Goal: Contribute content: Contribute content

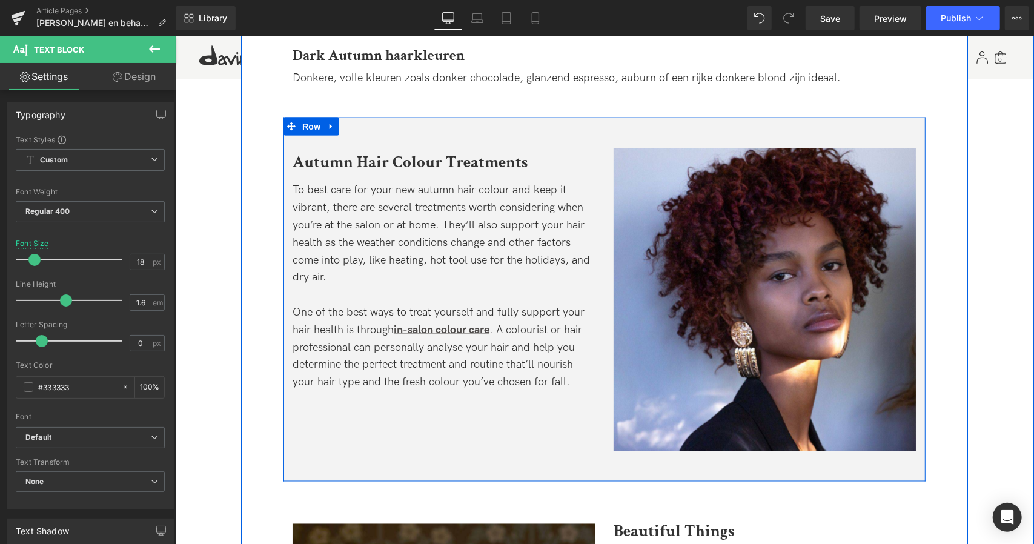
scroll to position [1158, 0]
click at [174, 36] on div at bounding box center [174, 36] width 0 height 0
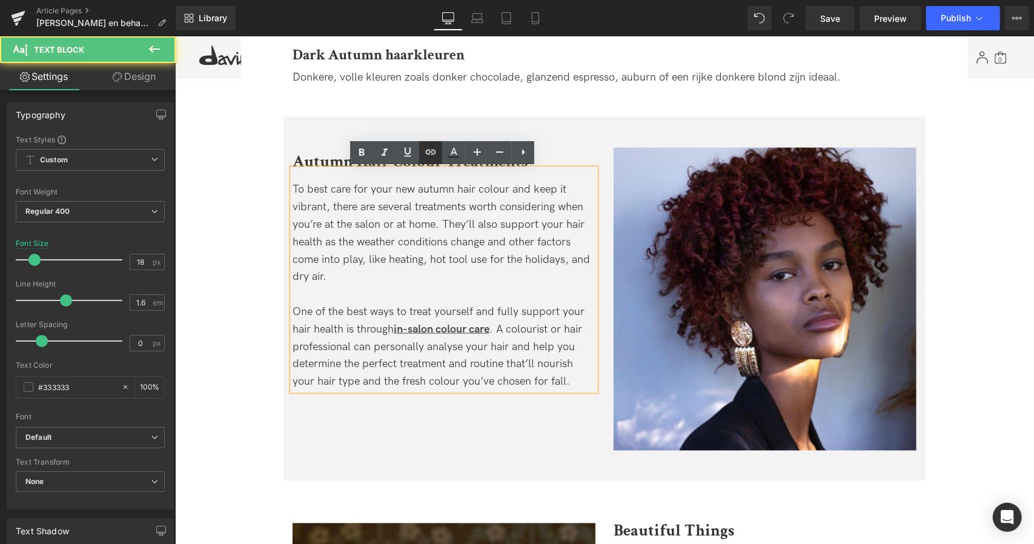
click at [428, 161] on link at bounding box center [430, 152] width 23 height 23
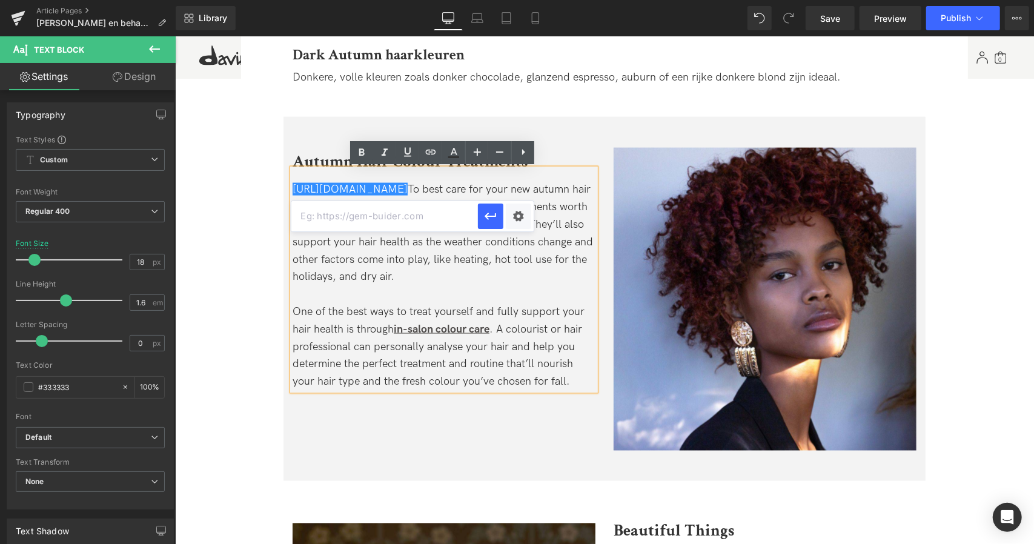
click at [464, 305] on div "One of the best ways to treat yourself and fully support your hair health is th…" at bounding box center [443, 346] width 303 height 87
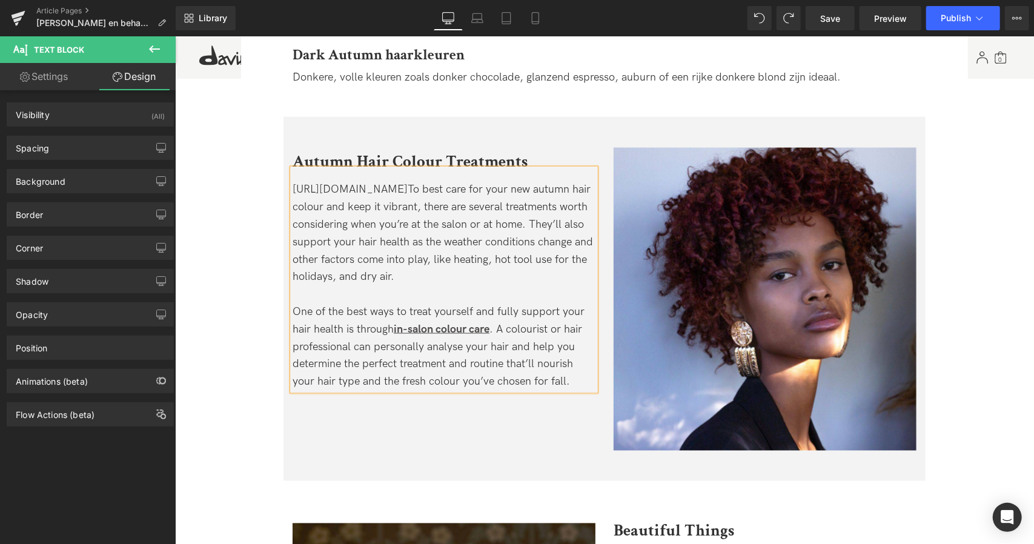
click at [507, 158] on b "Autumn Hair Colour Treatments" at bounding box center [409, 160] width 235 height 21
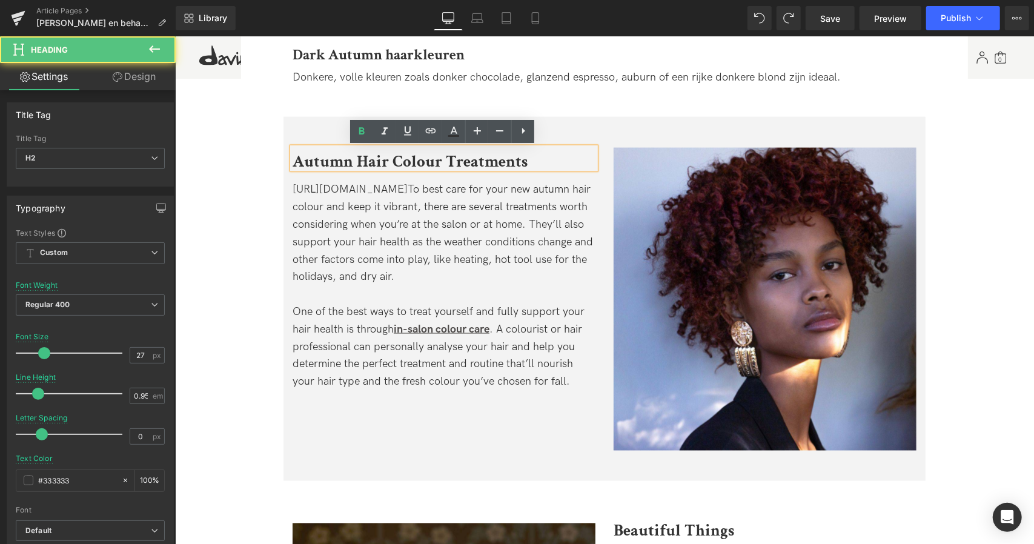
click at [535, 155] on h2 "Autumn Hair Colour Treatments" at bounding box center [443, 161] width 303 height 16
paste div
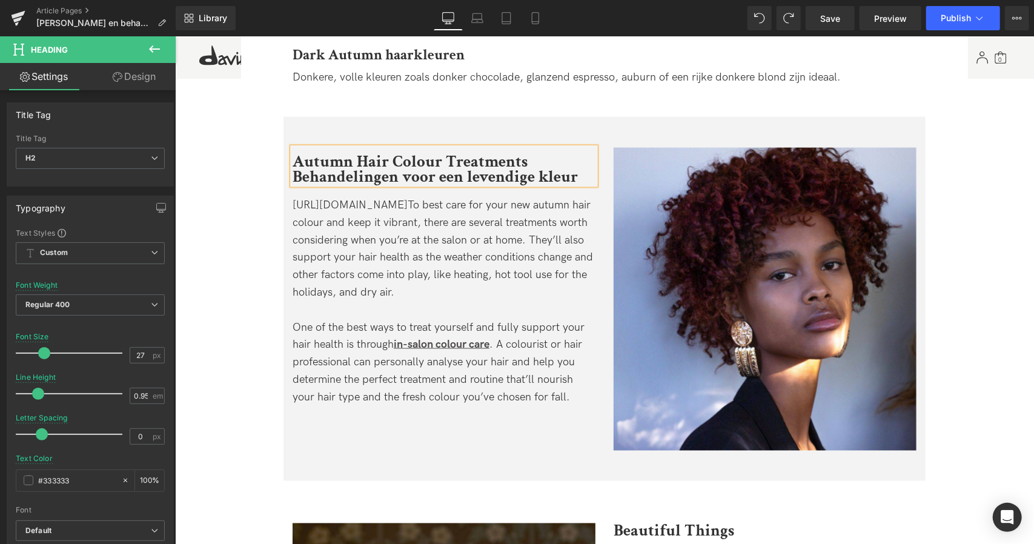
click at [542, 162] on h2 "Autumn Hair Colour Treatments Behandelingen voor een levendige kleur" at bounding box center [443, 168] width 303 height 31
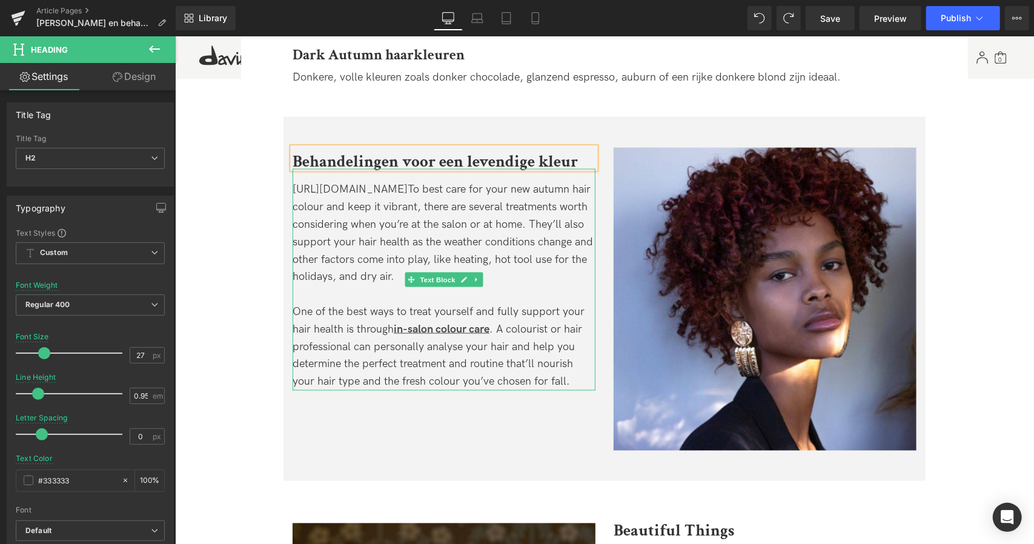
click at [442, 310] on div "One of the best ways to treat yourself and fully support your hair health is th…" at bounding box center [443, 346] width 303 height 87
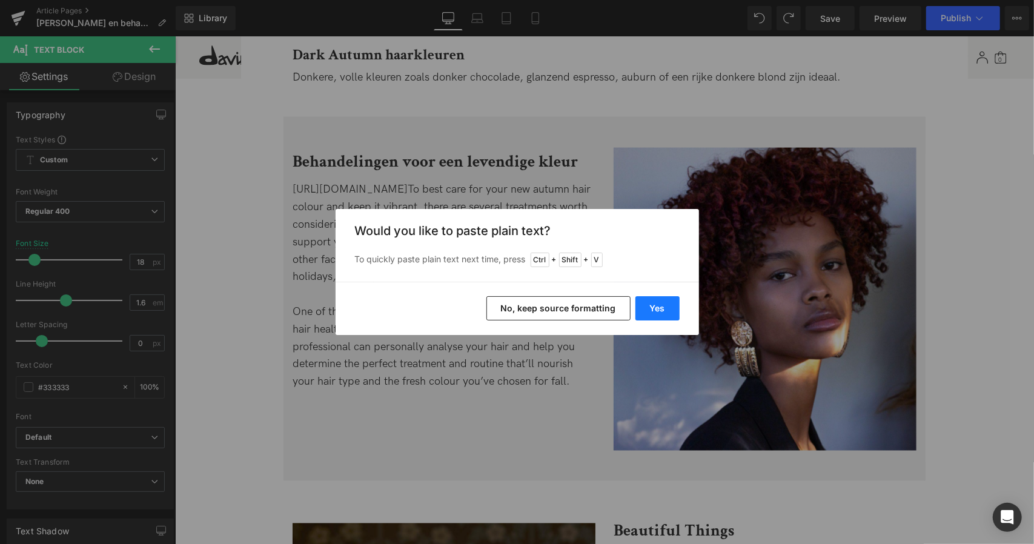
click at [666, 310] on button "Yes" at bounding box center [658, 308] width 44 height 24
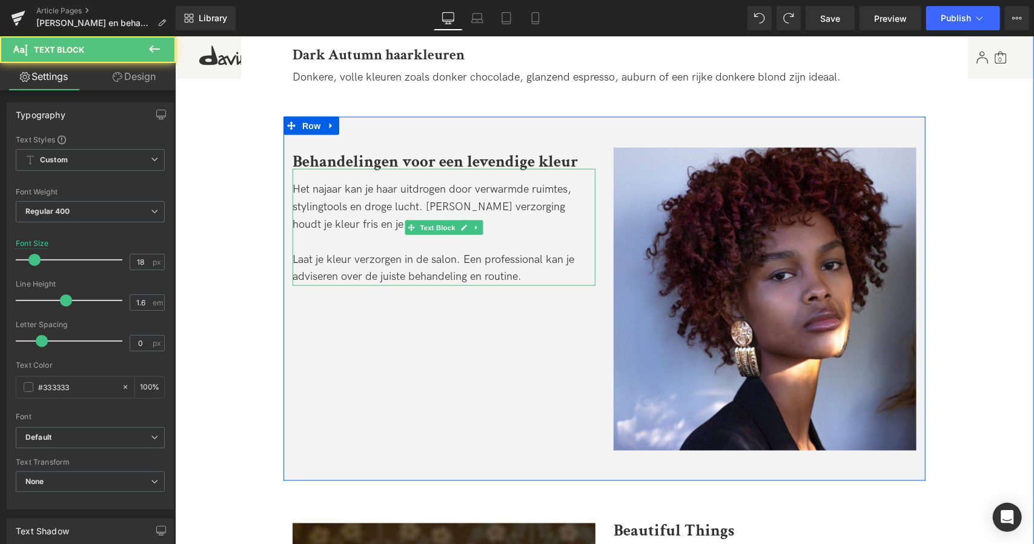
click at [339, 182] on div "Het najaar kan je haar uitdrogen door verwarmde ruimtes, stylingtools en droge …" at bounding box center [443, 207] width 303 height 52
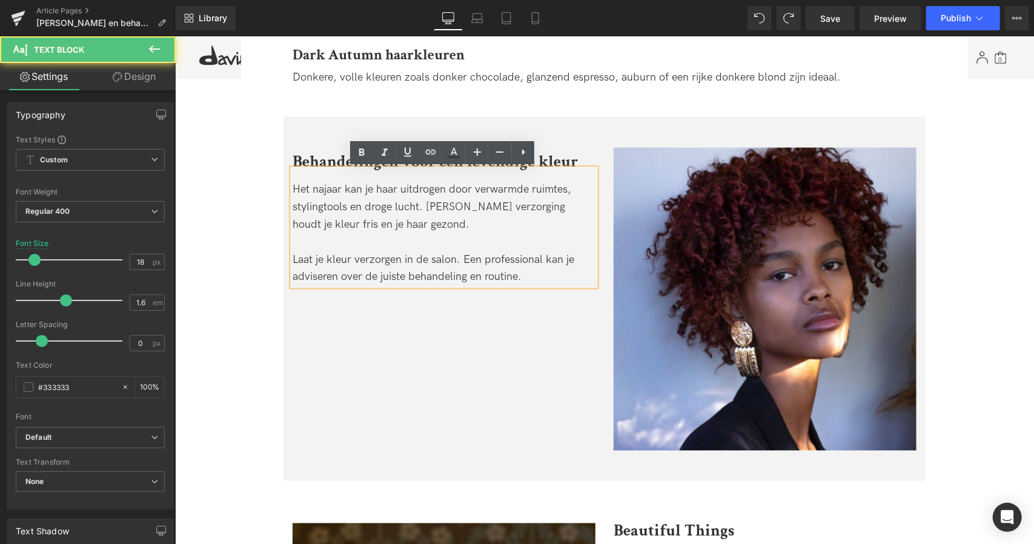
click at [424, 225] on div "Het najaar kan je haar uitdrogen door verwarmde ruimtes, stylingtools en droge …" at bounding box center [443, 207] width 303 height 52
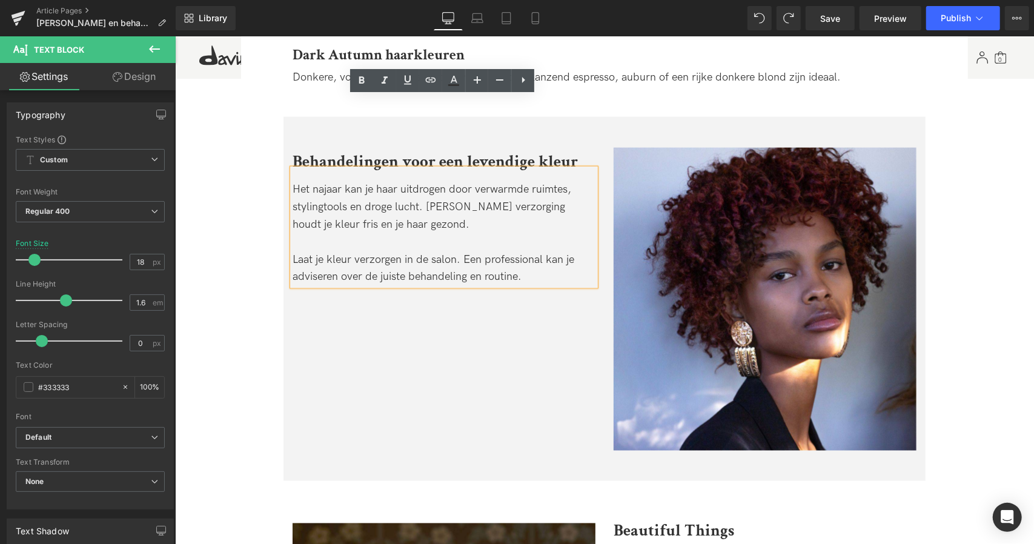
scroll to position [1231, 0]
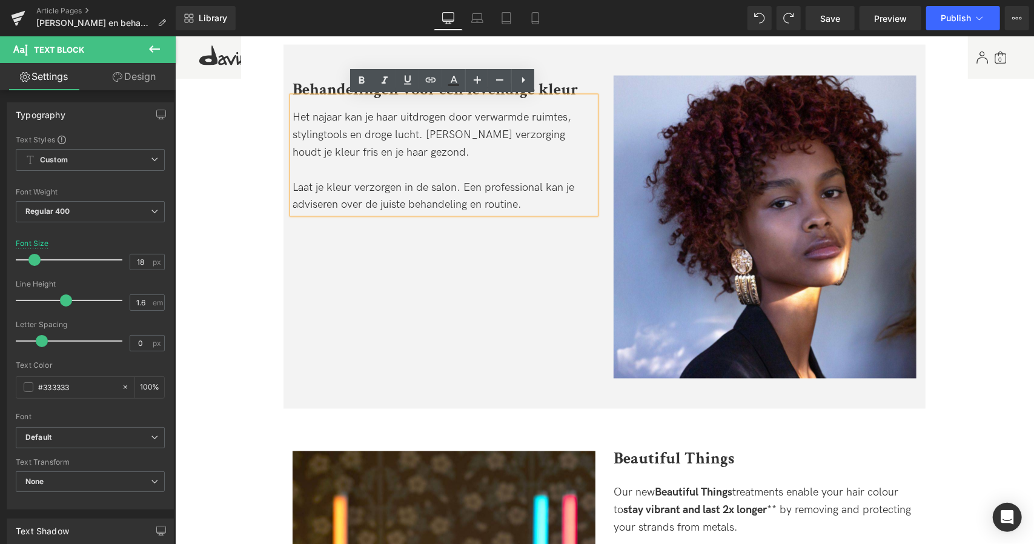
click at [395, 295] on div "Image Behandelingen voor een levendige kleur Heading Het najaar kan je haar uit…" at bounding box center [604, 226] width 642 height 364
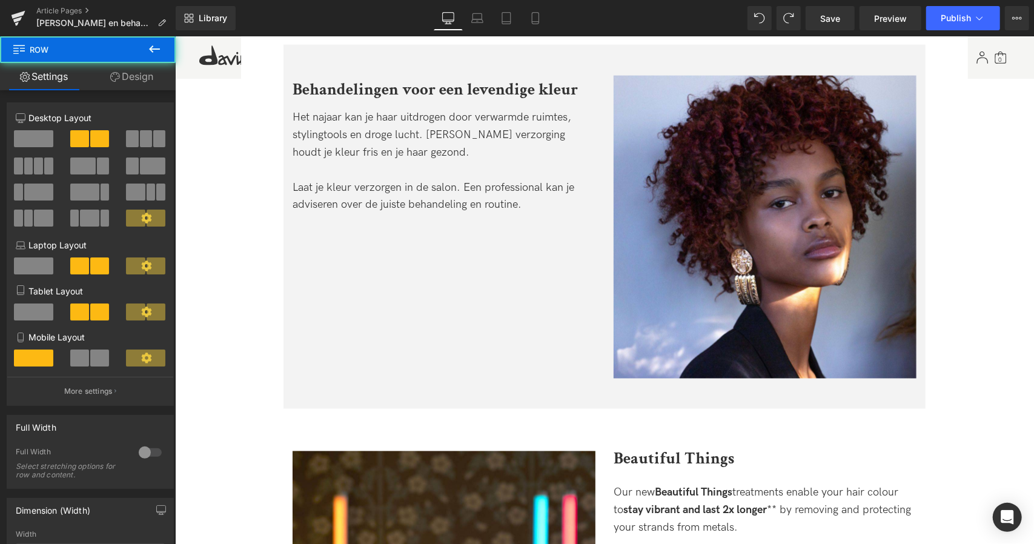
click at [389, 330] on div "Image Behandelingen voor een levendige kleur Heading Het najaar kan je haar uit…" at bounding box center [604, 226] width 642 height 364
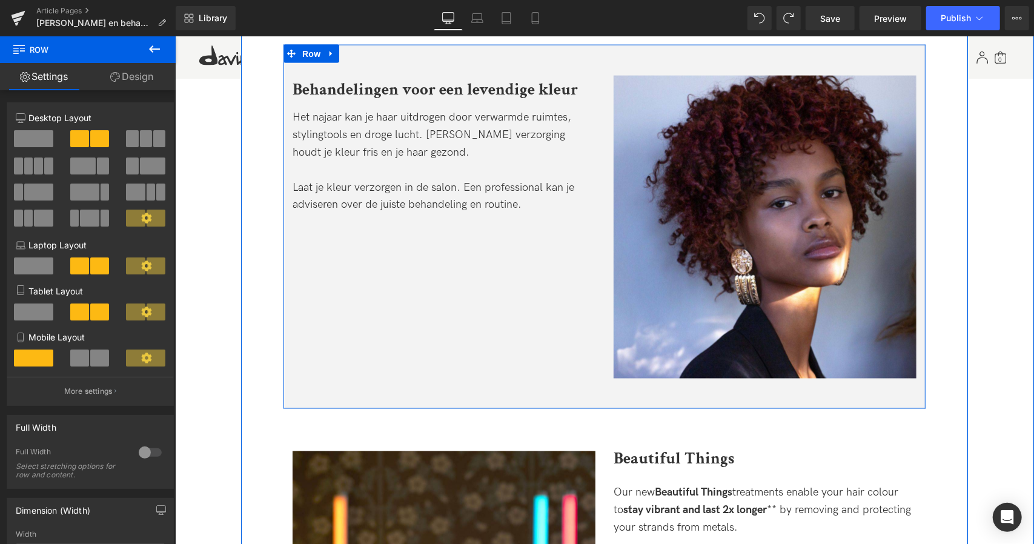
click at [439, 279] on div "Image Behandelingen voor een levendige kleur Heading Het najaar kan je haar uit…" at bounding box center [604, 226] width 642 height 364
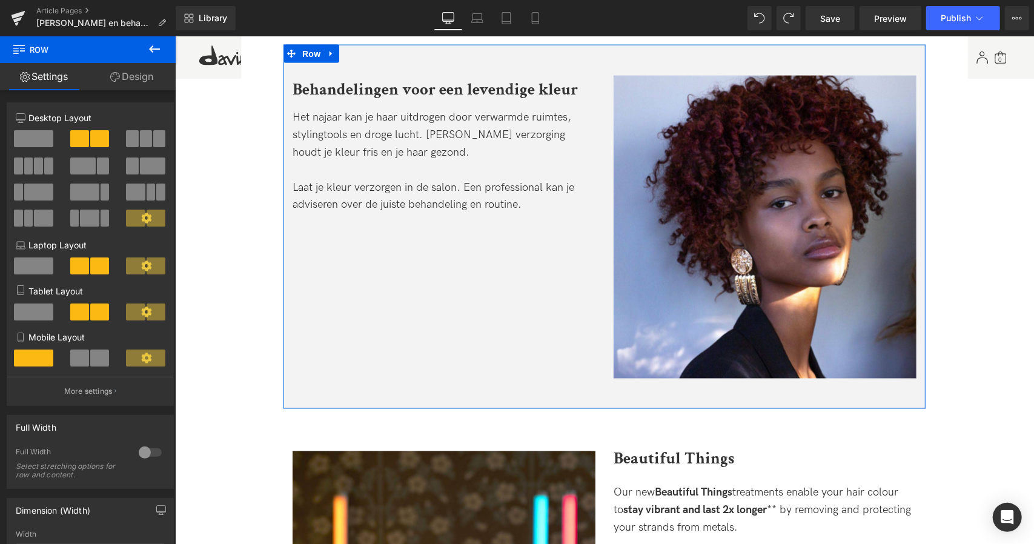
click at [130, 81] on link "Design" at bounding box center [132, 76] width 88 height 27
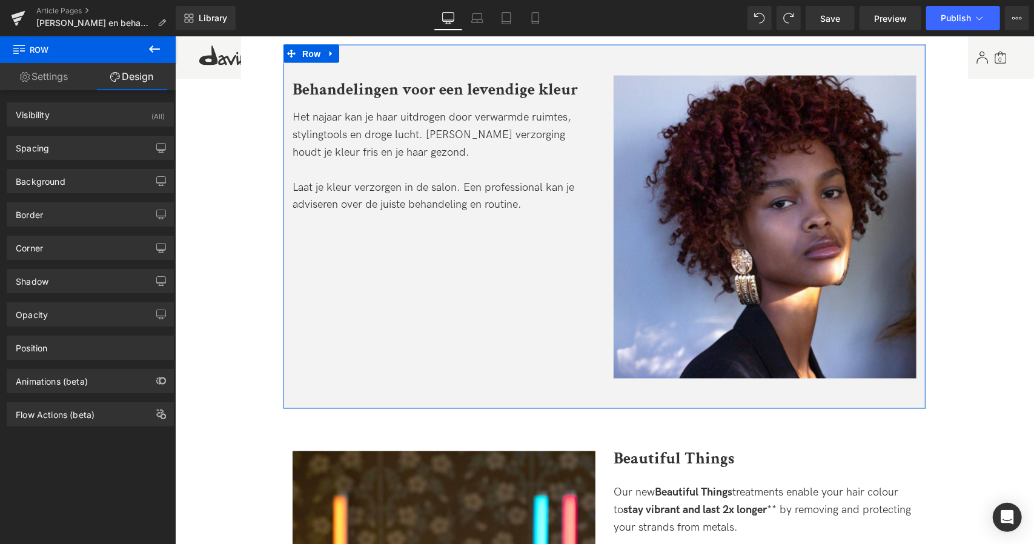
click at [61, 77] on link "Settings" at bounding box center [44, 76] width 88 height 27
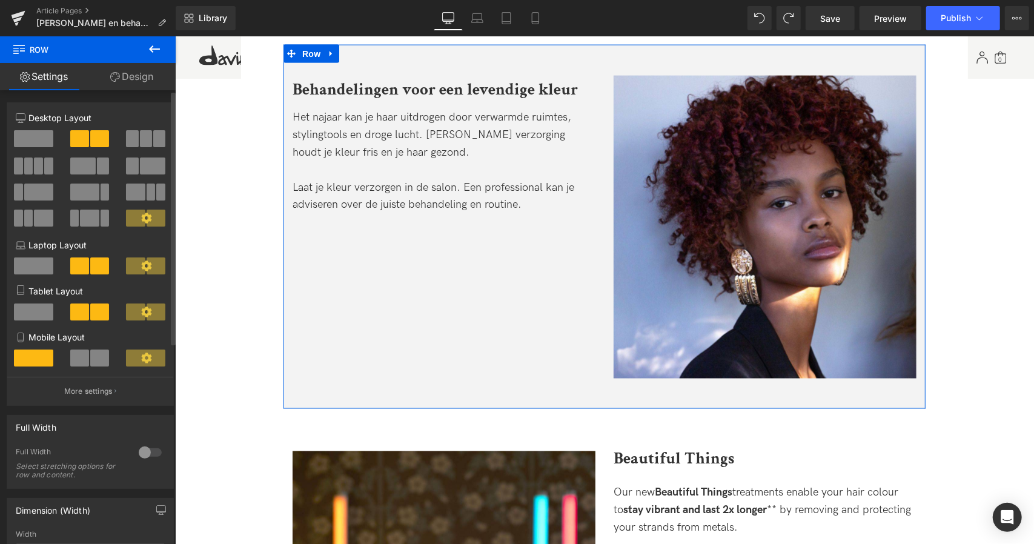
click at [39, 141] on span at bounding box center [33, 138] width 39 height 17
drag, startPoint x: 39, startPoint y: 141, endPoint x: 171, endPoint y: 167, distance: 134.6
click at [83, 147] on div at bounding box center [90, 143] width 168 height 27
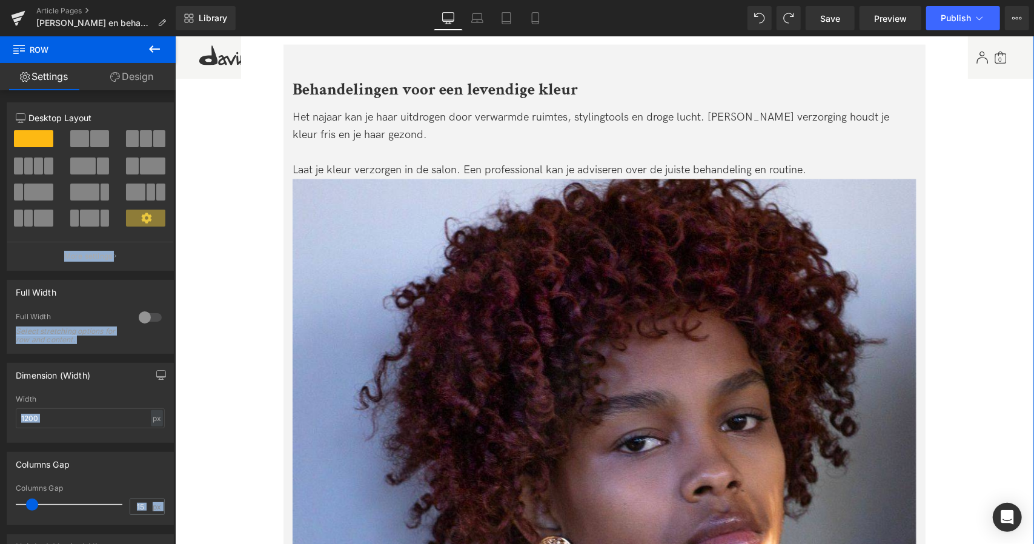
drag, startPoint x: 345, startPoint y: 203, endPoint x: 221, endPoint y: 204, distance: 124.2
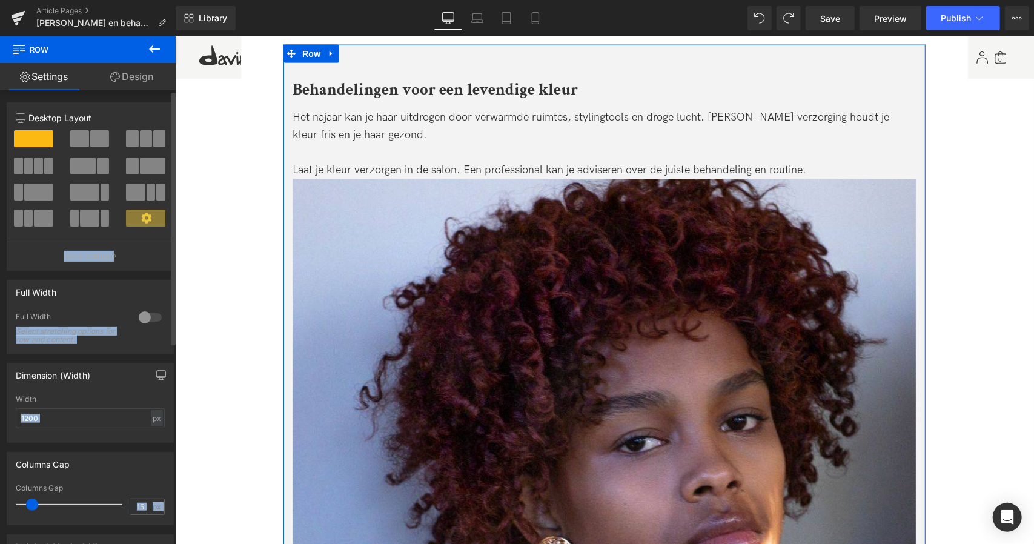
click at [82, 135] on span at bounding box center [79, 138] width 19 height 17
click at [95, 142] on span at bounding box center [99, 138] width 19 height 17
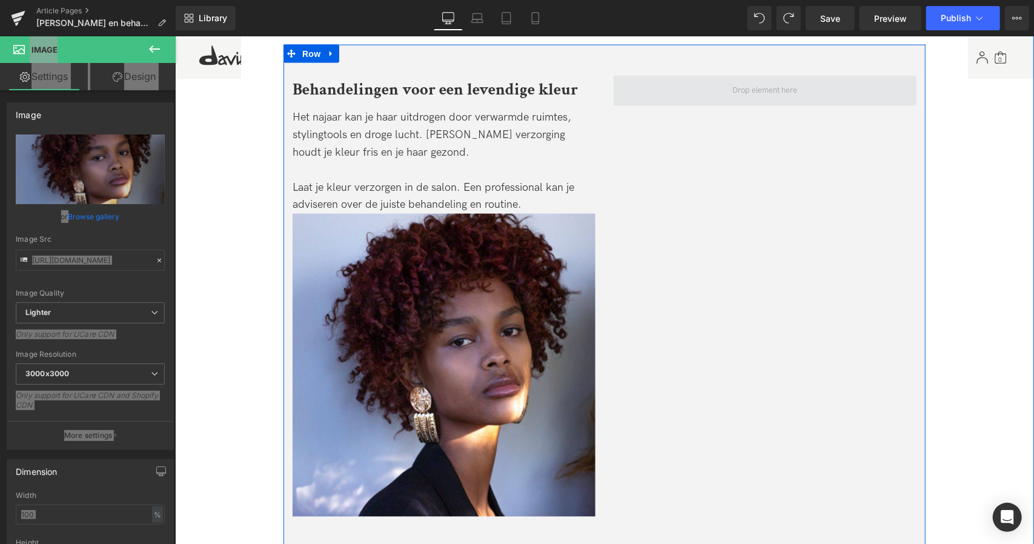
click at [761, 91] on span at bounding box center [764, 90] width 73 height 22
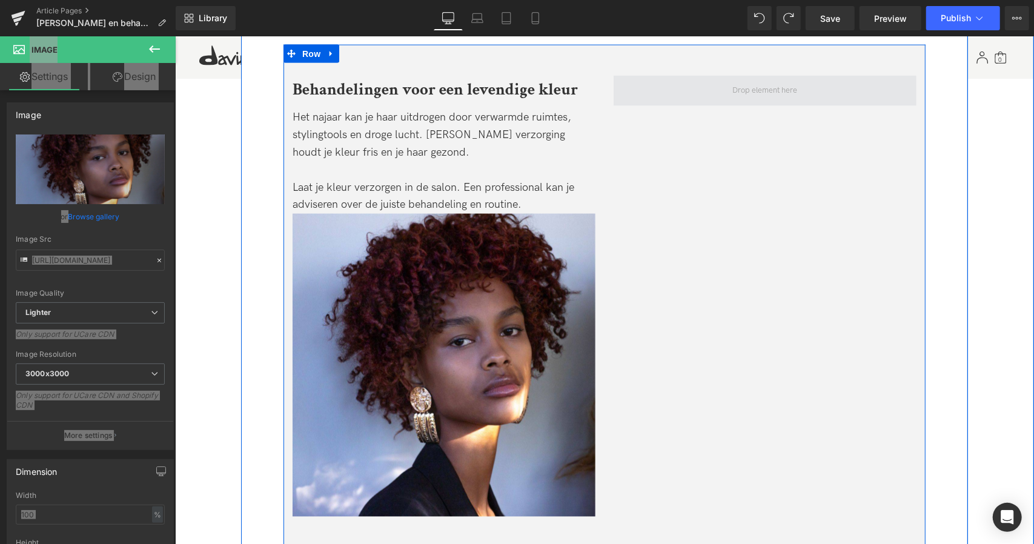
click at [761, 91] on span at bounding box center [764, 90] width 73 height 22
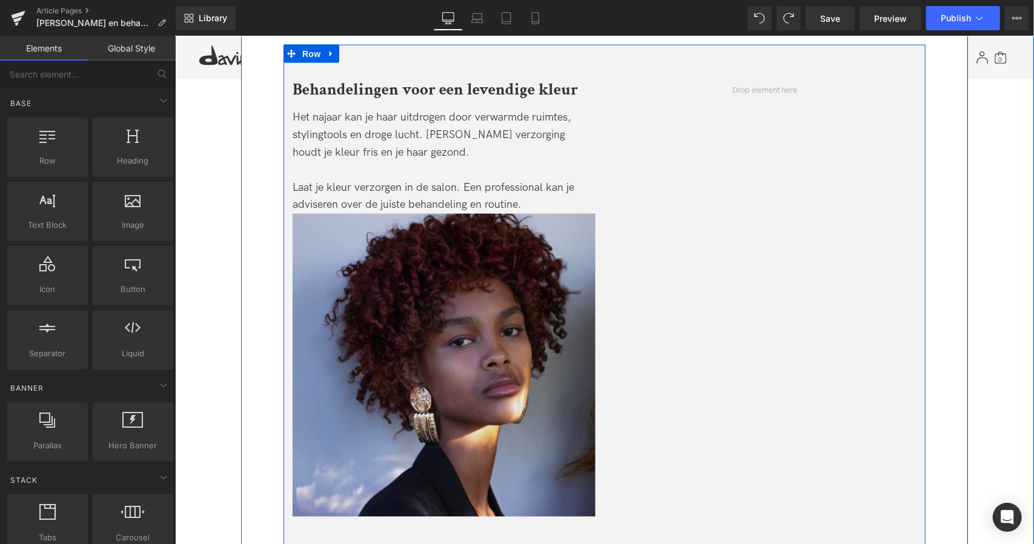
click at [442, 390] on img at bounding box center [443, 364] width 303 height 303
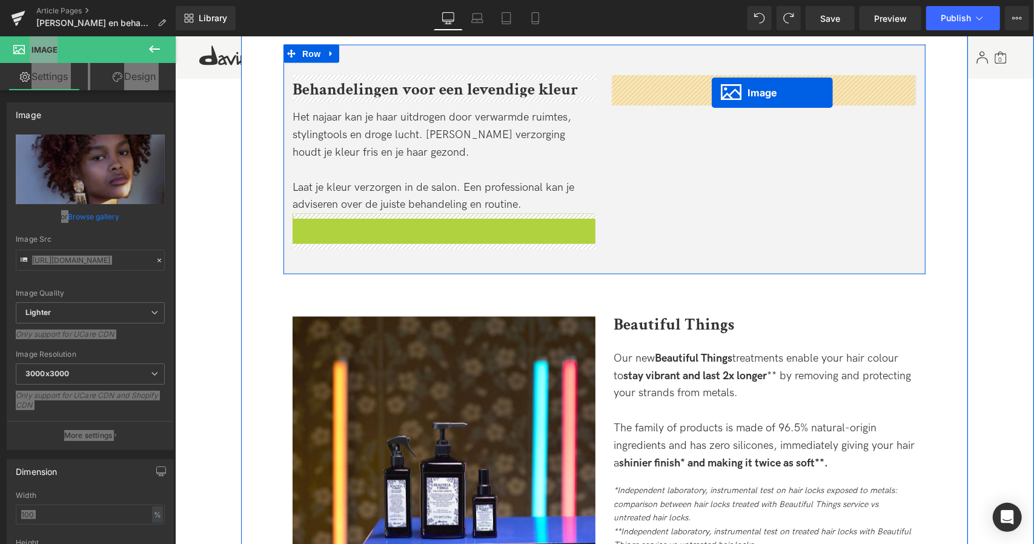
drag, startPoint x: 418, startPoint y: 364, endPoint x: 711, endPoint y: 92, distance: 399.6
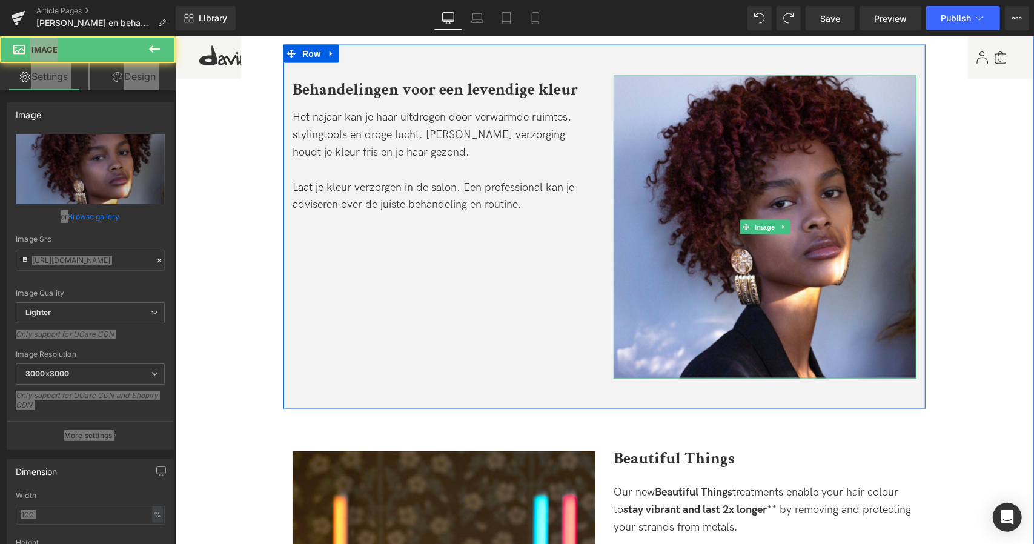
click at [402, 371] on div "Image Behandelingen voor een levendige kleur Heading Het najaar kan je haar uit…" at bounding box center [604, 226] width 642 height 364
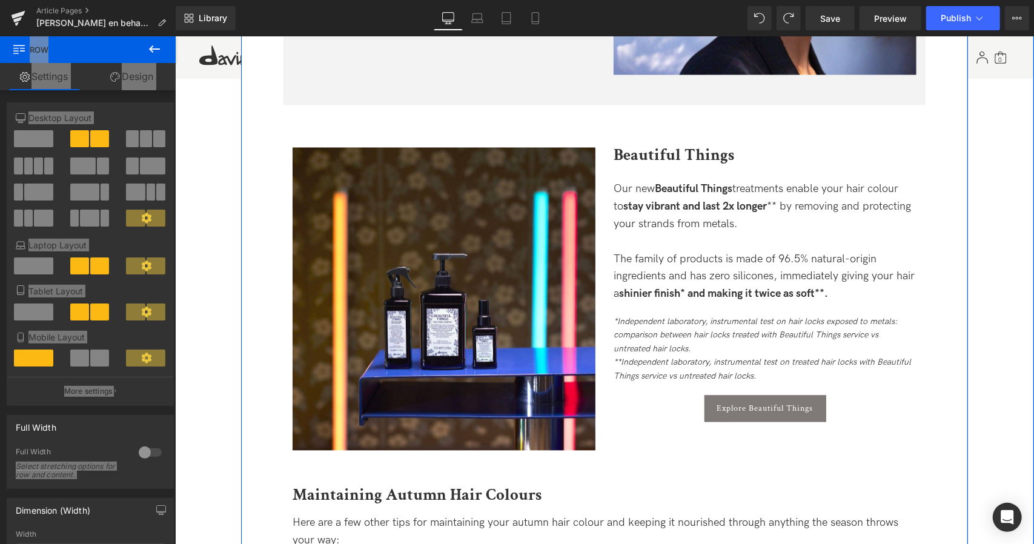
scroll to position [1535, 0]
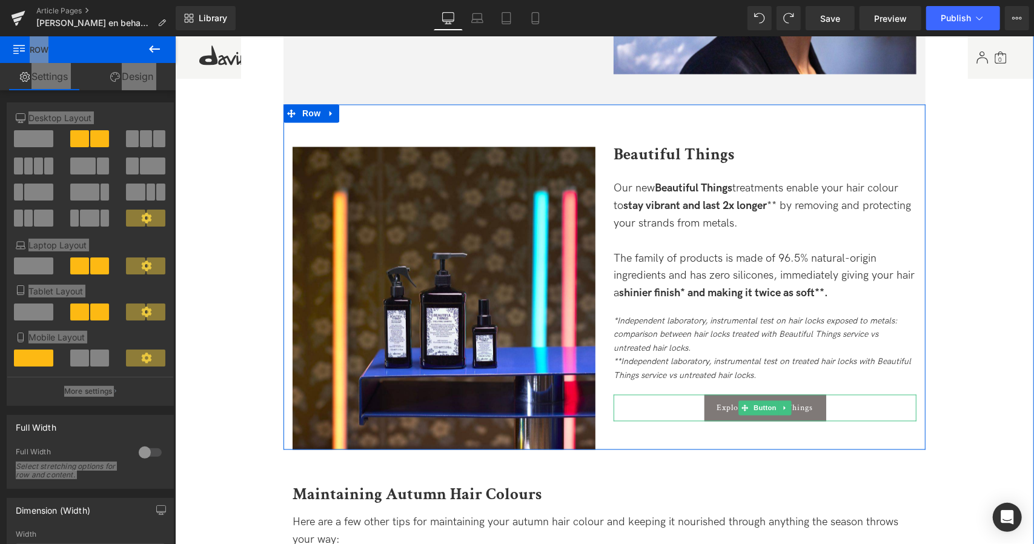
click at [662, 410] on div "Explore Beautiful Things" at bounding box center [764, 407] width 303 height 27
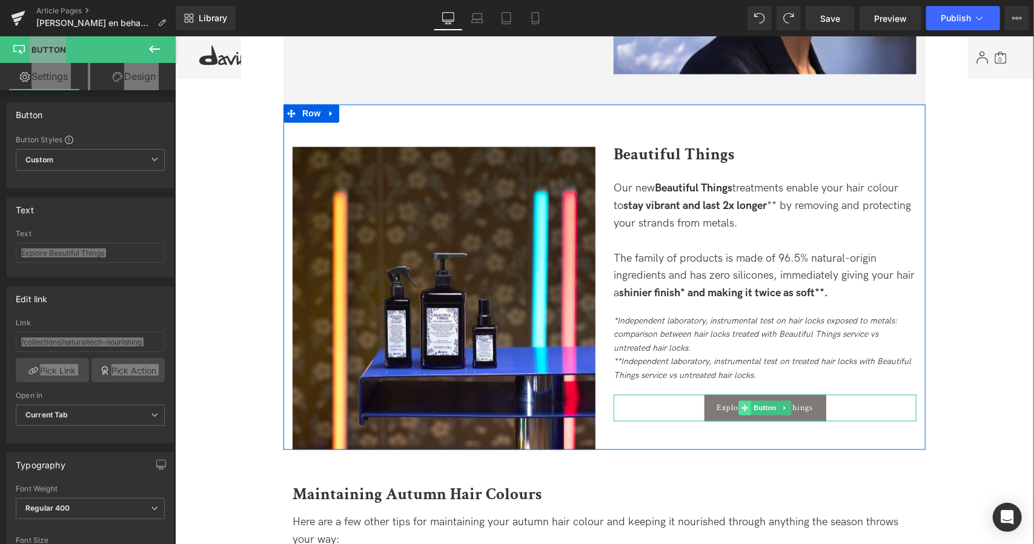
click at [742, 407] on icon at bounding box center [744, 407] width 7 height 7
click at [786, 410] on link at bounding box center [785, 407] width 13 height 15
click at [789, 410] on icon at bounding box center [791, 407] width 7 height 7
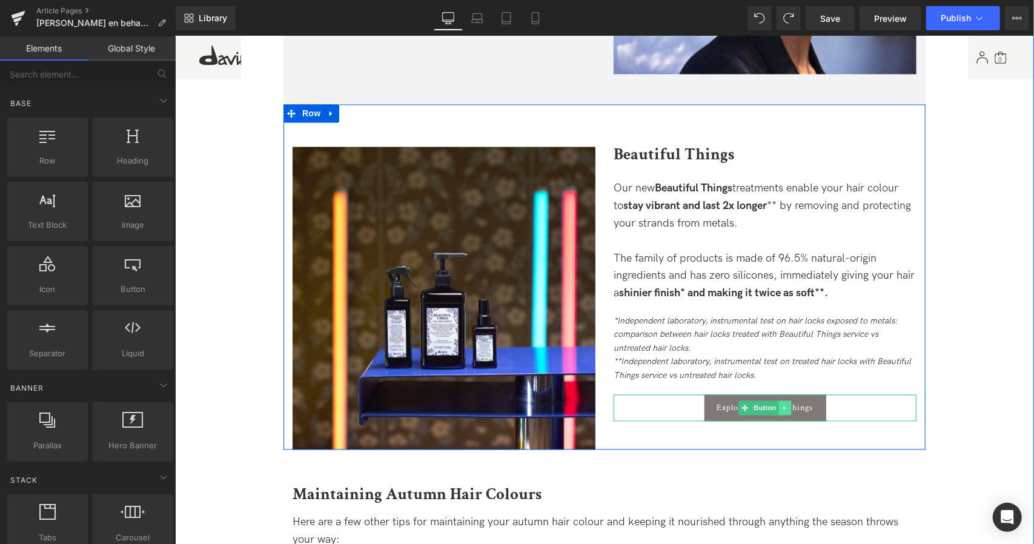
click at [788, 405] on link at bounding box center [785, 407] width 13 height 15
click at [776, 407] on icon at bounding box center [778, 407] width 7 height 7
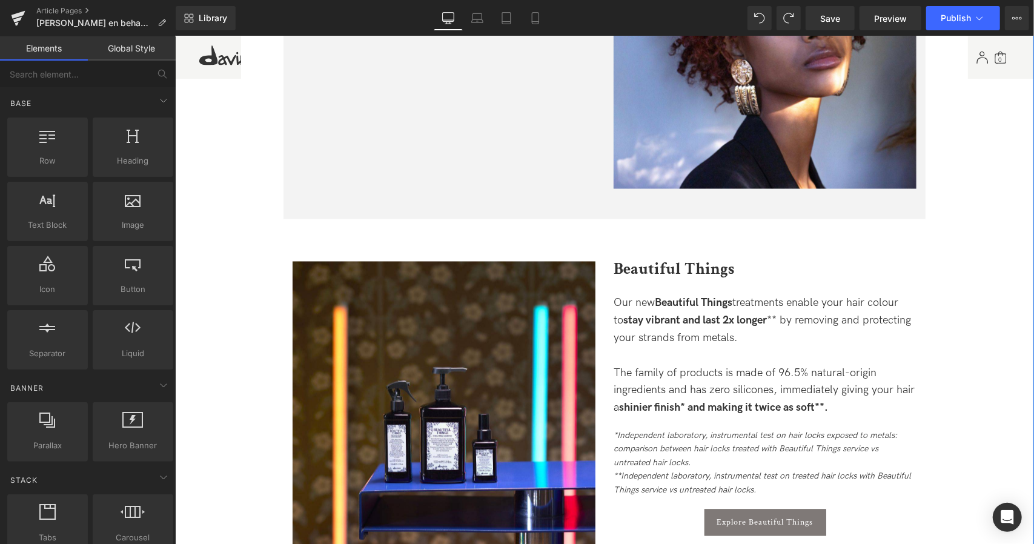
scroll to position [1429, 0]
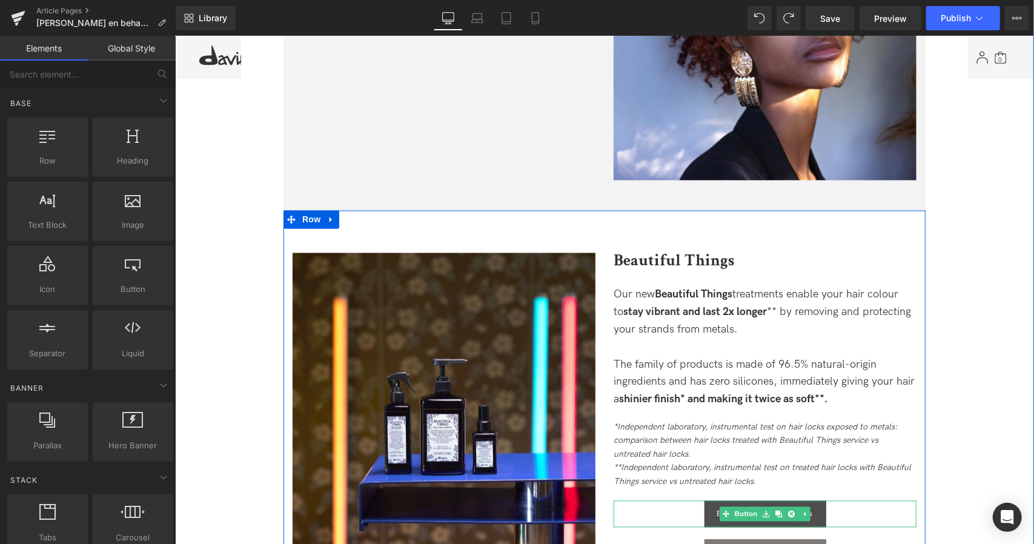
click at [740, 522] on link "Explore Beautiful Things" at bounding box center [765, 513] width 122 height 27
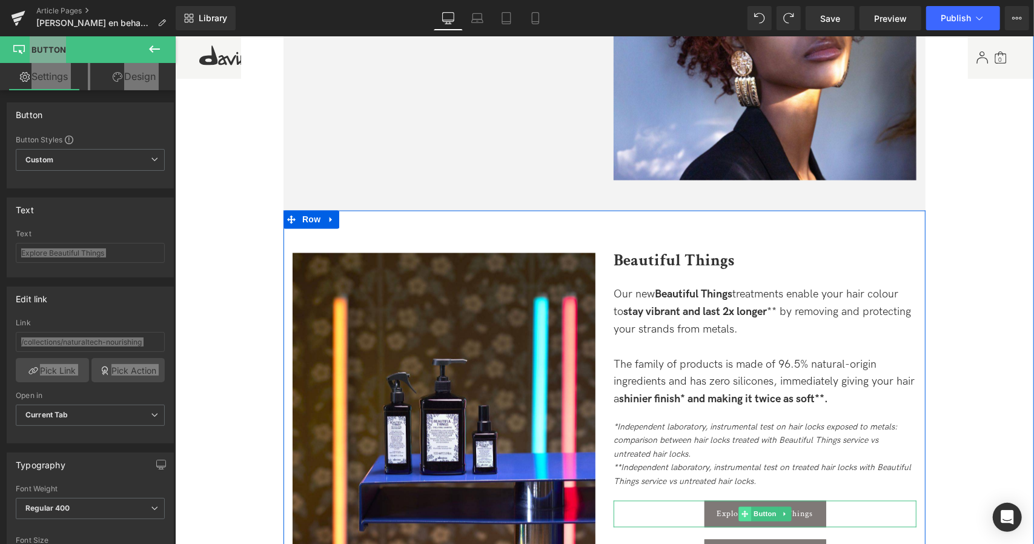
click at [723, 509] on div "Explore Beautiful Things Button" at bounding box center [764, 513] width 303 height 27
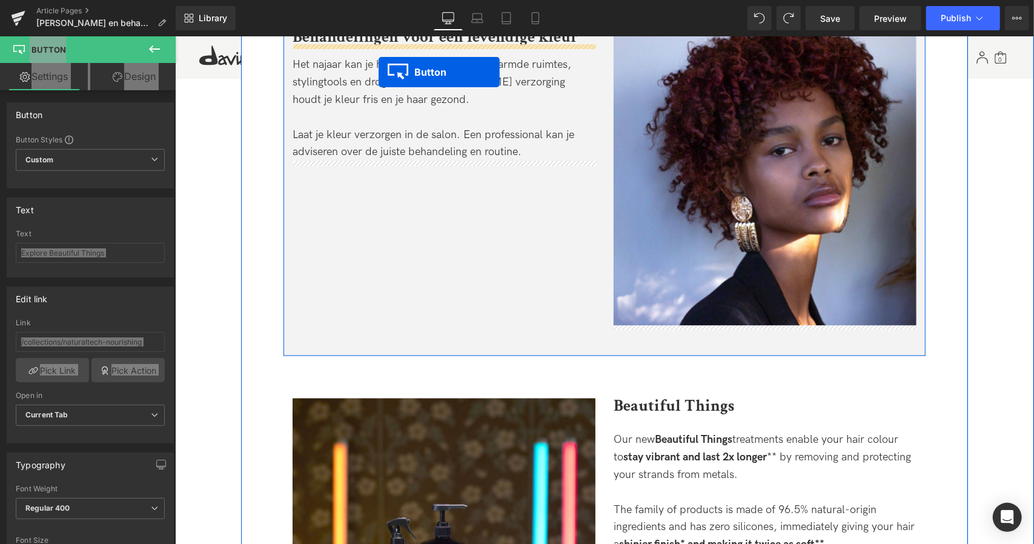
scroll to position [1247, 0]
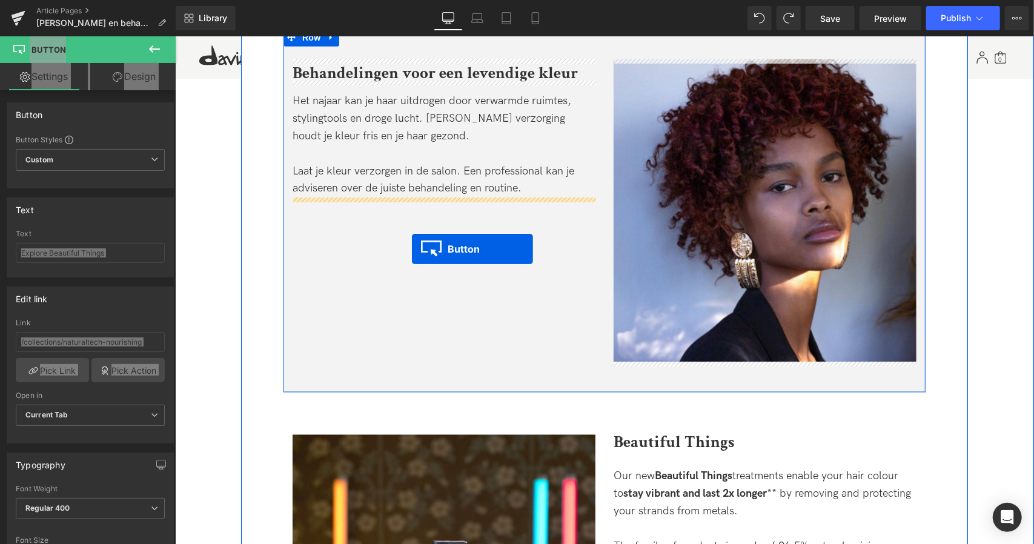
drag, startPoint x: 745, startPoint y: 513, endPoint x: 411, endPoint y: 248, distance: 425.7
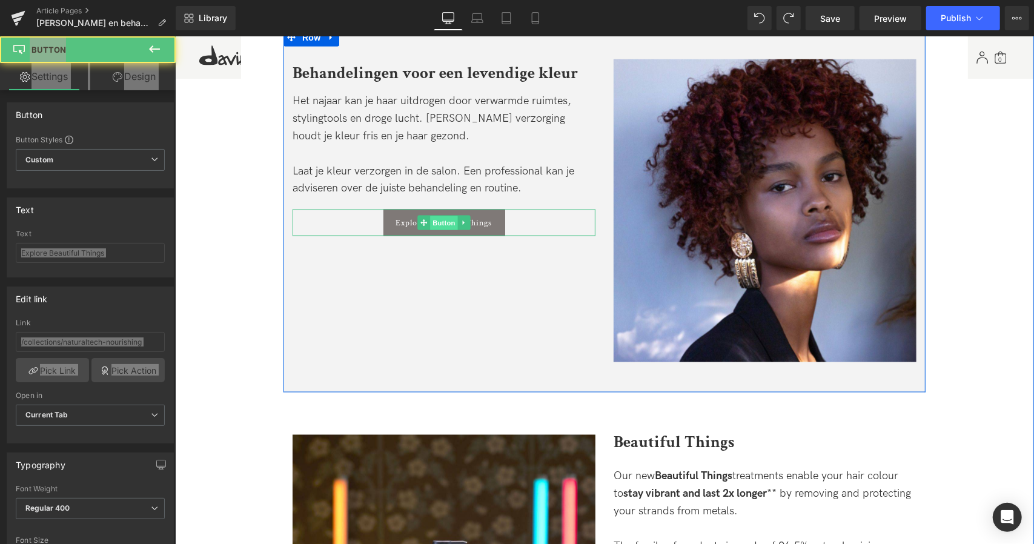
click at [434, 222] on span "Button" at bounding box center [444, 223] width 28 height 15
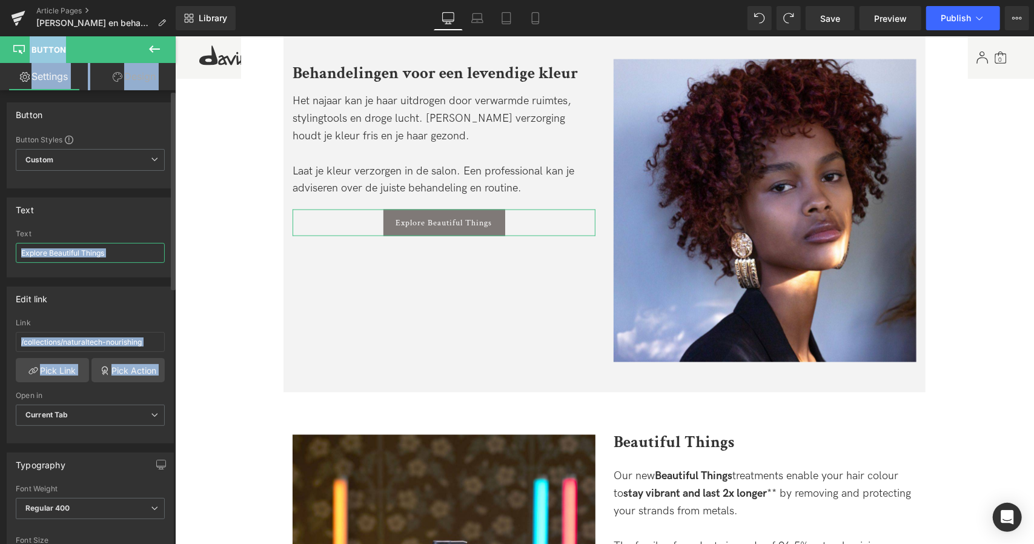
click at [96, 259] on input "Explore Beautiful Things" at bounding box center [90, 253] width 149 height 20
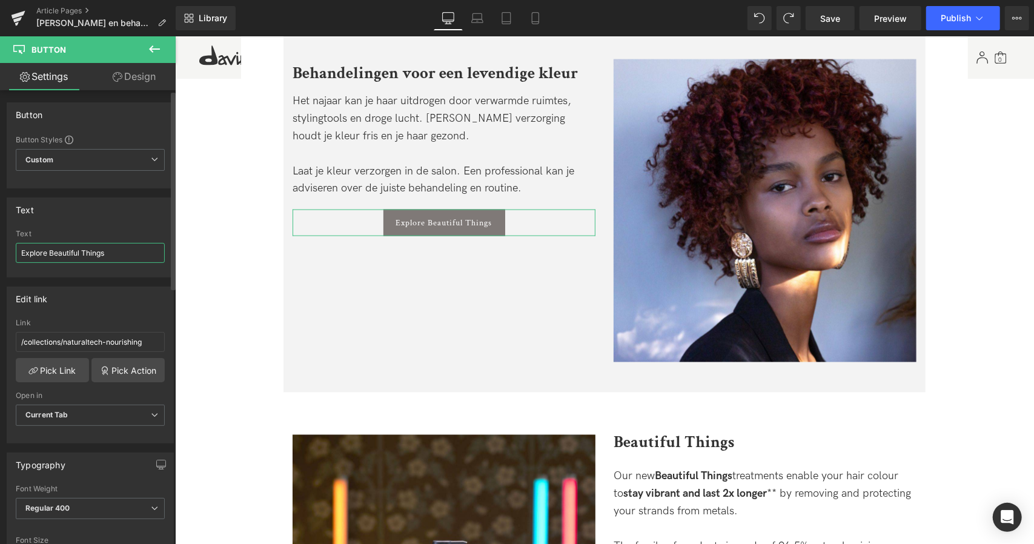
drag, startPoint x: 116, startPoint y: 259, endPoint x: 0, endPoint y: 253, distance: 116.5
click at [0, 253] on div "Text Explore Beautiful Things Text Explore Beautiful Things" at bounding box center [90, 232] width 181 height 89
type input "Vind een salon"
click at [103, 340] on input "/collections/naturaltech-nourishing" at bounding box center [90, 342] width 149 height 20
paste input "[URL][DOMAIN_NAME]"
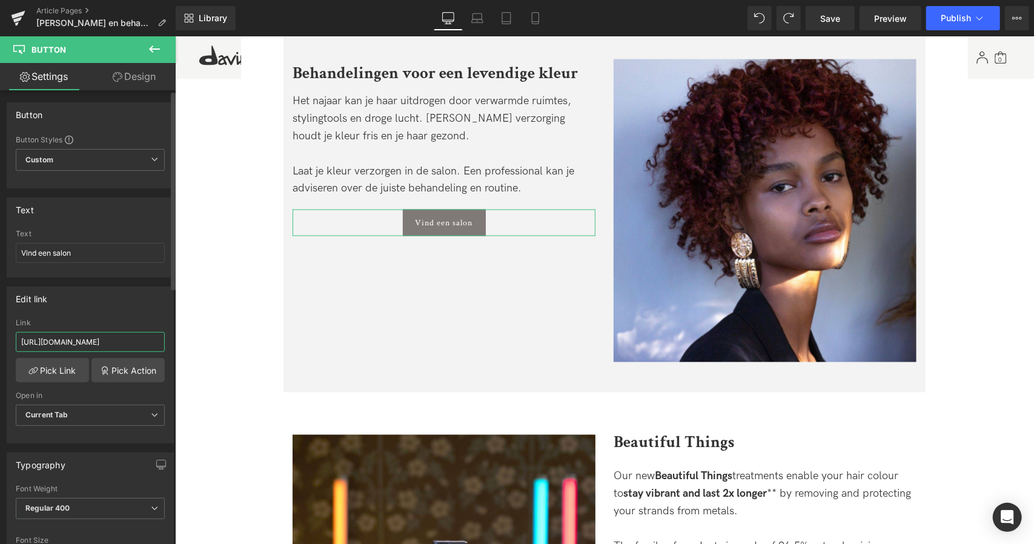
scroll to position [0, 14]
type input "[URL][DOMAIN_NAME]"
click at [830, 20] on span "Save" at bounding box center [830, 18] width 20 height 13
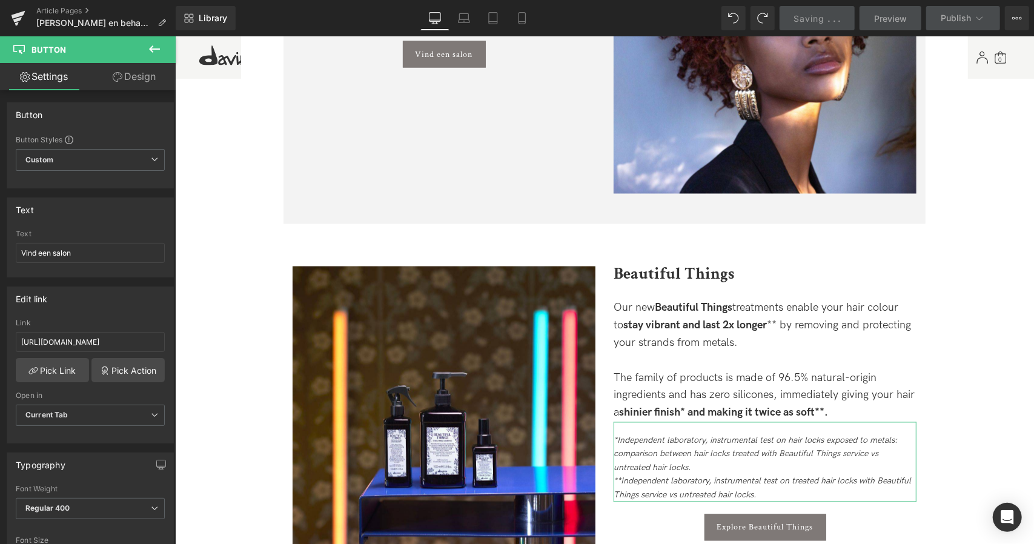
scroll to position [1414, 0]
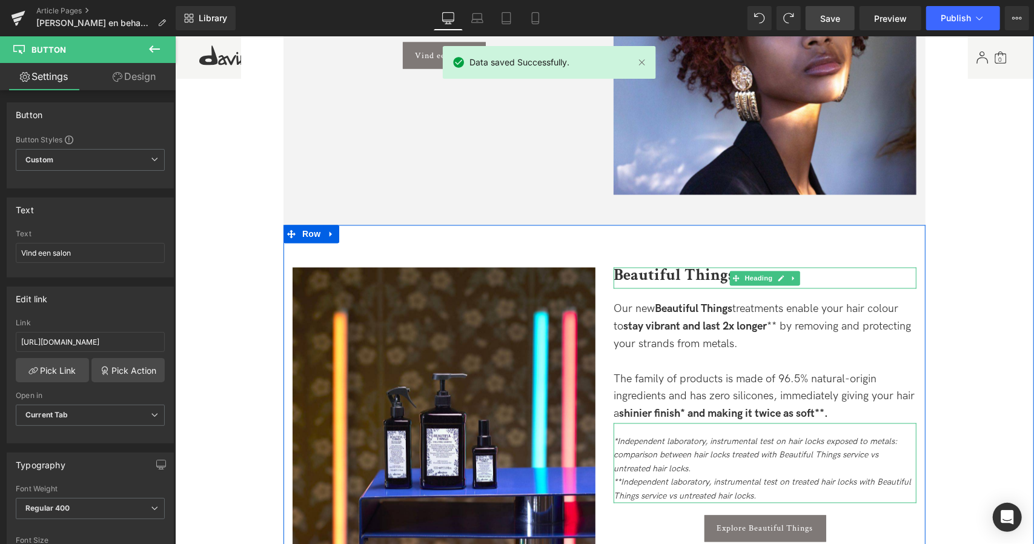
click at [662, 275] on b "Beautiful Things" at bounding box center [673, 274] width 121 height 21
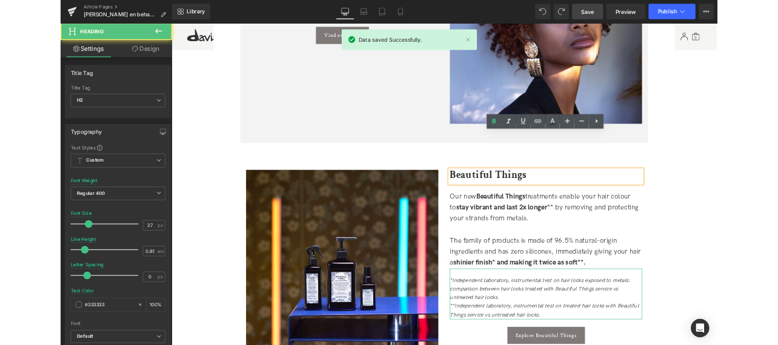
scroll to position [1498, 0]
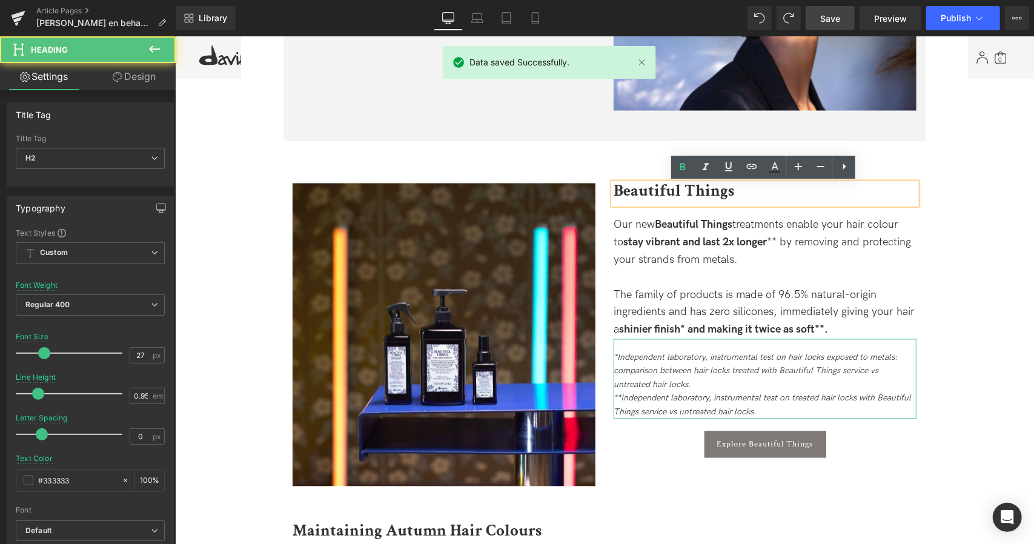
click at [662, 275] on div at bounding box center [764, 278] width 303 height 18
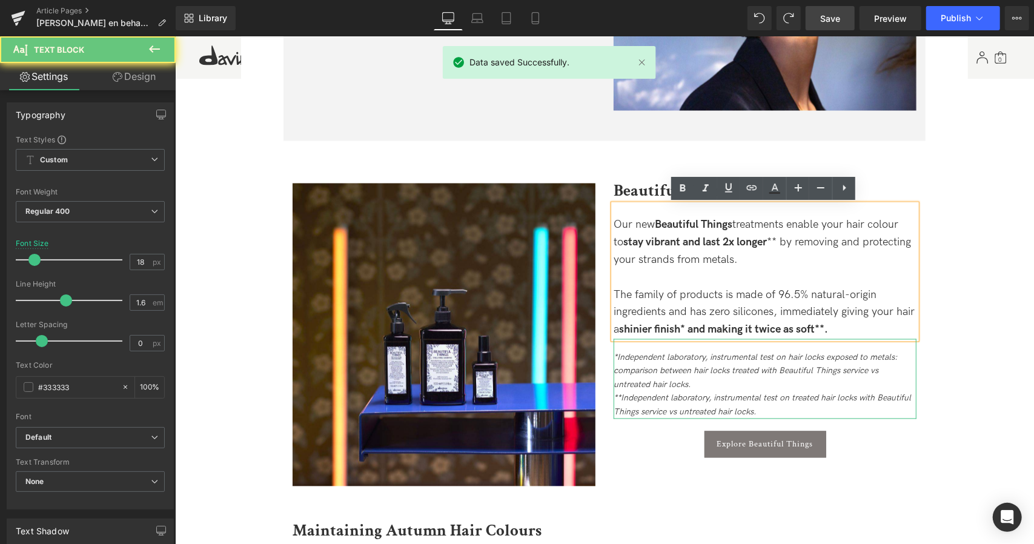
click at [662, 275] on div at bounding box center [764, 278] width 303 height 18
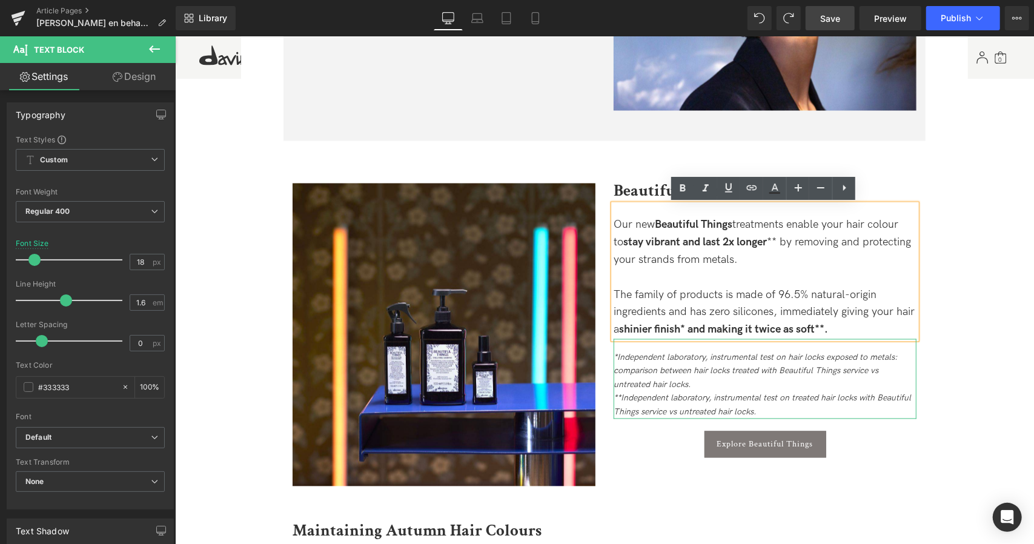
click at [683, 274] on div at bounding box center [764, 278] width 303 height 18
click at [764, 294] on div "The family of products is made of 96.5% natural-origin ingredients and has zero…" at bounding box center [764, 313] width 303 height 52
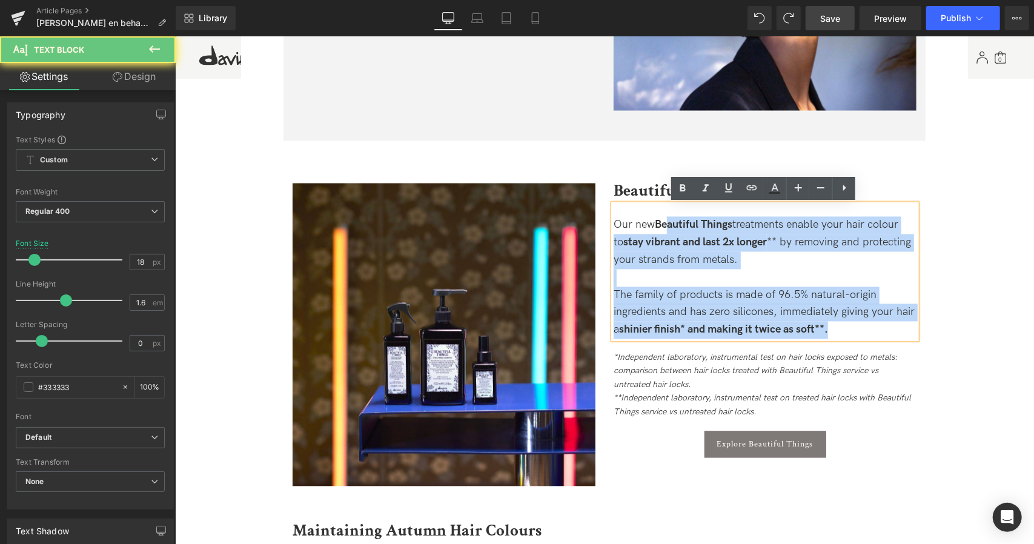
drag, startPoint x: 849, startPoint y: 331, endPoint x: 666, endPoint y: 193, distance: 228.8
click at [666, 193] on div "Beautiful Things Heading Our new Beautiful Things treatments enable your hair c…" at bounding box center [764, 320] width 321 height 274
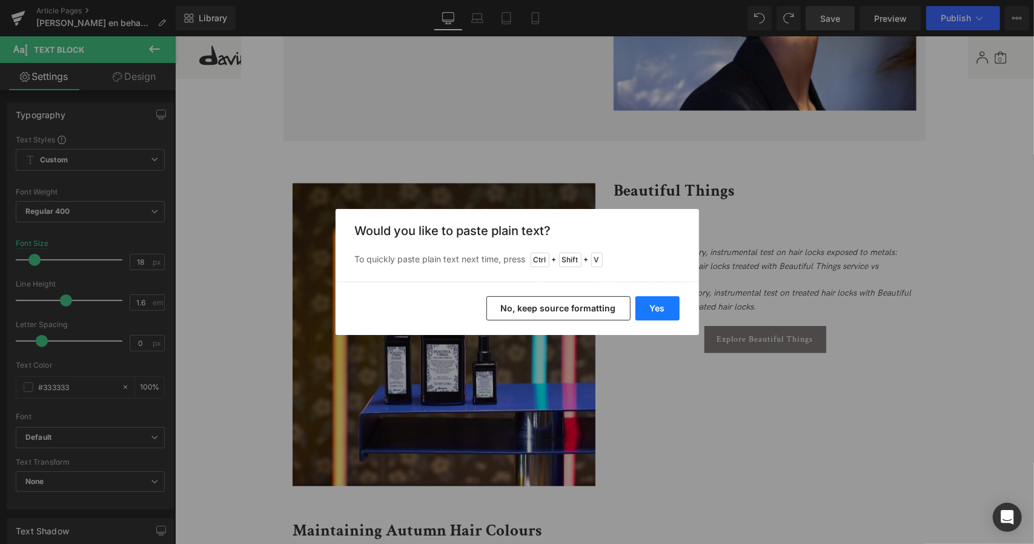
click at [663, 297] on button "Yes" at bounding box center [658, 308] width 44 height 24
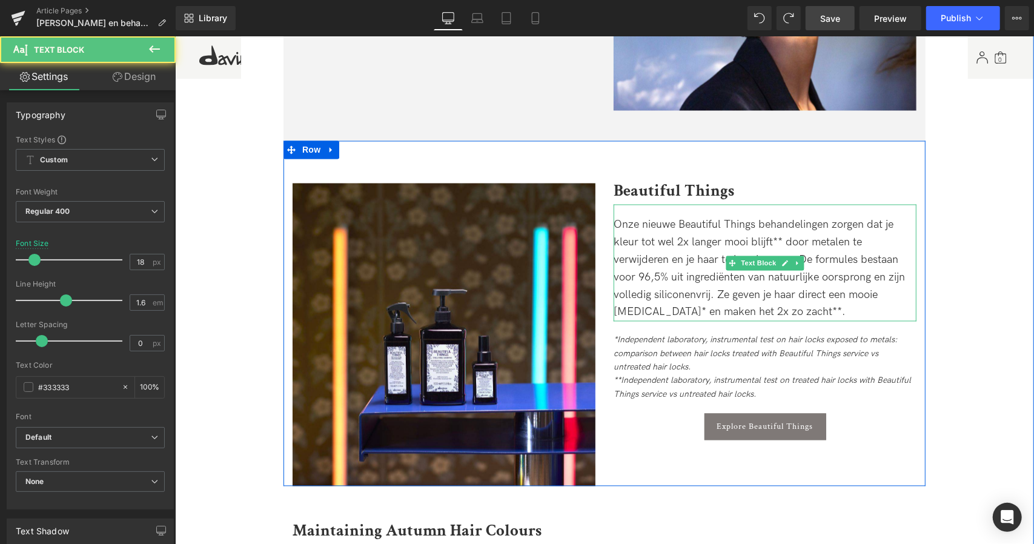
click at [688, 235] on div "Onze nieuwe Beautiful Things behandelingen zorgen dat je kleur tot wel 2x lange…" at bounding box center [764, 262] width 303 height 117
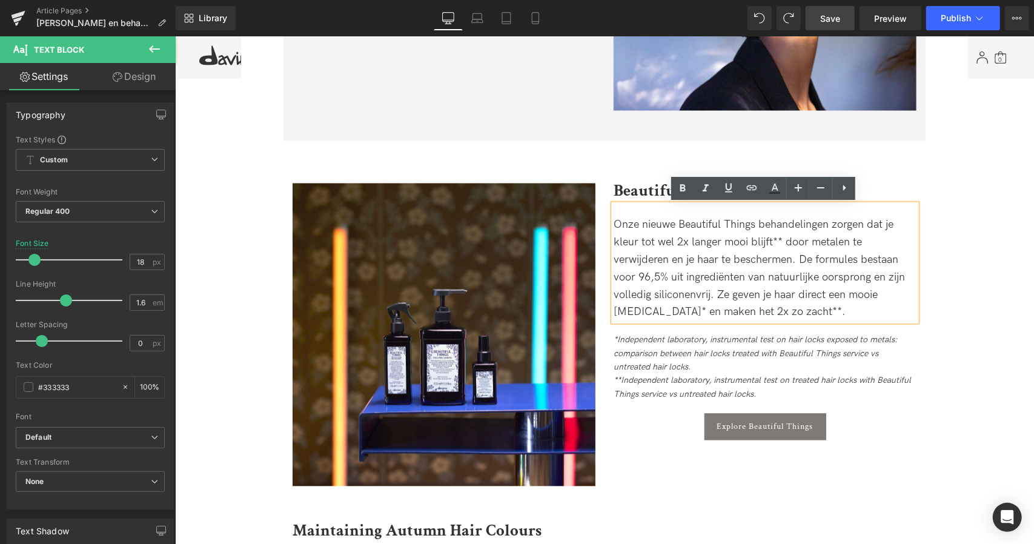
click at [731, 241] on div "Onze nieuwe Beautiful Things behandelingen zorgen dat je kleur tot wel 2x lange…" at bounding box center [764, 262] width 303 height 117
click at [751, 227] on div "Onze nieuwe Beautiful Things behandelingen zorgen dat je kleur tot wel 2x lange…" at bounding box center [764, 262] width 303 height 117
click at [641, 260] on div "Onze nieuwe Beautiful Things behandelingen zorgen dat je kleur tot wel 2x lange…" at bounding box center [764, 262] width 303 height 117
click at [679, 225] on div "Onze nieuwe Beautiful Things behandelingen zorgen dat je kleur tot wel 2x lange…" at bounding box center [764, 262] width 303 height 117
click at [734, 268] on div "Onze nieuwe Beautiful Things behandelingen zorgen dat je kleur tot wel 2x lange…" at bounding box center [764, 262] width 303 height 117
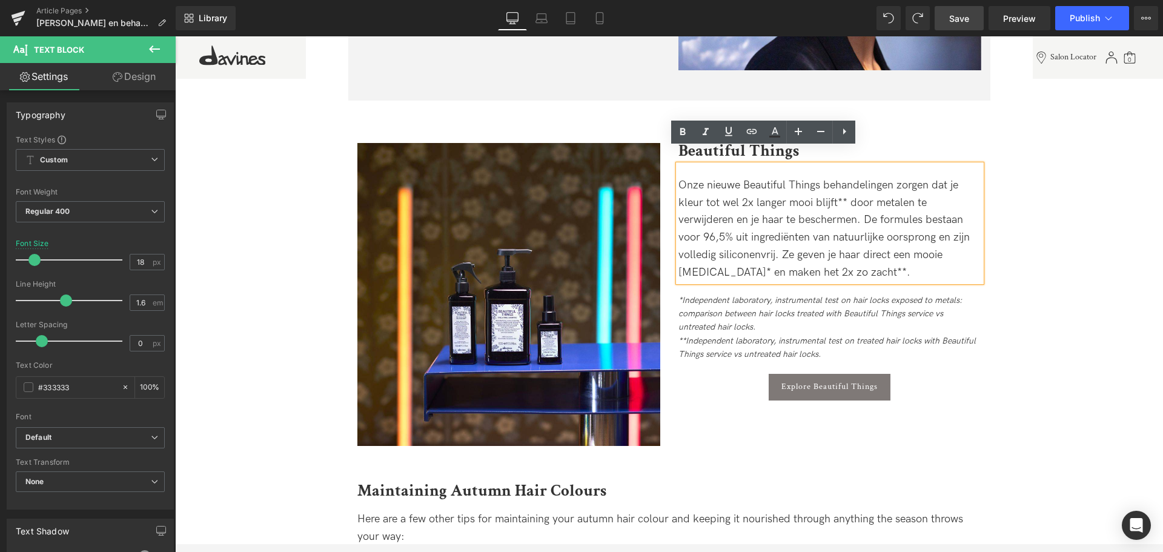
scroll to position [1620, 0]
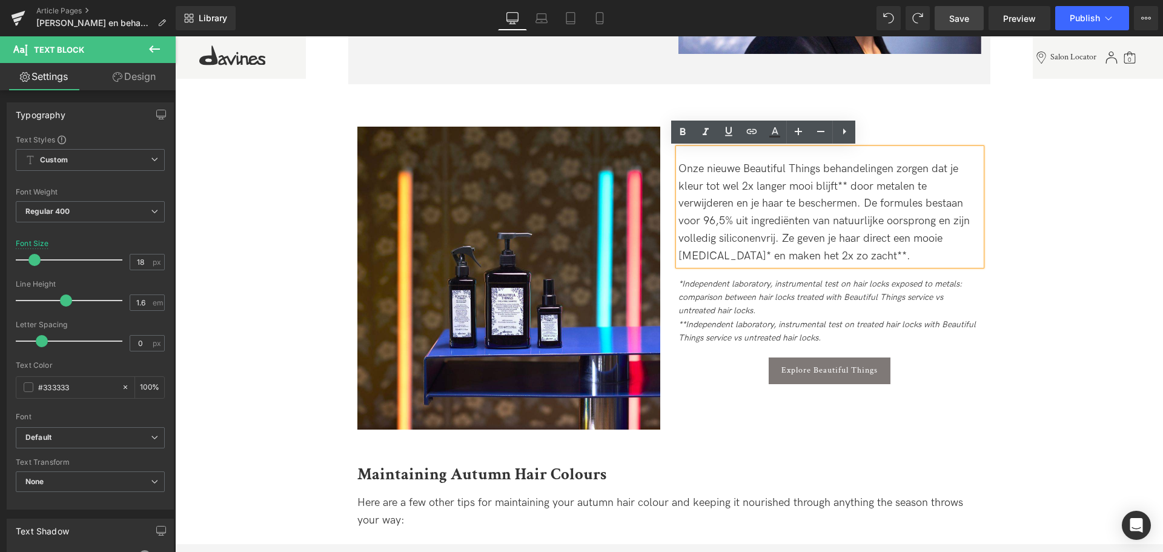
click at [690, 183] on div "Onze nieuwe Beautiful Things behandelingen zorgen dat je kleur tot wel 2x lange…" at bounding box center [830, 206] width 303 height 117
click at [754, 185] on div "Onze nieuwe Beautiful Things behandelingen zorgen dat je kleur tot wel 2x lange…" at bounding box center [830, 206] width 303 height 117
click at [787, 181] on div "Onze nieuwe Beautiful Things behandelingen zorgen dat je kleur tot wel 2x lange…" at bounding box center [830, 206] width 303 height 117
drag, startPoint x: 712, startPoint y: 304, endPoint x: 809, endPoint y: 323, distance: 99.5
click at [712, 304] on div "*Independent laboratory, instrumental test on hair locks exposed to metals: com…" at bounding box center [830, 298] width 303 height 41
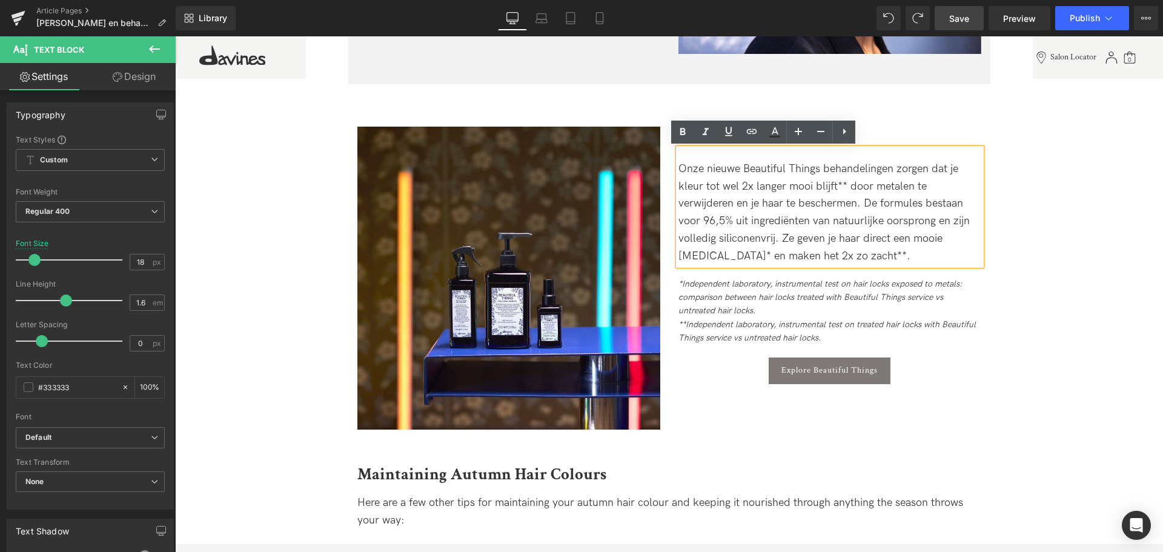
click at [809, 323] on icon "**Independent laboratory, instrumental test on treated hair locks with Beautifu…" at bounding box center [827, 331] width 297 height 24
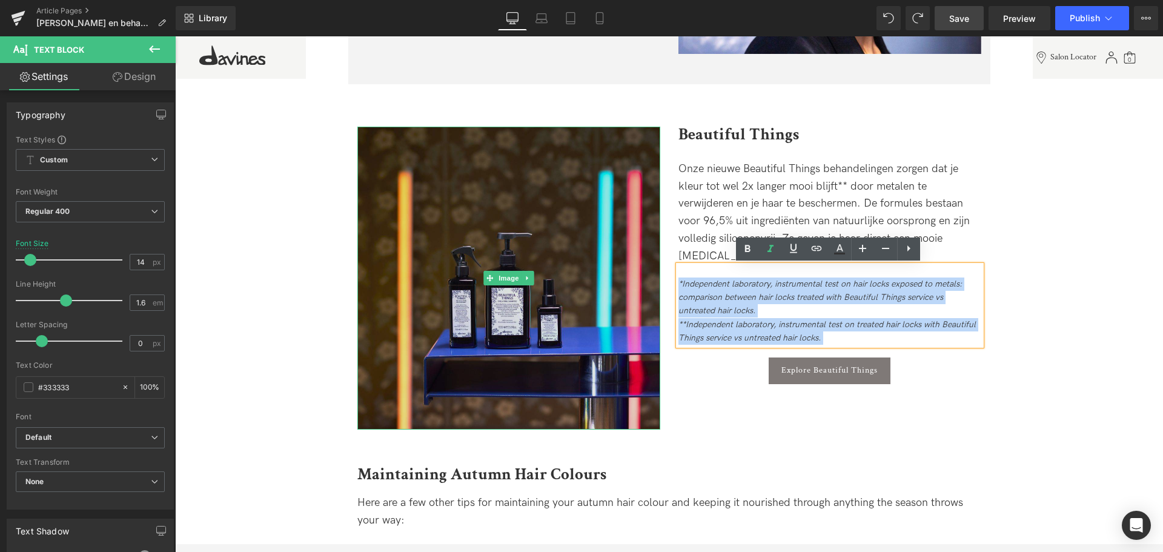
drag, startPoint x: 844, startPoint y: 333, endPoint x: 600, endPoint y: 269, distance: 251.7
click at [600, 269] on div "Image Beautiful Things Heading Onze nieuwe Beautiful Things behandelingen zorge…" at bounding box center [669, 256] width 642 height 345
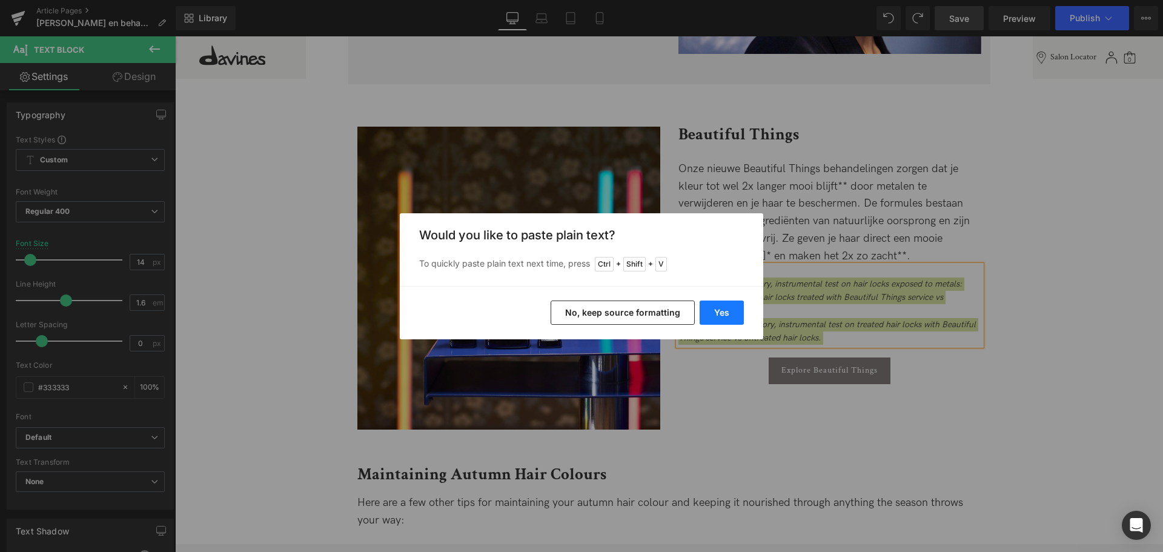
click at [709, 309] on button "Yes" at bounding box center [722, 313] width 44 height 24
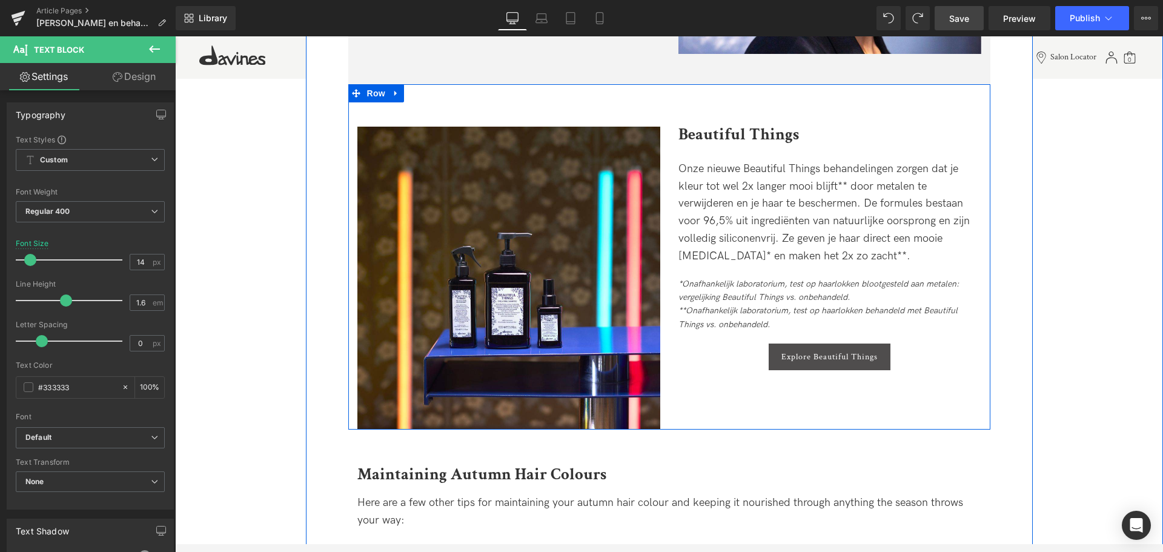
click at [829, 361] on div "Explore Beautiful Things Button" at bounding box center [830, 357] width 303 height 27
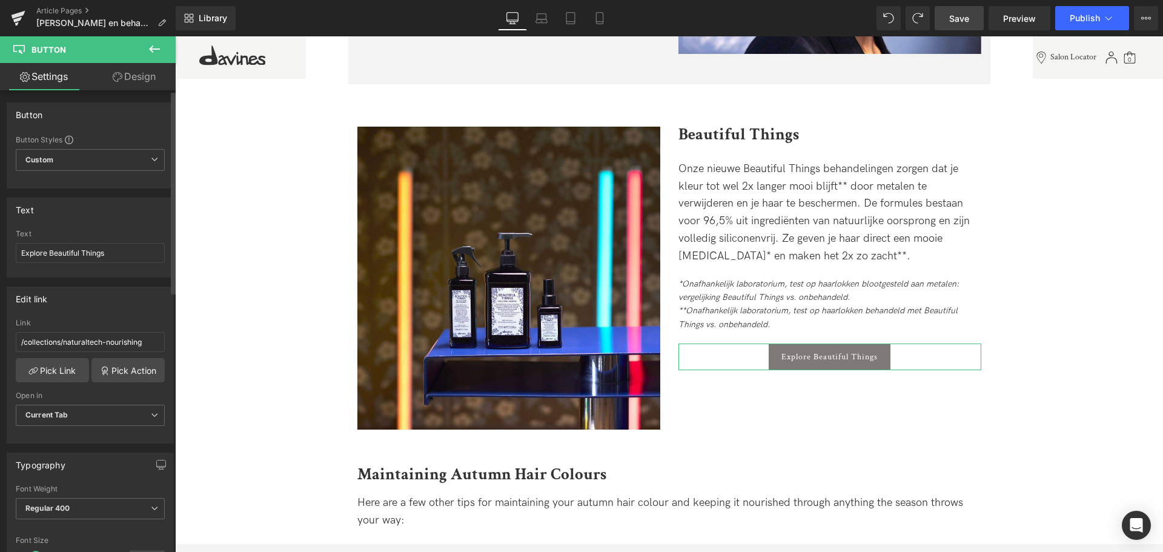
click at [116, 331] on div "Link /collections/naturaltech-nourishing" at bounding box center [90, 338] width 149 height 39
click at [122, 339] on input "/collections/naturaltech-nourishing" at bounding box center [90, 342] width 149 height 20
paste input "[URL][DOMAIN_NAME]"
type input "[URL][DOMAIN_NAME]"
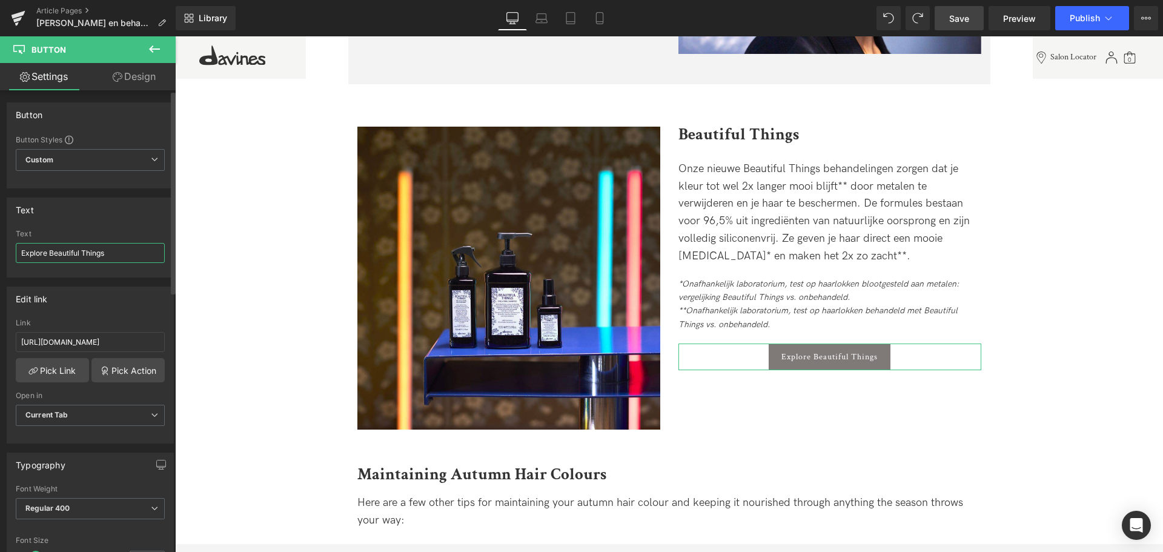
click at [45, 253] on input "Explore Beautiful Things" at bounding box center [90, 253] width 149 height 20
type input "Ontdek Beautiful Things"
click at [963, 8] on link "Save" at bounding box center [959, 18] width 49 height 24
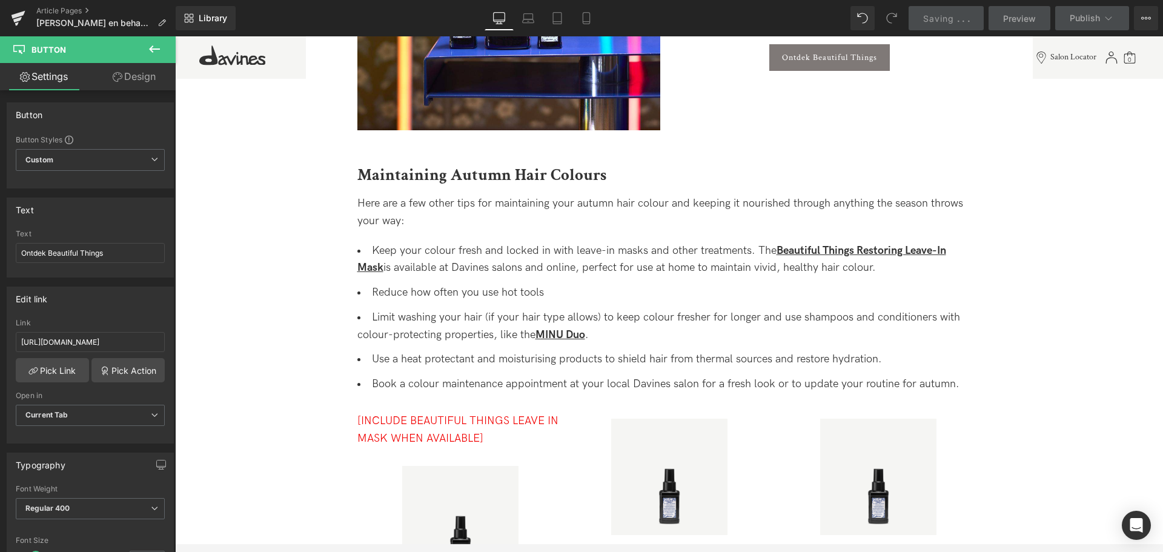
scroll to position [1923, 0]
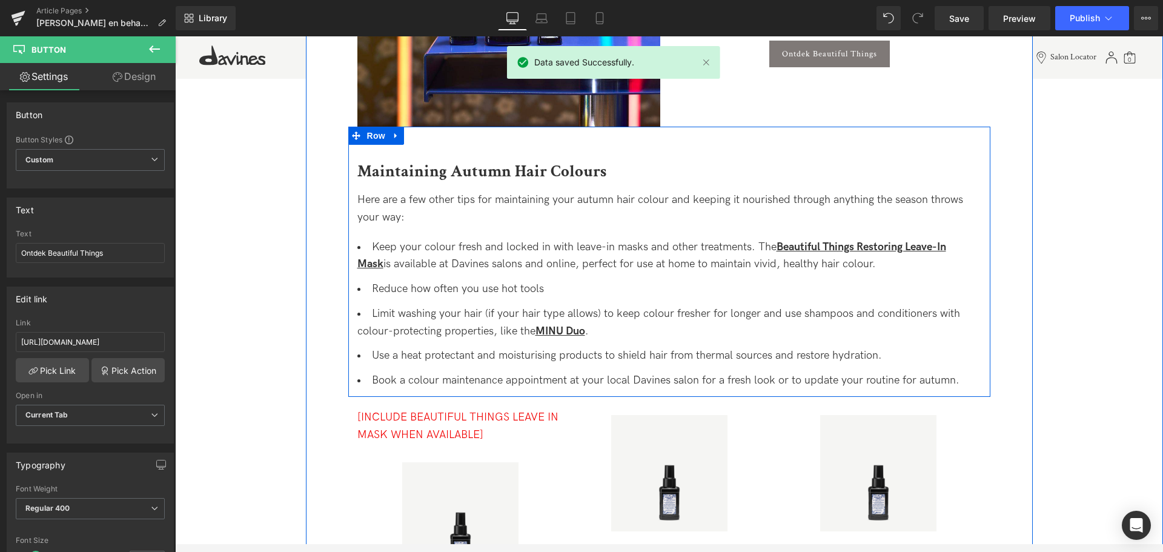
drag, startPoint x: 429, startPoint y: 171, endPoint x: 571, endPoint y: 168, distance: 142.4
click at [429, 171] on span "Maintaining Autumn Hair Colours" at bounding box center [481, 171] width 249 height 21
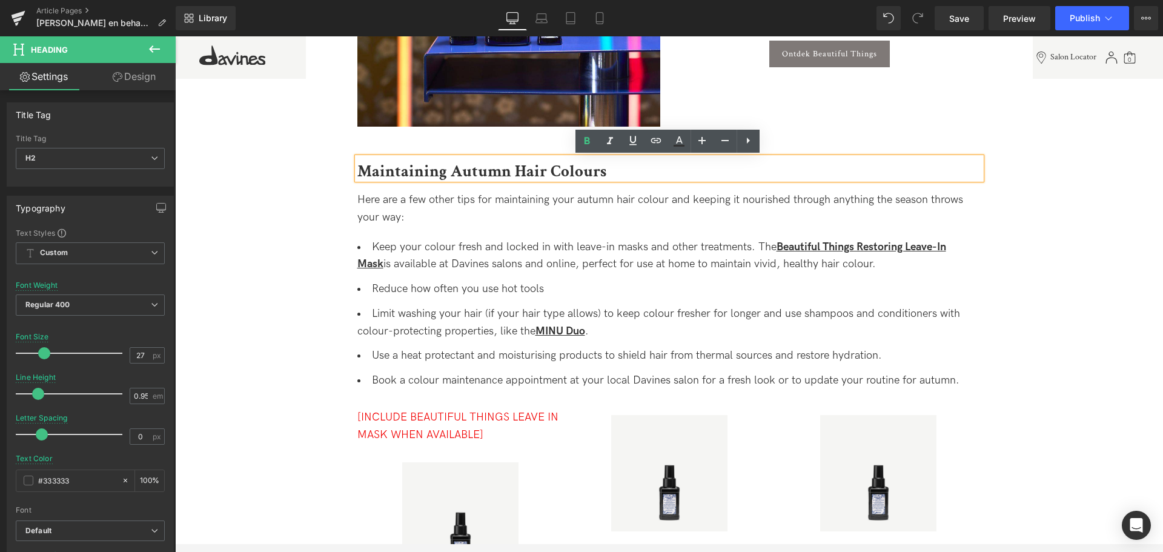
drag, startPoint x: 613, startPoint y: 174, endPoint x: 219, endPoint y: 177, distance: 393.8
paste div
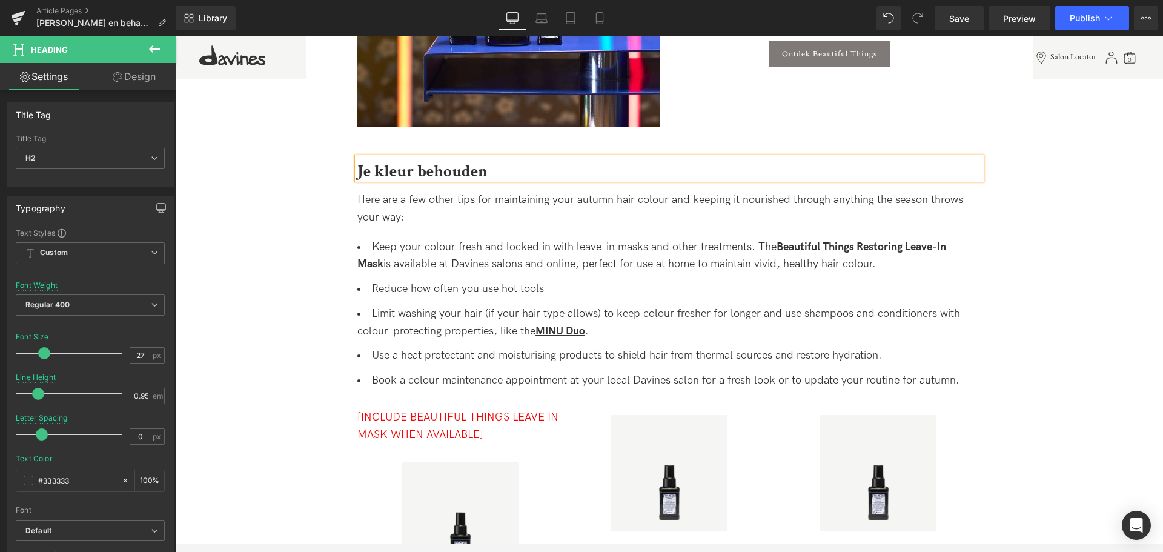
click at [358, 168] on b "Je kleur behouden" at bounding box center [422, 171] width 130 height 21
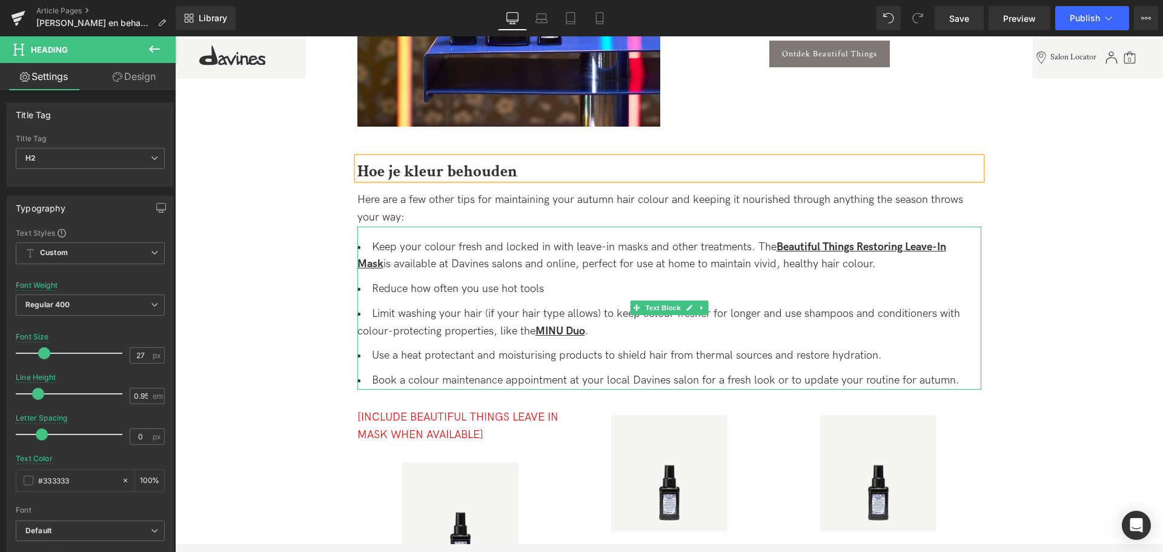
drag, startPoint x: 663, startPoint y: 292, endPoint x: 699, endPoint y: 301, distance: 36.7
click at [663, 292] on li "Reduce how often you use hot tools" at bounding box center [669, 290] width 624 height 18
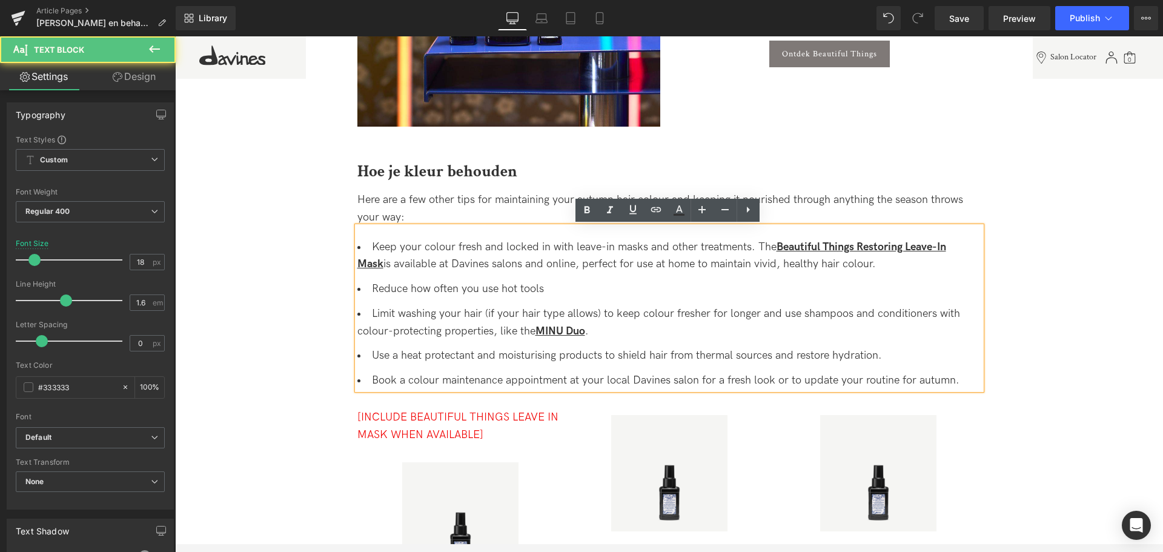
click at [754, 334] on li "Limit washing your hair (if your hair type allows) to keep colour fresher for l…" at bounding box center [669, 322] width 624 height 35
click at [961, 378] on li "Book a colour maintenance appointment at your local Davines salon for a fresh l…" at bounding box center [669, 381] width 624 height 18
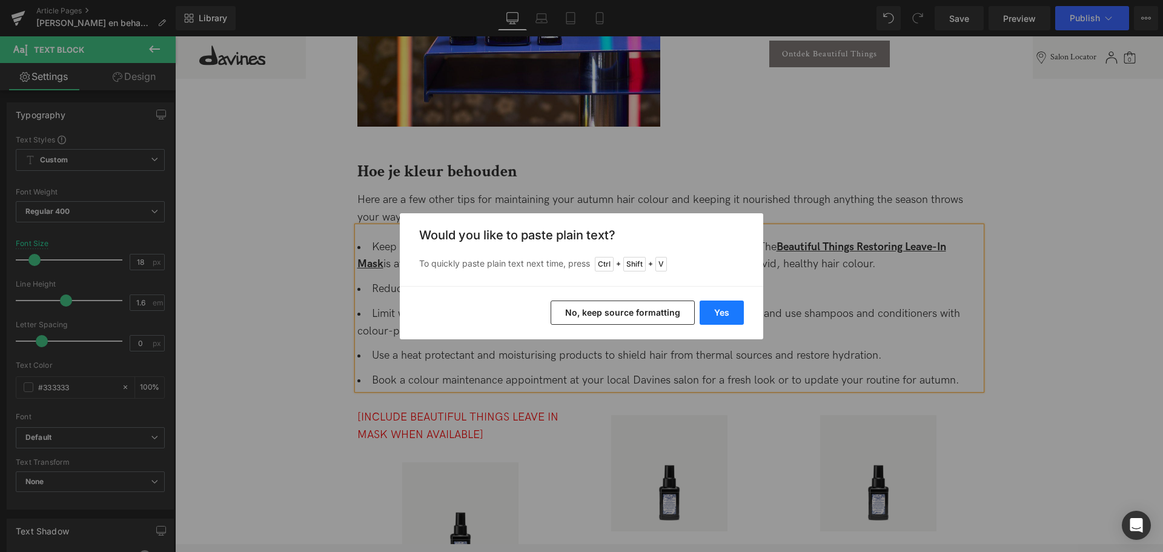
click at [702, 319] on button "Yes" at bounding box center [722, 313] width 44 height 24
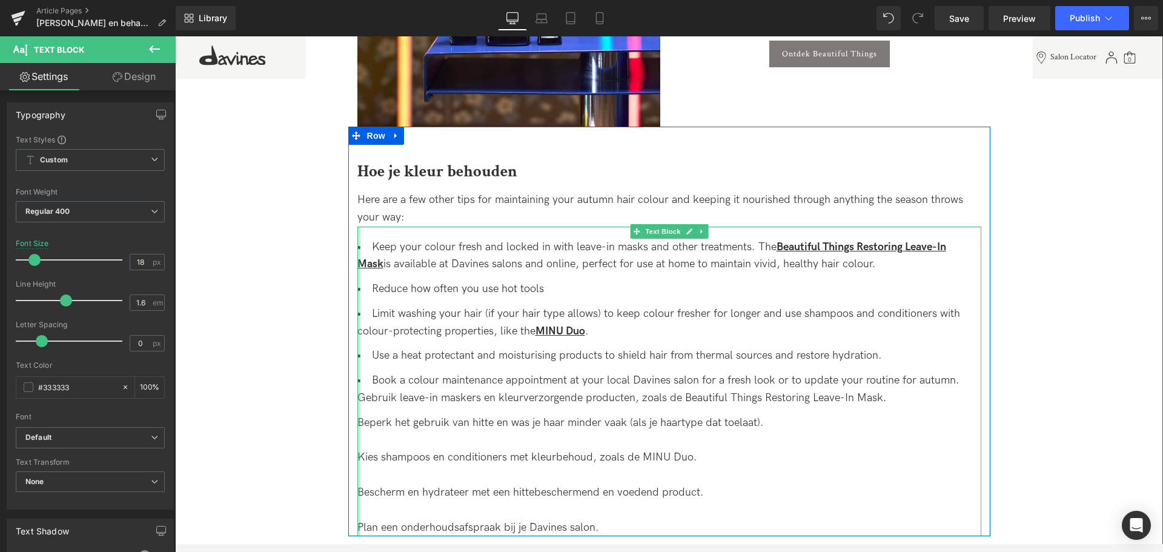
click at [357, 394] on div at bounding box center [358, 382] width 3 height 310
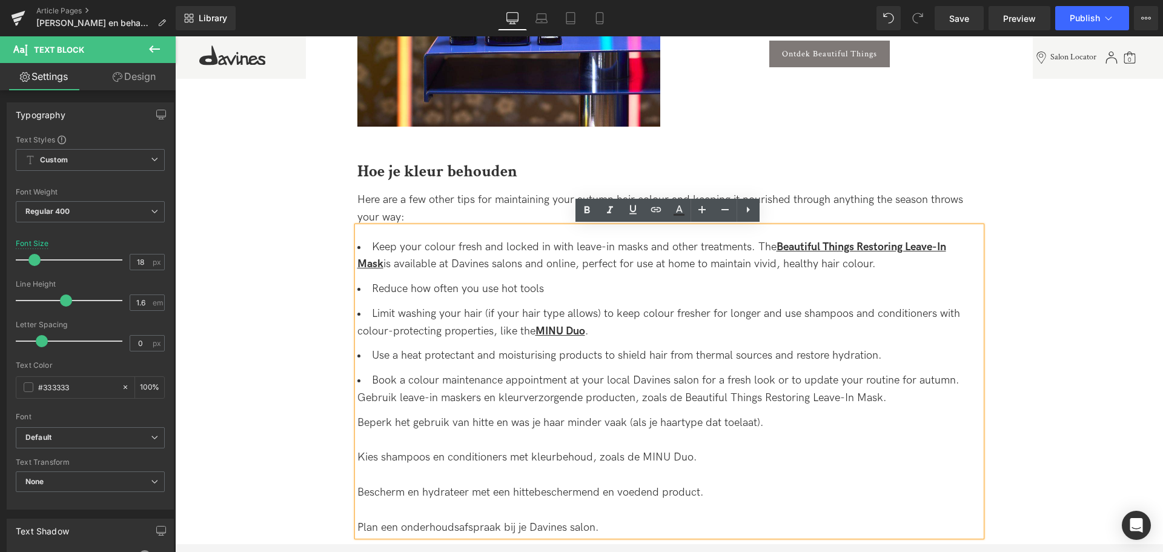
click at [361, 394] on li "Book a colour maintenance appointment at your local Davines salon for a fresh l…" at bounding box center [669, 389] width 624 height 35
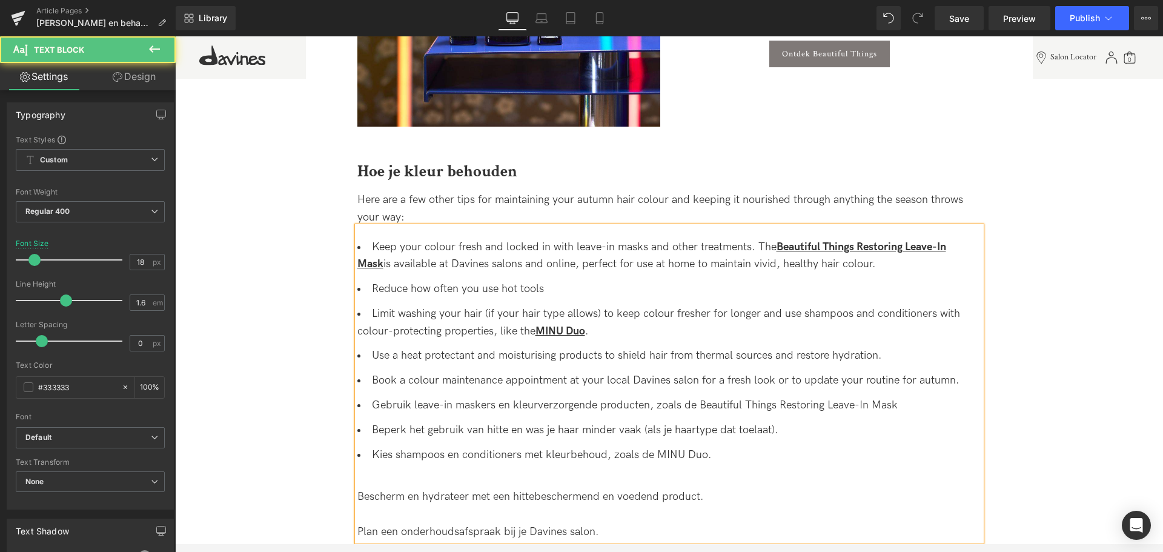
drag, startPoint x: 963, startPoint y: 379, endPoint x: 345, endPoint y: 205, distance: 642.0
click at [345, 205] on div "[PERSON_NAME] en behandelingen voor je haar om het seizoen te omarmen Heading […" at bounding box center [669, 280] width 666 height 3489
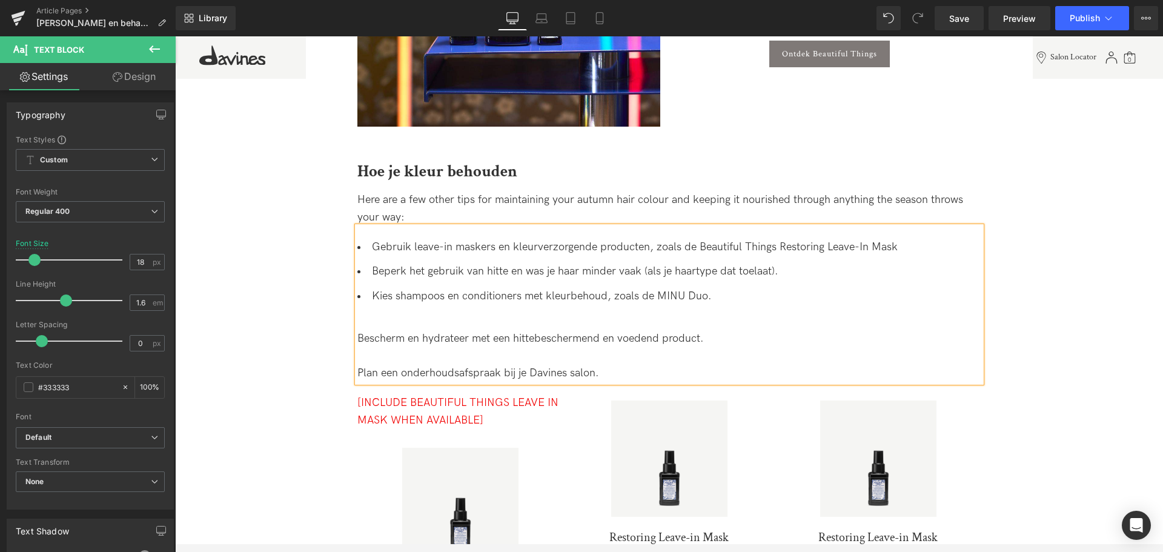
click at [745, 251] on li "Gebruik leave-in maskers en kleurverzorgende producten, zoals de Beautiful Thin…" at bounding box center [669, 248] width 624 height 18
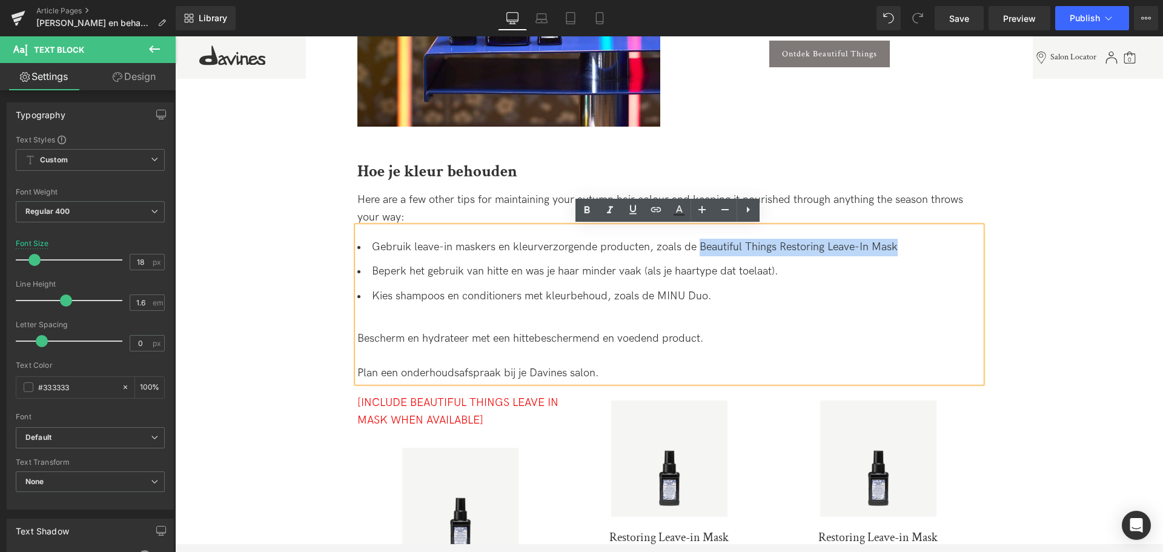
drag, startPoint x: 696, startPoint y: 245, endPoint x: 892, endPoint y: 247, distance: 196.9
click at [892, 247] on li "Gebruik leave-in maskers en kleurverzorgende producten, zoals de Beautiful Thin…" at bounding box center [669, 248] width 624 height 18
click at [635, 210] on icon at bounding box center [633, 209] width 7 height 9
click at [649, 208] on icon at bounding box center [656, 209] width 15 height 15
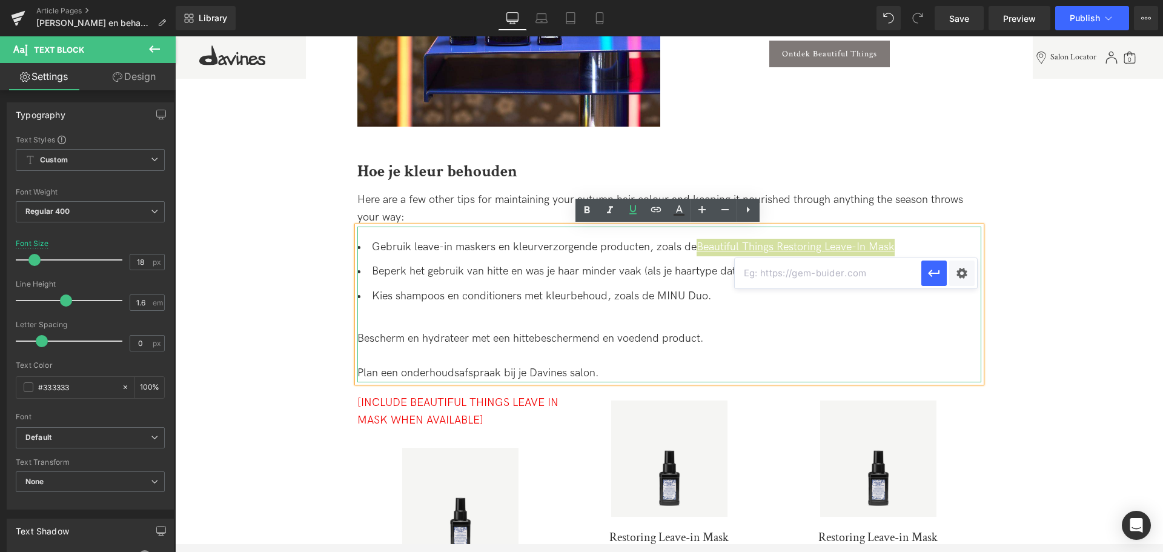
click at [850, 282] on input "text" at bounding box center [828, 273] width 187 height 30
paste input "[URL][DOMAIN_NAME]"
type input "[URL][DOMAIN_NAME]"
click at [939, 274] on icon "button" at bounding box center [934, 273] width 15 height 15
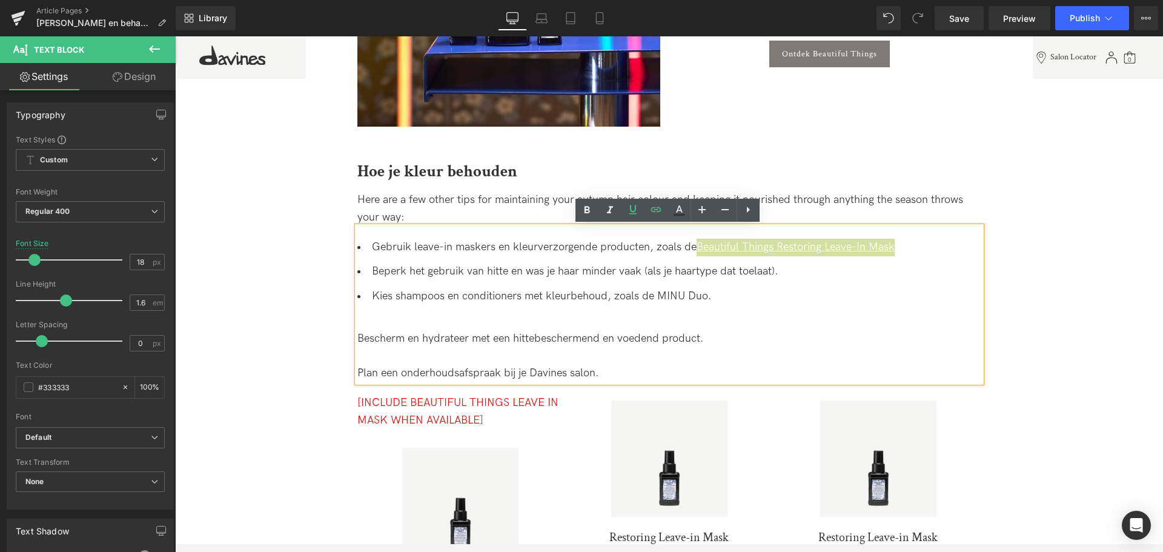
scroll to position [0, 0]
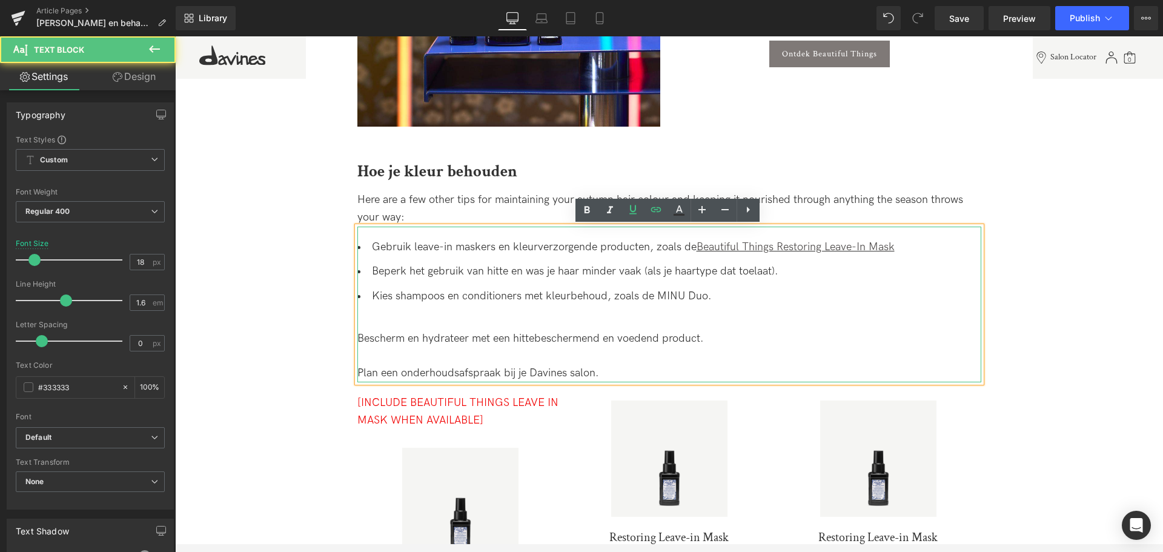
click at [430, 274] on li "Beperk het gebruik van hitte en was je haar minder vaak (als je haartype dat to…" at bounding box center [669, 272] width 624 height 18
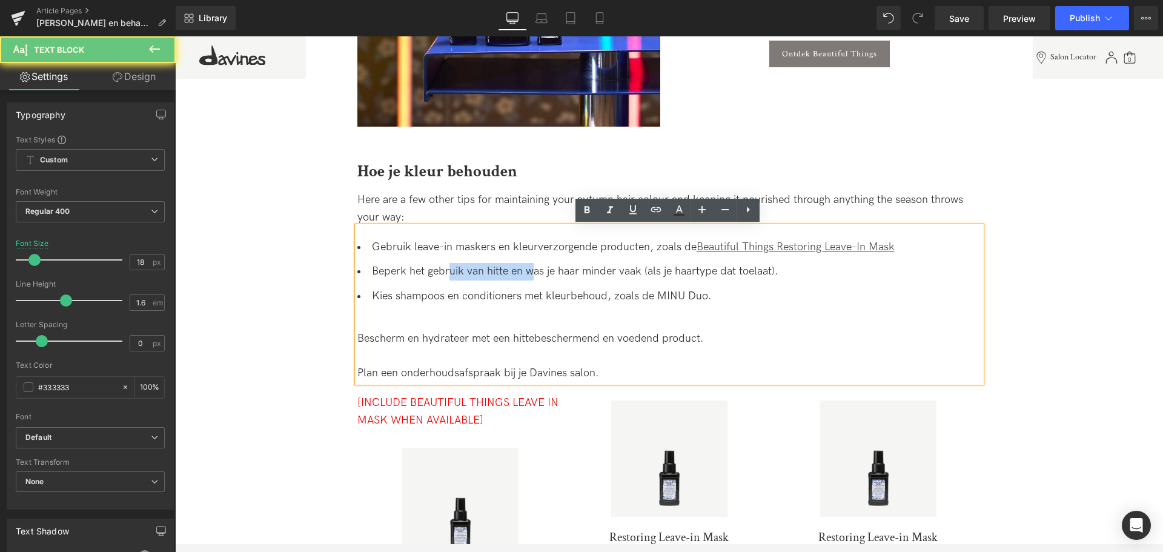
drag, startPoint x: 447, startPoint y: 269, endPoint x: 532, endPoint y: 267, distance: 85.5
click at [532, 267] on li "Beperk het gebruik van hitte en was je haar minder vaak (als je haartype dat to…" at bounding box center [669, 272] width 624 height 18
click at [531, 271] on li "Beperk het gebruik van hitte en was je haar minder vaak (als je haartype dat to…" at bounding box center [669, 272] width 624 height 18
click at [580, 270] on li "Beperk het gebruik van hitte en was je haar minder vaak (als je haartype dat to…" at bounding box center [669, 272] width 624 height 18
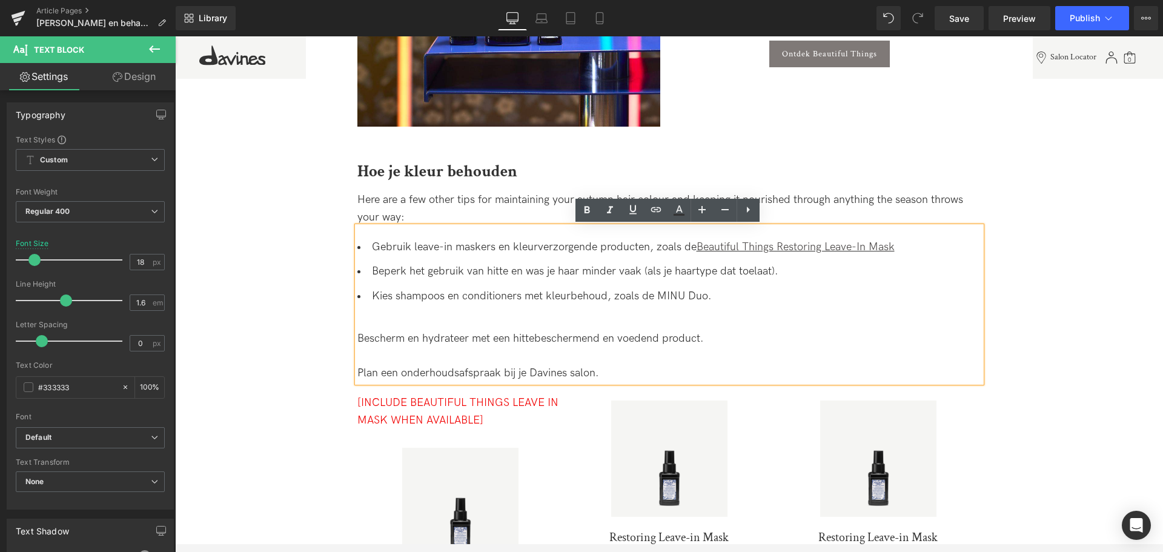
click at [385, 294] on li "Kies shampoos en conditioners met kleurbehoud, zoals de MINU Duo." at bounding box center [669, 297] width 624 height 18
click at [676, 284] on ul "Gebruik leave-in maskers en kleurverzorgende producten, zoals de Beautiful Thin…" at bounding box center [669, 272] width 624 height 67
drag, startPoint x: 654, startPoint y: 294, endPoint x: 703, endPoint y: 296, distance: 49.1
click at [703, 296] on li "Kies shampoos en conditioners met kleurbehoud, zoals de MINU Duo." at bounding box center [669, 297] width 624 height 18
click at [668, 298] on li "Kies shampoos en conditioners met kleurbehoud, zoals de MINU Duo." at bounding box center [669, 297] width 624 height 18
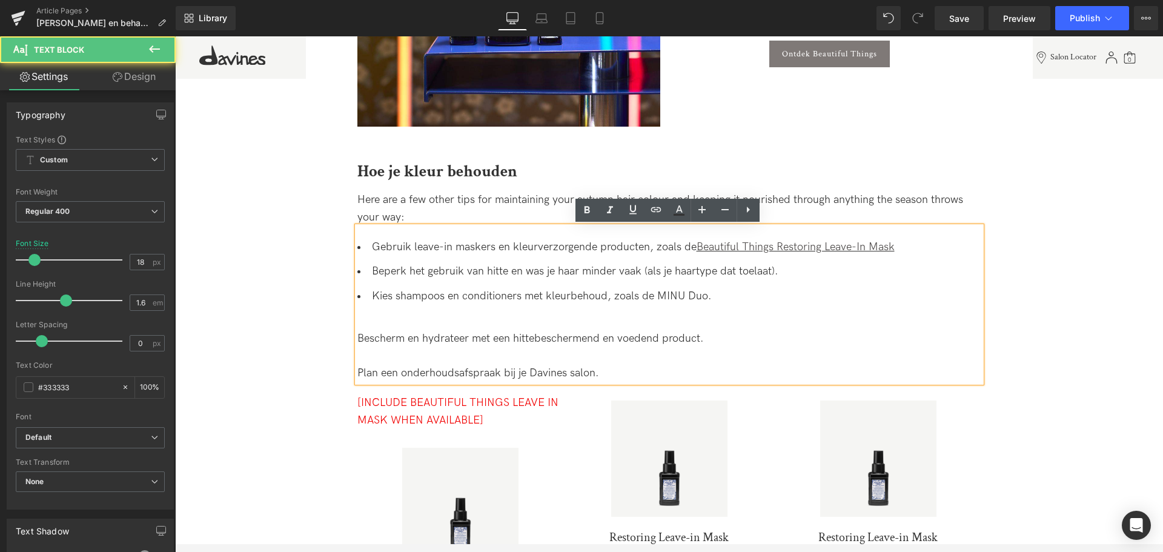
click at [674, 299] on li "Kies shampoos en conditioners met kleurbehoud, zoals de MINU Duo." at bounding box center [669, 297] width 624 height 18
click at [642, 296] on li "Kies shampoos en conditioners met kleurbehoud, zoals de MINU Duo." at bounding box center [669, 297] width 624 height 18
click at [651, 294] on li "Kies shampoos en conditioners met kleurbehoud, zoals de MINU Duo." at bounding box center [669, 297] width 624 height 18
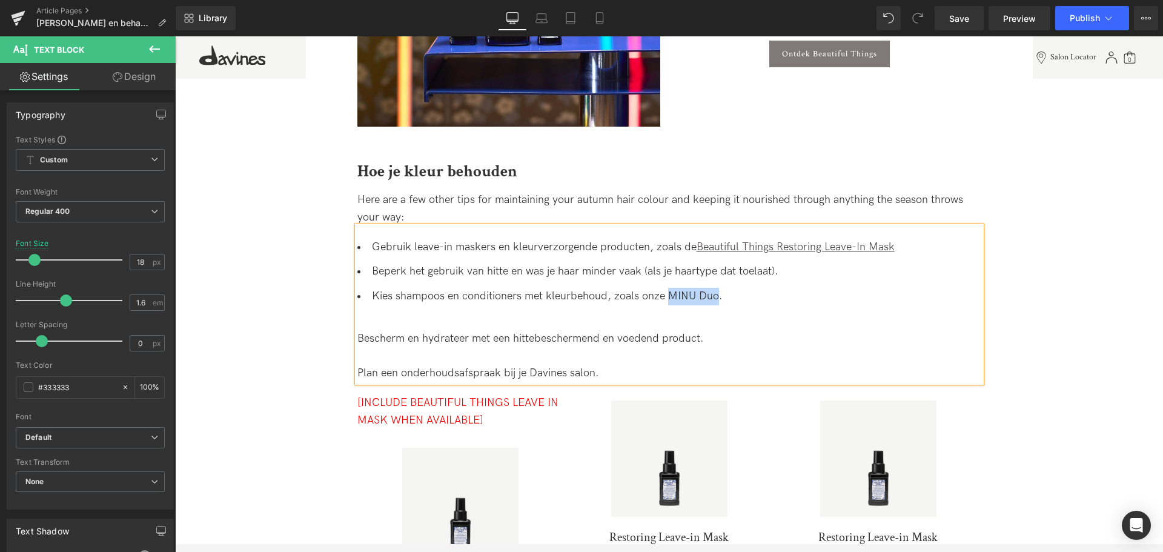
drag, startPoint x: 668, startPoint y: 295, endPoint x: 714, endPoint y: 295, distance: 46.7
click at [714, 295] on li "Kies shampoos en conditioners met kleurbehoud, zoals onze MINU Duo." at bounding box center [669, 297] width 624 height 18
click at [633, 207] on icon at bounding box center [633, 209] width 15 height 15
click at [651, 210] on icon at bounding box center [656, 209] width 15 height 15
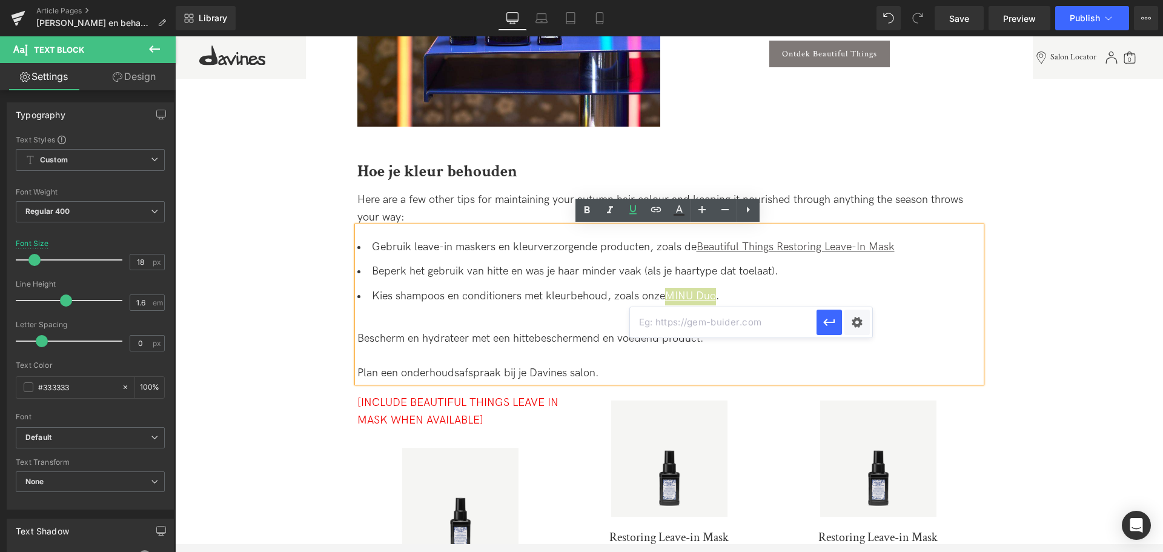
click at [738, 335] on input "text" at bounding box center [723, 322] width 187 height 30
paste input "[URL][DOMAIN_NAME]"
type input "[URL][DOMAIN_NAME]"
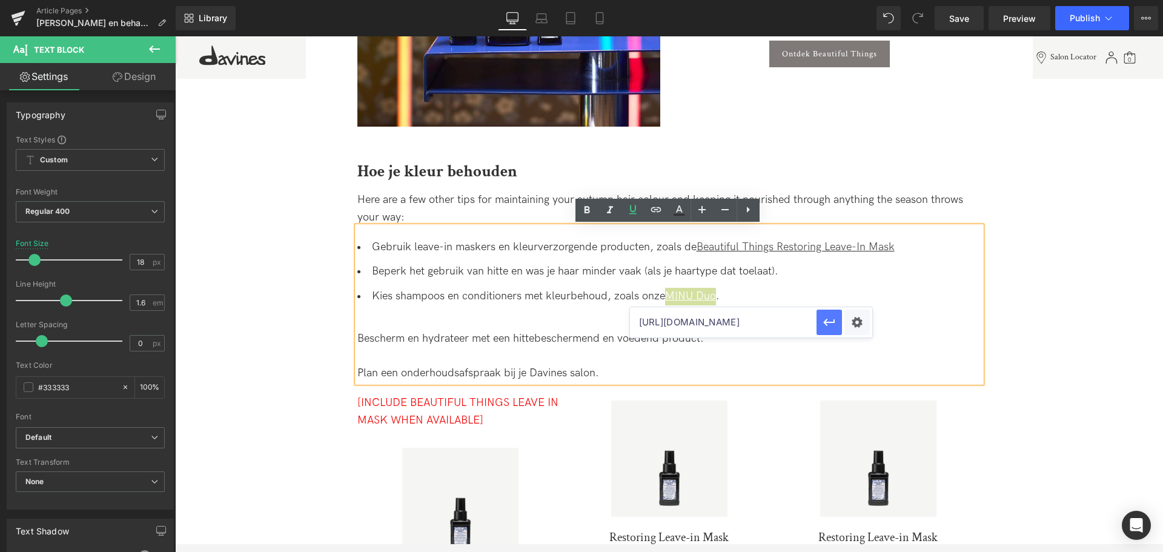
click at [823, 323] on icon "button" at bounding box center [829, 322] width 15 height 15
click at [414, 314] on div at bounding box center [669, 322] width 624 height 18
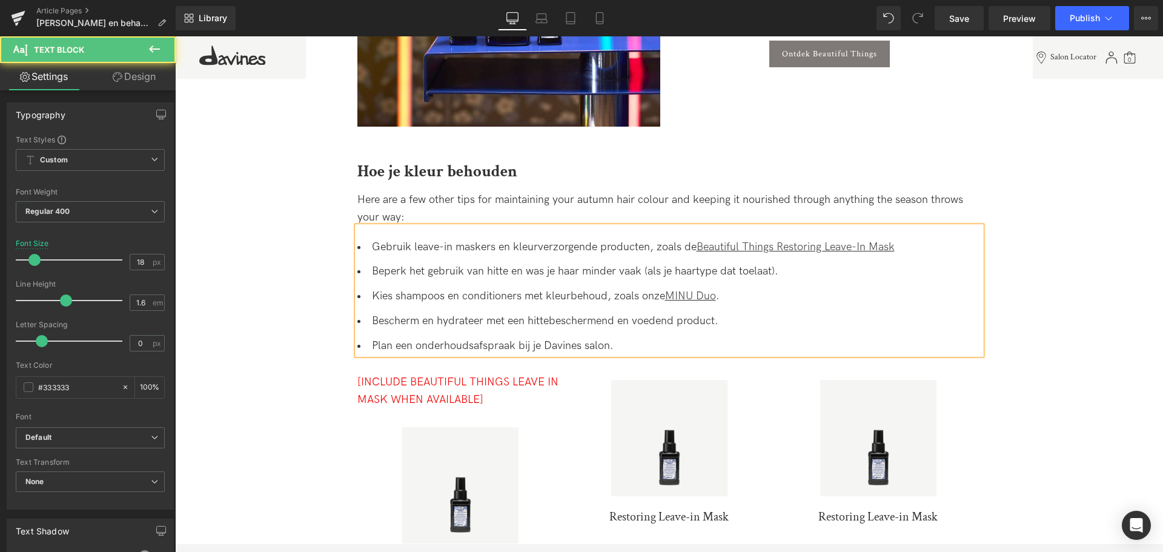
click at [486, 341] on li "Plan een onderhoudsafspraak bij je Davines salon." at bounding box center [669, 346] width 624 height 18
click at [530, 338] on li "Plan een onderhoudsafspraak bij je Davines salon." at bounding box center [669, 346] width 624 height 18
click at [503, 317] on li "Bescherm en hydrateer met een hittebeschermend en voedend product." at bounding box center [669, 322] width 624 height 18
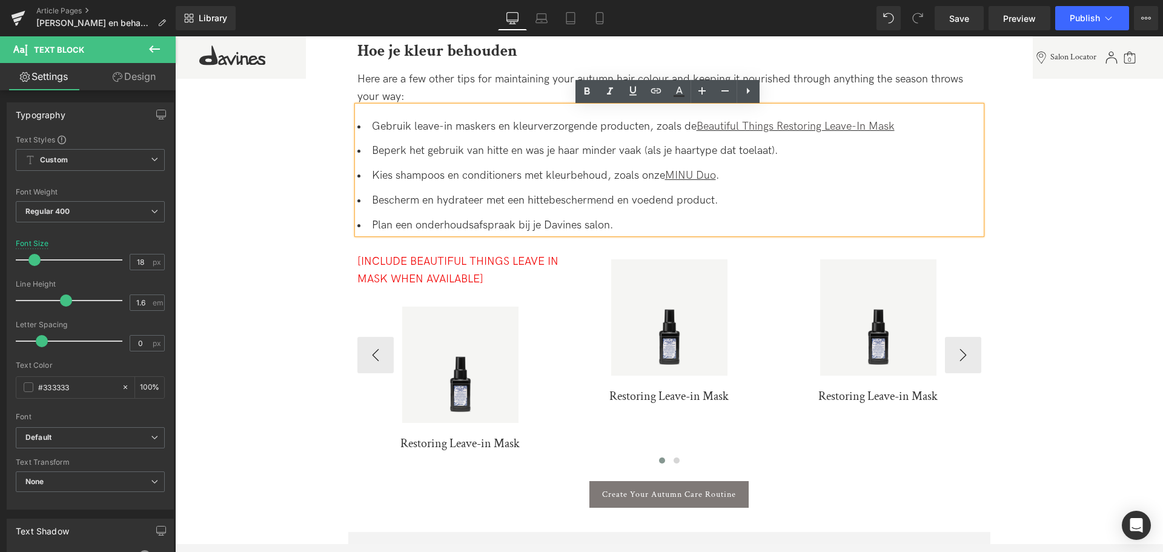
scroll to position [2044, 0]
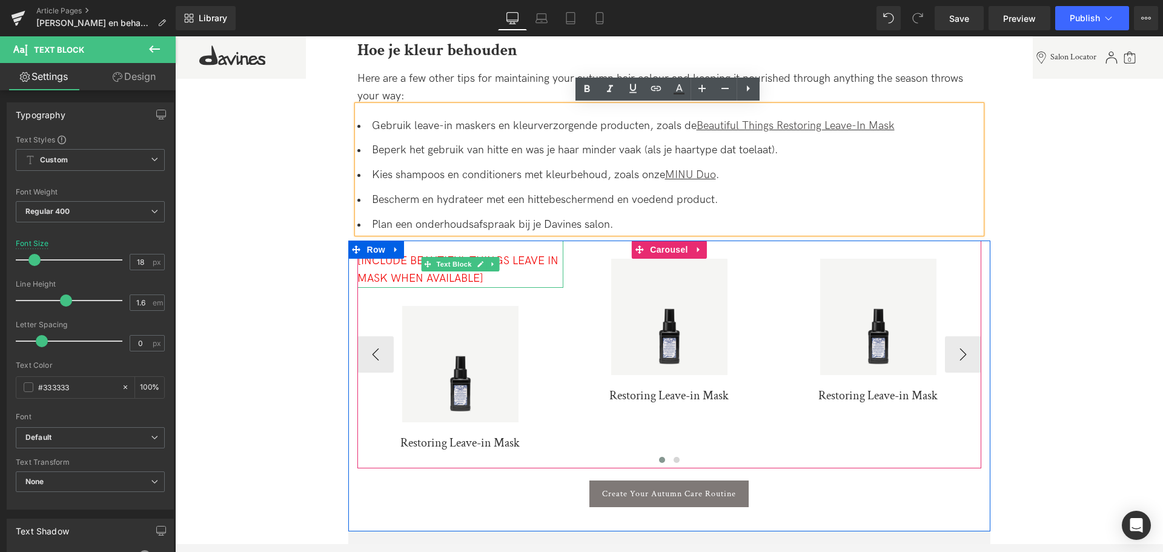
click at [503, 278] on div "[INCLUDE BEAUTIFUL THINGS LEAVE IN MASK WHEN AVAILABLE]" at bounding box center [460, 270] width 206 height 35
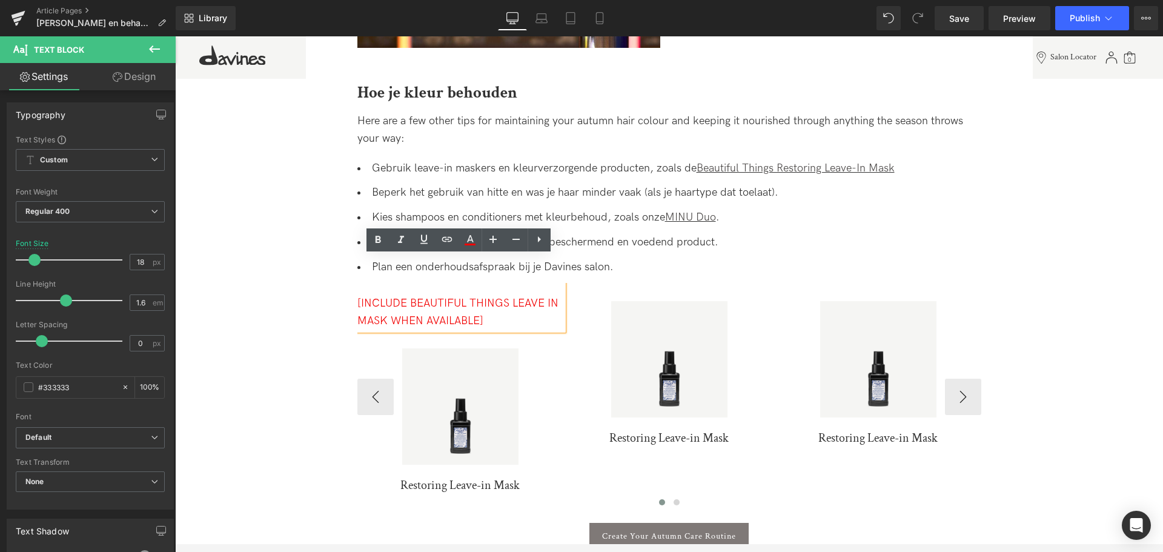
scroll to position [1983, 0]
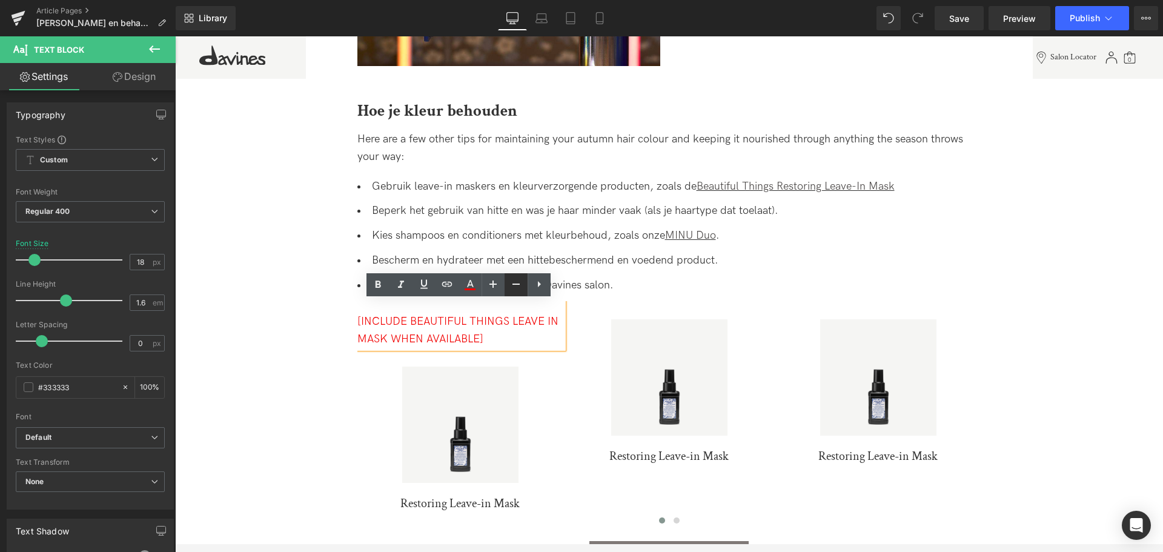
click at [506, 289] on link at bounding box center [516, 284] width 23 height 23
type input "16"
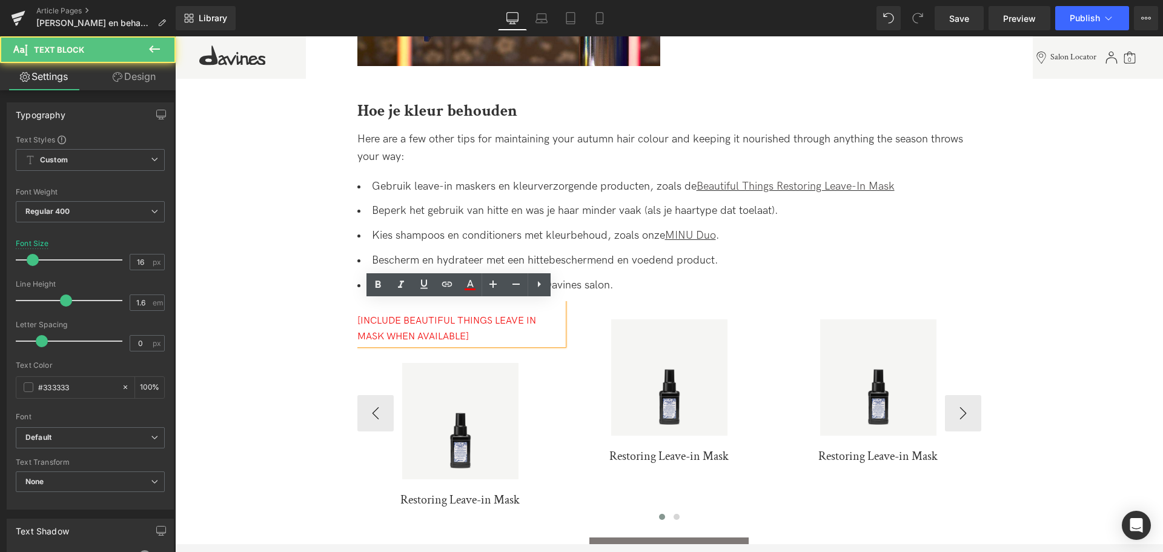
click at [371, 318] on span "[INCLUDE BEAUTIFUL THINGS LEAVE IN MASK WHEN AVAILABLE]" at bounding box center [446, 328] width 179 height 27
click at [512, 328] on div "[INCLUDE BEAUTIFUL THINGS LEAVE IN MASK WHEN AVAILABLE]" at bounding box center [460, 328] width 206 height 31
click at [563, 313] on div "[INCLUDE BEAUTIFUL THINGS LEAVE IN MASK WHEN AVAILABLE]" at bounding box center [460, 322] width 206 height 43
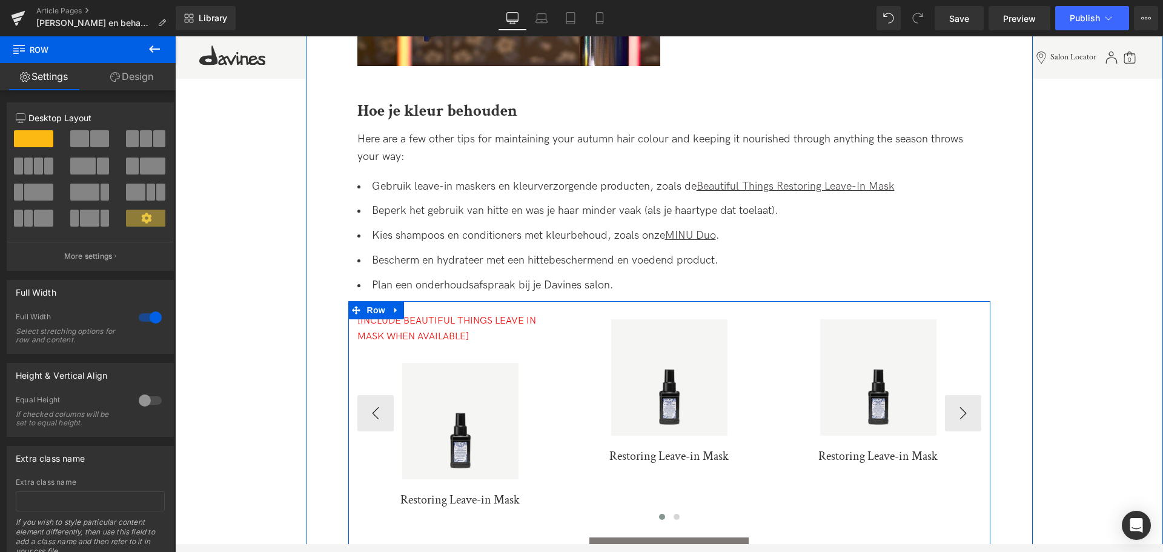
click at [400, 329] on div "[INCLUDE BEAUTIFUL THINGS LEAVE IN MASK WHEN AVAILABLE]" at bounding box center [460, 328] width 206 height 31
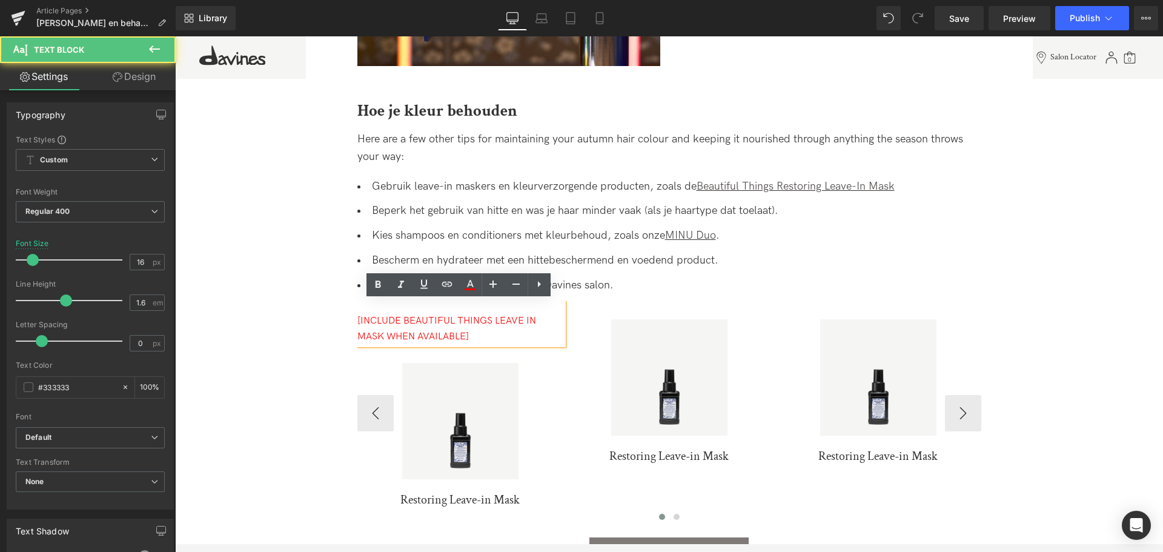
click at [464, 334] on span "[INCLUDE BEAUTIFUL THINGS LEAVE IN MASK WHEN AVAILABLE]" at bounding box center [446, 328] width 179 height 27
drag, startPoint x: 506, startPoint y: 332, endPoint x: 229, endPoint y: 279, distance: 281.9
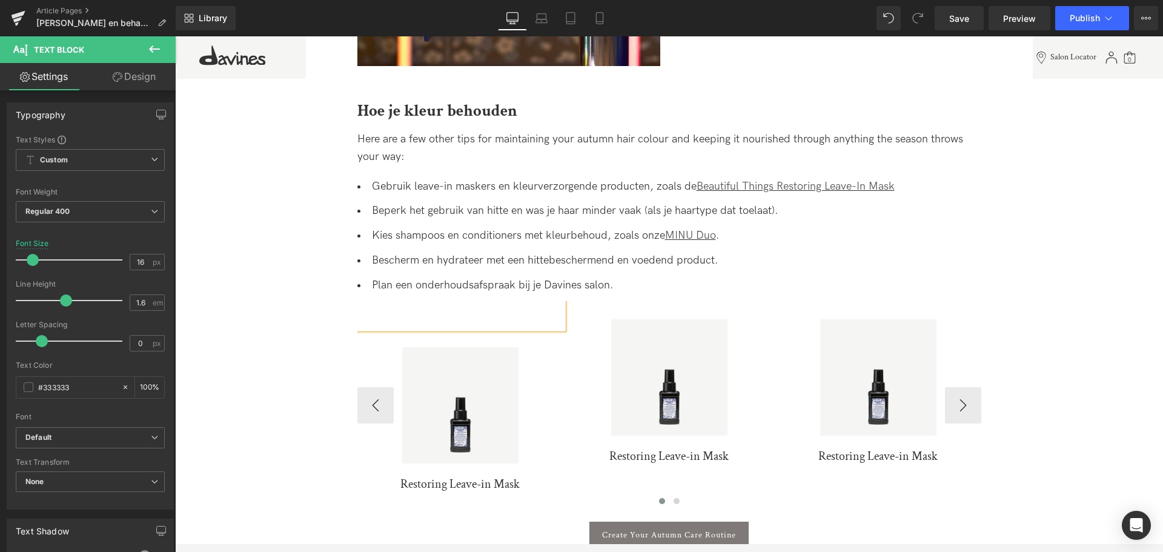
click at [499, 327] on div at bounding box center [460, 315] width 206 height 28
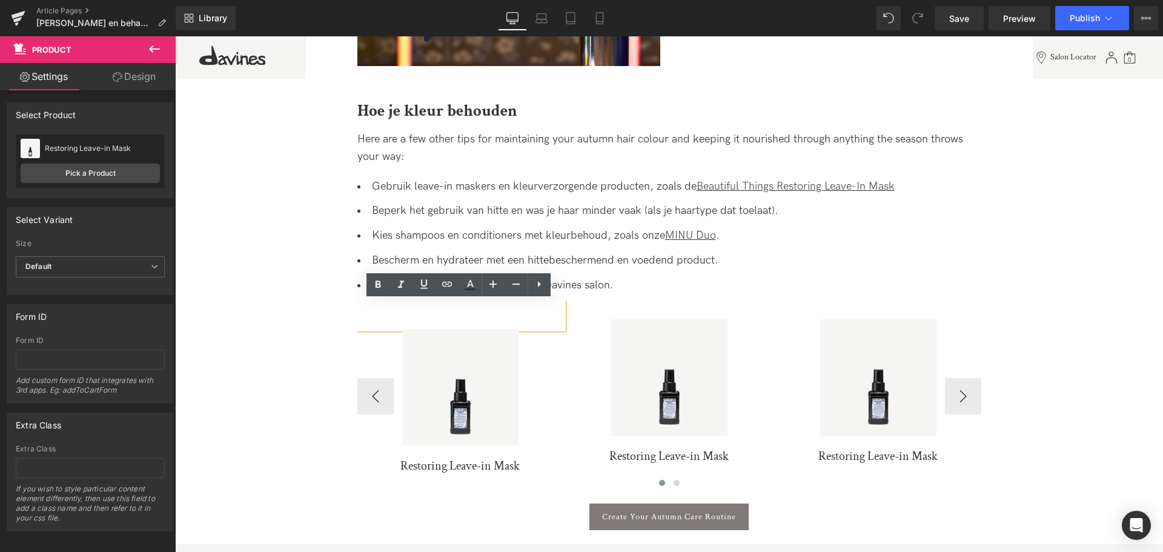
drag, startPoint x: 486, startPoint y: 333, endPoint x: 489, endPoint y: 322, distance: 11.3
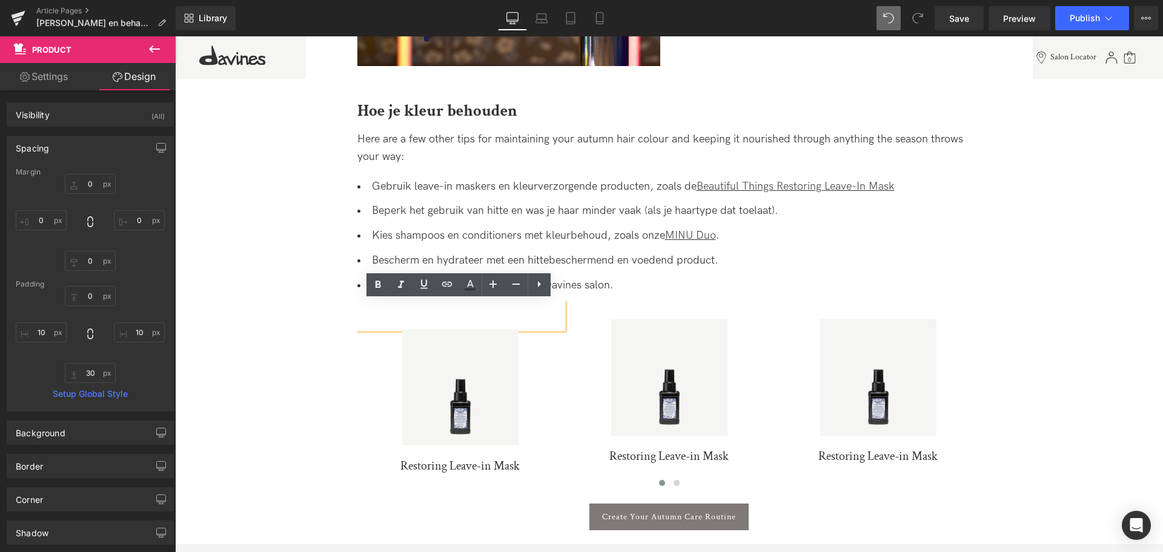
type input "0"
type input "30"
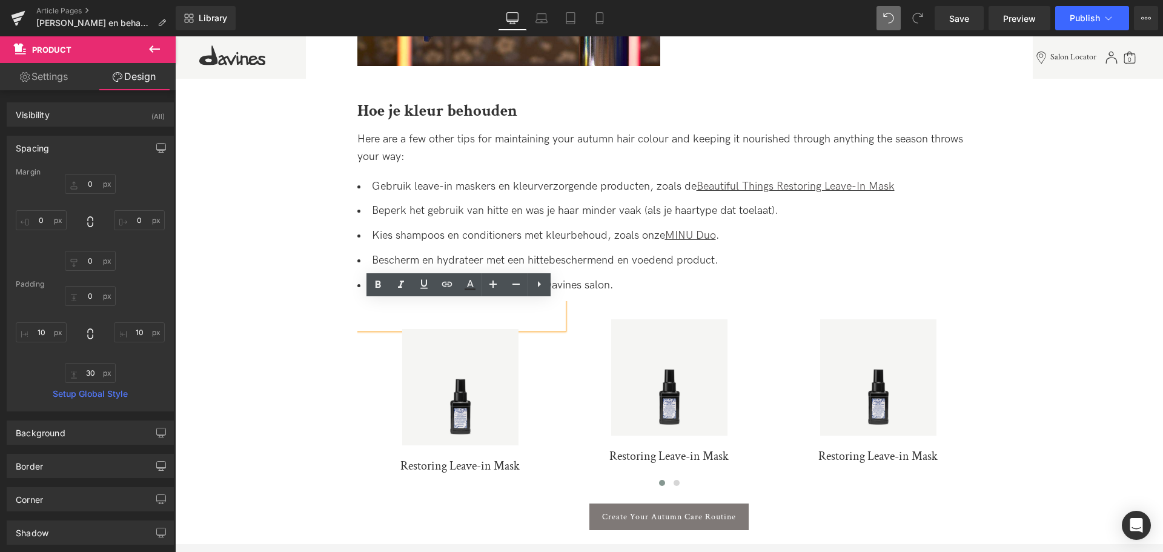
type input "10"
type input "30"
type input "10"
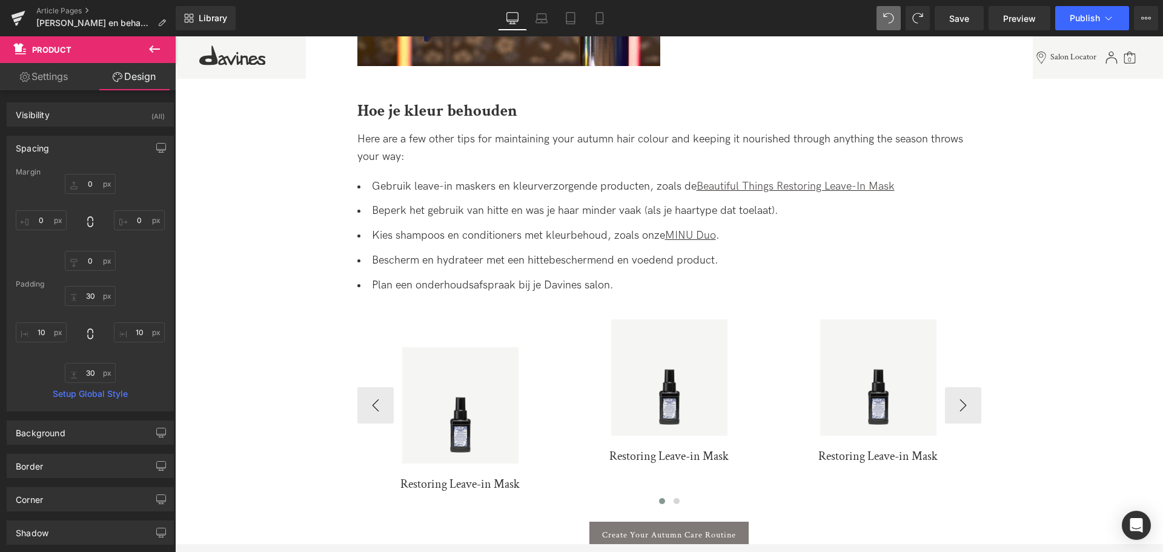
click at [450, 312] on div "Text Block" at bounding box center [460, 315] width 206 height 28
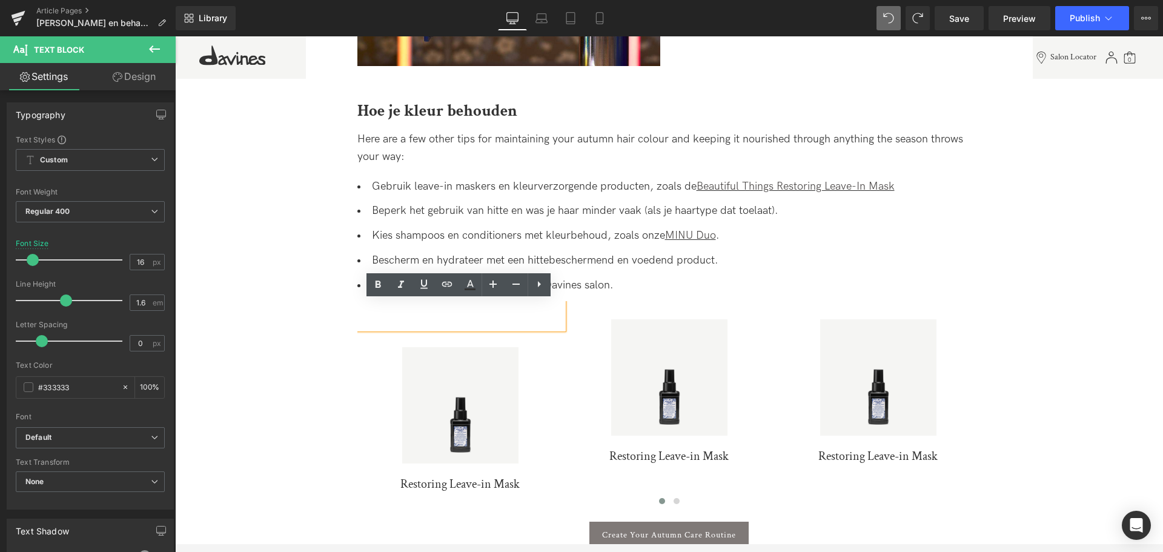
click at [354, 318] on div "Text Block Sale Off (P) Image Restoring Leave-in Mask (P) Title Product Sale Off" at bounding box center [669, 424] width 642 height 247
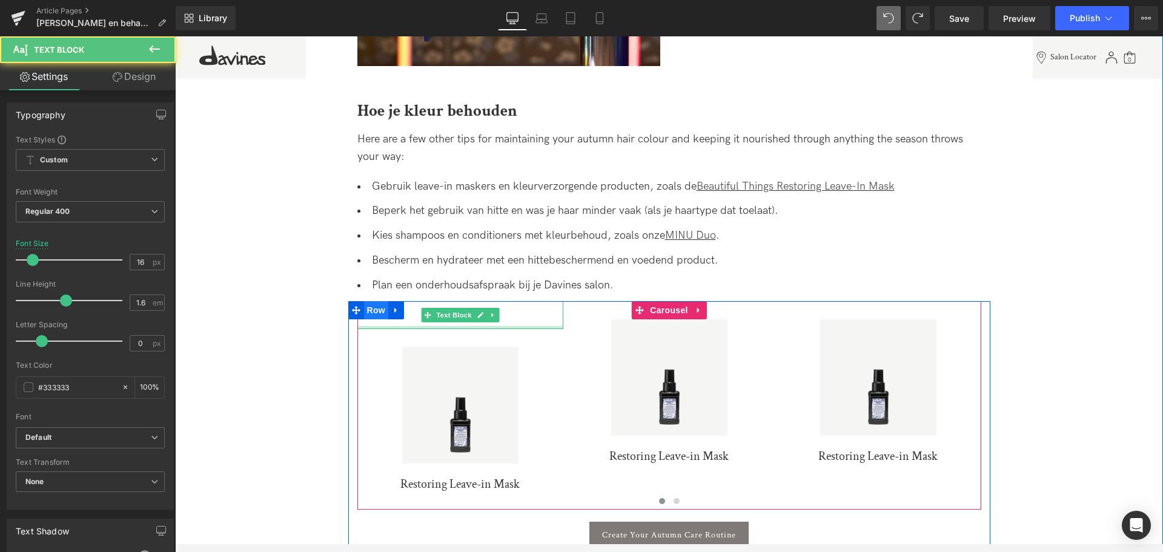
drag, startPoint x: 362, startPoint y: 327, endPoint x: 362, endPoint y: 319, distance: 7.9
click at [362, 319] on div "Text Block Sale Off (P) Image Restoring Leave-in Mask (P) Title Product Sale Off" at bounding box center [669, 436] width 642 height 271
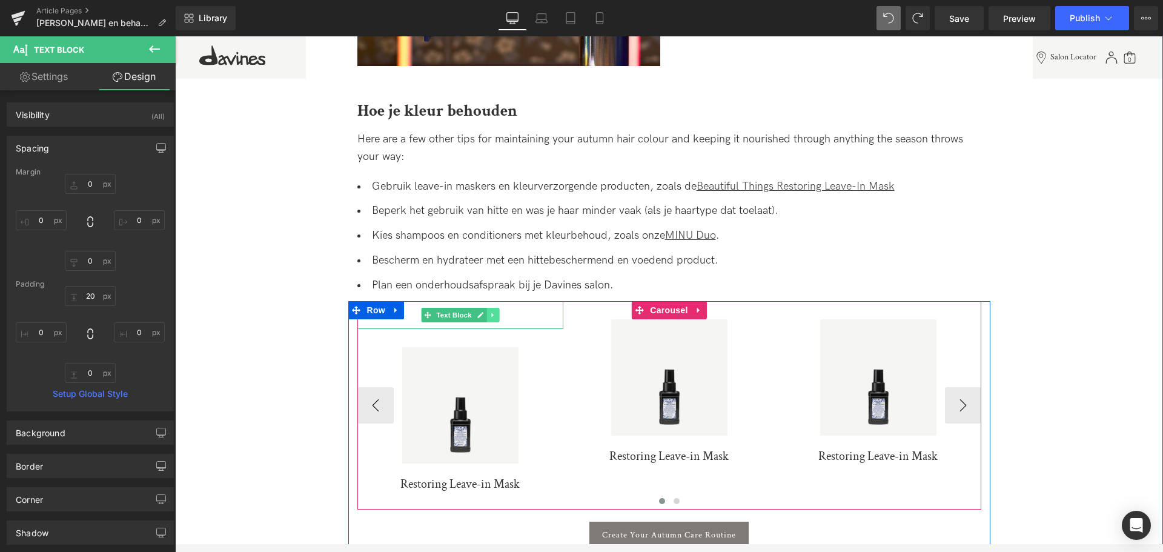
click at [490, 316] on icon at bounding box center [493, 314] width 7 height 7
click at [499, 314] on icon at bounding box center [499, 315] width 7 height 7
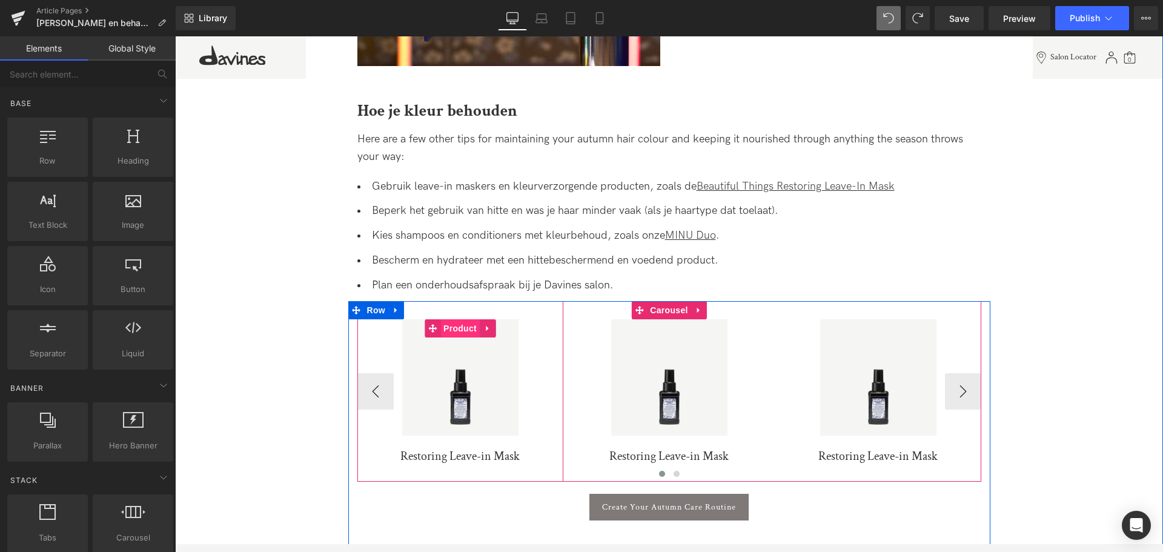
click at [461, 325] on span "Product" at bounding box center [459, 328] width 39 height 18
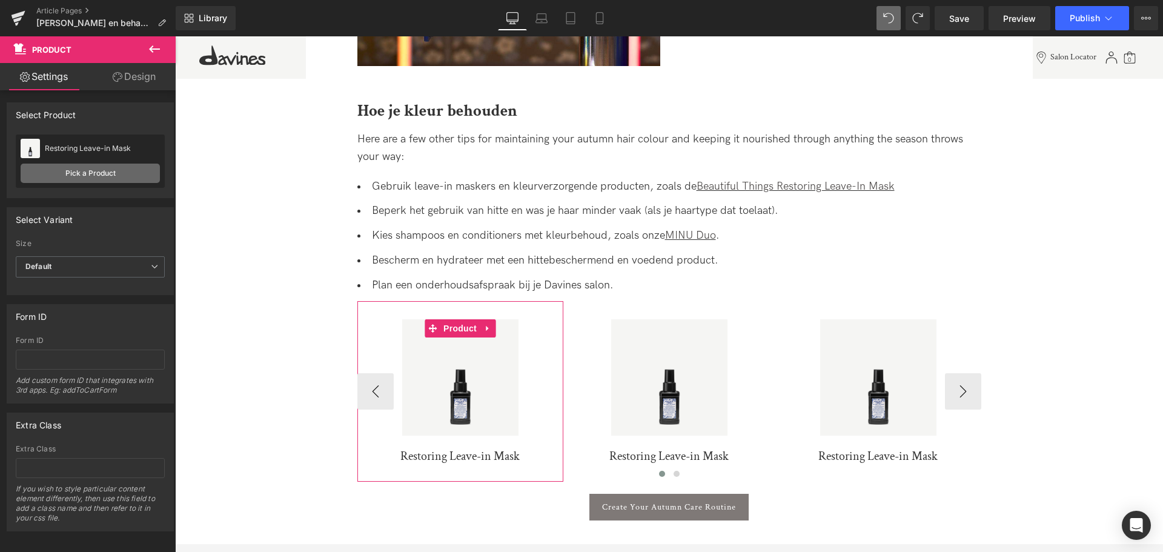
click at [96, 166] on link "Pick a Product" at bounding box center [90, 173] width 139 height 19
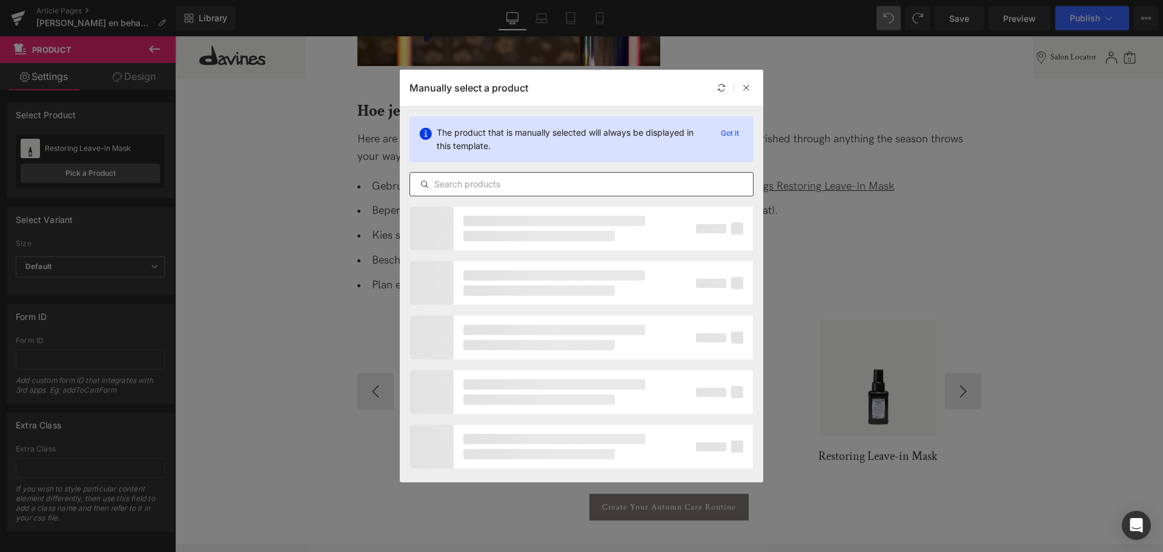
click at [500, 191] on div at bounding box center [582, 184] width 344 height 24
click at [508, 187] on input "text" at bounding box center [581, 184] width 343 height 15
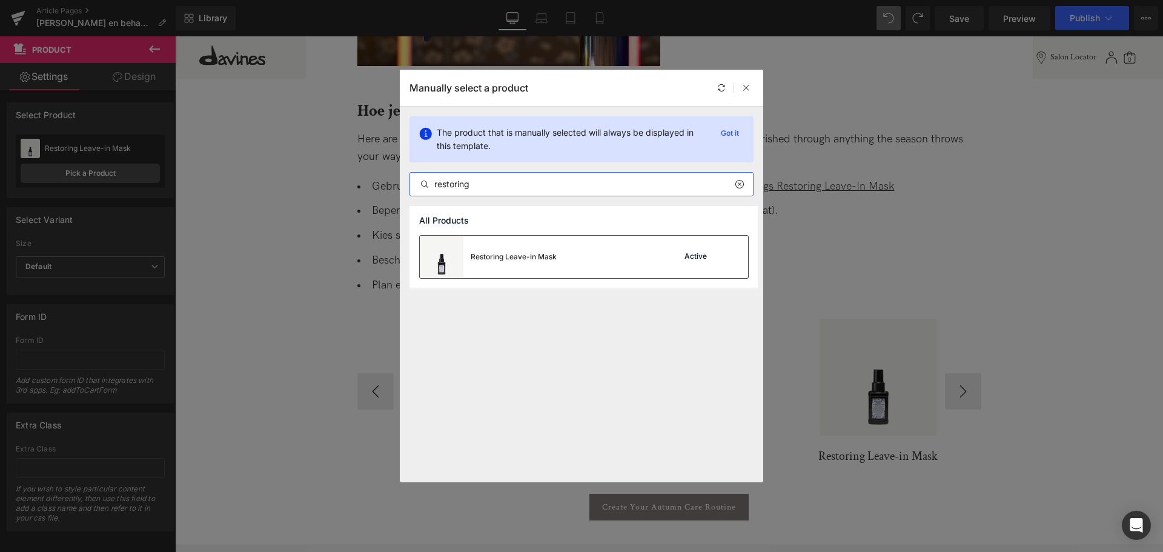
type input "restoring"
click at [558, 275] on div "Restoring Leave-in Mask Active" at bounding box center [584, 257] width 328 height 42
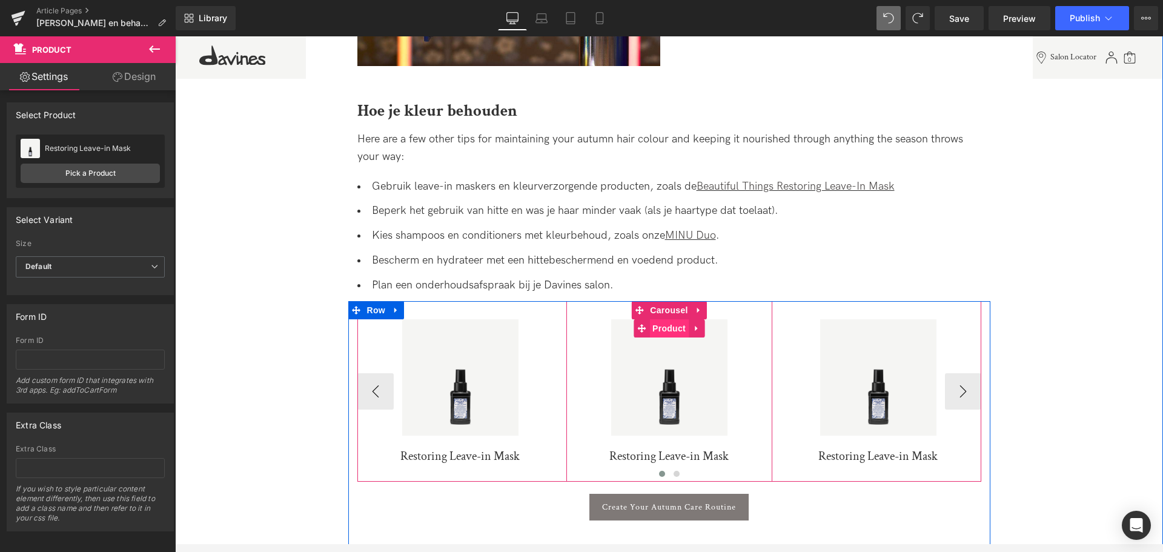
click at [666, 328] on span "Product" at bounding box center [669, 328] width 39 height 18
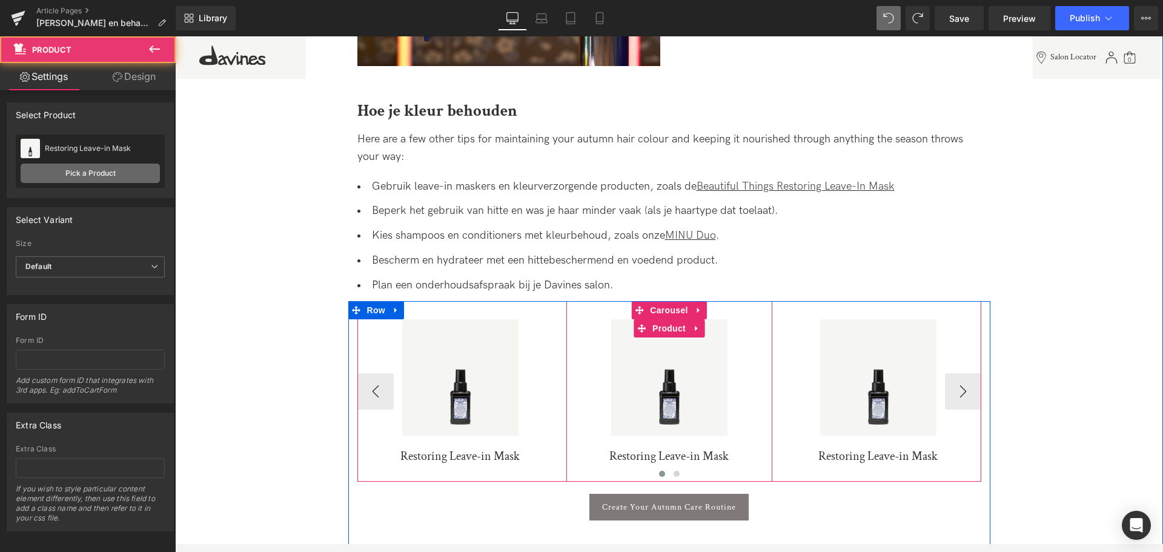
click at [76, 180] on link "Pick a Product" at bounding box center [90, 173] width 139 height 19
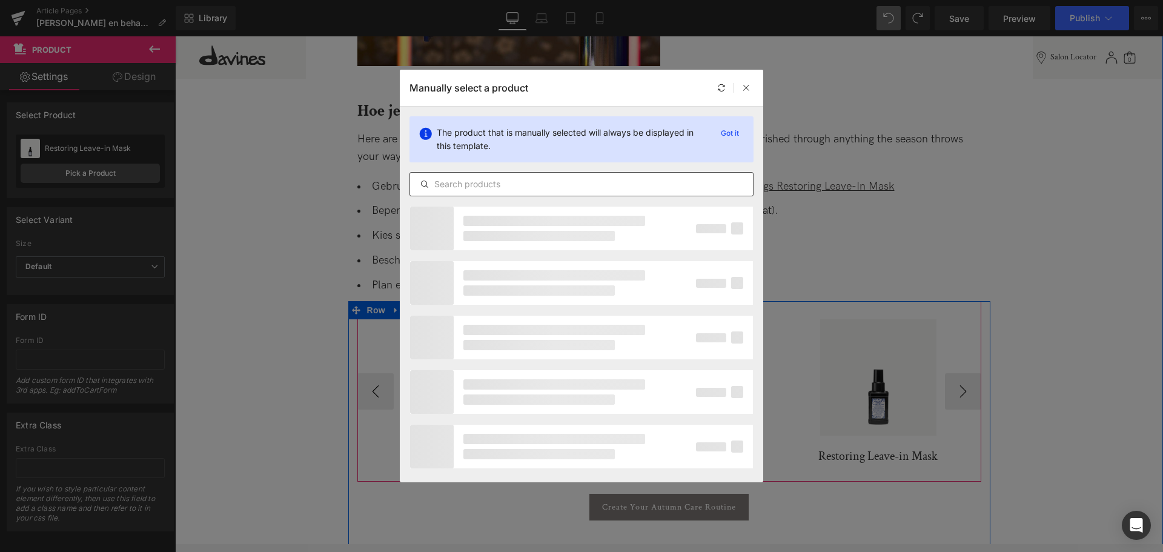
click at [619, 177] on input "text" at bounding box center [581, 184] width 343 height 15
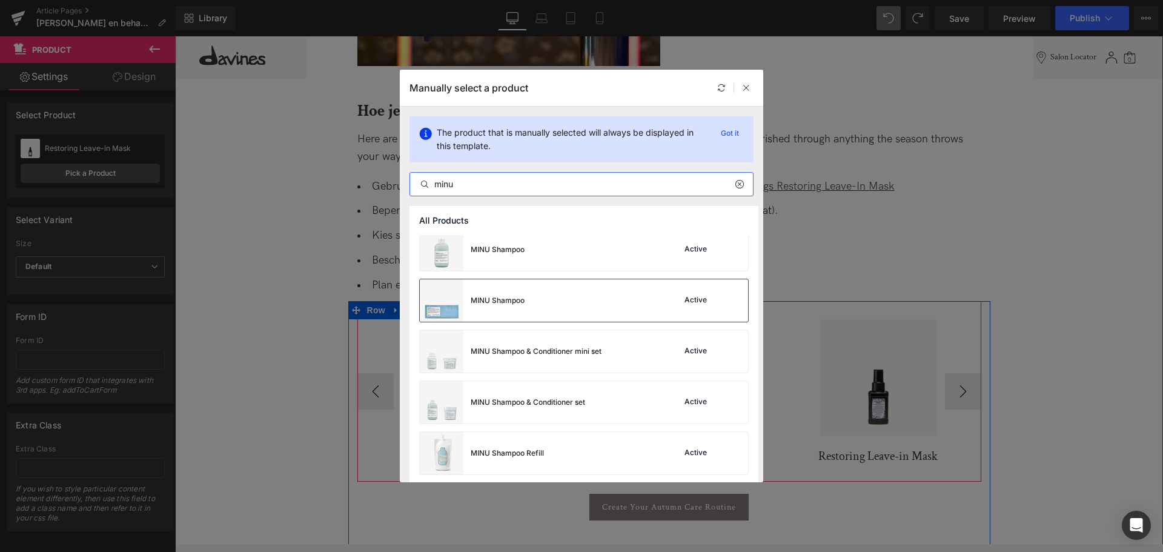
scroll to position [417, 0]
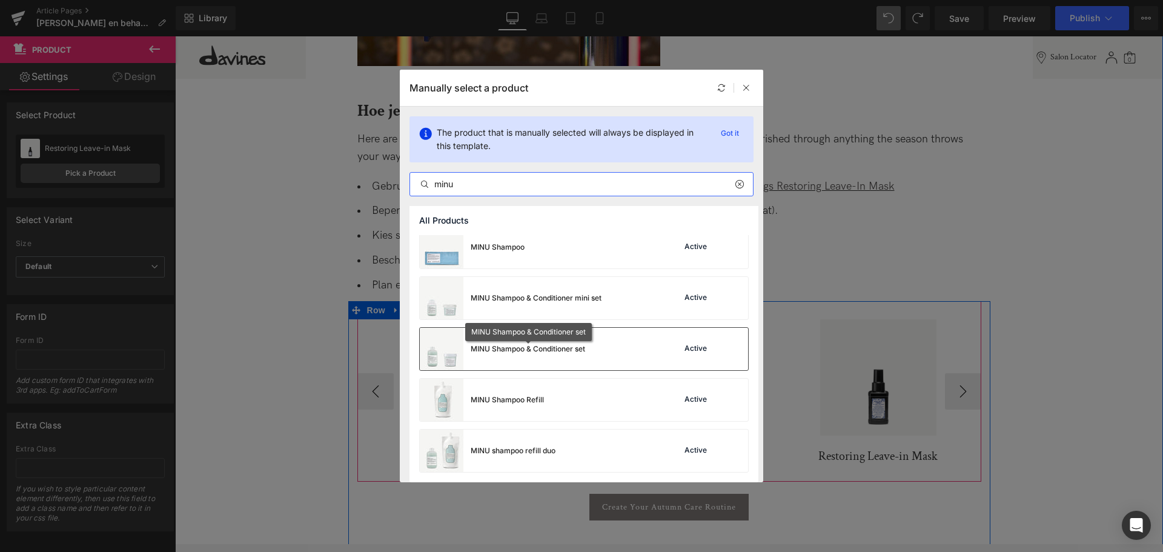
type input "minu"
click at [557, 345] on div "MINU Shampoo & Conditioner set" at bounding box center [528, 349] width 115 height 11
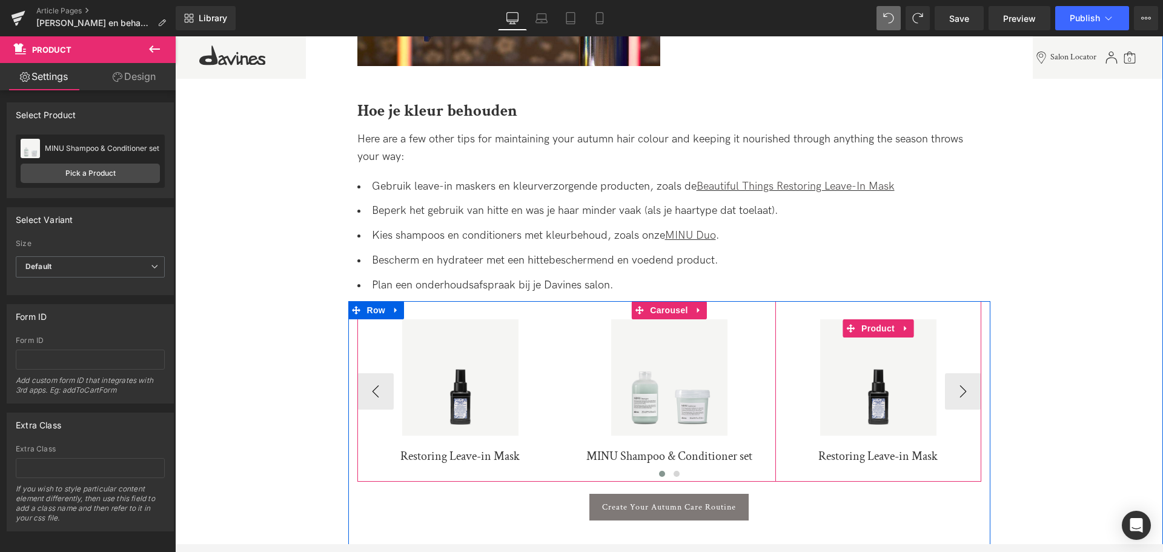
click at [869, 328] on span "Product" at bounding box center [878, 328] width 39 height 18
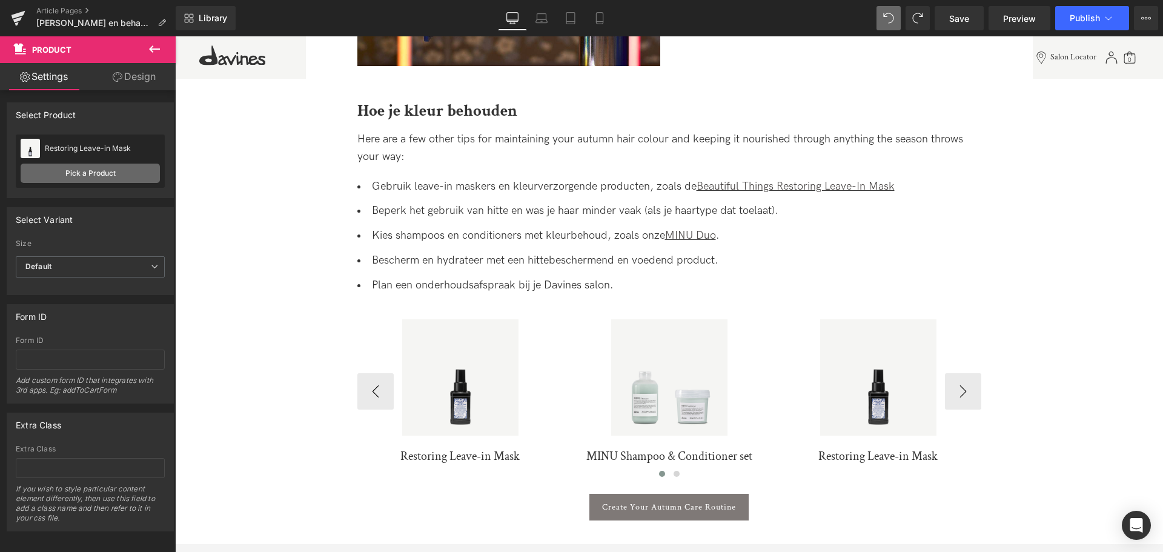
click at [67, 172] on link "Pick a Product" at bounding box center [90, 173] width 139 height 19
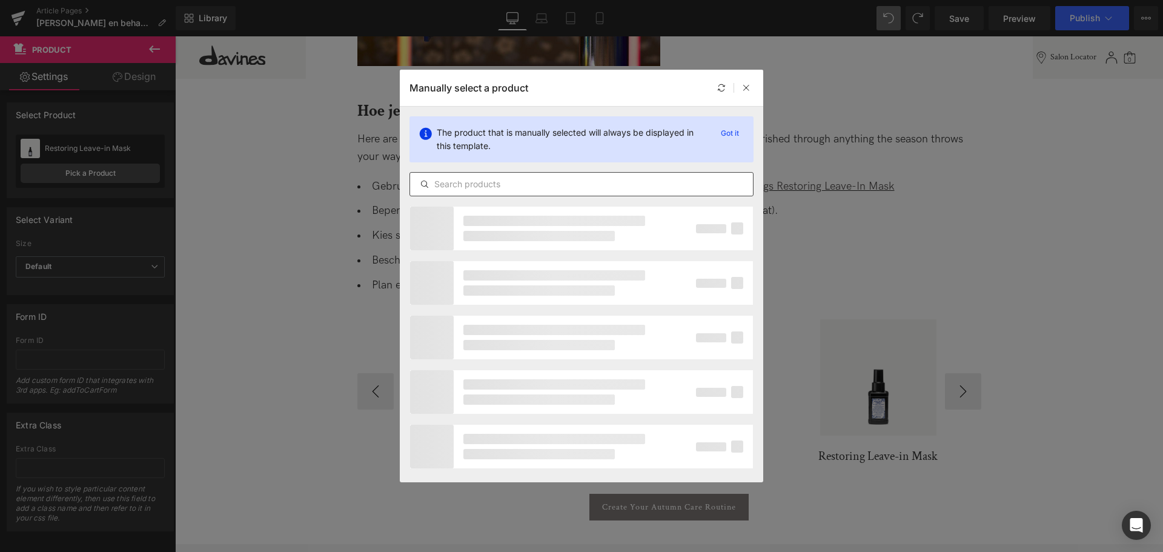
click at [683, 174] on div at bounding box center [582, 184] width 344 height 24
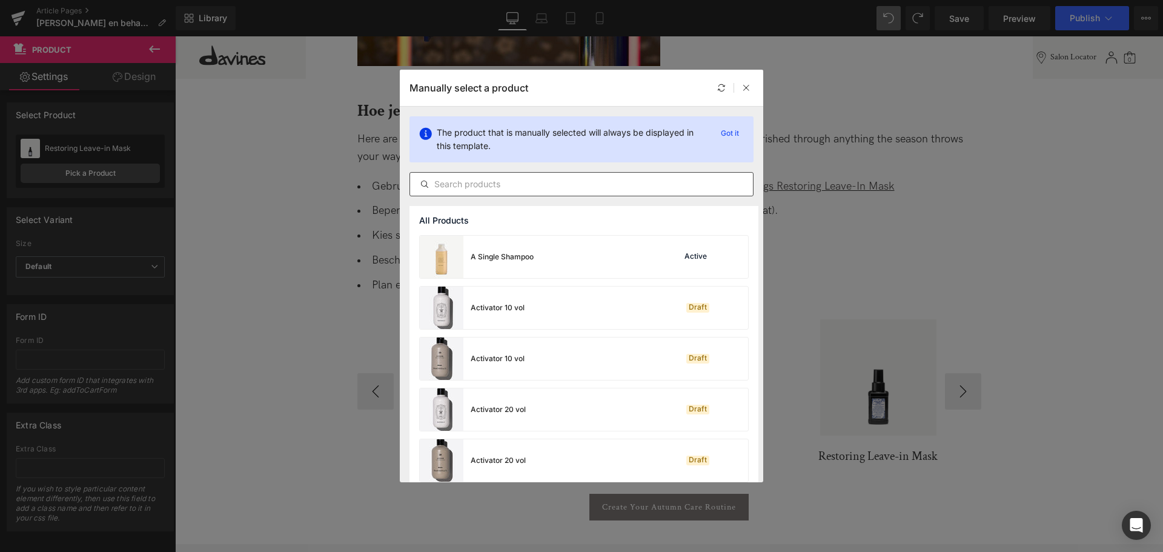
click at [688, 187] on input "text" at bounding box center [581, 184] width 343 height 15
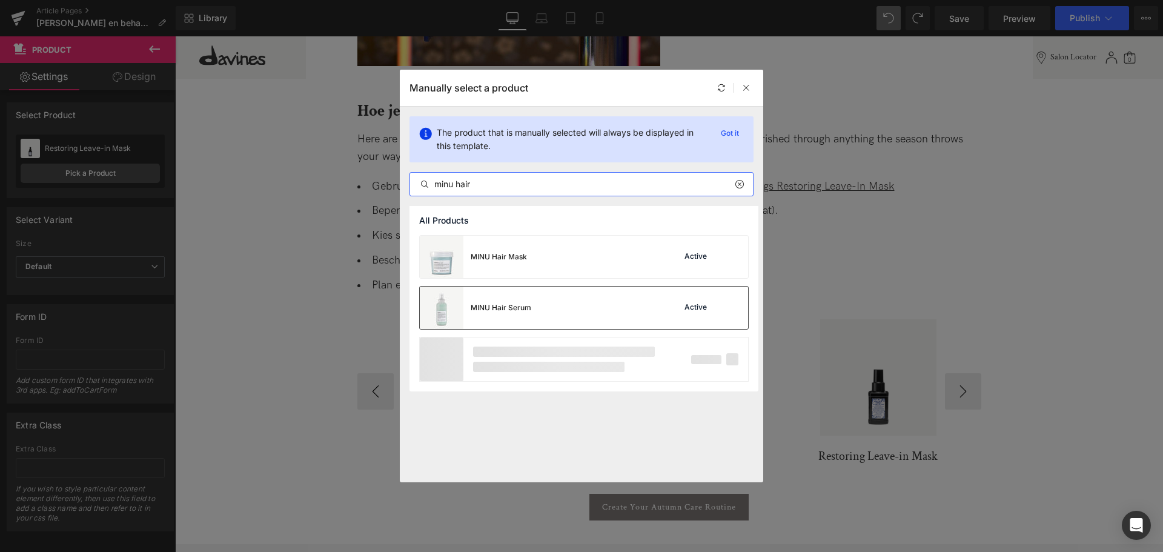
type input "minu hair"
click at [577, 315] on div "MINU Hair Serum Active" at bounding box center [584, 308] width 328 height 42
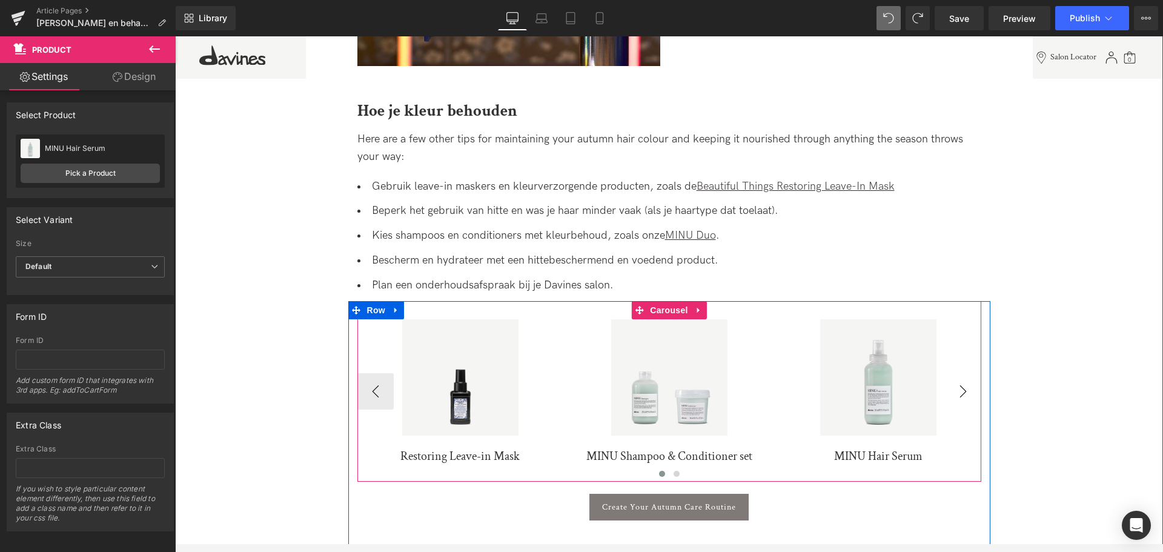
click at [957, 387] on button "›" at bounding box center [963, 391] width 36 height 36
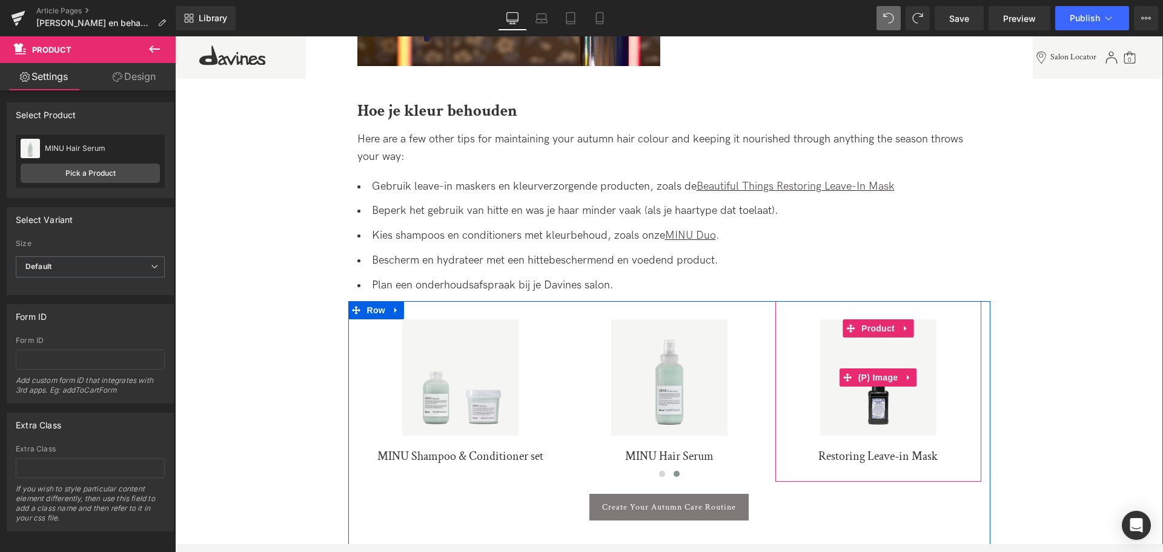
click at [962, 390] on div "Sale Off" at bounding box center [879, 377] width 194 height 116
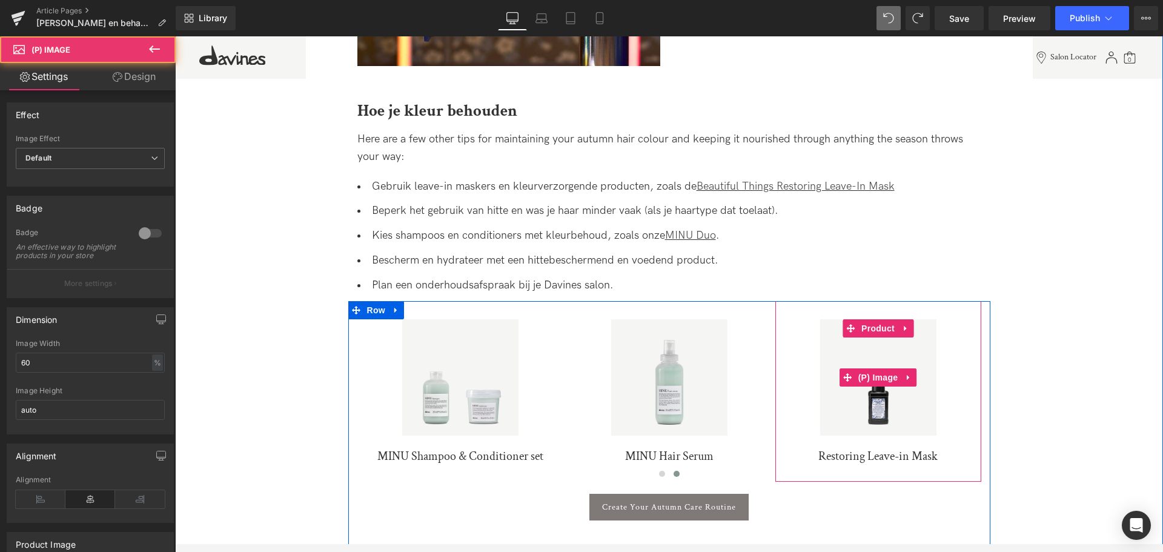
click at [965, 393] on div "Sale Off" at bounding box center [879, 377] width 194 height 116
click at [881, 328] on span "Product" at bounding box center [878, 329] width 39 height 18
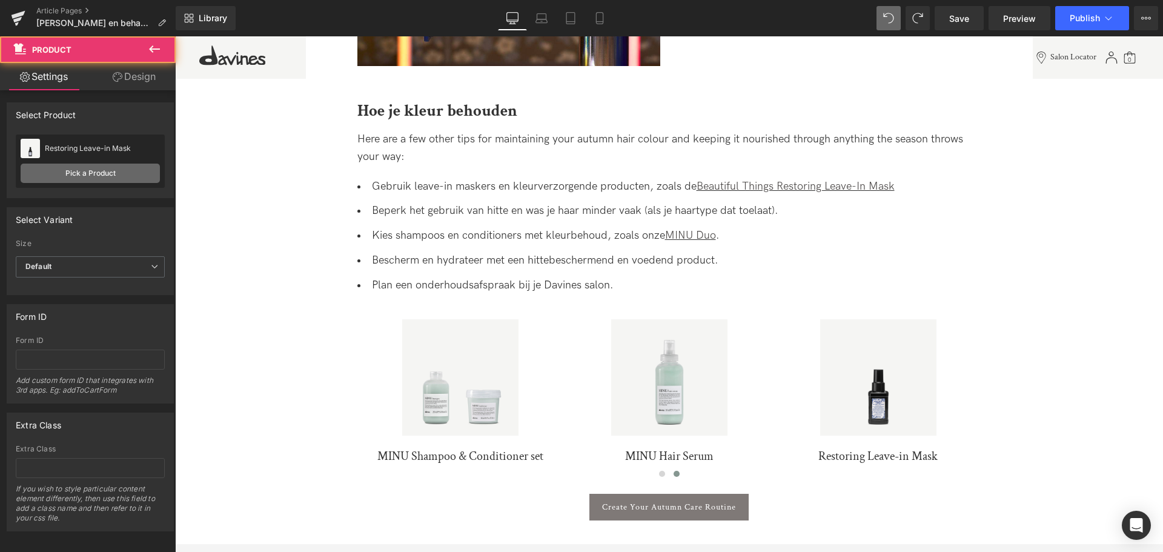
click at [96, 181] on link "Pick a Product" at bounding box center [90, 173] width 139 height 19
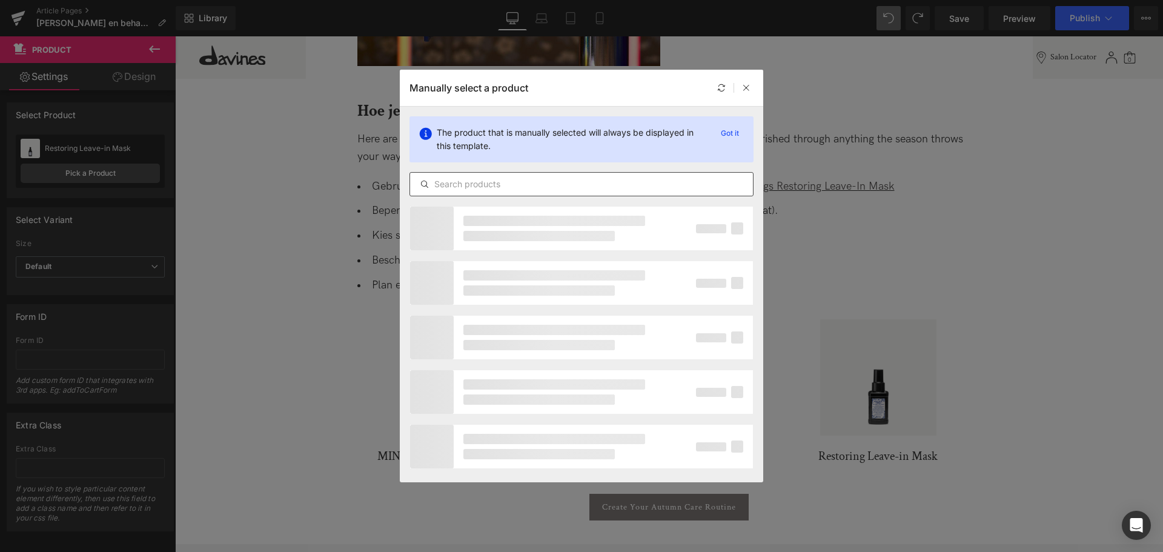
click at [536, 180] on input "text" at bounding box center [581, 184] width 343 height 15
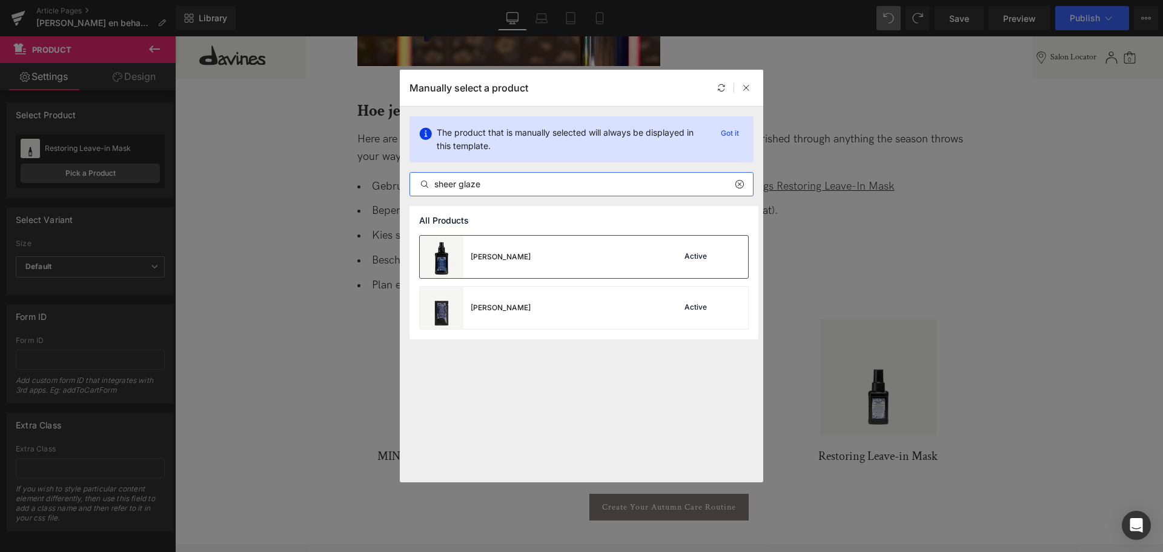
type input "sheer glaze"
click at [534, 262] on div "Sheer Glaze Active" at bounding box center [584, 257] width 328 height 42
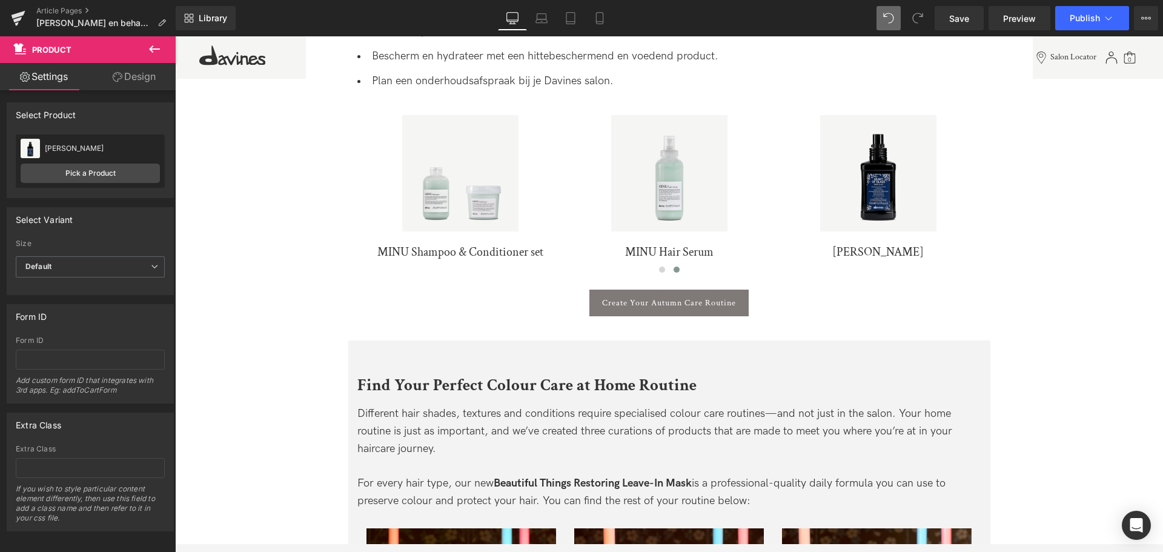
scroll to position [2225, 0]
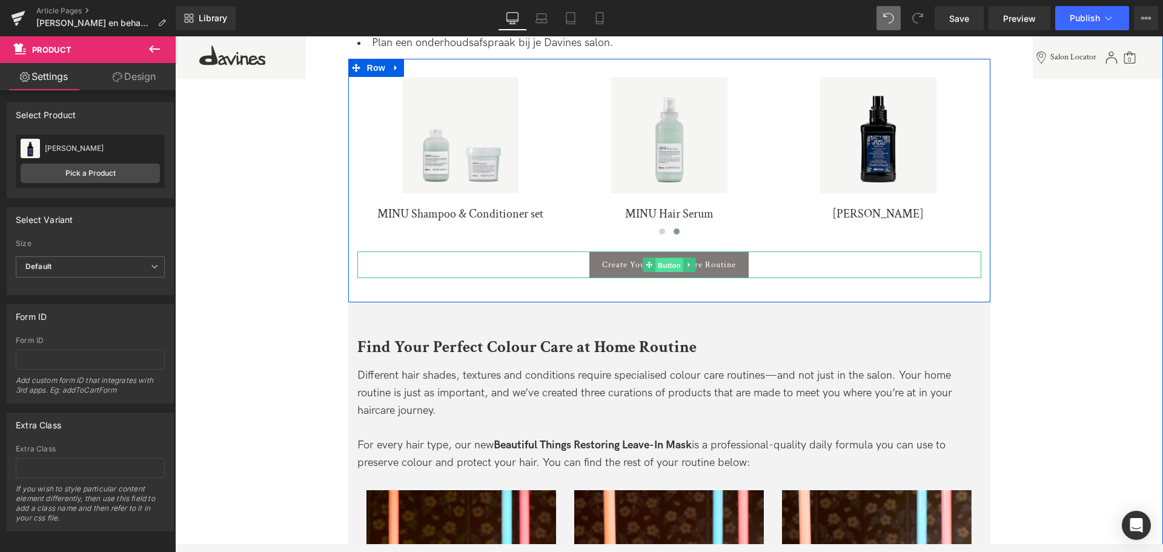
click at [664, 264] on span "Button" at bounding box center [670, 265] width 28 height 15
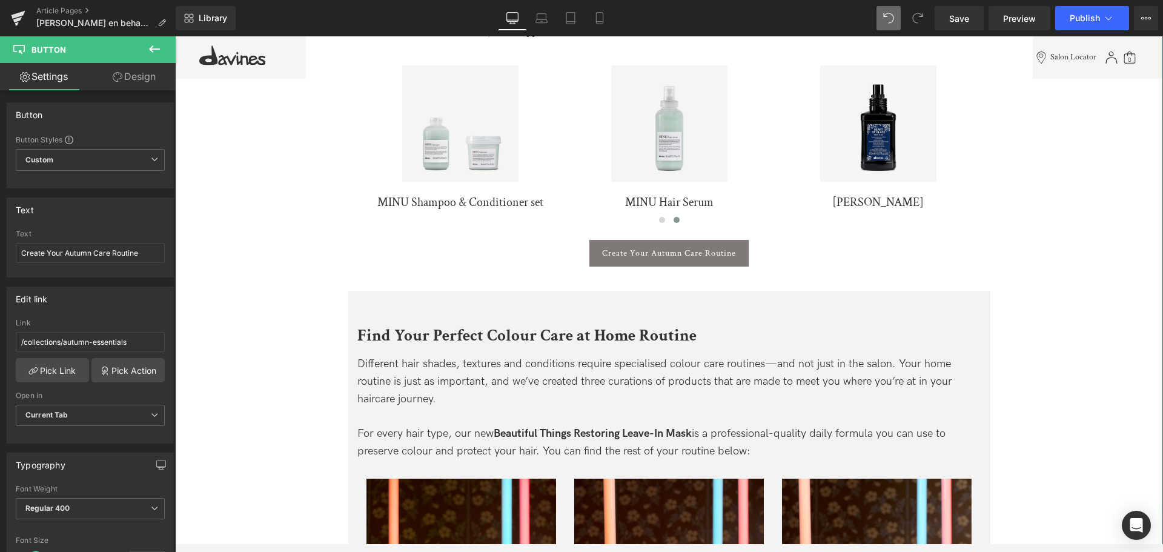
scroll to position [2165, 0]
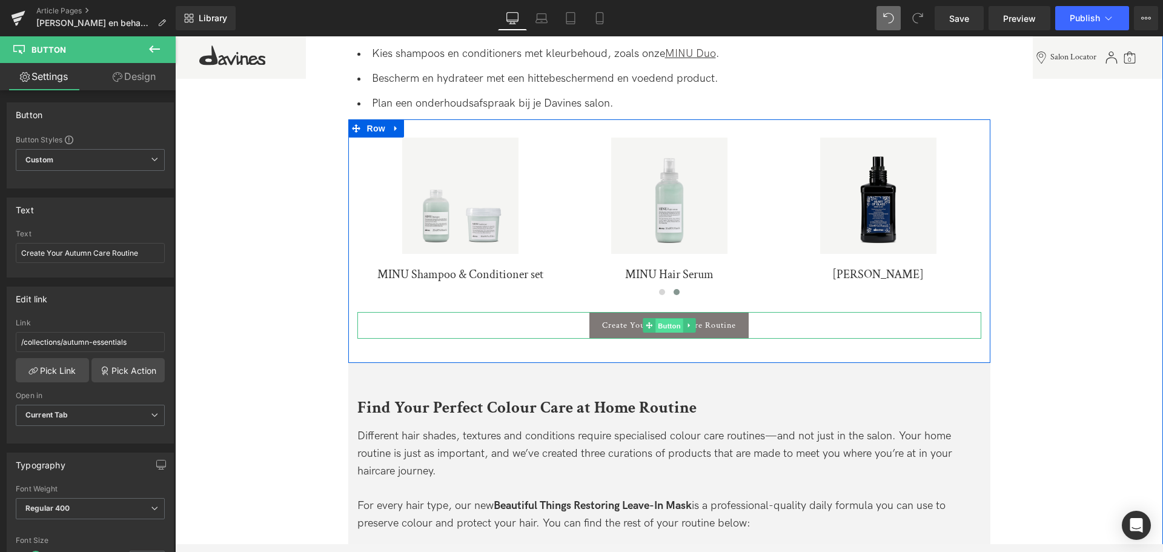
click at [669, 324] on span "Button" at bounding box center [670, 326] width 28 height 15
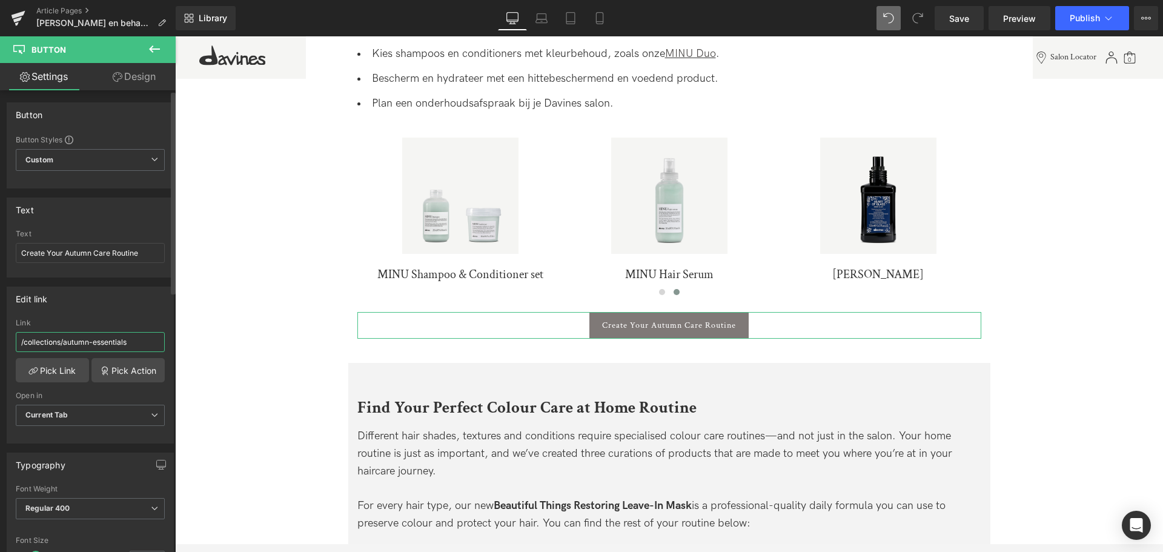
click at [136, 344] on input "/collections/autumn-essentials" at bounding box center [90, 342] width 149 height 20
drag, startPoint x: 141, startPoint y: 342, endPoint x: 0, endPoint y: 314, distance: 143.9
click at [0, 314] on div "Edit link /collections/autumn-essentials Link /collections/autumn-essentials Pi…" at bounding box center [90, 361] width 181 height 166
paste input "[URL][DOMAIN_NAME]"
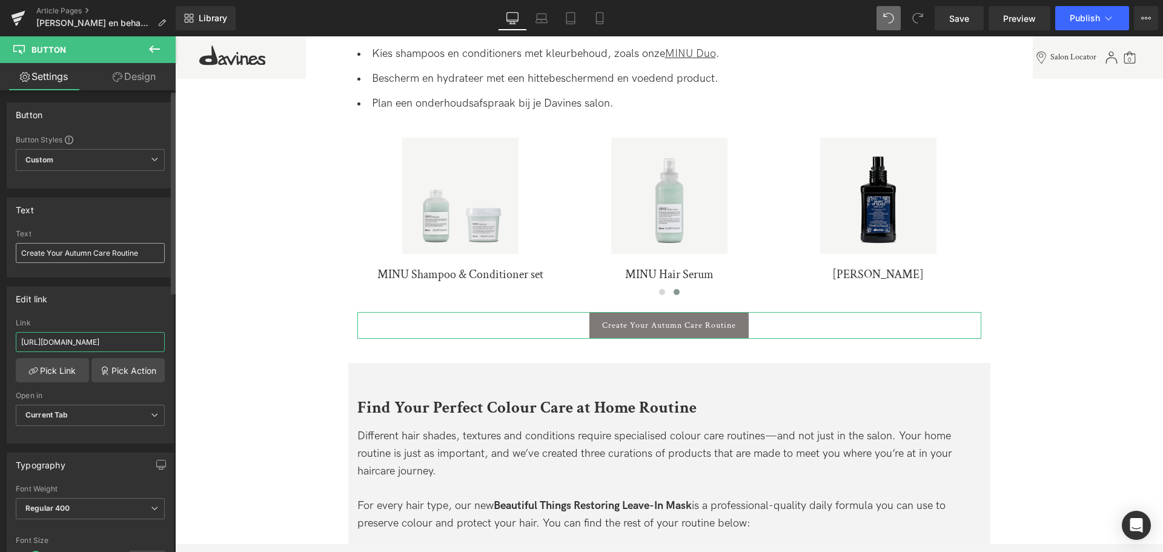
type input "[URL][DOMAIN_NAME]"
click at [141, 253] on input "Create Your Autumn Care Routine" at bounding box center [90, 253] width 149 height 20
click at [0, 254] on div "Text Create Your Autumn Care Routine Text Create Your Autumn Care Routine" at bounding box center [90, 232] width 181 height 89
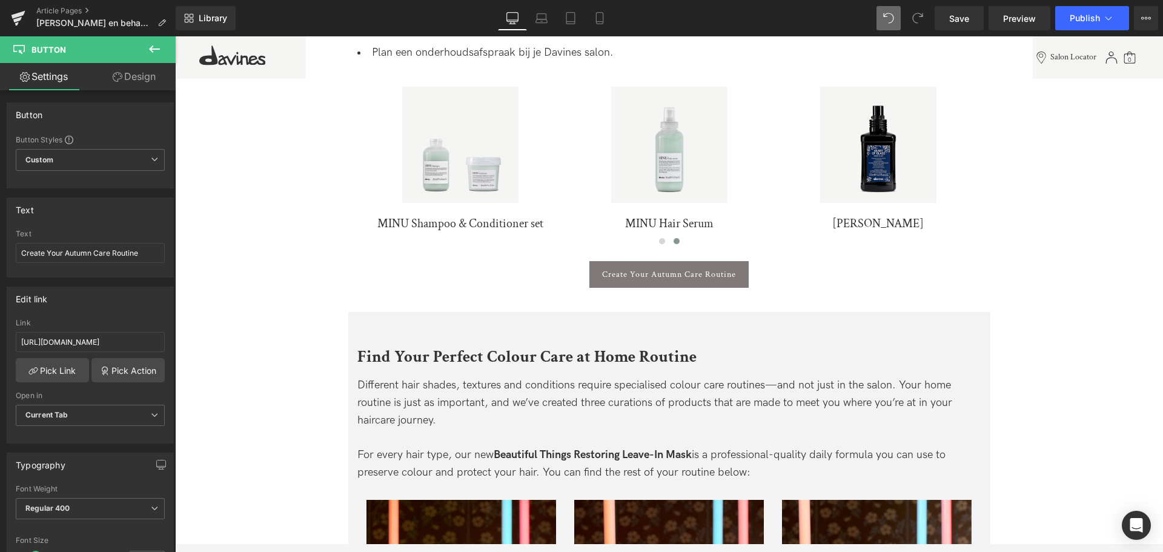
scroll to position [2225, 0]
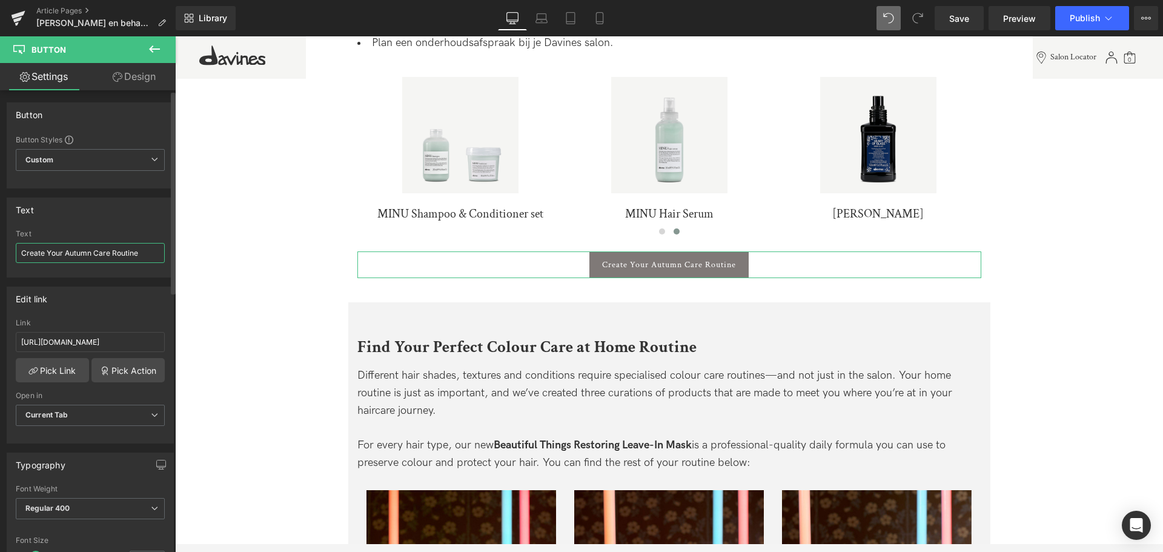
click at [39, 248] on input "Create Your Autumn Care Routine" at bounding box center [90, 253] width 149 height 20
drag, startPoint x: 153, startPoint y: 251, endPoint x: 0, endPoint y: 254, distance: 152.7
click at [0, 254] on div "Text Create Your Autumn Care Routine Text Create Your Autumn Care Routine" at bounding box center [90, 232] width 181 height 89
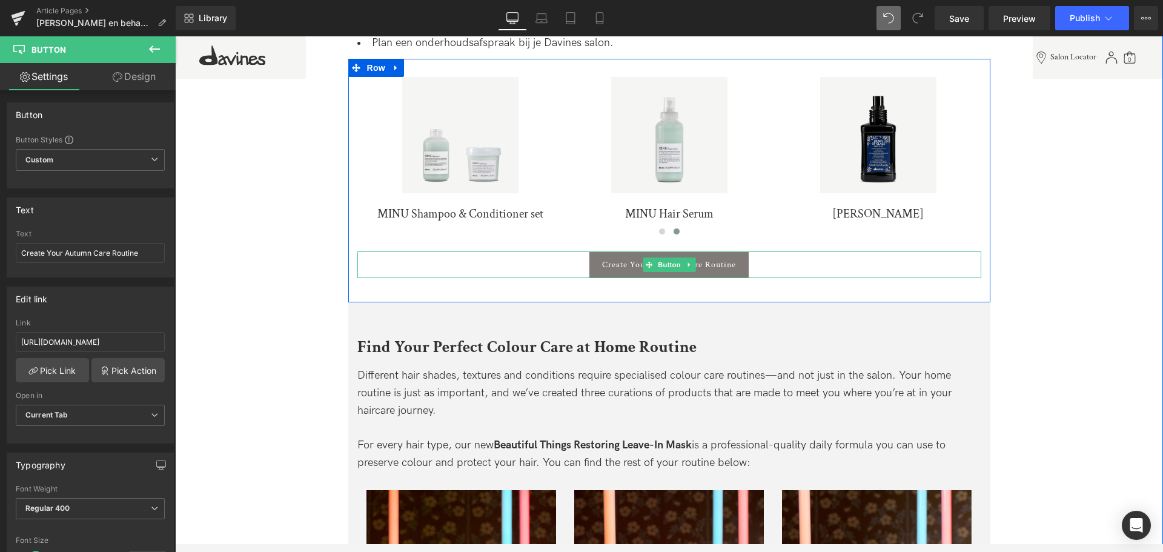
click at [683, 264] on link at bounding box center [689, 265] width 13 height 15
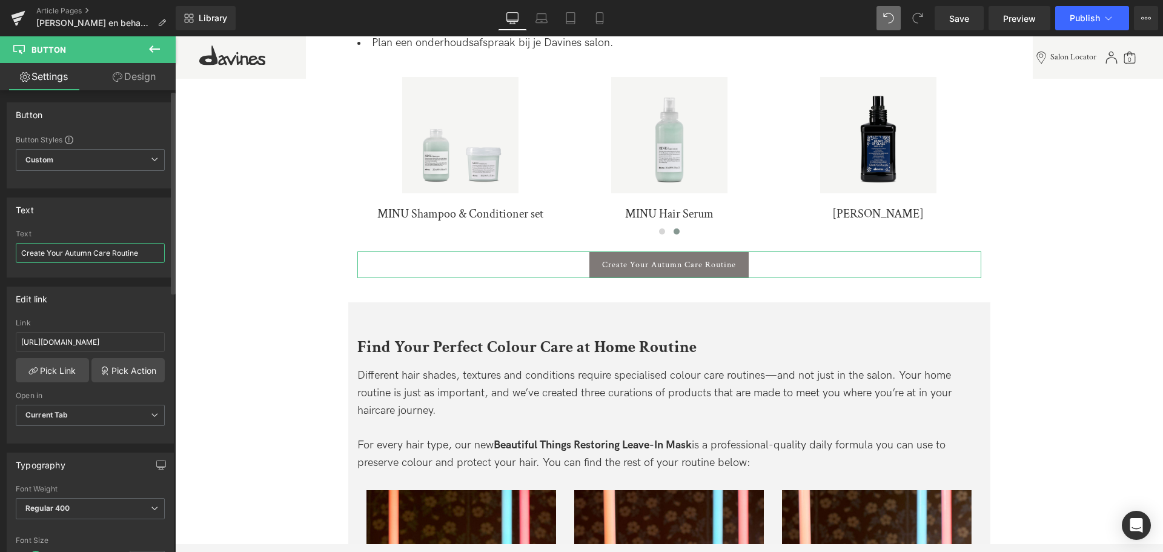
click at [107, 259] on input "Create Your Autumn Care Routine" at bounding box center [90, 253] width 149 height 20
paste input "ëer je herfstverzorgingsr"
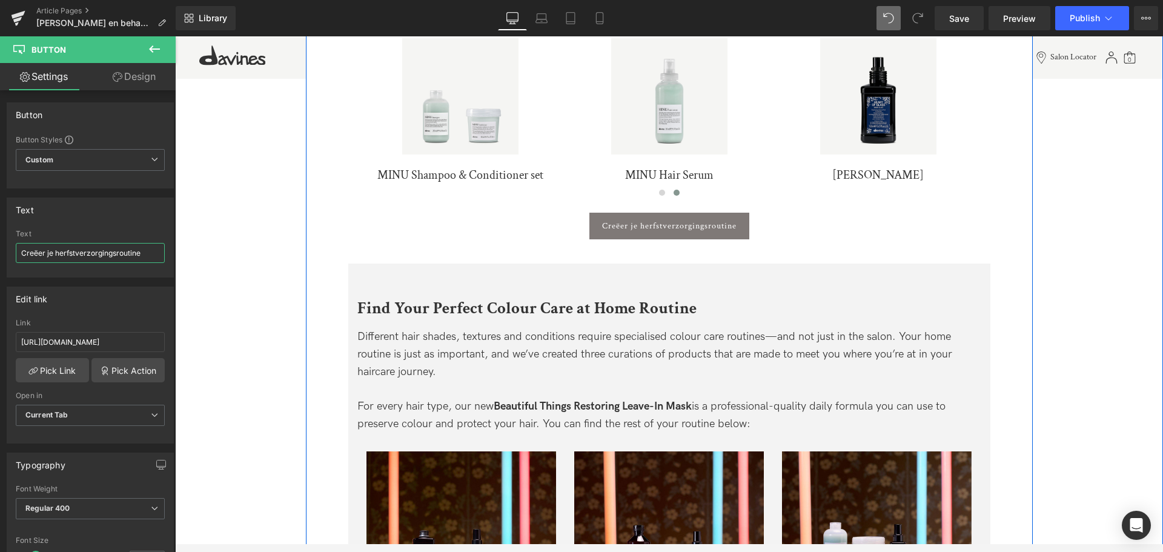
scroll to position [2286, 0]
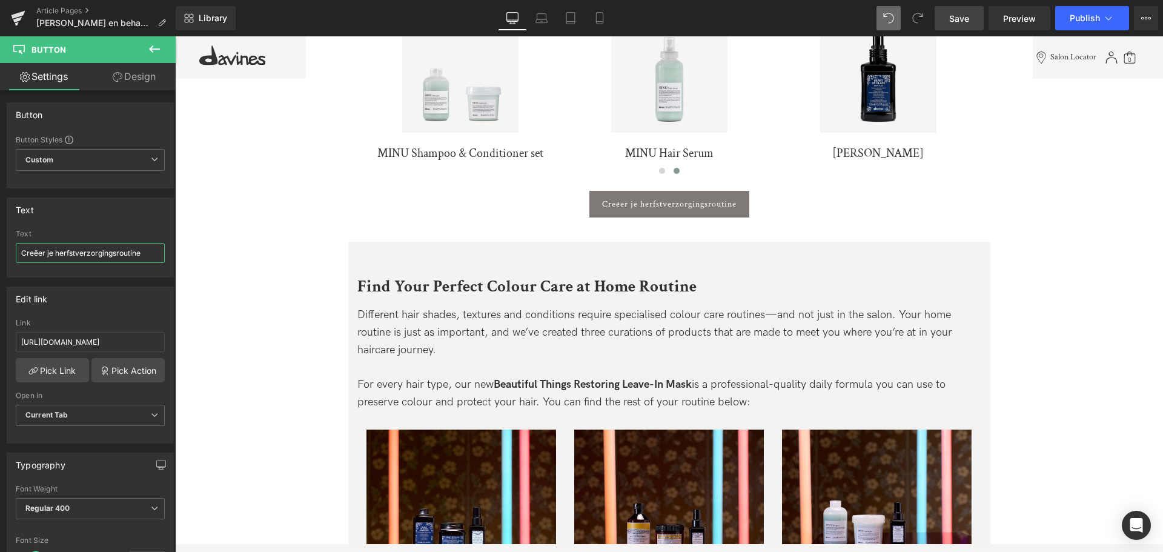
type input "Creëer je herfstverzorgingsroutine"
click at [951, 19] on span "Save" at bounding box center [959, 18] width 20 height 13
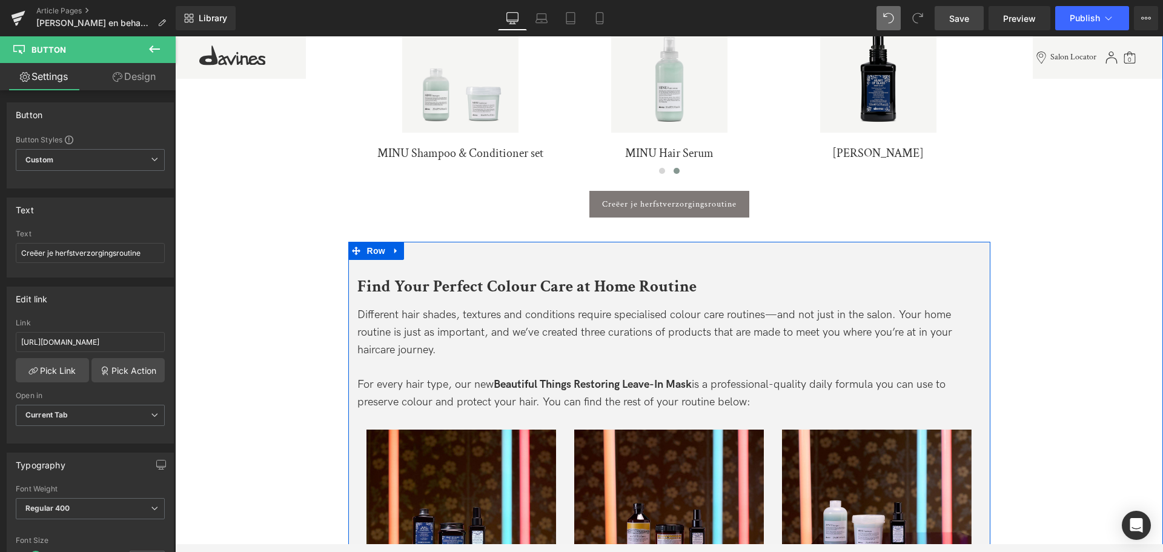
click at [643, 284] on span at bounding box center [640, 283] width 13 height 15
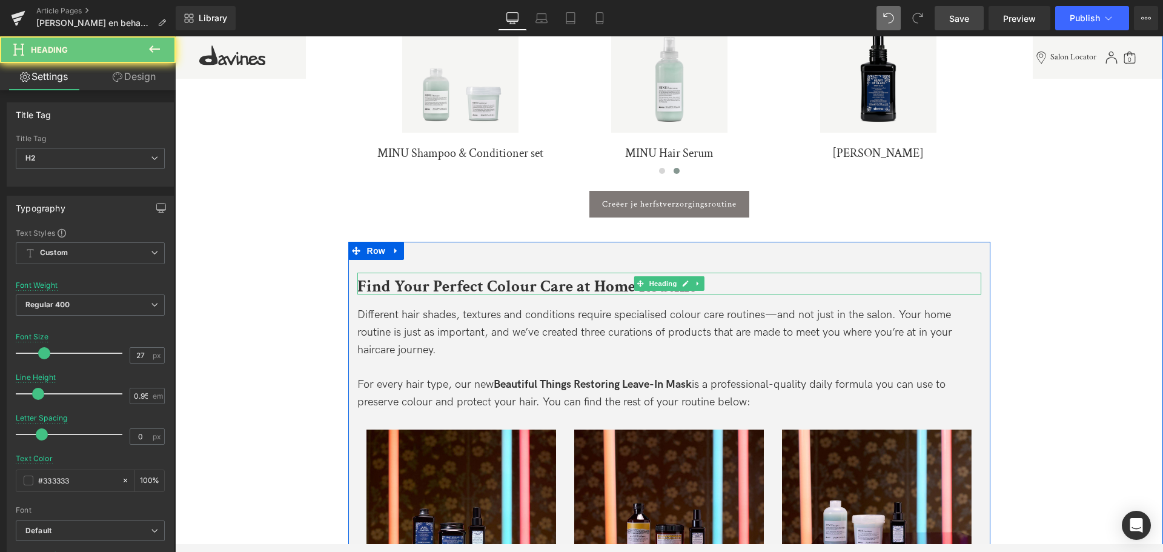
click at [756, 279] on h2 "Find Your Perfect Colour Care at Home Routine" at bounding box center [669, 287] width 624 height 16
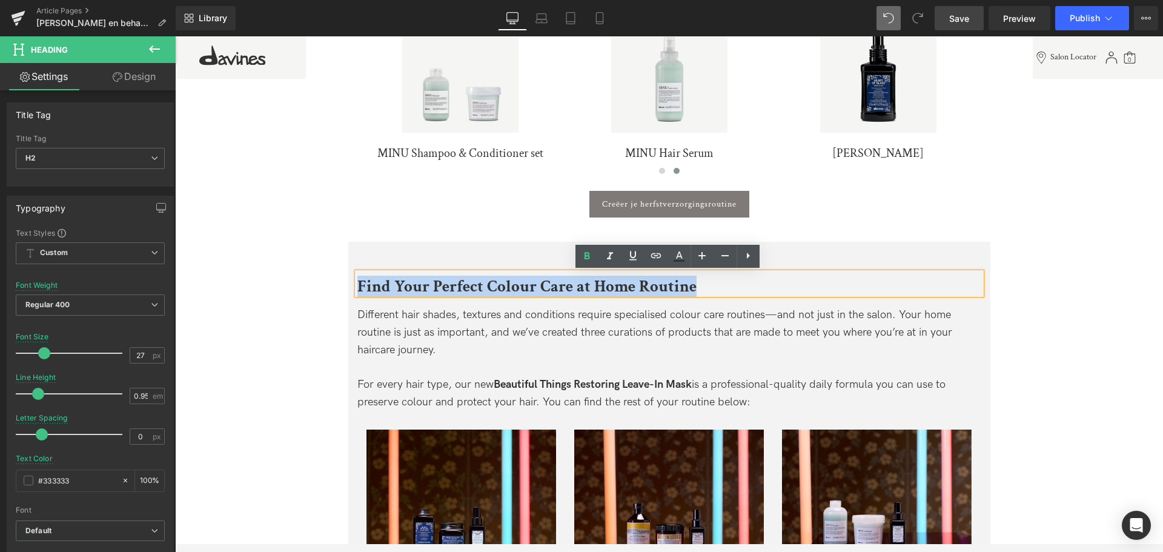
drag, startPoint x: 727, startPoint y: 276, endPoint x: 119, endPoint y: 274, distance: 607.7
click at [175, 274] on html "🎁 ONTVANG T/M [DATE] GRATIS VERZENDING + EEN OI SHAMPOO 50ML CADEAU BIJ INSCHRI…" at bounding box center [669, 76] width 988 height 4653
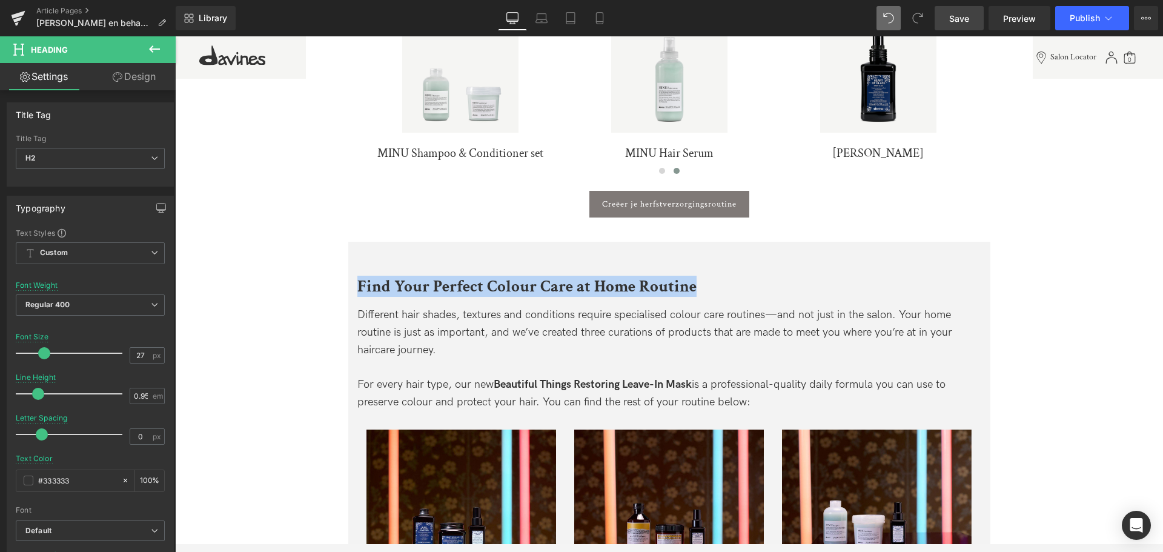
copy span "Find Your Perfect Colour Care at Home Routine"
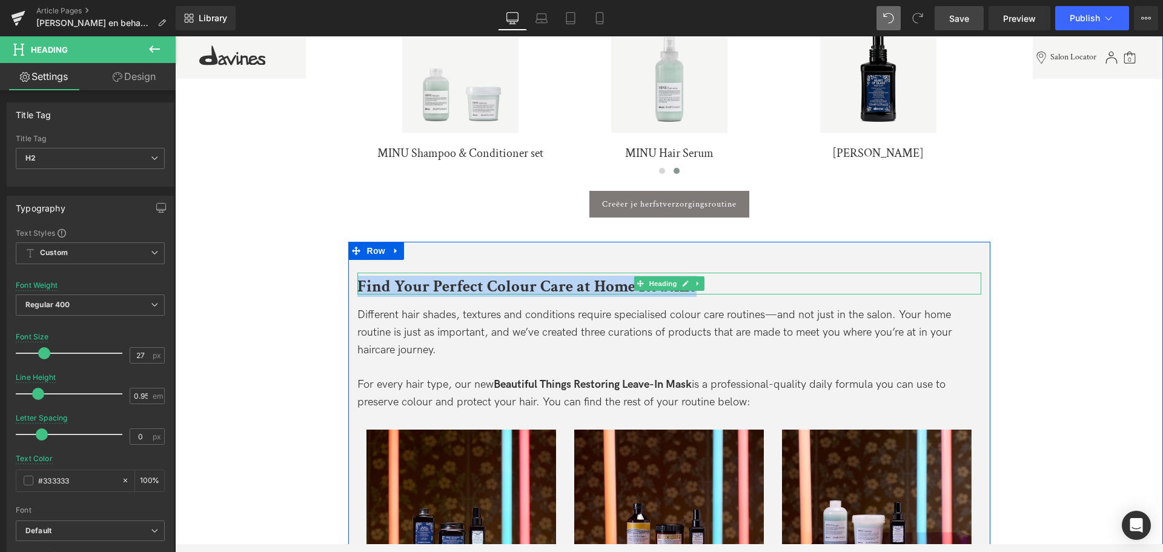
click at [608, 282] on span "Find Your Perfect Colour Care at Home Routine" at bounding box center [526, 286] width 339 height 21
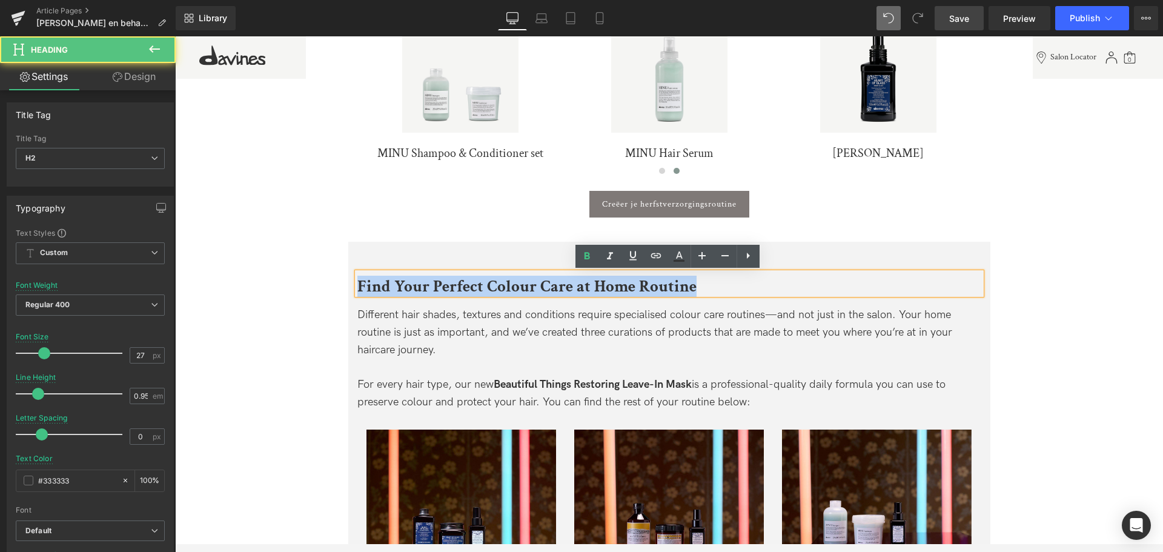
paste div
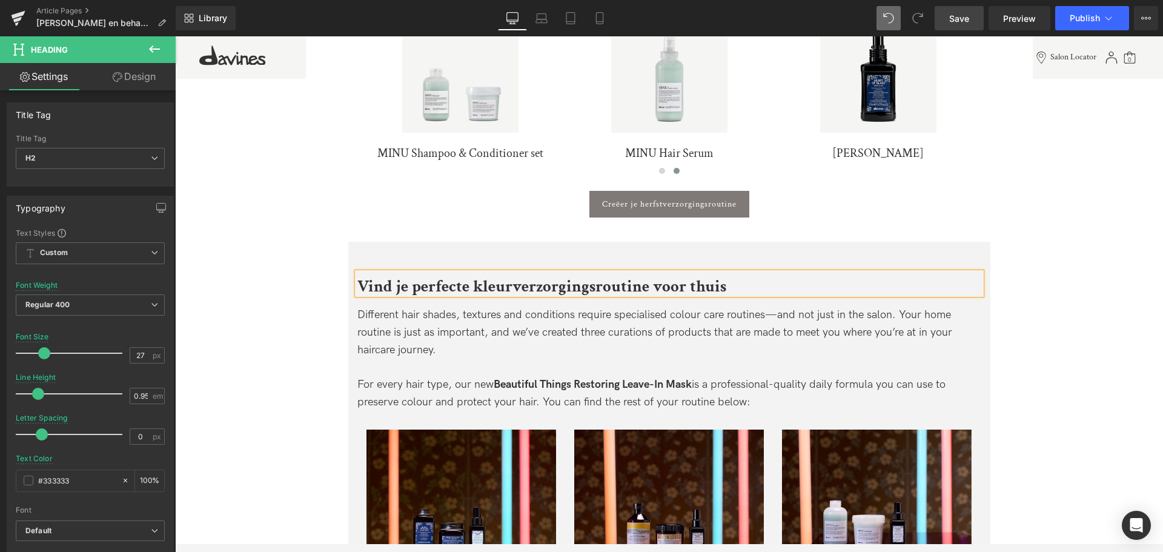
click at [536, 326] on span "Different hair shades, textures and conditions require specialised colour care …" at bounding box center [654, 332] width 595 height 48
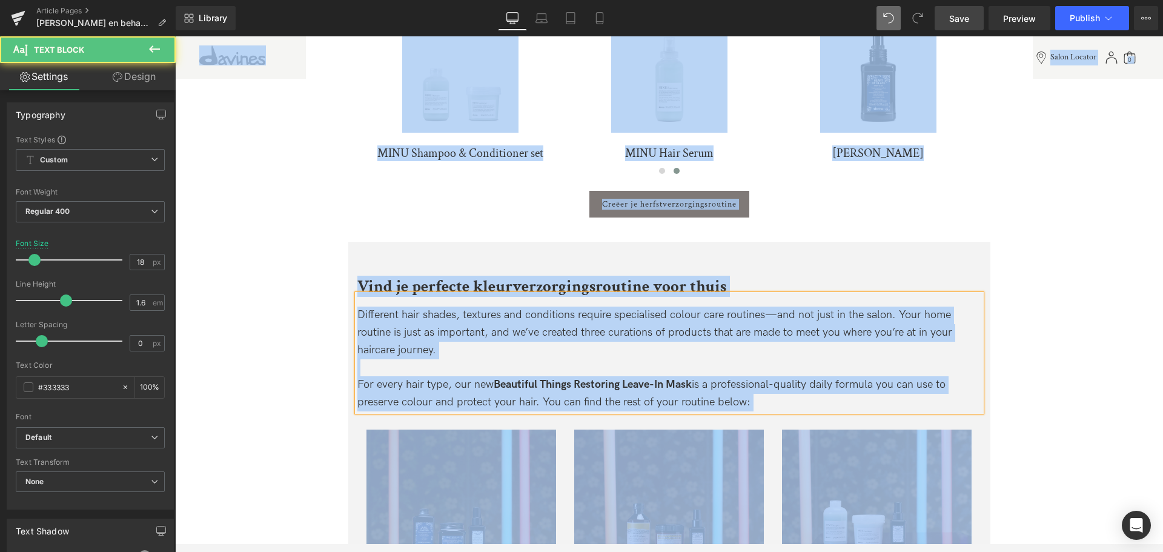
click at [536, 333] on span "Different hair shades, textures and conditions require specialised colour care …" at bounding box center [654, 332] width 595 height 48
copy div "Different hair shades, textures and conditions require specialised colour care …"
click at [540, 346] on div "Different hair shades, textures and conditions require specialised colour care …" at bounding box center [669, 333] width 624 height 52
paste div
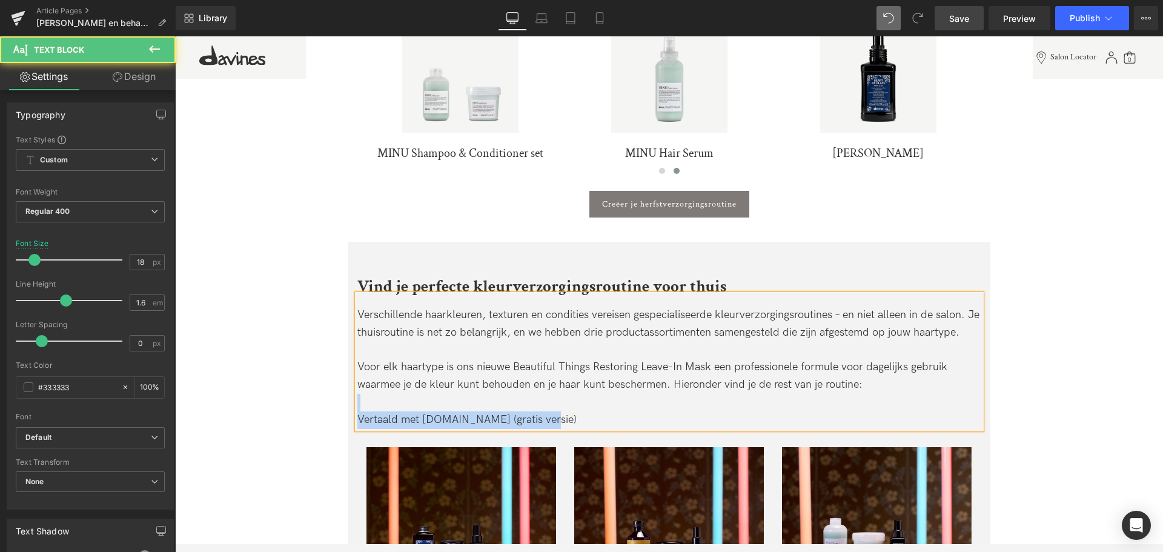
drag, startPoint x: 576, startPoint y: 423, endPoint x: 383, endPoint y: 396, distance: 194.5
click at [390, 397] on div "Verschillende haarkleuren, texturen en condities vereisen gespecialiseerde kleu…" at bounding box center [669, 361] width 624 height 135
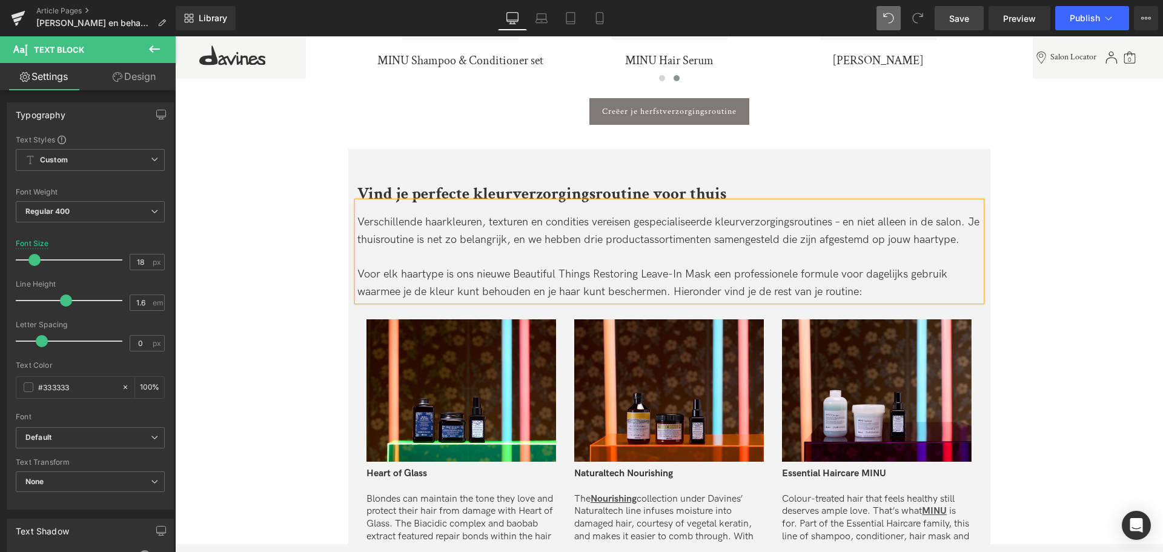
scroll to position [2407, 0]
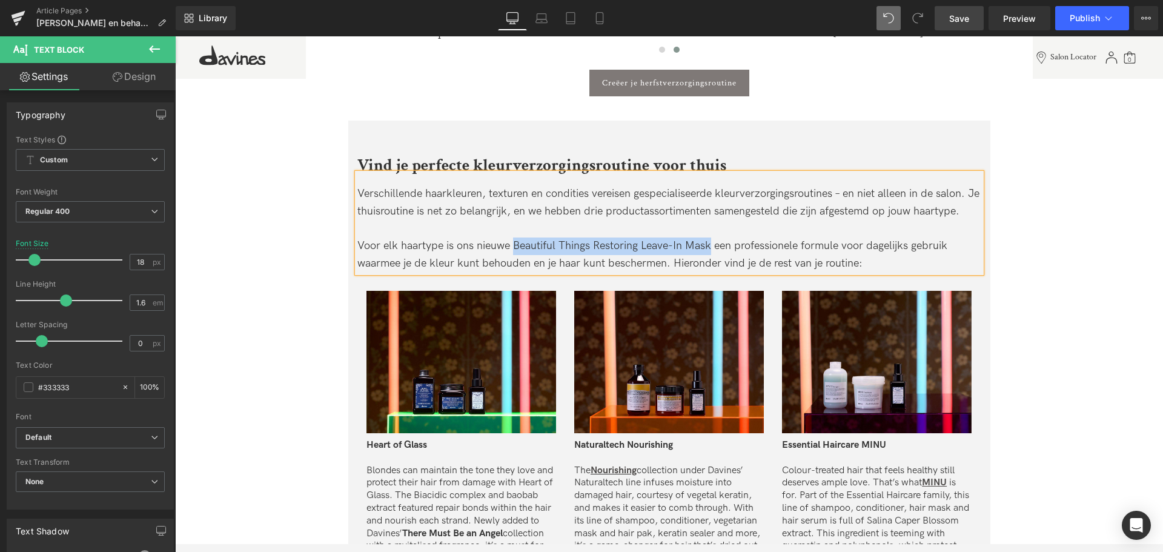
drag, startPoint x: 512, startPoint y: 245, endPoint x: 710, endPoint y: 248, distance: 198.2
click at [710, 248] on div "Voor elk haartype is ons nieuwe Beautiful Things Restoring Leave-In Mask een pr…" at bounding box center [669, 255] width 624 height 35
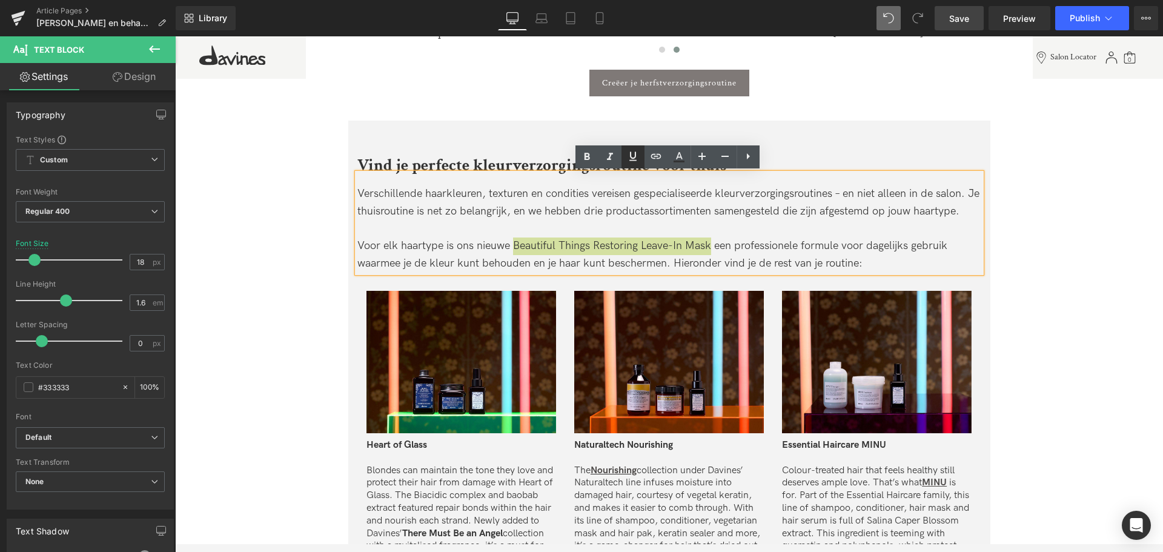
click at [630, 161] on icon at bounding box center [633, 156] width 15 height 15
click at [660, 159] on icon at bounding box center [656, 156] width 15 height 15
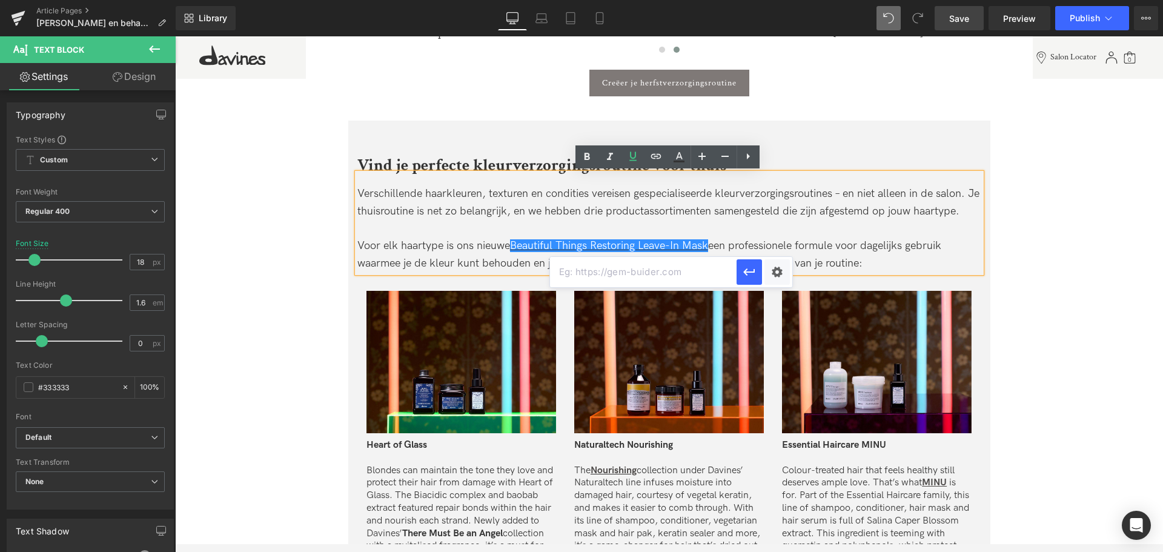
click at [705, 266] on input "text" at bounding box center [643, 272] width 187 height 30
paste input "[URL][DOMAIN_NAME]"
type input "[URL][DOMAIN_NAME]"
click at [748, 269] on icon "button" at bounding box center [749, 272] width 15 height 15
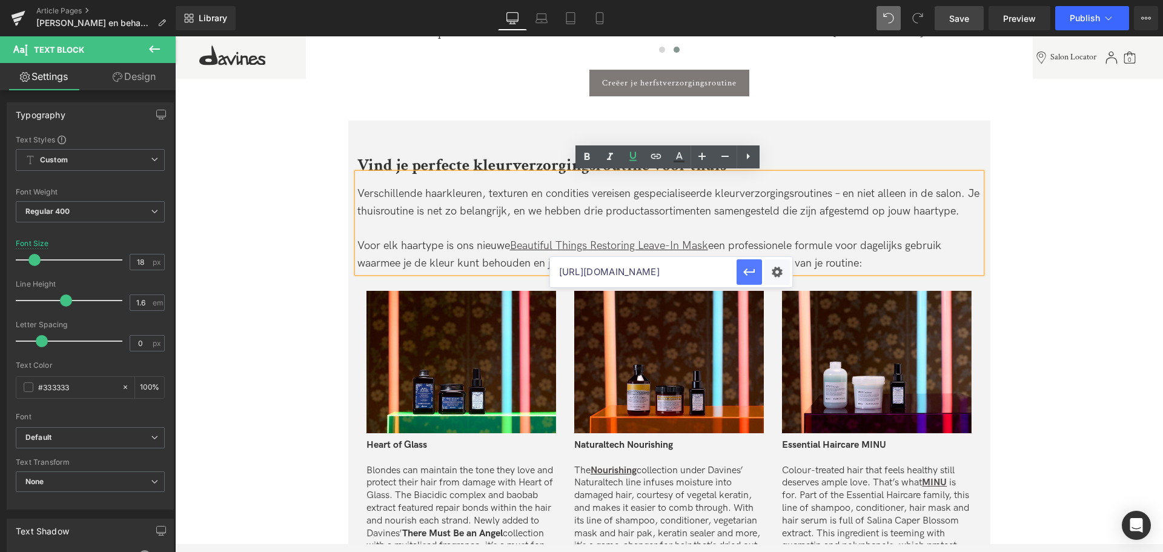
scroll to position [0, 0]
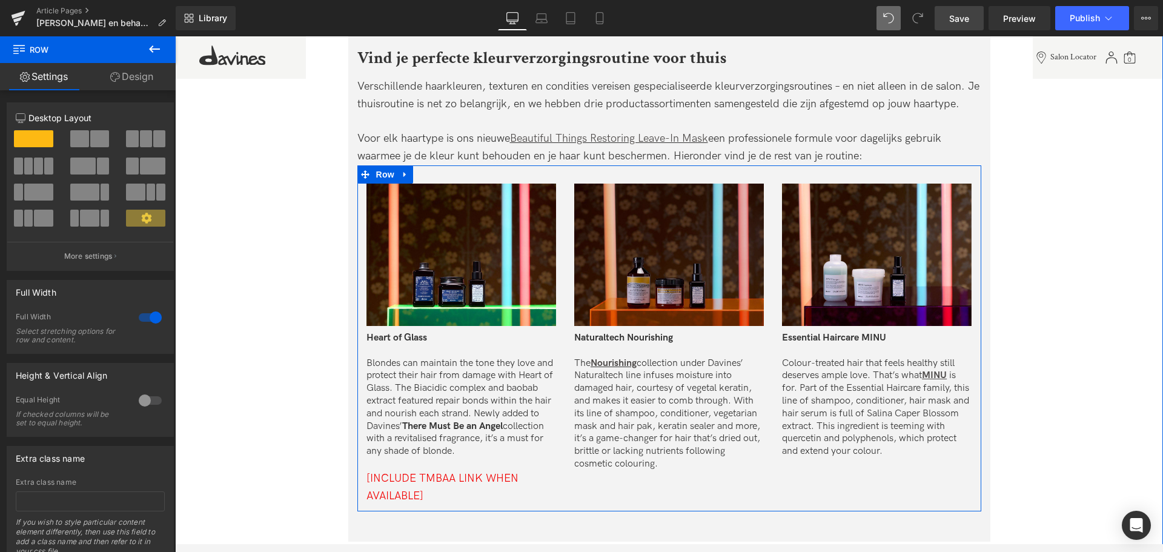
scroll to position [2528, 0]
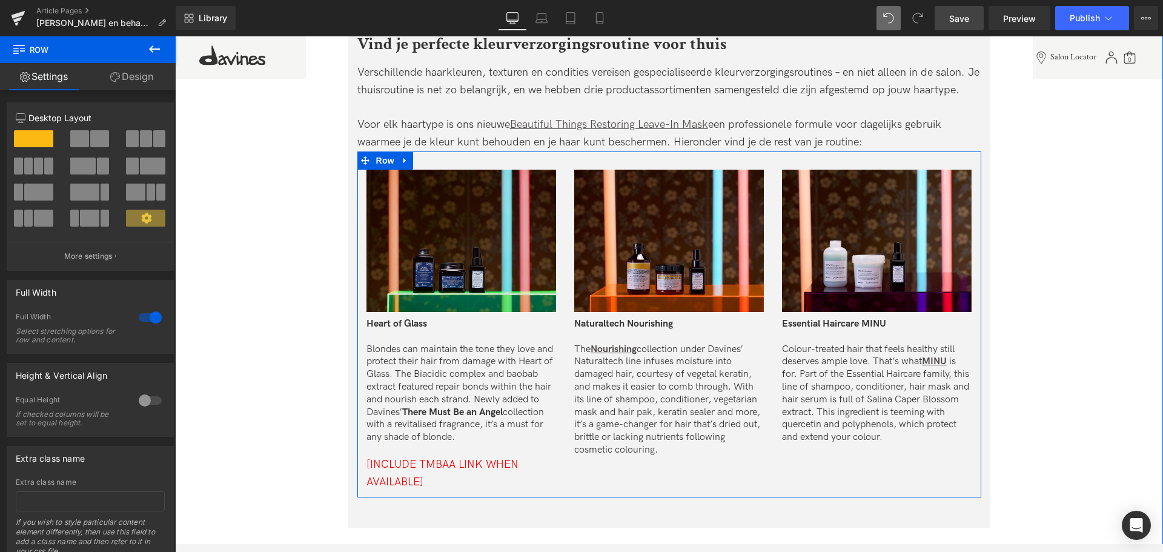
click at [454, 250] on img at bounding box center [462, 241] width 190 height 142
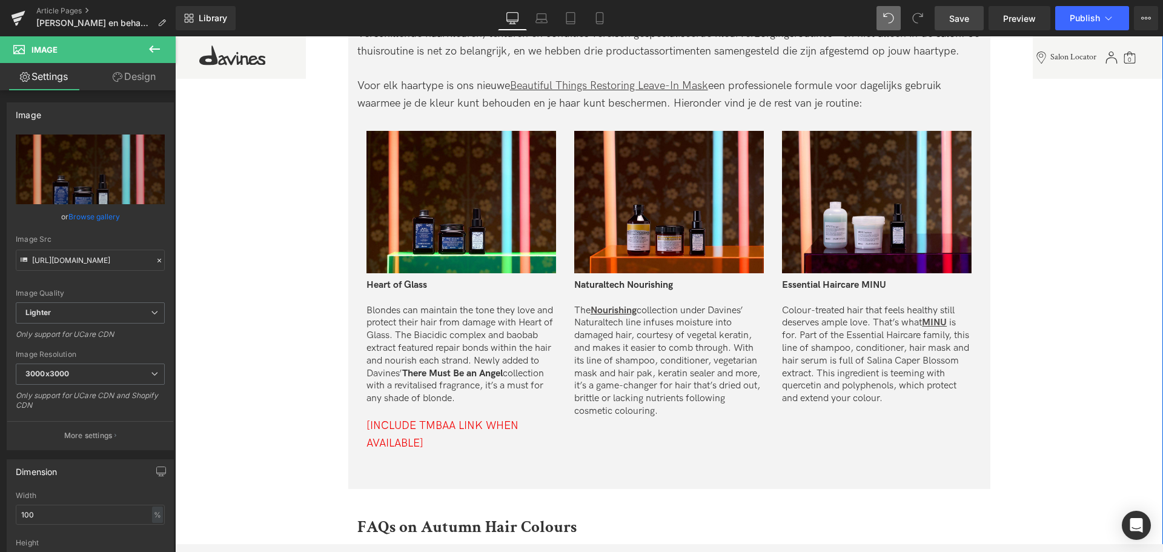
scroll to position [2589, 0]
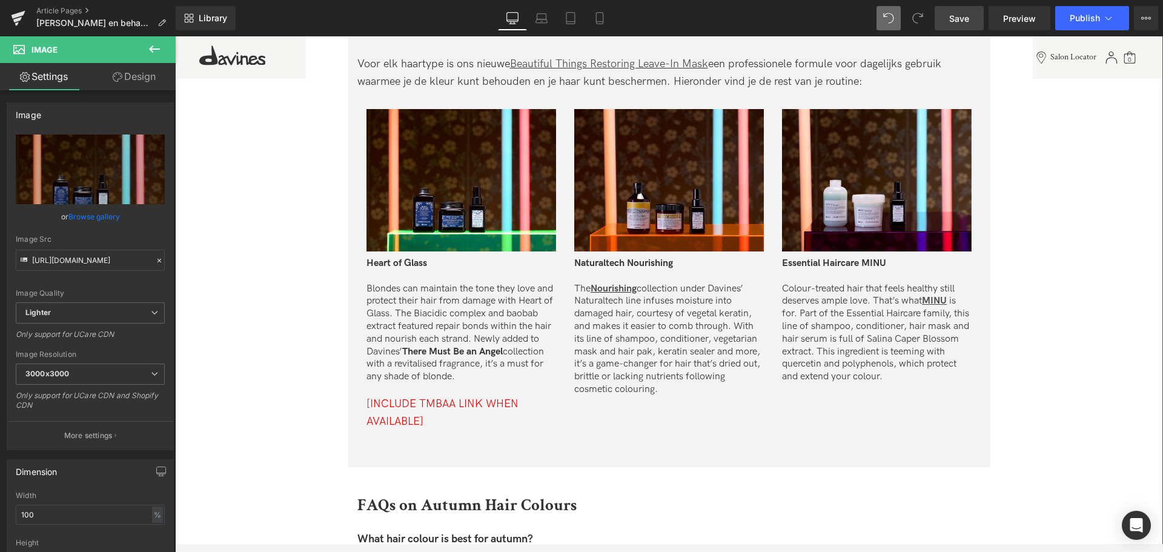
click at [477, 333] on p "Blondes can maintain the tone they love and protect their hair from damage with…" at bounding box center [462, 333] width 190 height 101
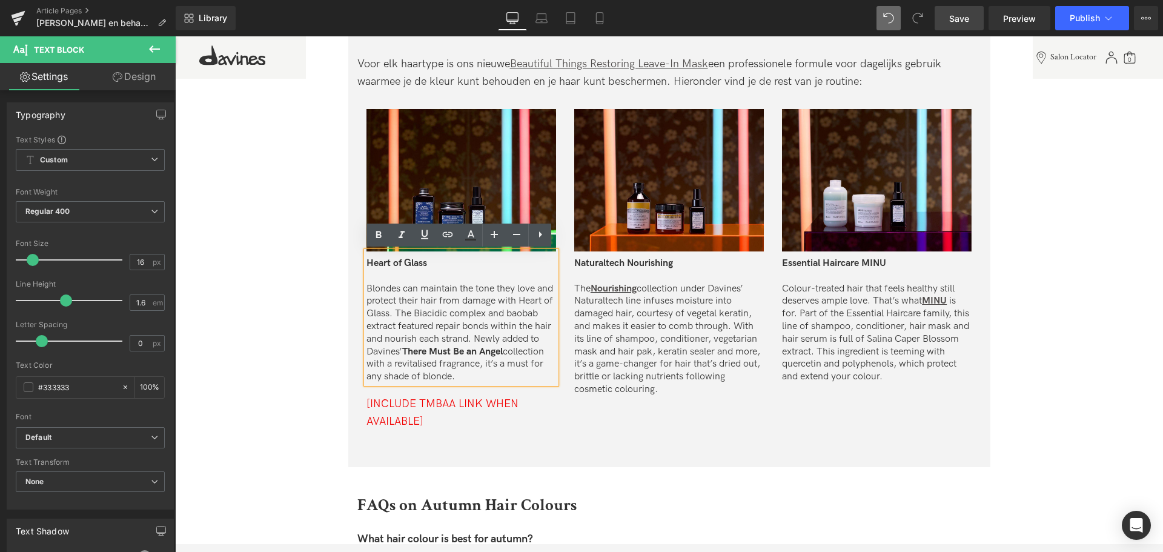
click at [444, 299] on p "Blondes can maintain the tone they love and protect their hair from damage with…" at bounding box center [462, 333] width 190 height 101
drag, startPoint x: 460, startPoint y: 374, endPoint x: 342, endPoint y: 284, distance: 148.7
copy p "Blondes can maintain the tone they love and protect their hair from damage with…"
click at [470, 348] on span "There Must Be an Angel" at bounding box center [452, 352] width 101 height 12
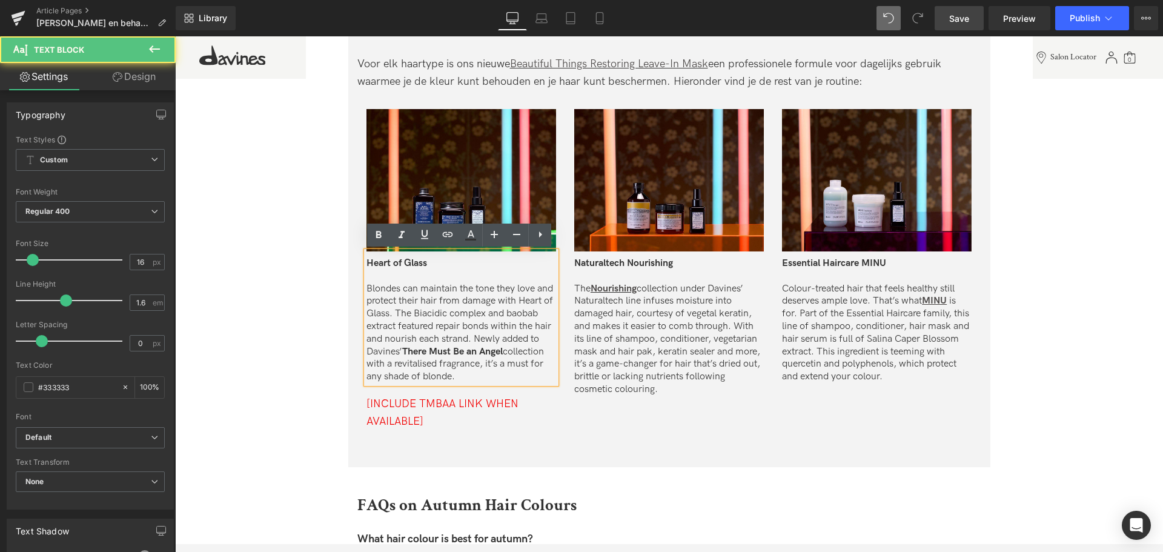
click at [462, 379] on p "Blondes can maintain the tone they love and protect their hair from damage with…" at bounding box center [462, 333] width 190 height 101
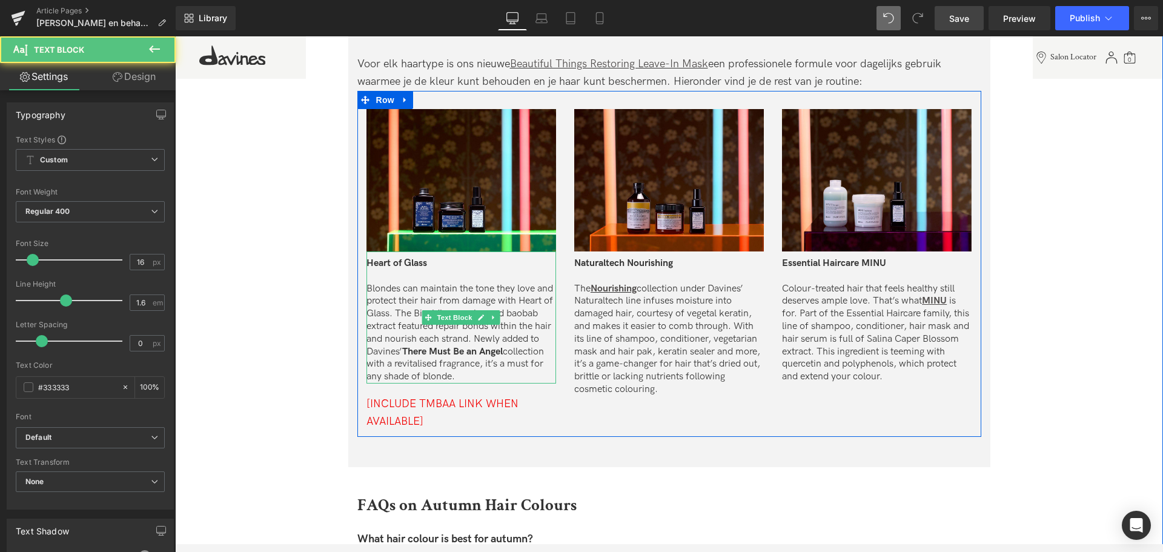
click at [451, 357] on span "There Must Be an Angel" at bounding box center [452, 352] width 101 height 12
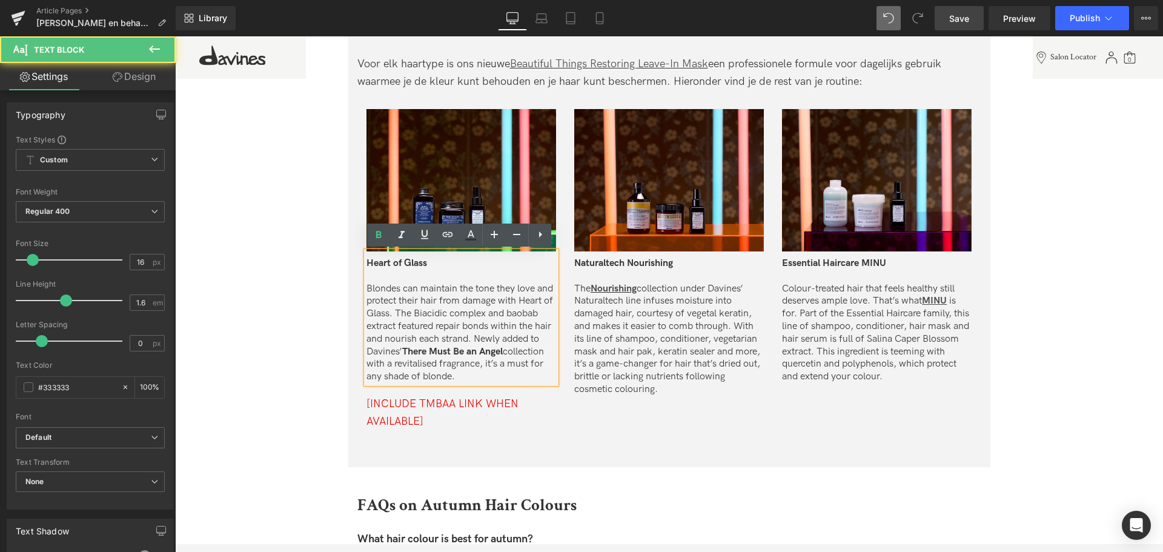
click at [476, 375] on p "Blondes can maintain the tone they love and protect their hair from damage with…" at bounding box center [462, 333] width 190 height 101
click at [440, 331] on p "Blondes can maintain the tone they love and protect their hair from damage with…" at bounding box center [462, 333] width 190 height 101
drag, startPoint x: 460, startPoint y: 375, endPoint x: 325, endPoint y: 287, distance: 161.7
paste div
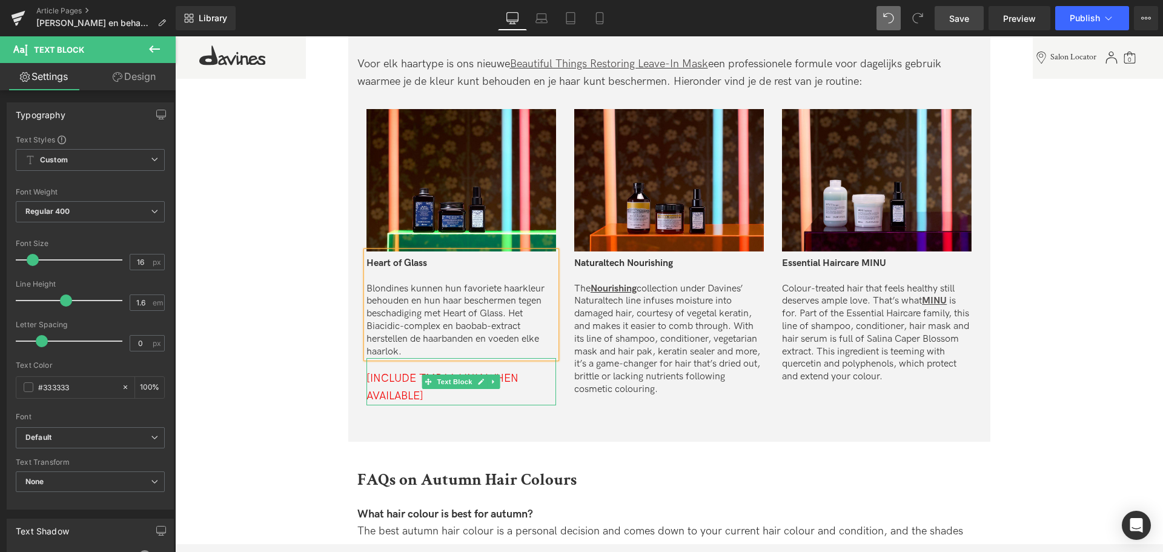
click at [445, 400] on div "[INCLUDE TMBAA LINK WHEN AVAILABLE]" at bounding box center [462, 387] width 190 height 35
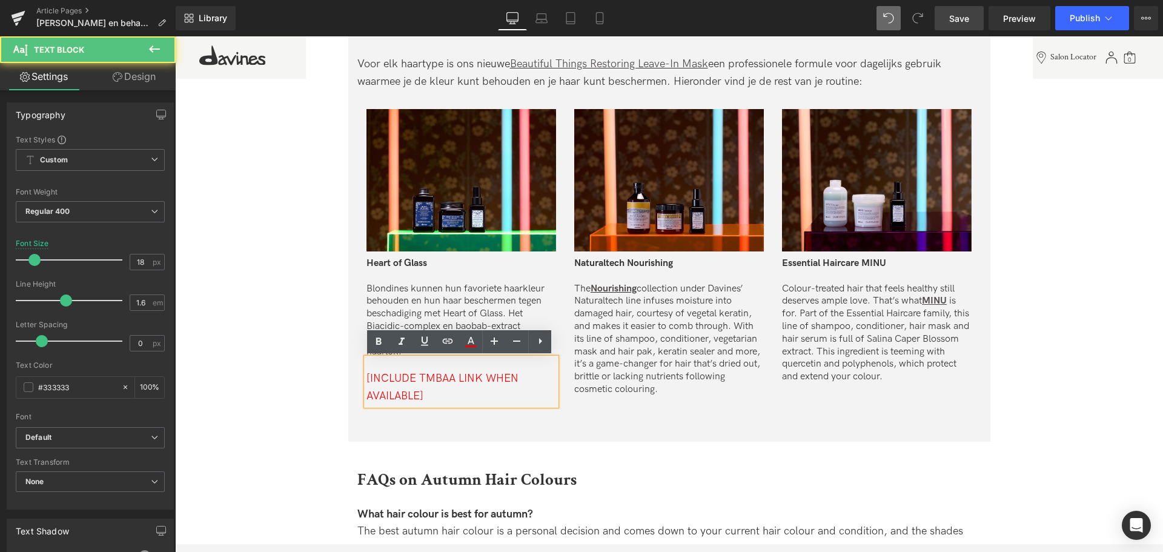
click at [417, 376] on span "[INCLUDE TMBAA LINK WHEN AVAILABLE]" at bounding box center [443, 387] width 152 height 30
click at [489, 416] on div "Vind je perfecte kleurverzorgingsroutine voor thuis Heading Verschillende haark…" at bounding box center [669, 190] width 642 height 503
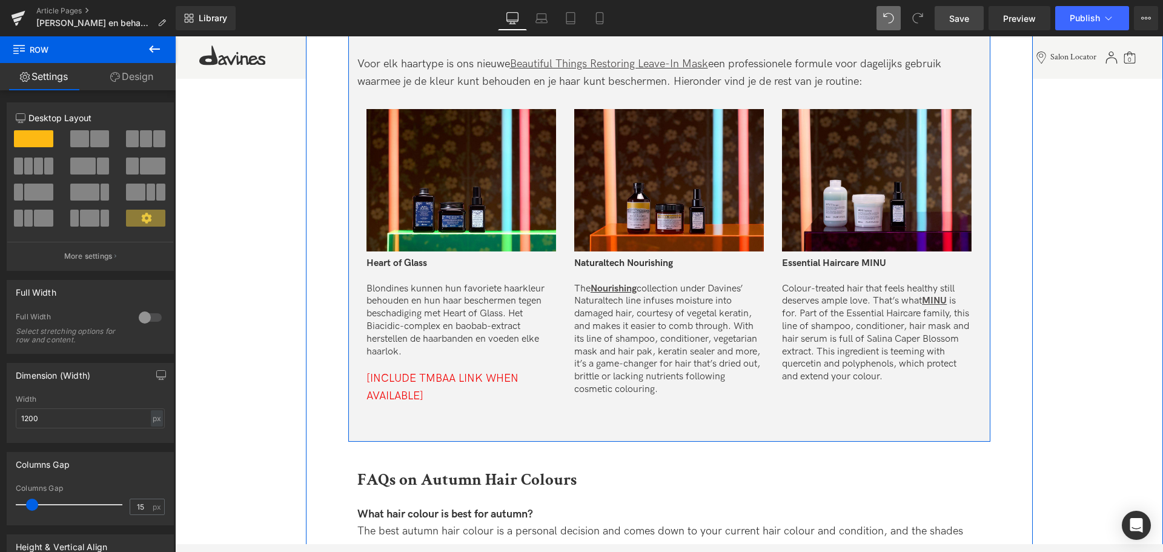
click at [394, 379] on span "[INCLUDE TMBAA LINK WHEN AVAILABLE]" at bounding box center [443, 387] width 152 height 30
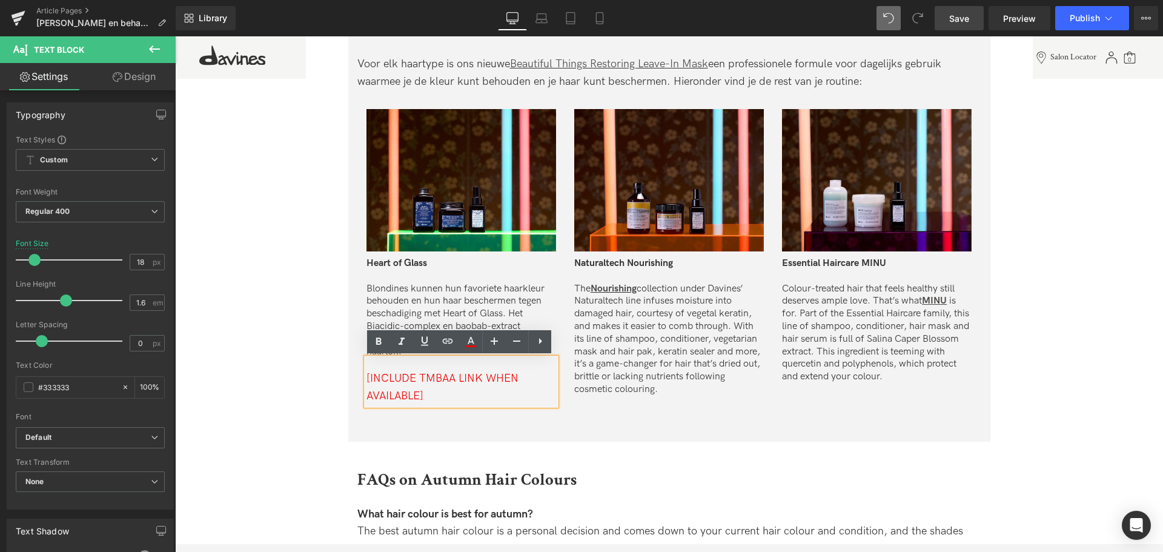
click at [462, 398] on div "[INCLUDE TMBAA LINK WHEN AVAILABLE]" at bounding box center [462, 387] width 190 height 35
click at [391, 453] on icon at bounding box center [392, 450] width 7 height 7
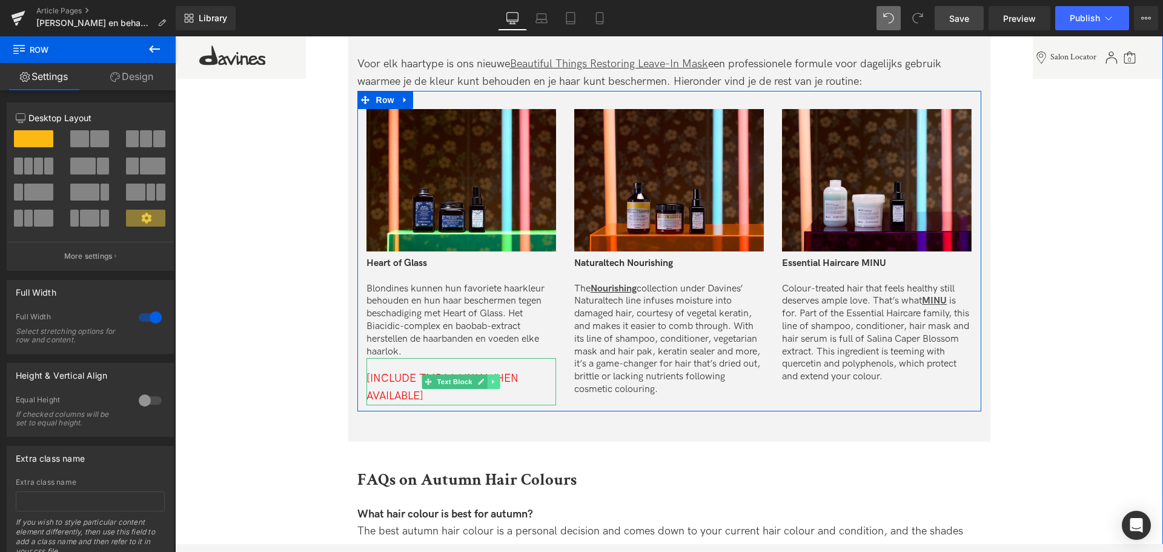
click at [494, 382] on icon at bounding box center [493, 381] width 7 height 7
click at [497, 385] on icon at bounding box center [500, 382] width 7 height 7
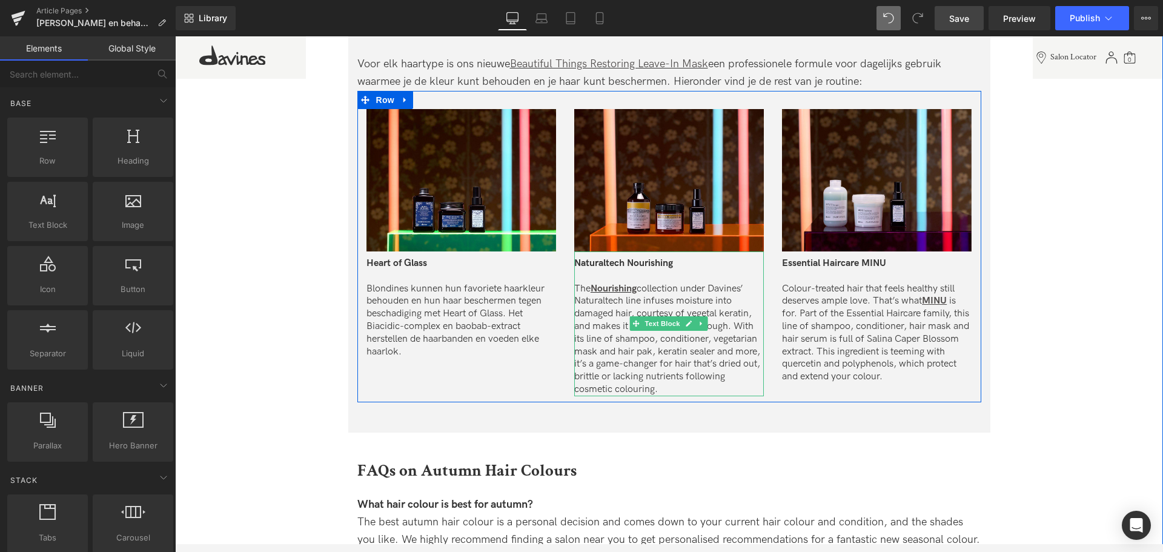
click at [637, 361] on p "The Nourishing collection under Davines’ Naturaltech line infuses moisture into…" at bounding box center [669, 339] width 190 height 113
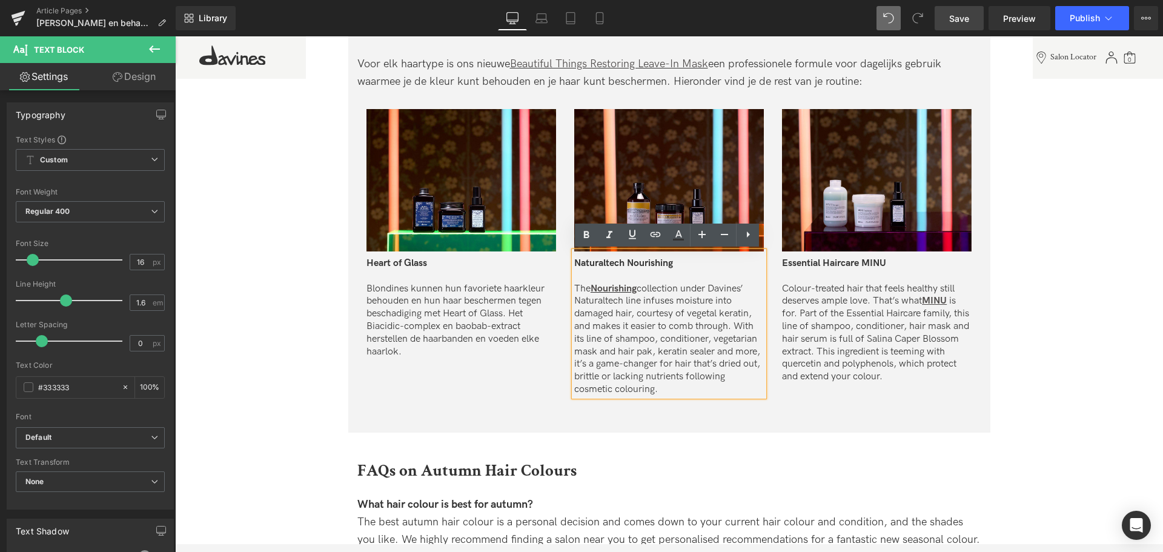
drag, startPoint x: 662, startPoint y: 390, endPoint x: 560, endPoint y: 287, distance: 145.2
click at [560, 287] on div "Image Heart of Glass Blondines kunnen hun favoriete haarkleur behouden en hun h…" at bounding box center [669, 246] width 624 height 311
copy p "The Nourishing collection under Davines’ Naturaltech line infuses moisture into…"
click at [654, 319] on p "The Nourishing collection under Davines’ Naturaltech line infuses moisture into…" at bounding box center [669, 339] width 190 height 113
paste div
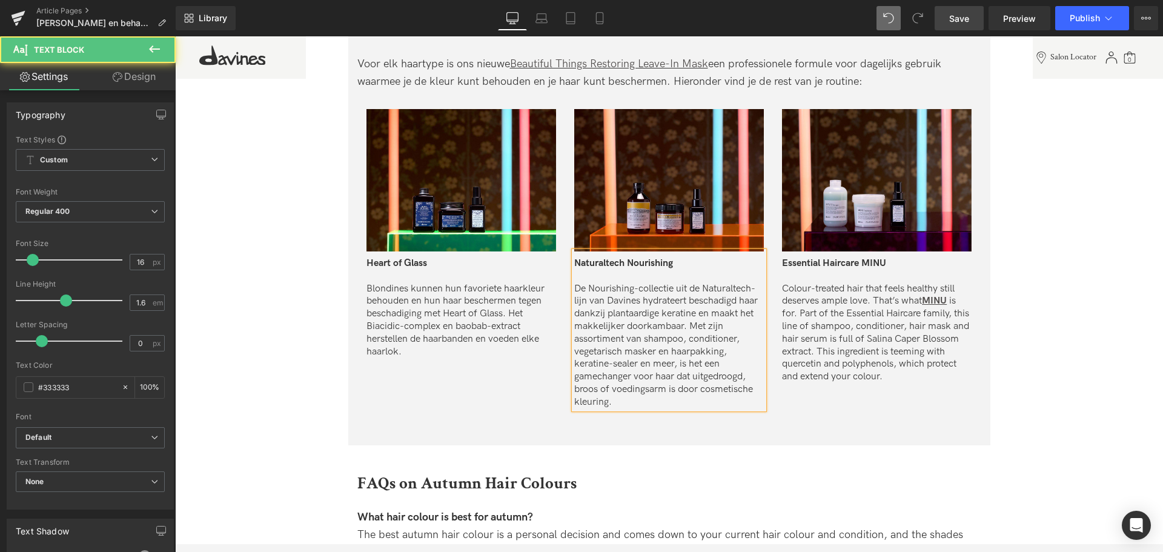
click at [606, 300] on p "De Nourishing-collectie uit de Naturaltech-lijn van Davines hydrateert beschadi…" at bounding box center [669, 346] width 190 height 126
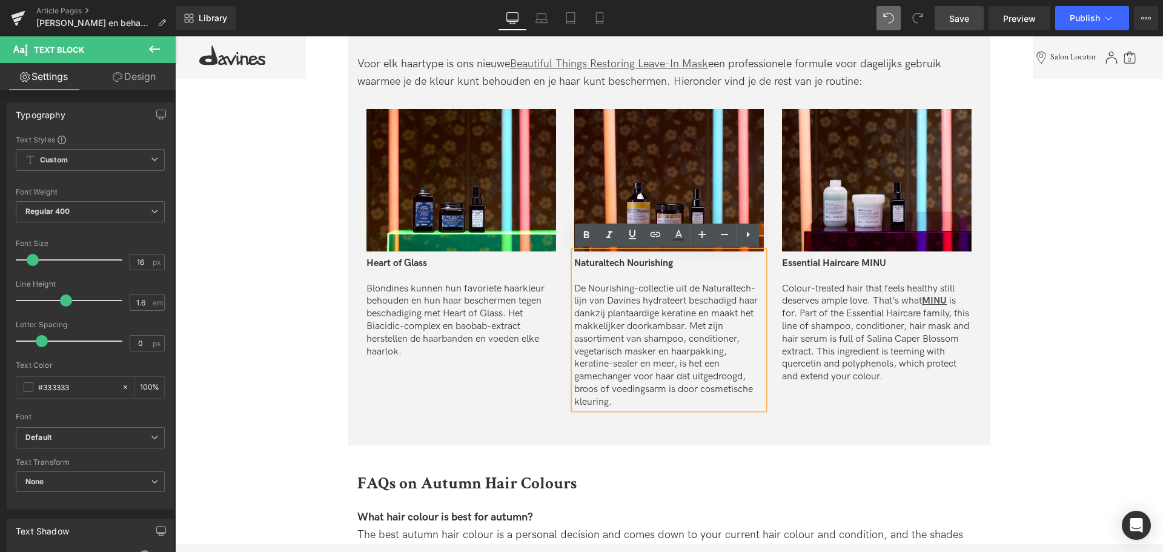
click at [677, 291] on p "De Nourishing-collectie uit de Naturaltech-lijn van Davines hydrateert beschadi…" at bounding box center [669, 346] width 190 height 126
drag, startPoint x: 588, startPoint y: 287, endPoint x: 673, endPoint y: 286, distance: 84.2
click at [673, 286] on p "De Nourishing-collectie uit de Naturaltech-lijn van Davines hydrateert beschadi…" at bounding box center [669, 346] width 190 height 126
click at [631, 228] on icon at bounding box center [632, 234] width 15 height 15
click at [652, 236] on icon at bounding box center [656, 234] width 10 height 5
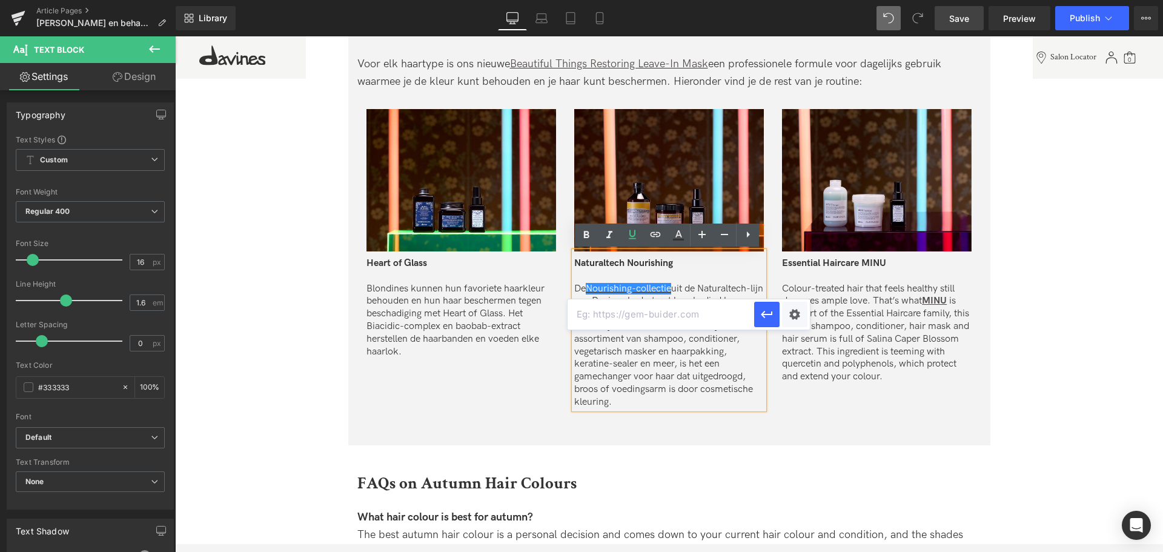
click at [670, 310] on input "text" at bounding box center [661, 314] width 187 height 30
paste input "[URL][DOMAIN_NAME]"
click at [768, 304] on button "button" at bounding box center [766, 314] width 25 height 25
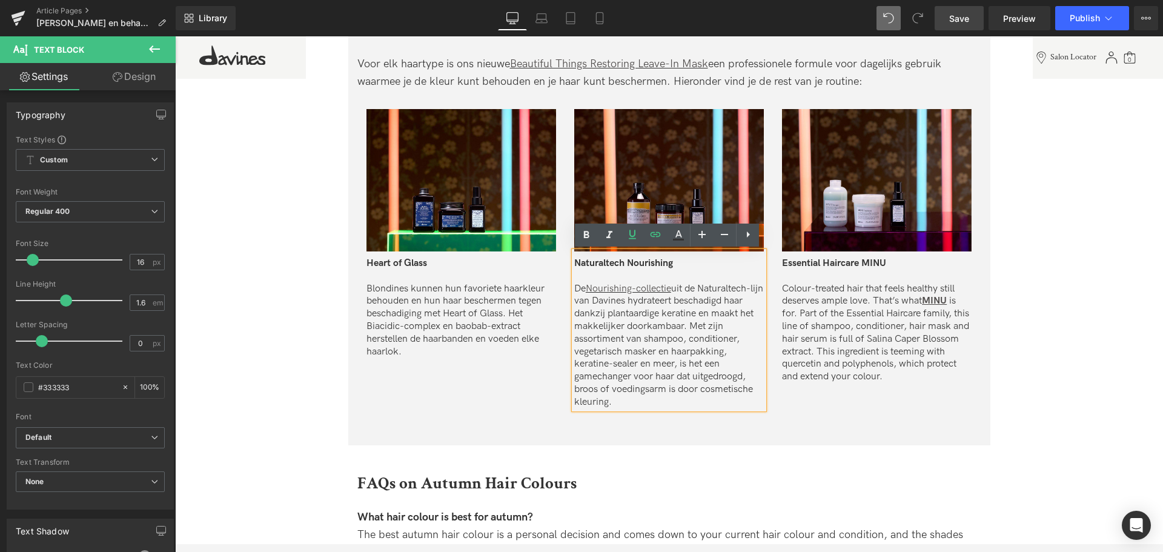
click at [175, 36] on div at bounding box center [175, 36] width 0 height 0
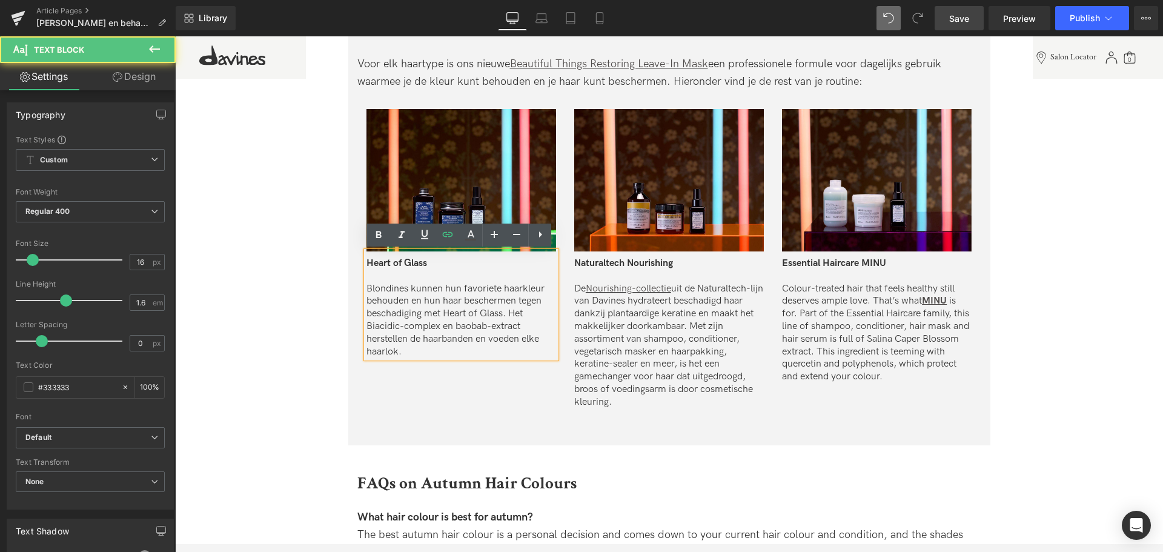
drag, startPoint x: 376, startPoint y: 305, endPoint x: 471, endPoint y: 306, distance: 95.1
click at [376, 304] on p "Blondines kunnen hun favoriete haarkleur behouden en hun haar beschermen tegen …" at bounding box center [462, 321] width 190 height 76
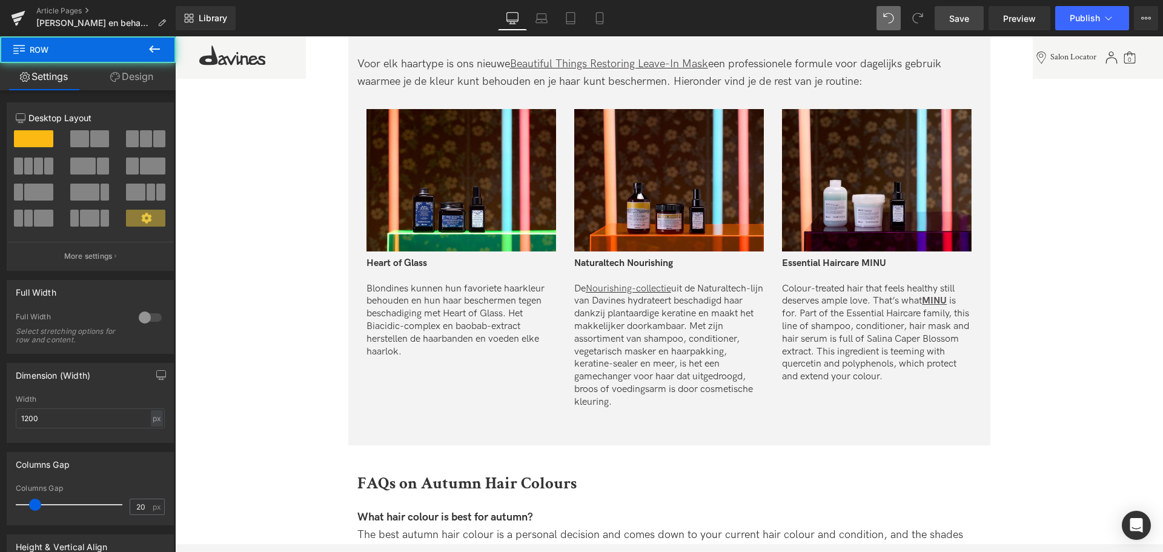
click at [396, 314] on p "Blondines kunnen hun favoriete haarkleur behouden en hun haar beschermen tegen …" at bounding box center [462, 321] width 190 height 76
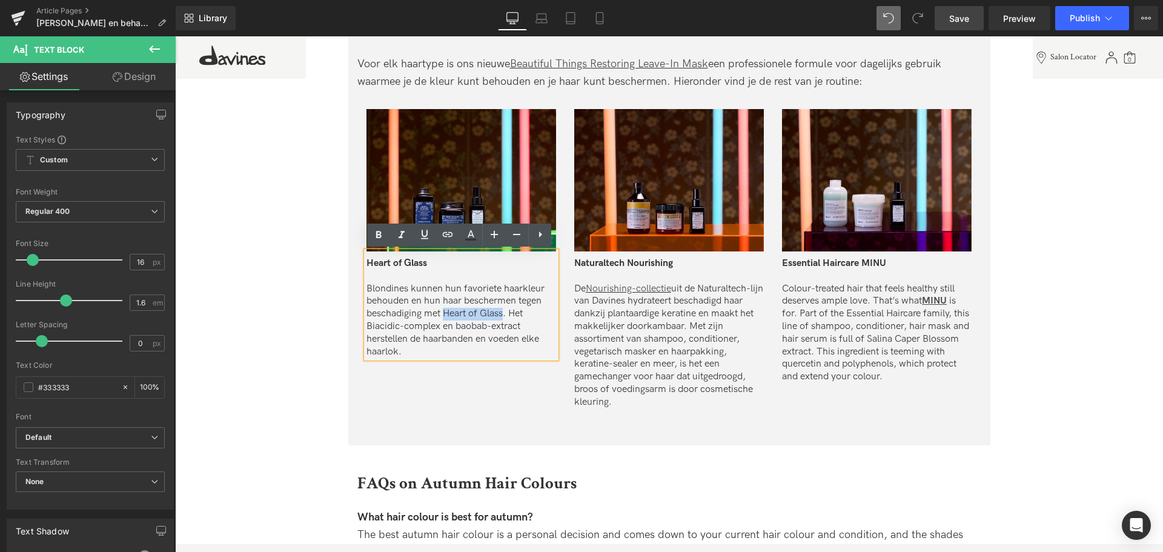
drag, startPoint x: 443, startPoint y: 310, endPoint x: 502, endPoint y: 315, distance: 59.6
click at [502, 315] on p "Blondines kunnen hun favoriete haarkleur behouden en hun haar beschermen tegen …" at bounding box center [462, 321] width 190 height 76
click at [425, 231] on icon at bounding box center [424, 234] width 15 height 15
click at [445, 238] on icon at bounding box center [447, 234] width 15 height 15
click at [470, 340] on input "text" at bounding box center [405, 339] width 187 height 30
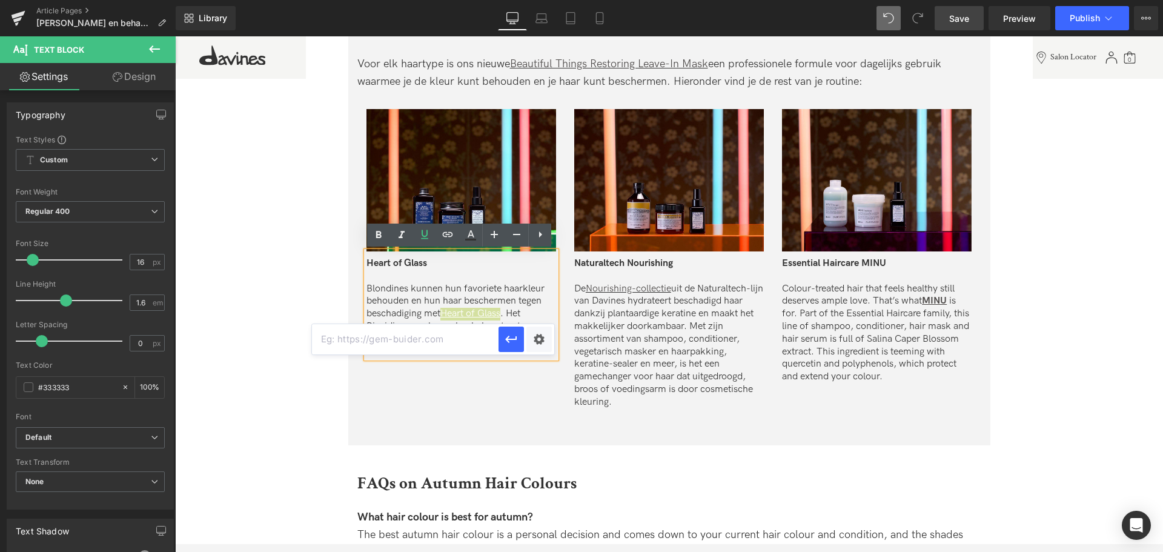
paste input "[URL][DOMAIN_NAME]"
type input "[URL][DOMAIN_NAME]"
click at [504, 337] on icon "button" at bounding box center [511, 339] width 15 height 15
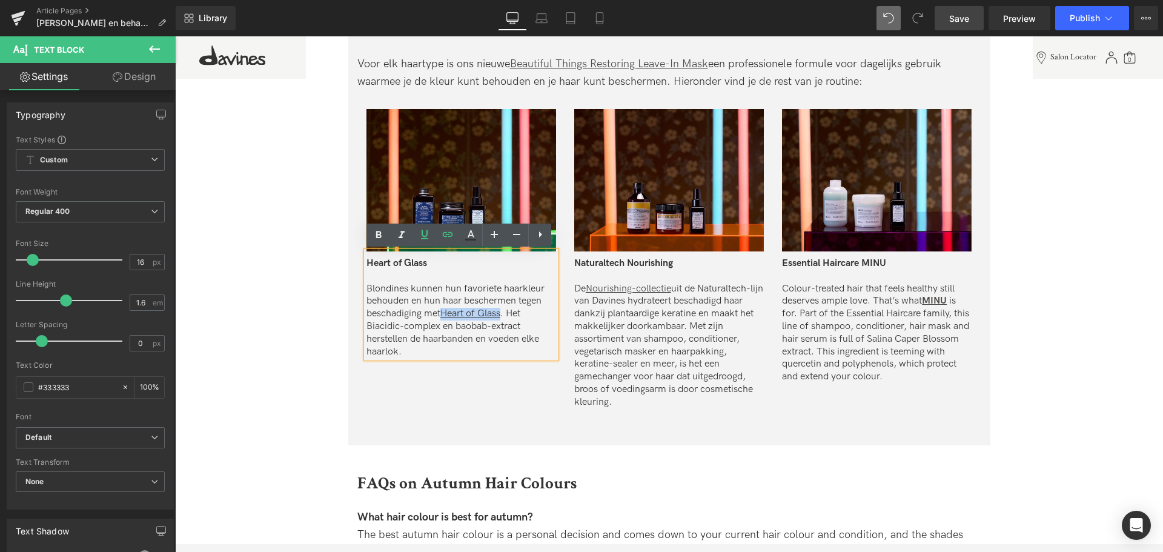
click at [797, 317] on p "Colour-treated hair that feels healthy still deserves ample love. That’s what M…" at bounding box center [877, 333] width 190 height 101
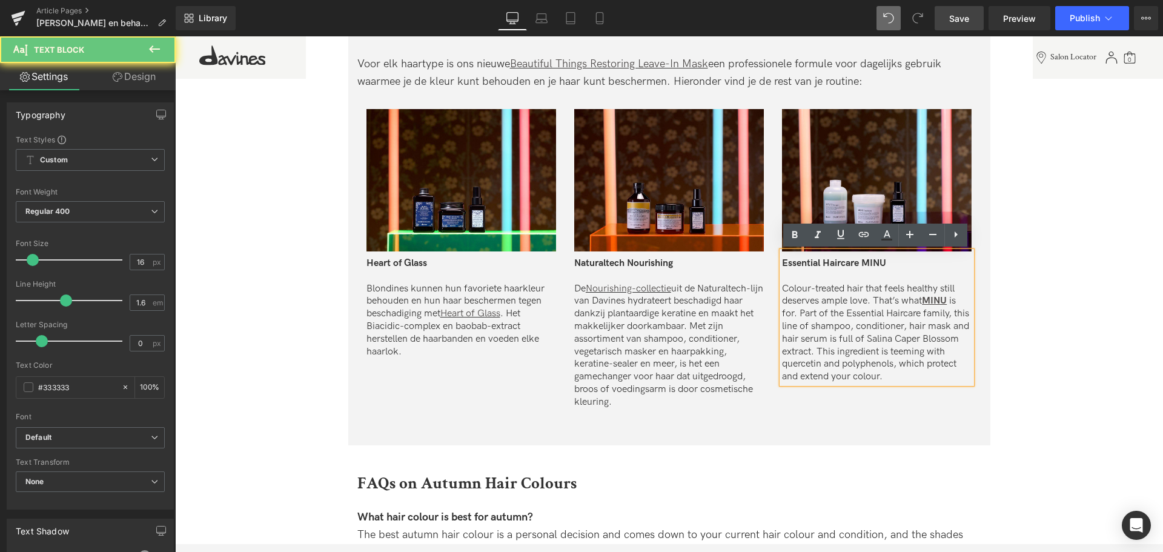
click at [825, 325] on p "Colour-treated hair that feels healthy still deserves ample love. That’s what M…" at bounding box center [877, 333] width 190 height 101
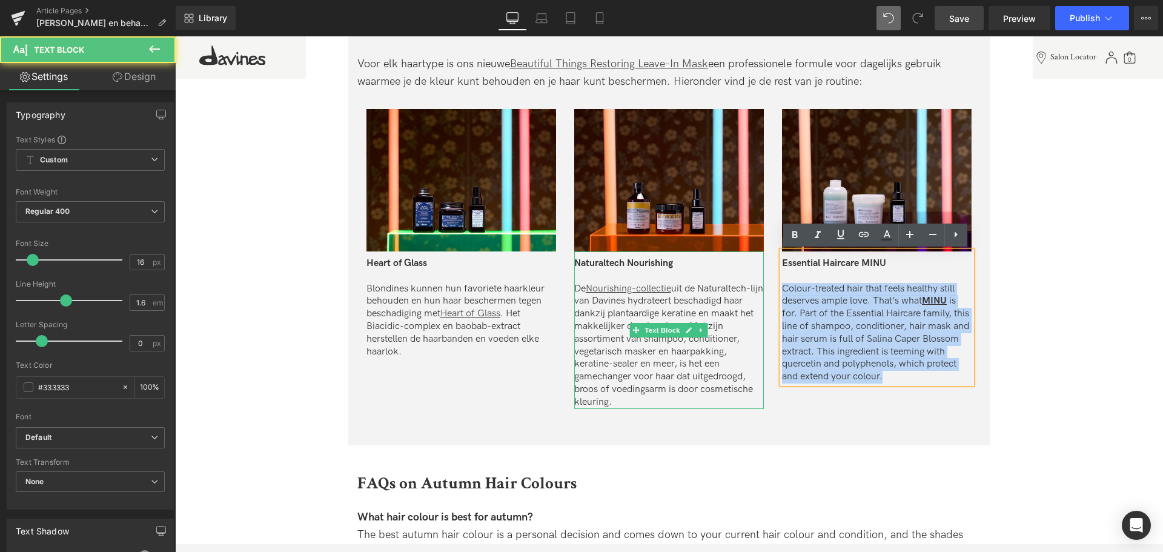
drag, startPoint x: 926, startPoint y: 377, endPoint x: 698, endPoint y: 285, distance: 246.1
click at [698, 285] on div "Image Heart of Glass Blondines kunnen hun favoriete haarkleur behouden en hun h…" at bounding box center [669, 253] width 624 height 324
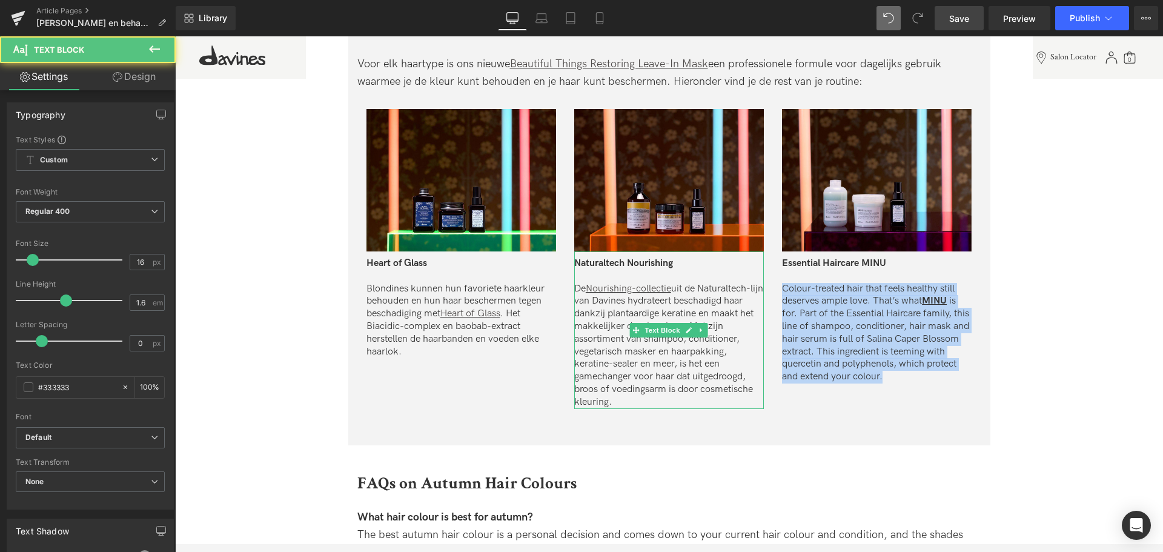
copy p "Colour-treated hair that feels healthy still deserves ample love. That’s what M…"
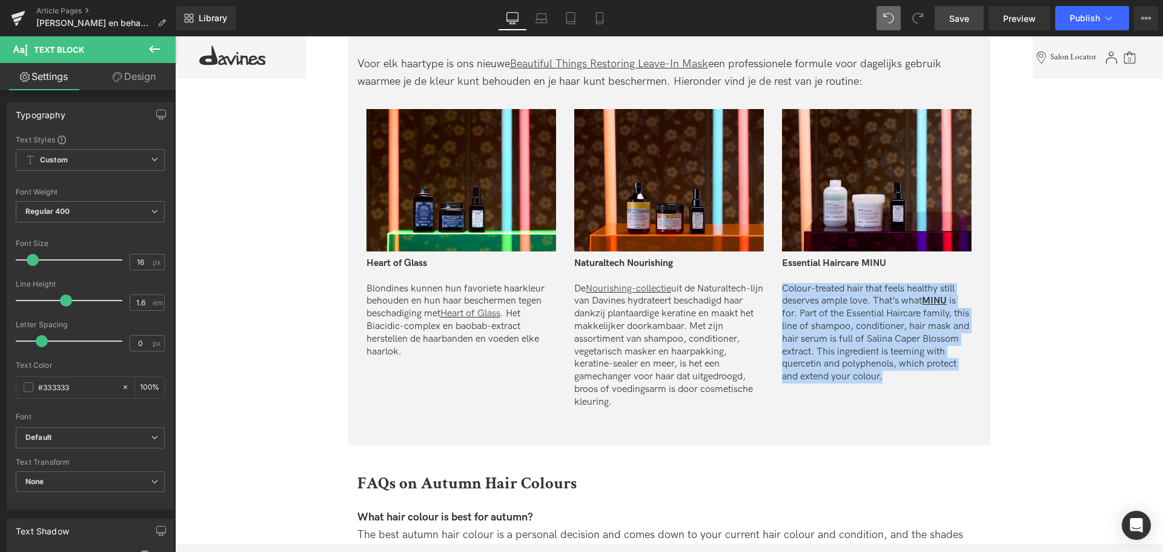
click at [918, 362] on p "Colour-treated hair that feels healthy still deserves ample love. That’s what M…" at bounding box center [877, 333] width 190 height 101
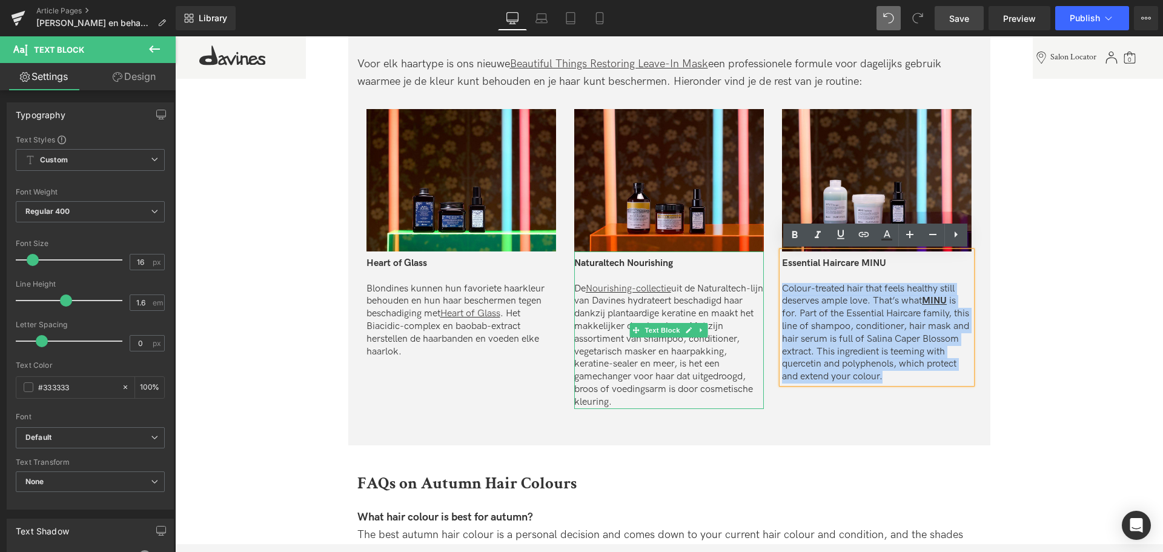
drag, startPoint x: 928, startPoint y: 383, endPoint x: 757, endPoint y: 294, distance: 192.9
click at [757, 294] on div "Image Heart of Glass Blondines kunnen hun favoriete haarkleur behouden en hun h…" at bounding box center [669, 253] width 624 height 324
paste div
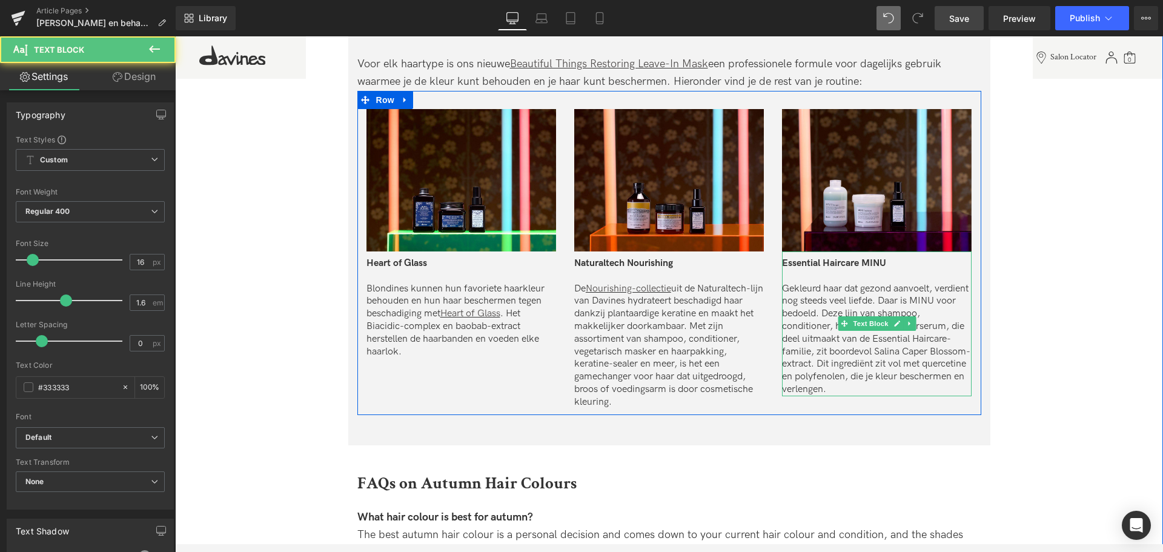
click at [819, 341] on p "Gekleurd haar dat gezond aanvoelt, verdient nog steeds veel liefde. Daar is MIN…" at bounding box center [877, 339] width 190 height 113
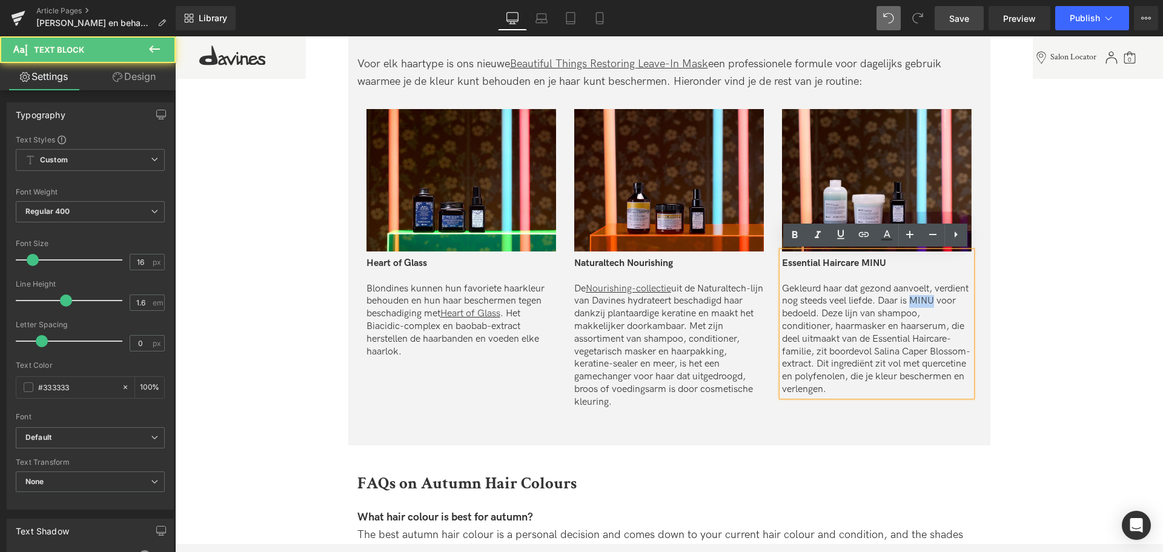
drag, startPoint x: 782, startPoint y: 313, endPoint x: 805, endPoint y: 314, distance: 23.0
click at [805, 314] on p "Gekleurd haar dat gezond aanvoelt, verdient nog steeds veel liefde. Daar is MIN…" at bounding box center [877, 339] width 190 height 113
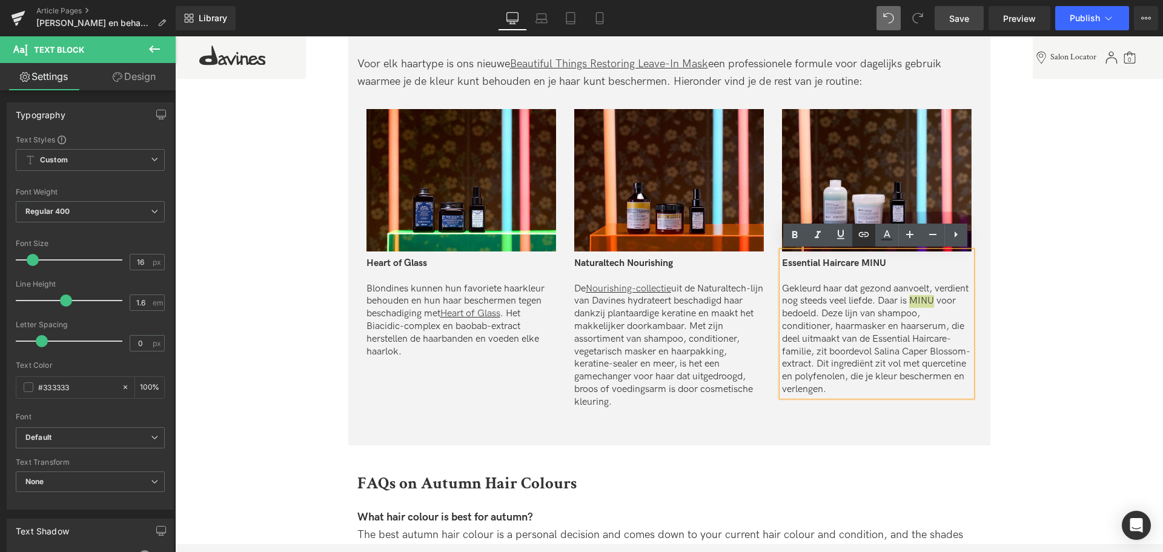
drag, startPoint x: 842, startPoint y: 233, endPoint x: 856, endPoint y: 233, distance: 13.3
click at [843, 233] on icon at bounding box center [841, 234] width 15 height 15
click at [860, 232] on icon at bounding box center [864, 234] width 15 height 15
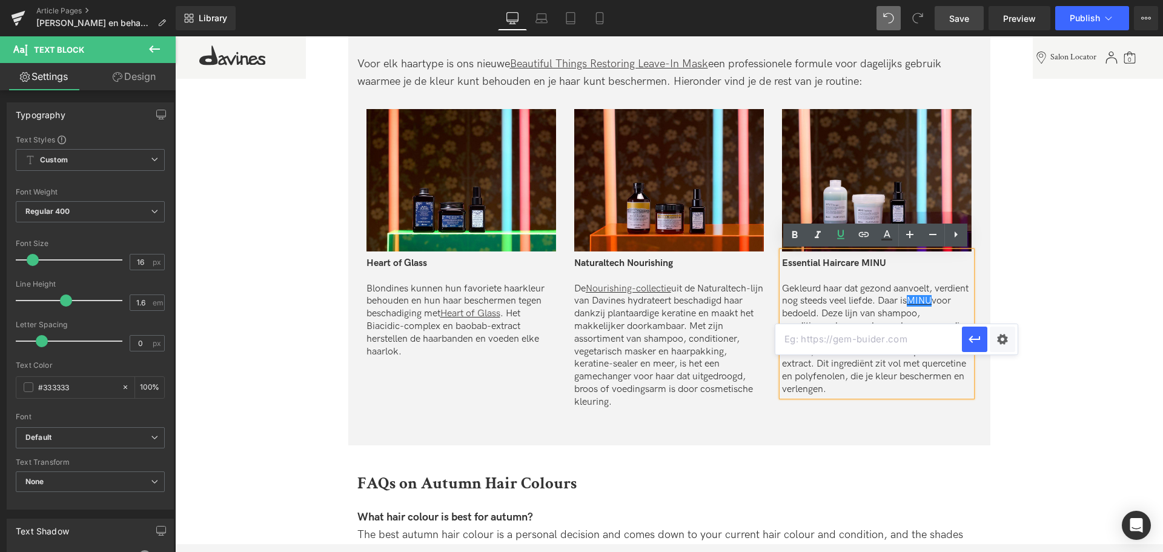
click at [865, 348] on input "text" at bounding box center [869, 339] width 187 height 30
paste input "[URL][DOMAIN_NAME]"
type input "[URL][DOMAIN_NAME]"
click at [977, 340] on icon "button" at bounding box center [975, 339] width 12 height 7
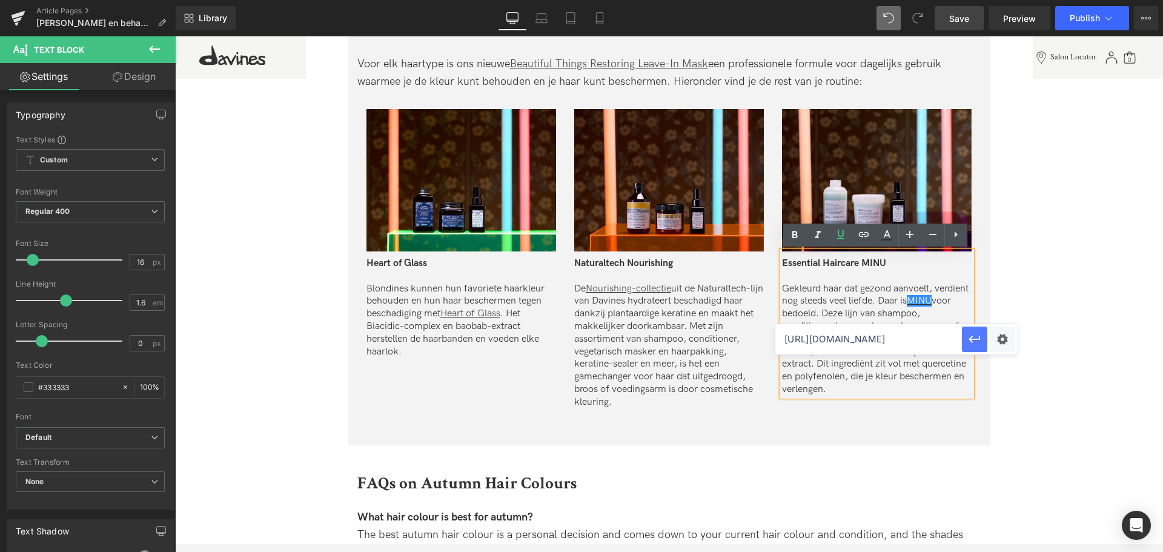
scroll to position [0, 0]
click at [961, 17] on span "Save" at bounding box center [959, 18] width 20 height 13
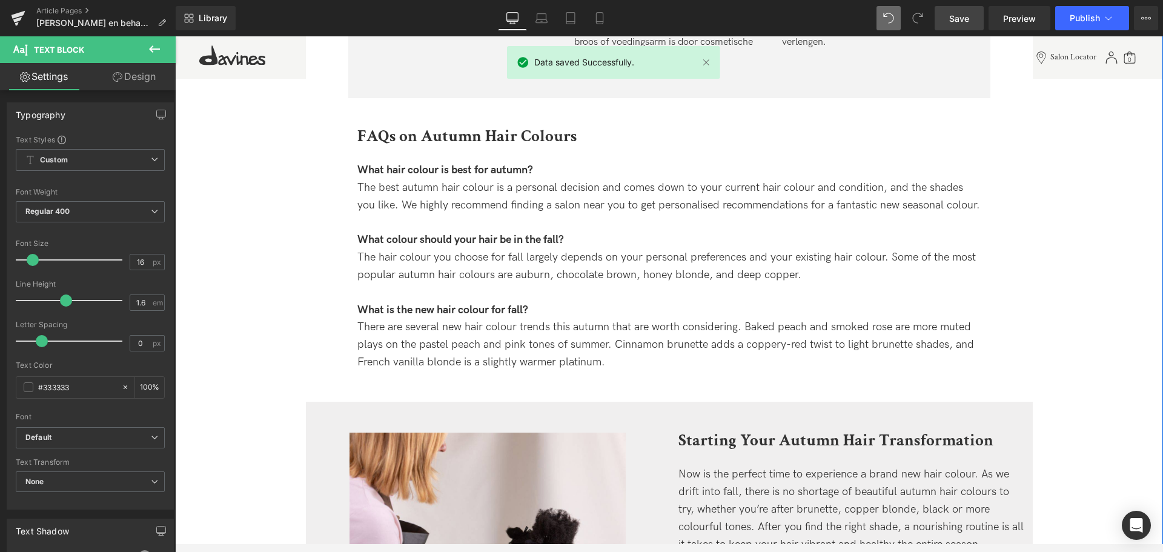
scroll to position [2953, 0]
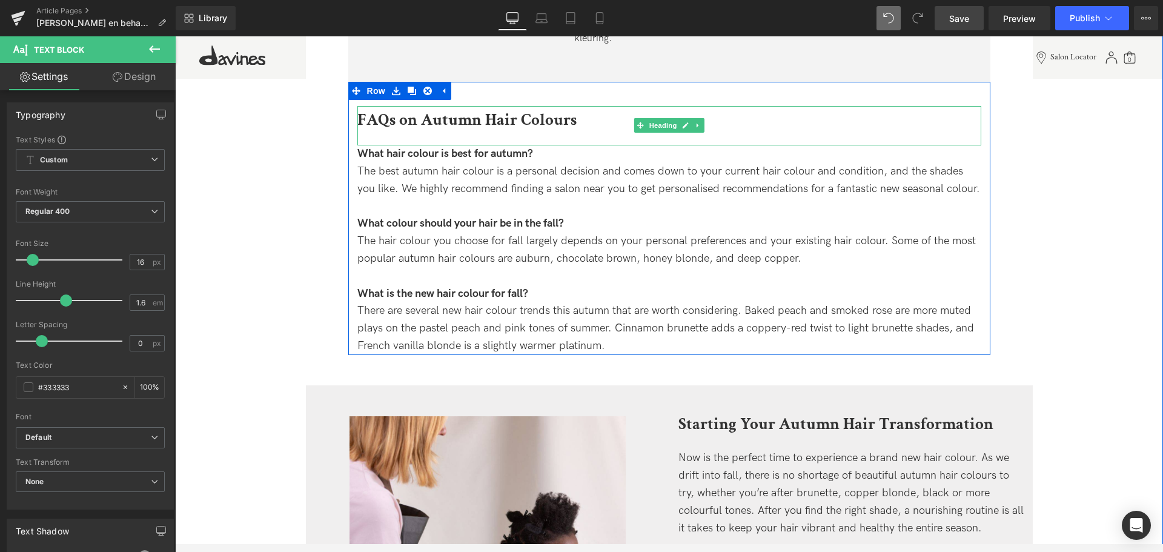
drag, startPoint x: 462, startPoint y: 116, endPoint x: 592, endPoint y: 111, distance: 130.3
click at [462, 116] on span "FAQs on Autumn Hair Colours" at bounding box center [466, 119] width 219 height 21
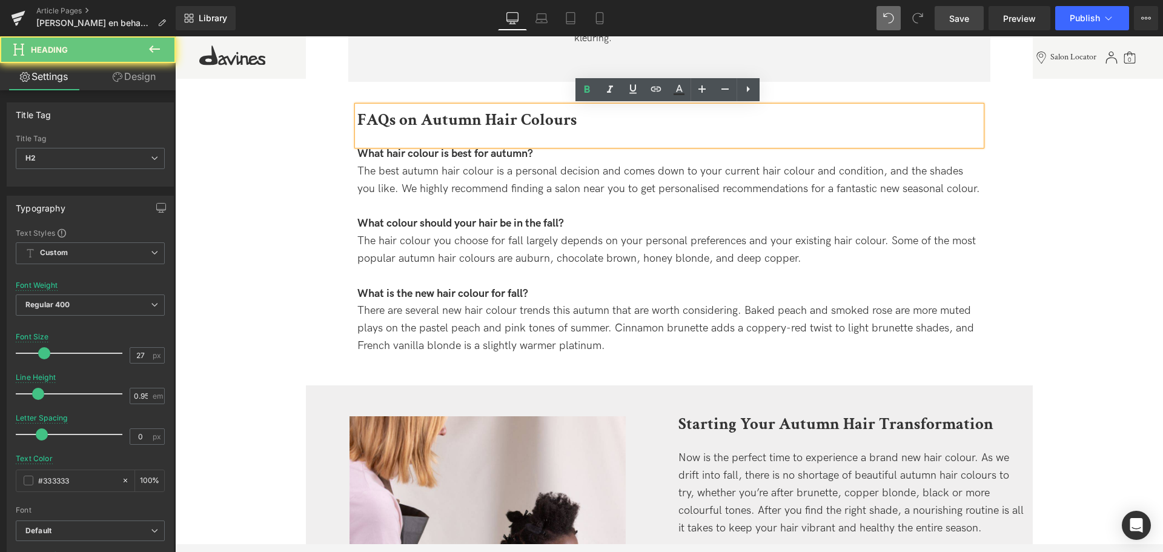
drag, startPoint x: 593, startPoint y: 113, endPoint x: 186, endPoint y: 115, distance: 406.6
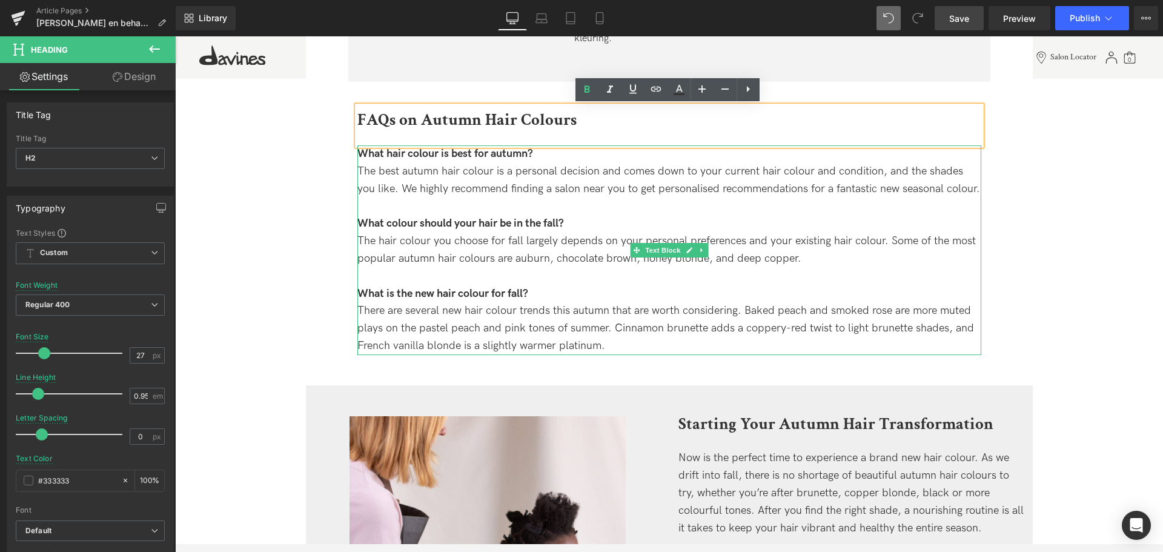
copy span "FAQs on Autumn Hair Colours"
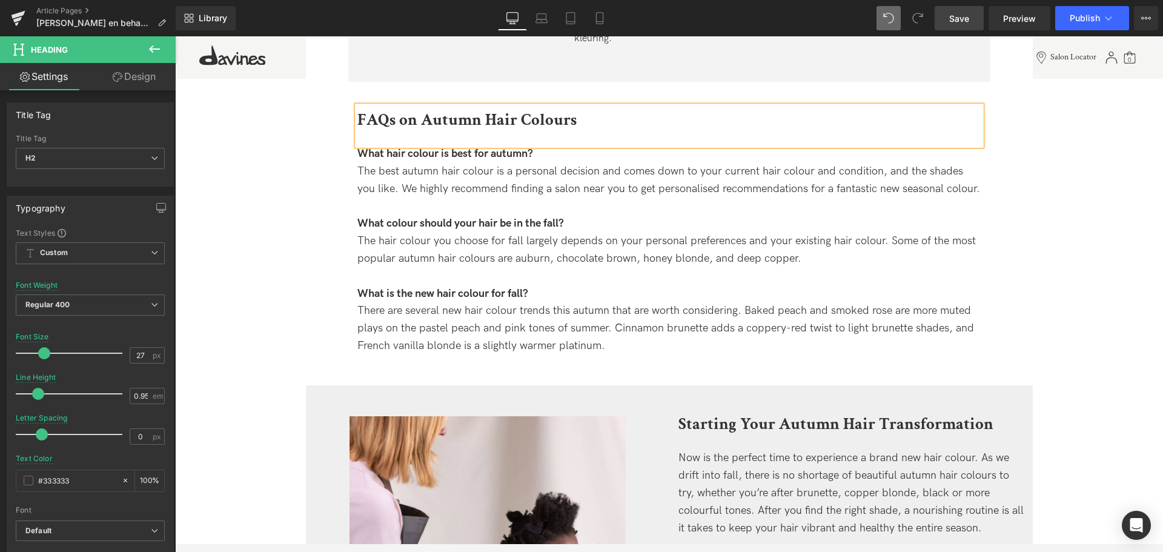
click at [536, 119] on span "FAQs on Autumn Hair Colours" at bounding box center [466, 119] width 219 height 21
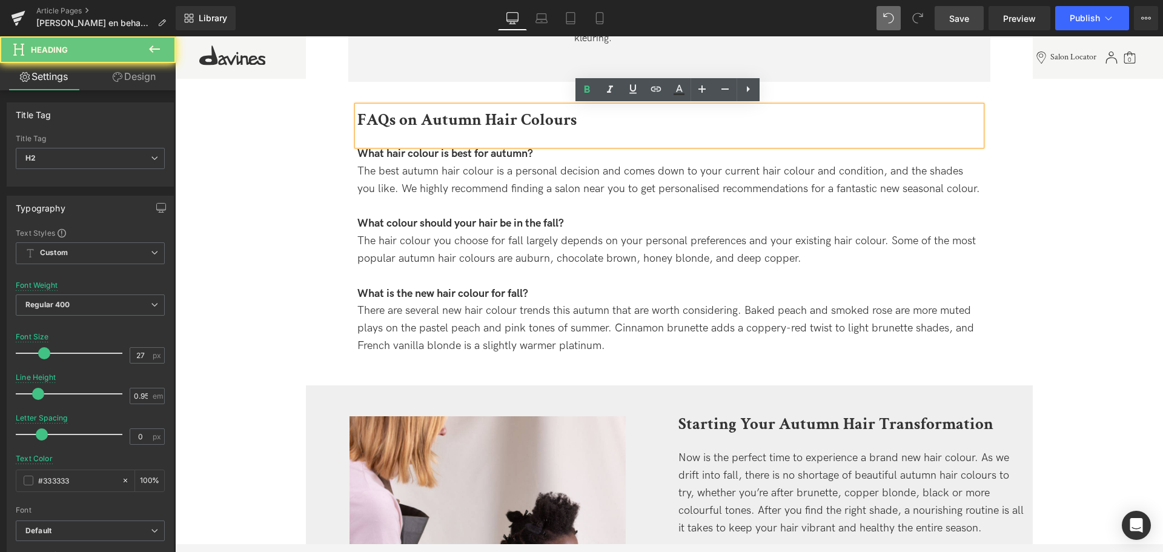
drag, startPoint x: 541, startPoint y: 117, endPoint x: 219, endPoint y: 107, distance: 321.9
paste div
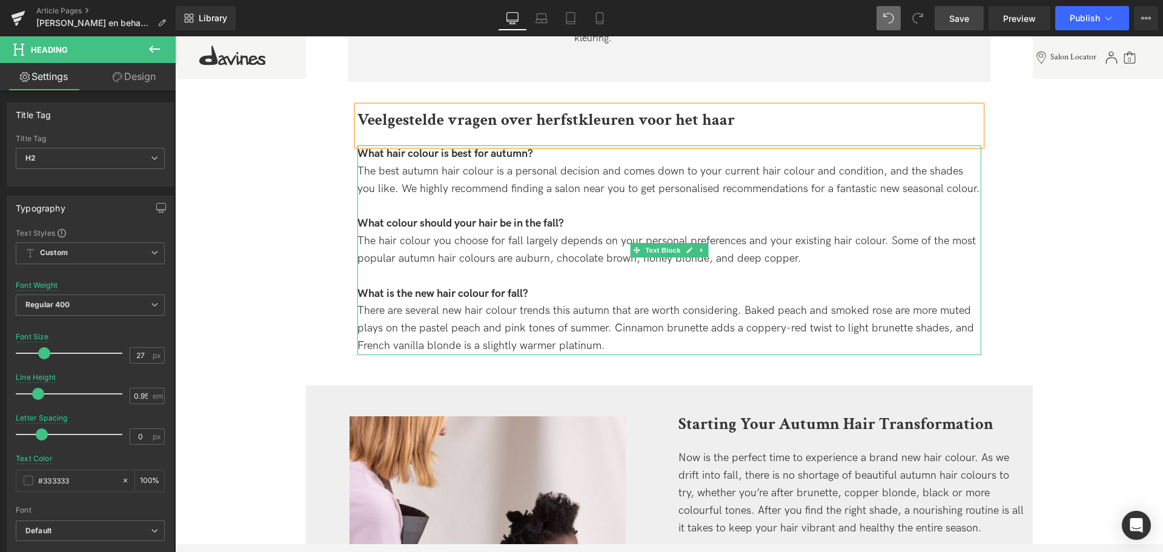
drag, startPoint x: 511, startPoint y: 164, endPoint x: 527, endPoint y: 157, distance: 17.1
click at [511, 164] on div "The best autumn hair colour is a personal decision and comes down to your curre…" at bounding box center [669, 180] width 624 height 35
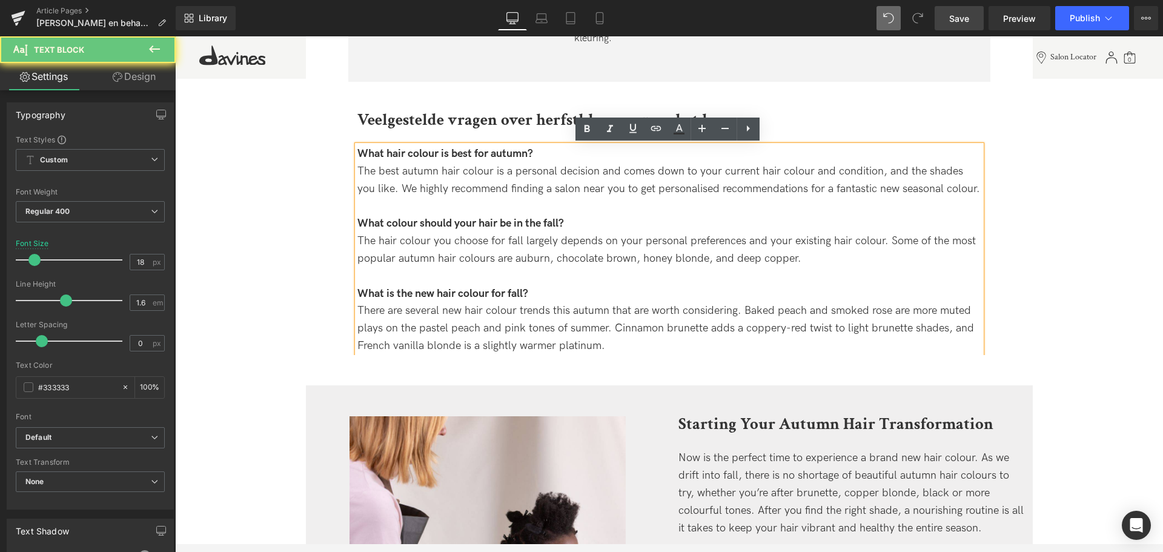
click at [530, 156] on span "What hair colour is best for autumn?" at bounding box center [445, 153] width 176 height 13
click at [623, 344] on div "There are several new hair colour trends this autumn that are worth considering…" at bounding box center [669, 328] width 624 height 52
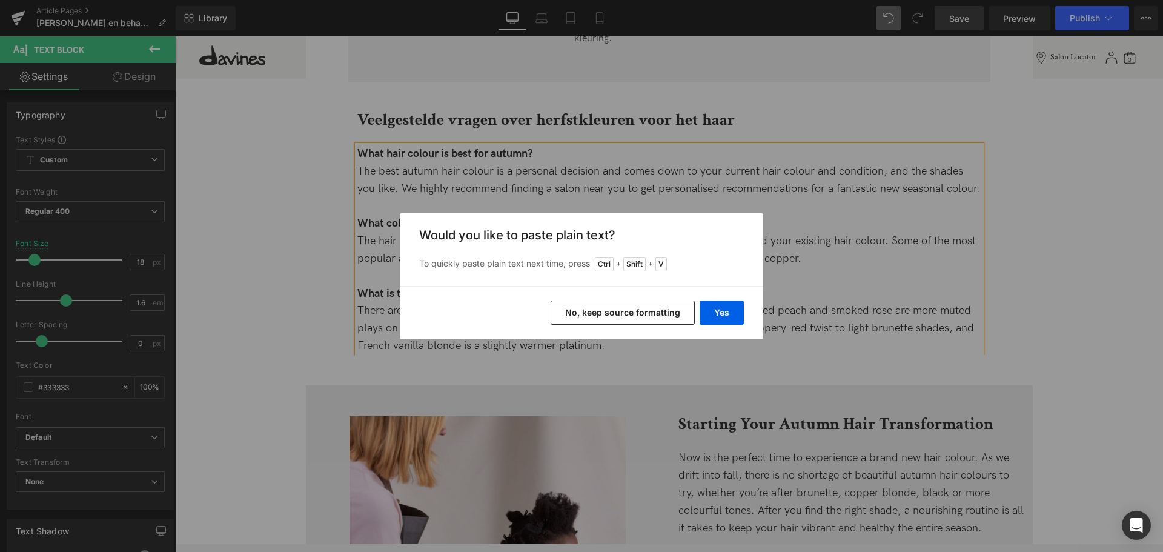
click at [639, 314] on button "No, keep source formatting" at bounding box center [623, 313] width 144 height 24
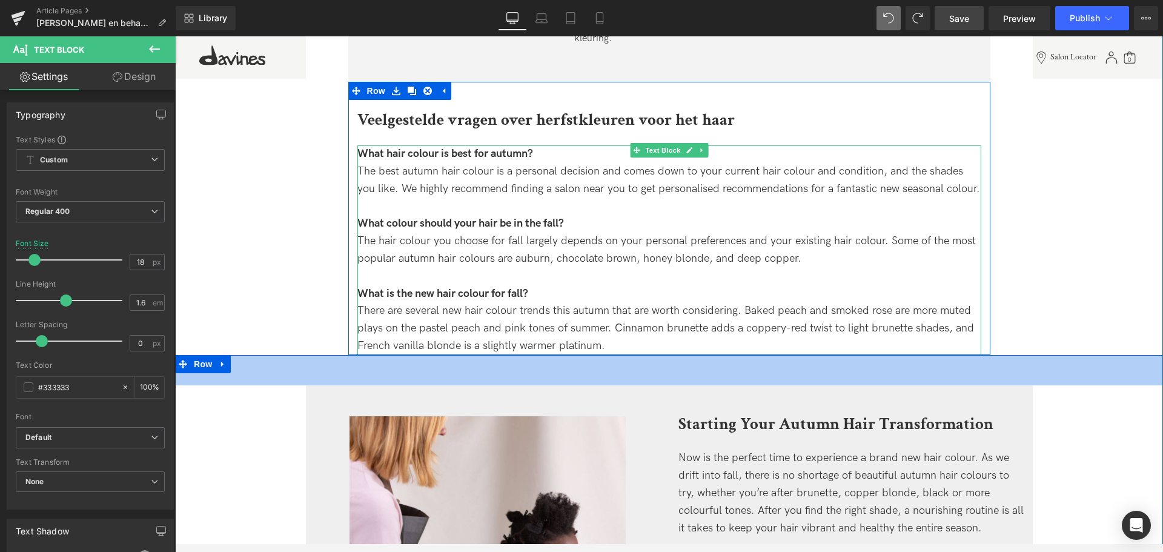
drag, startPoint x: 668, startPoint y: 353, endPoint x: 668, endPoint y: 347, distance: 6.1
click at [668, 352] on div at bounding box center [669, 353] width 642 height 3
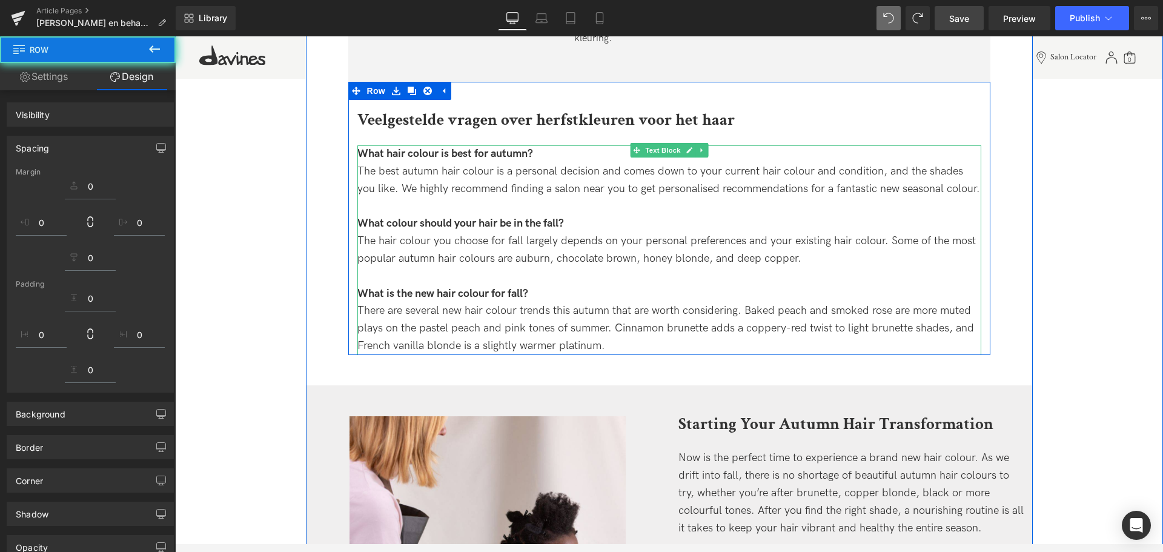
click at [666, 341] on div "There are several new hair colour trends this autumn that are worth considering…" at bounding box center [669, 328] width 624 height 52
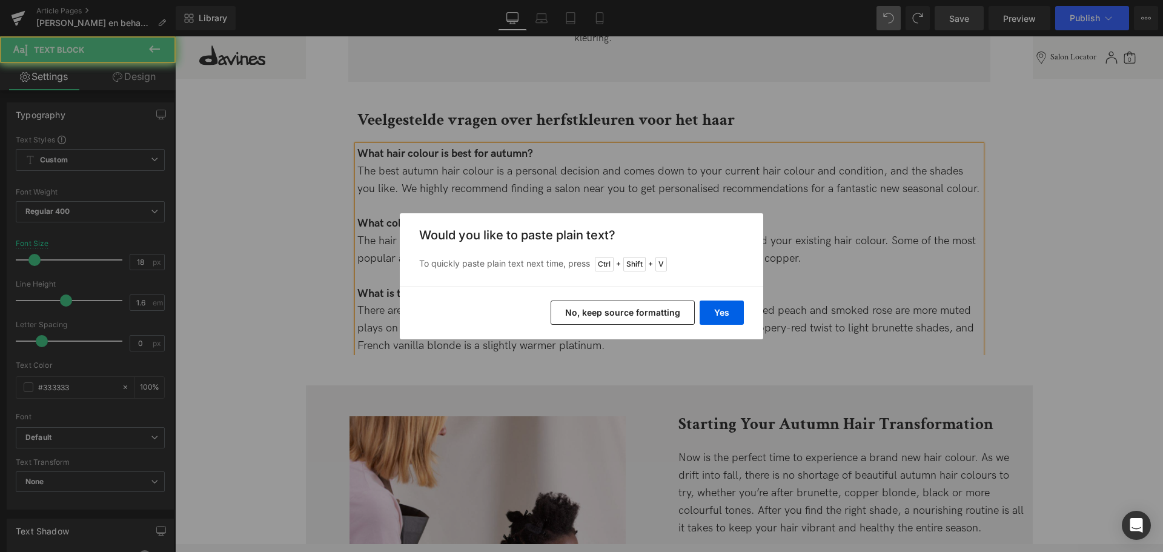
drag, startPoint x: 491, startPoint y: 305, endPoint x: 653, endPoint y: 334, distance: 164.4
click at [629, 342] on div "Back to Library Insert Would you like to paste plain text? To quickly paste pla…" at bounding box center [581, 276] width 1163 height 552
click at [703, 313] on button "Yes" at bounding box center [722, 313] width 44 height 24
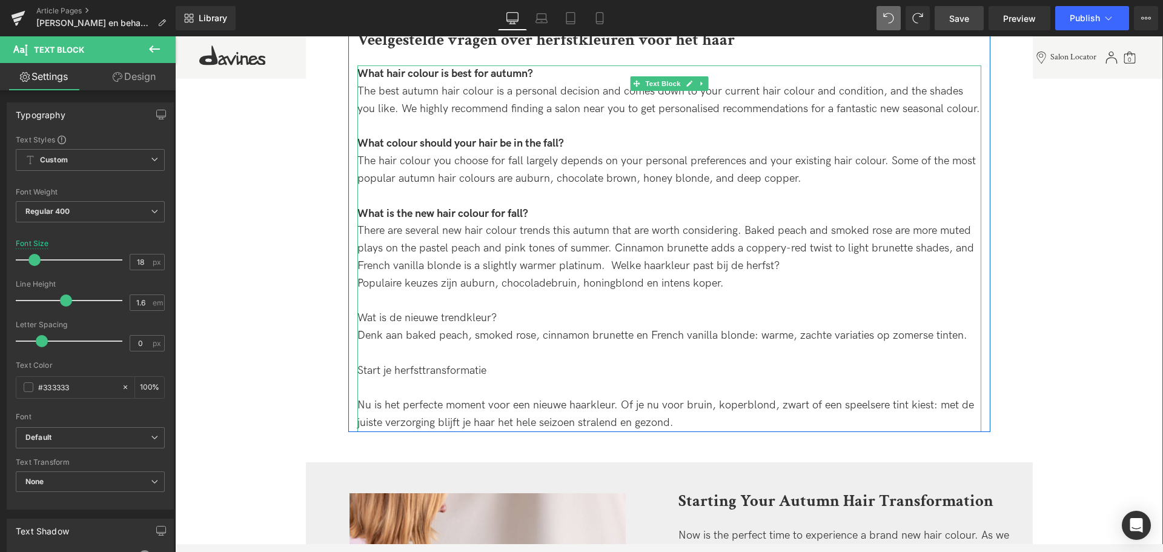
scroll to position [3074, 0]
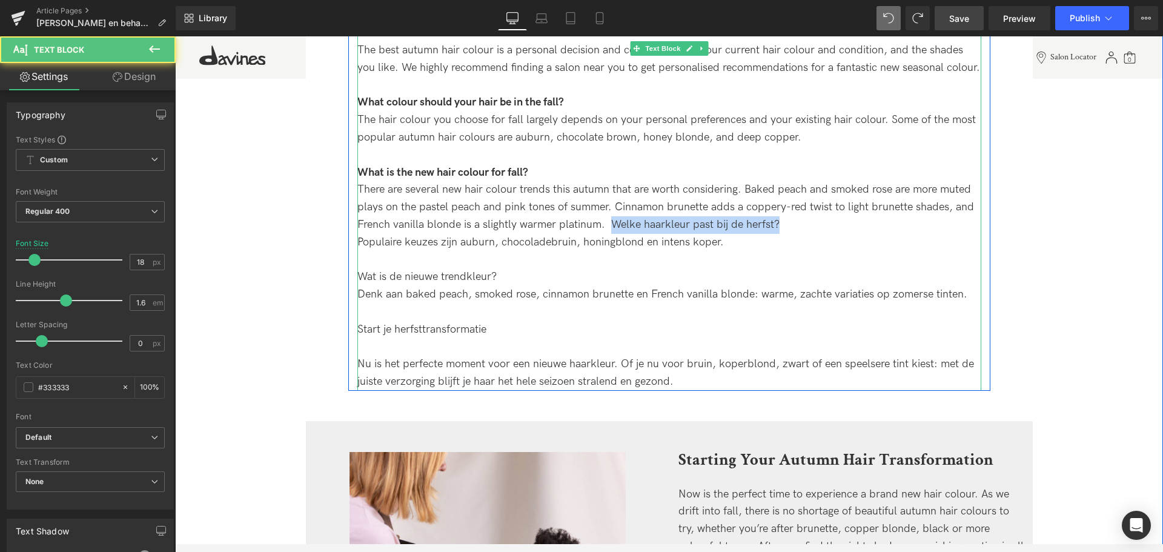
drag, startPoint x: 608, startPoint y: 223, endPoint x: 778, endPoint y: 222, distance: 169.7
click at [778, 222] on div "There are several new hair colour trends this autumn that are worth considering…" at bounding box center [669, 207] width 624 height 52
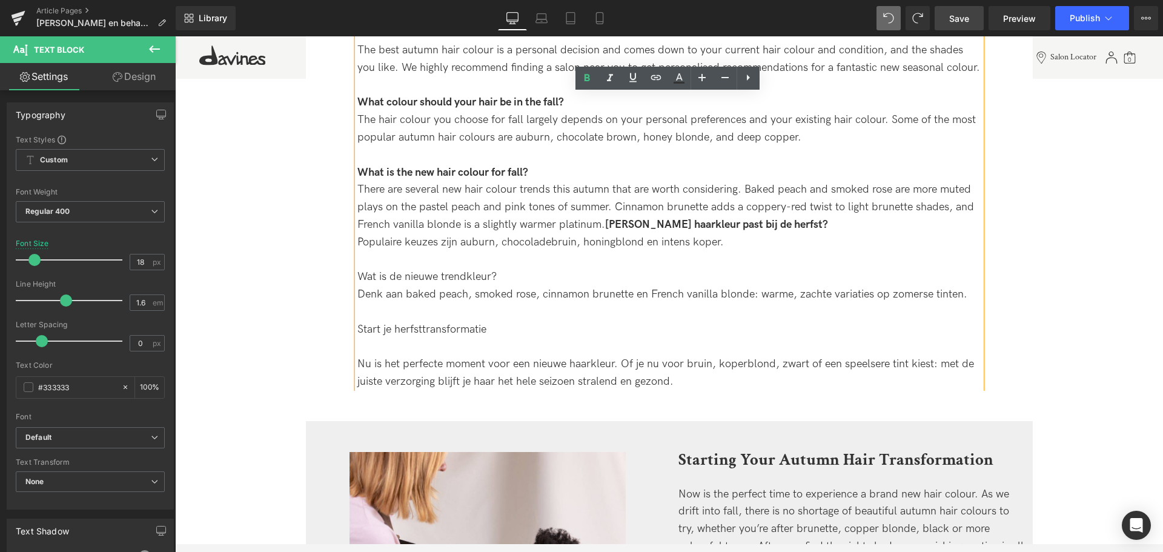
click at [359, 273] on div "Wat is de nieuwe trendkleur?" at bounding box center [669, 277] width 624 height 18
drag, startPoint x: 356, startPoint y: 275, endPoint x: 500, endPoint y: 271, distance: 144.3
click at [500, 271] on div "Wat is de nieuwe trendkleur?" at bounding box center [669, 277] width 624 height 18
click at [399, 328] on div "Start je herfsttransformatie" at bounding box center [669, 330] width 624 height 18
drag, startPoint x: 356, startPoint y: 327, endPoint x: 513, endPoint y: 324, distance: 157.0
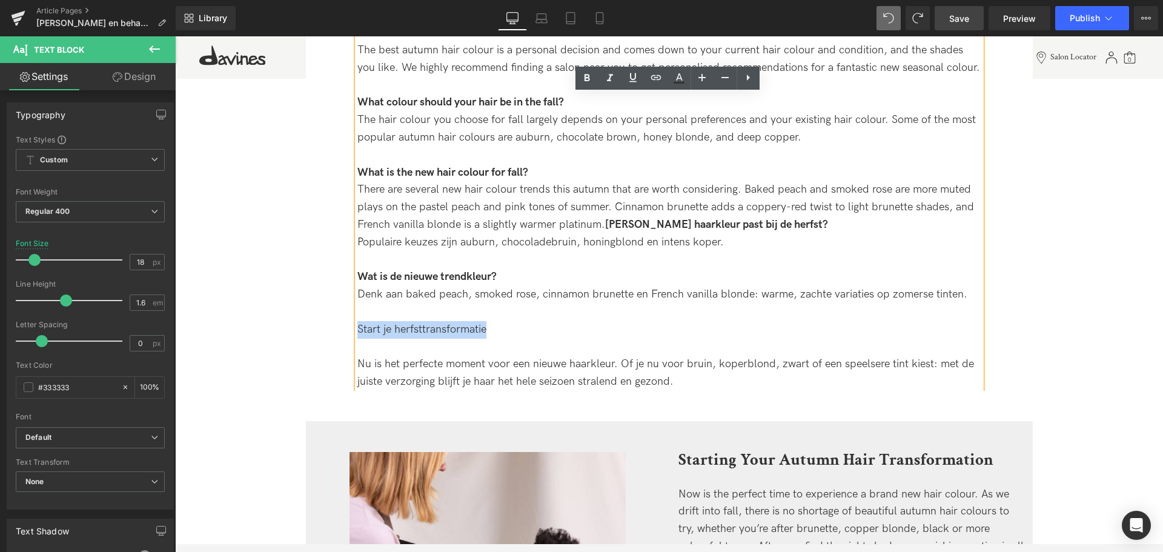
click at [513, 324] on div "Start je herfsttransformatie" at bounding box center [669, 330] width 624 height 18
click at [607, 322] on div "Start je herfsttransformatie" at bounding box center [669, 330] width 624 height 18
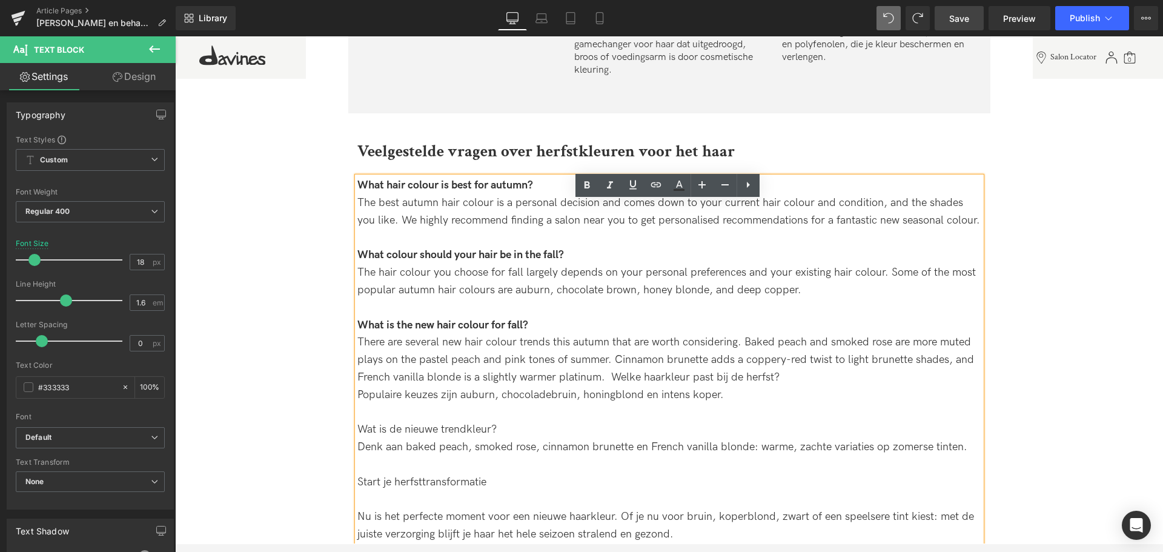
scroll to position [2948, 0]
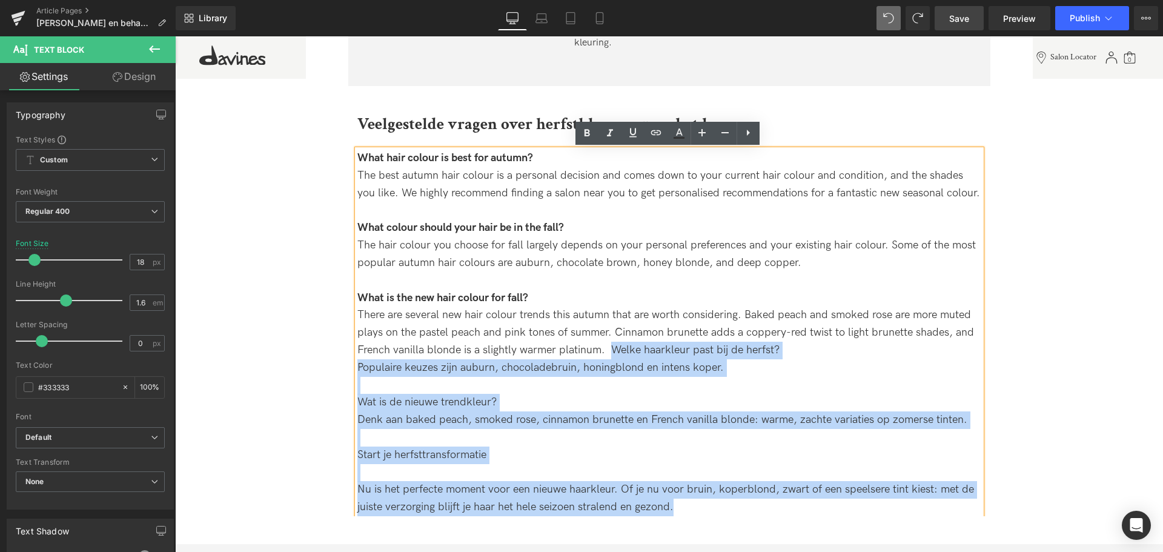
drag, startPoint x: 608, startPoint y: 350, endPoint x: 789, endPoint y: 517, distance: 247.0
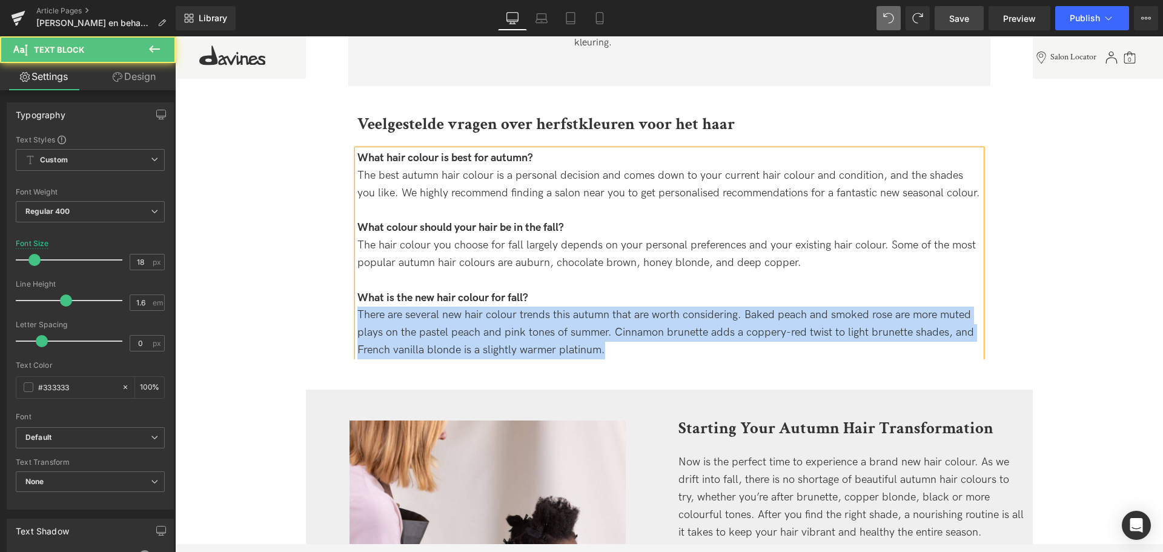
drag, startPoint x: 629, startPoint y: 352, endPoint x: 329, endPoint y: 145, distance: 364.2
copy div "What hair colour is best for autumn? The best autumn hair colour is a personal …"
click at [631, 339] on div "There are several new hair colour trends this autumn that are worth considering…" at bounding box center [669, 333] width 624 height 52
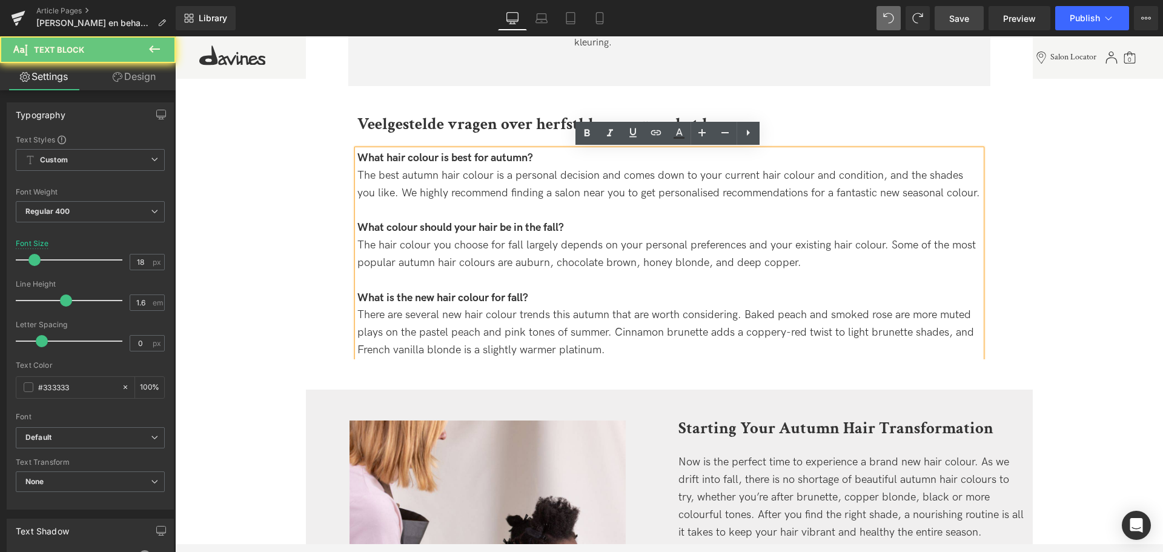
click at [612, 348] on div "There are several new hair colour trends this autumn that are worth considering…" at bounding box center [669, 333] width 624 height 52
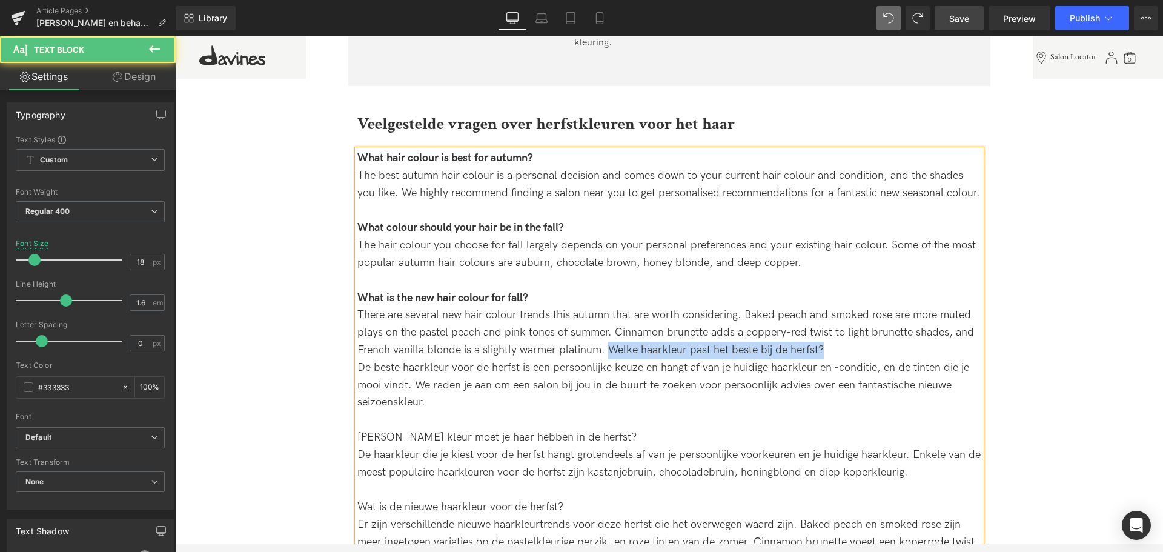
drag, startPoint x: 797, startPoint y: 348, endPoint x: 609, endPoint y: 345, distance: 188.5
click at [609, 345] on div "There are several new hair colour trends this autumn that are worth considering…" at bounding box center [669, 333] width 624 height 52
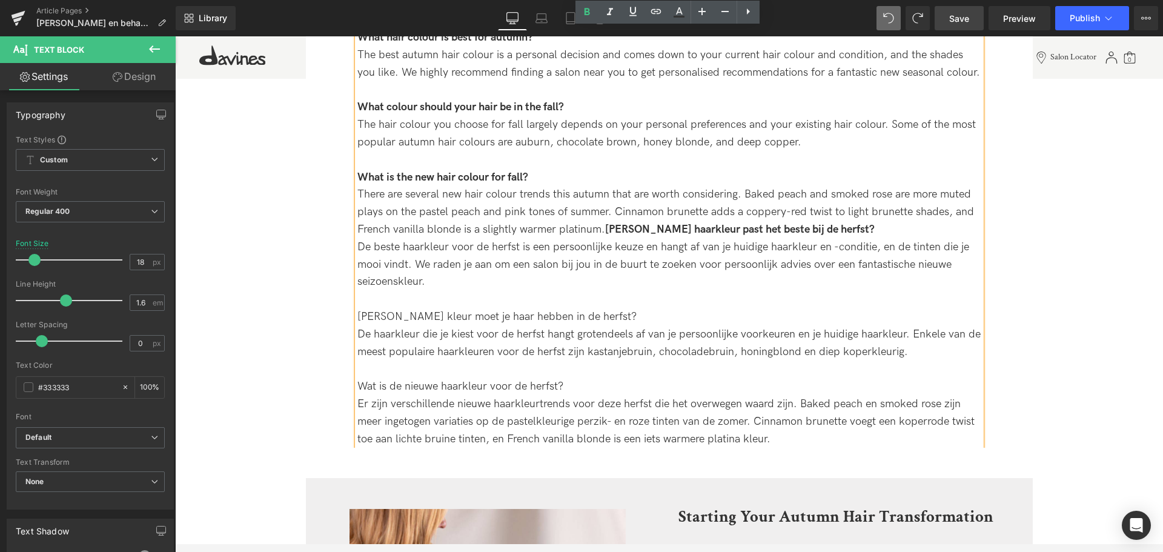
scroll to position [3069, 0]
click at [668, 288] on div "De beste haarkleur voor de herfst is een persoonlijke keuze en hangt af van je …" at bounding box center [669, 264] width 624 height 52
click at [496, 280] on div "De beste haarkleur voor de herfst is een persoonlijke keuze en hangt af van je …" at bounding box center [669, 264] width 624 height 52
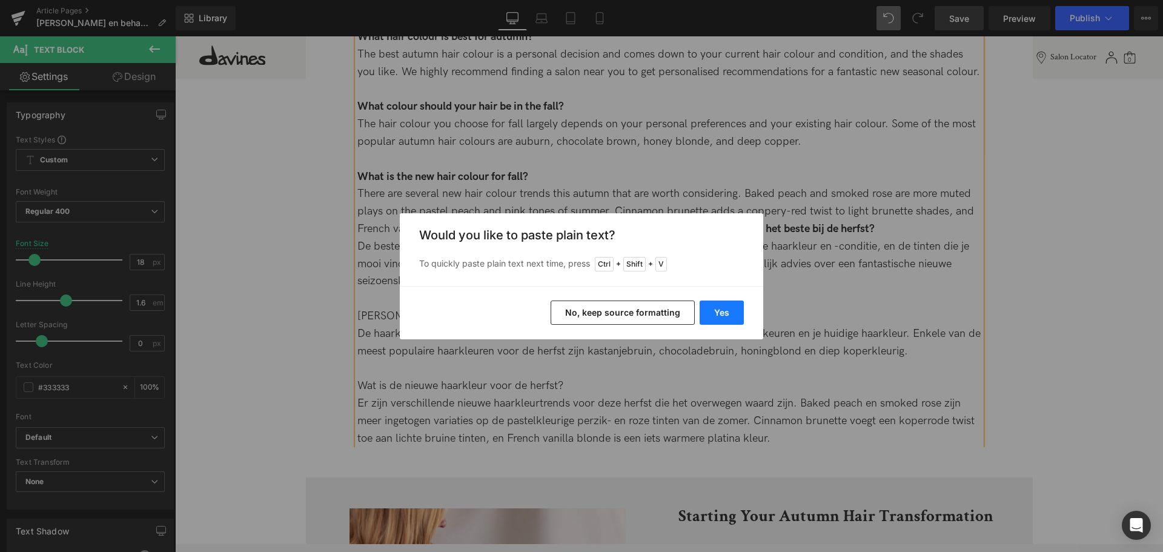
click at [728, 310] on button "Yes" at bounding box center [722, 313] width 44 height 24
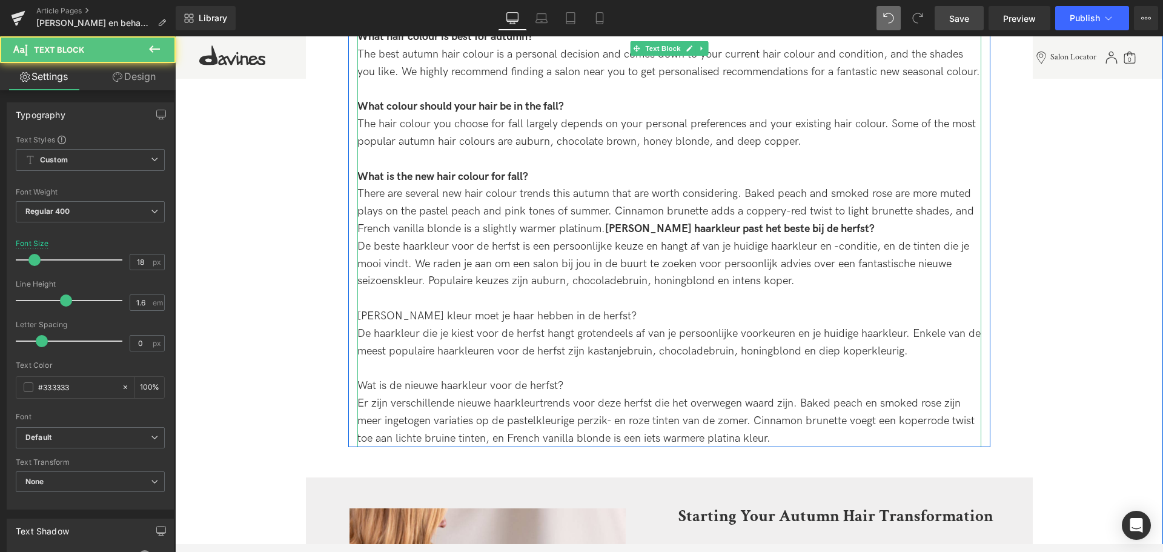
click at [513, 279] on div "De beste haarkleur voor de herfst is een persoonlijke keuze en hangt af van je …" at bounding box center [669, 264] width 624 height 52
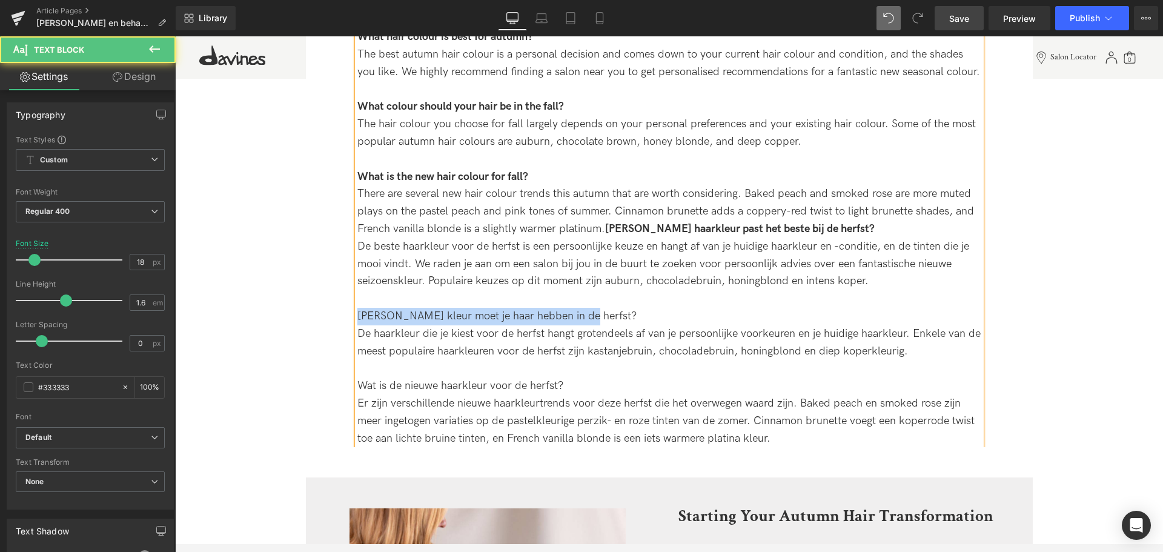
drag, startPoint x: 582, startPoint y: 312, endPoint x: 351, endPoint y: 319, distance: 231.6
click at [351, 319] on div "Veelgestelde vragen over herfstkleuren voor het haar Heading What hair colour i…" at bounding box center [669, 218] width 642 height 459
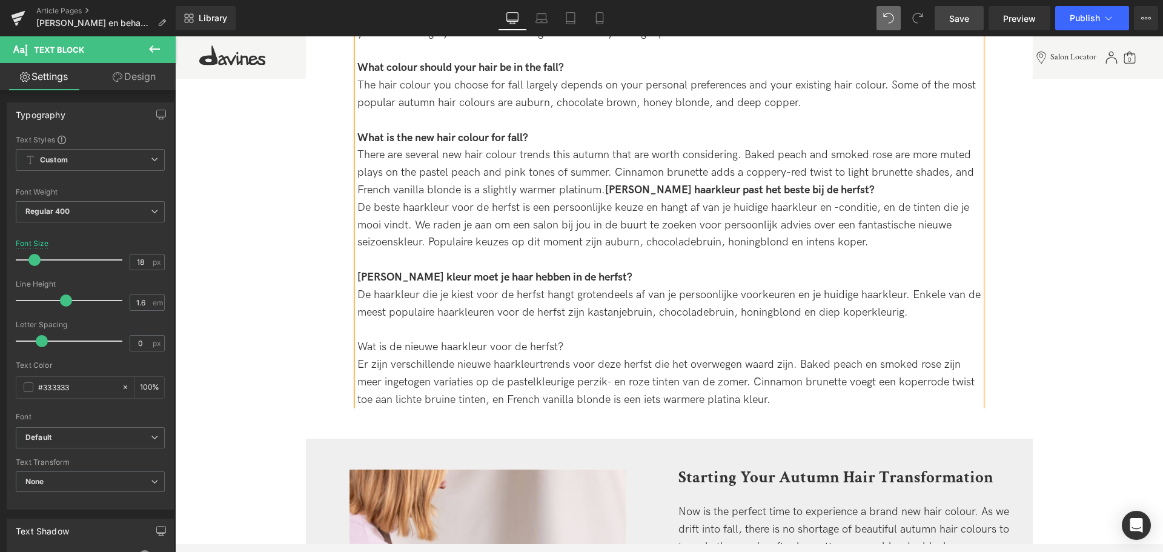
scroll to position [3130, 0]
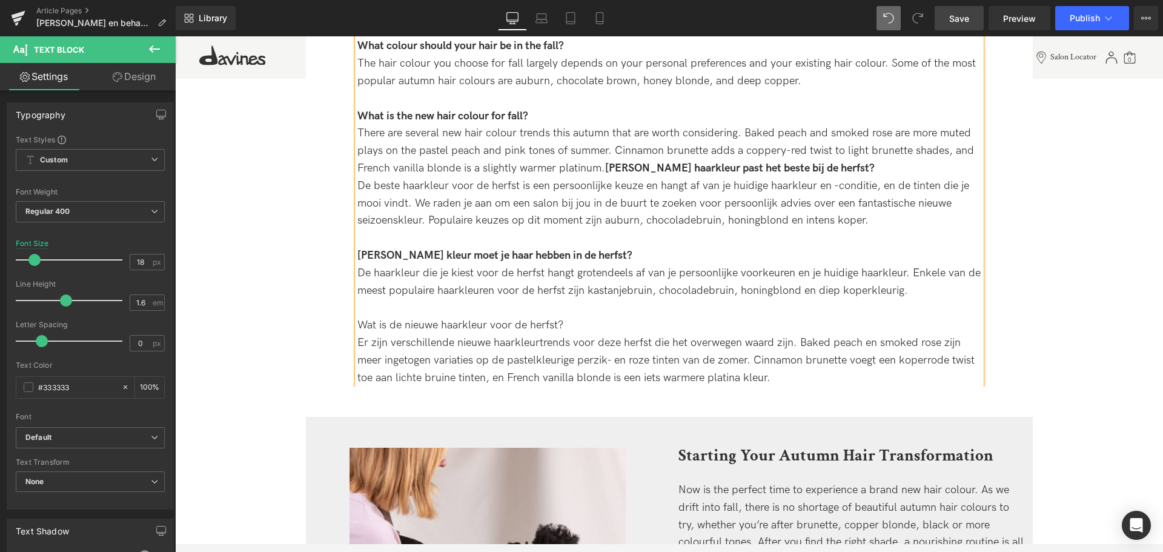
click at [534, 252] on strong "[PERSON_NAME] kleur moet je haar hebben in de herfst?" at bounding box center [494, 255] width 275 height 13
click at [553, 253] on strong "[PERSON_NAME] kleur moet je haar hebben in de herfst?" at bounding box center [494, 255] width 275 height 13
click at [357, 271] on div "What hair colour is best for autumn? The best autumn hair colour is a personal …" at bounding box center [669, 177] width 624 height 419
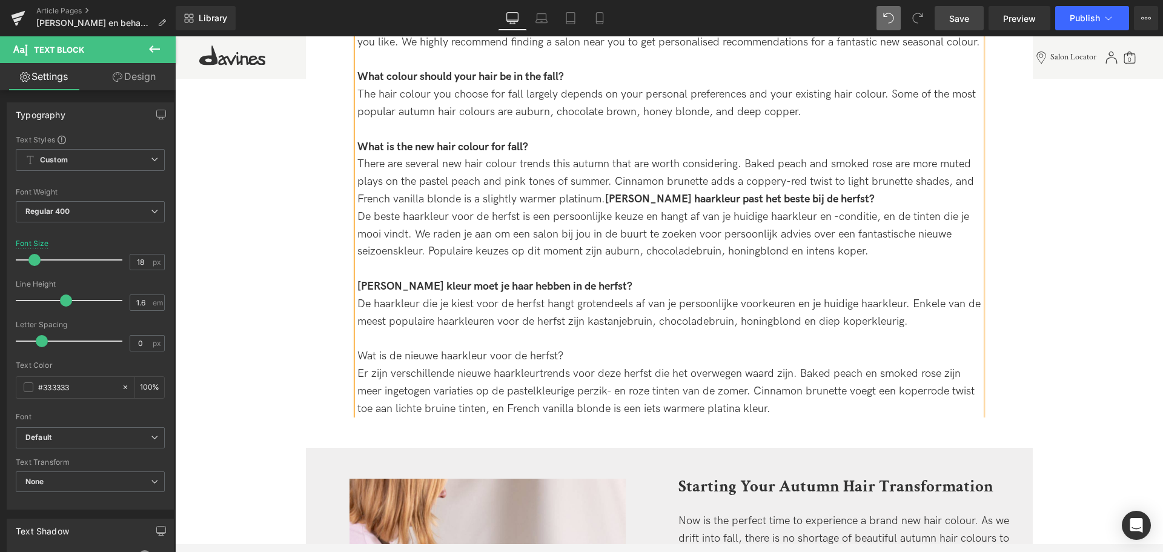
scroll to position [3069, 0]
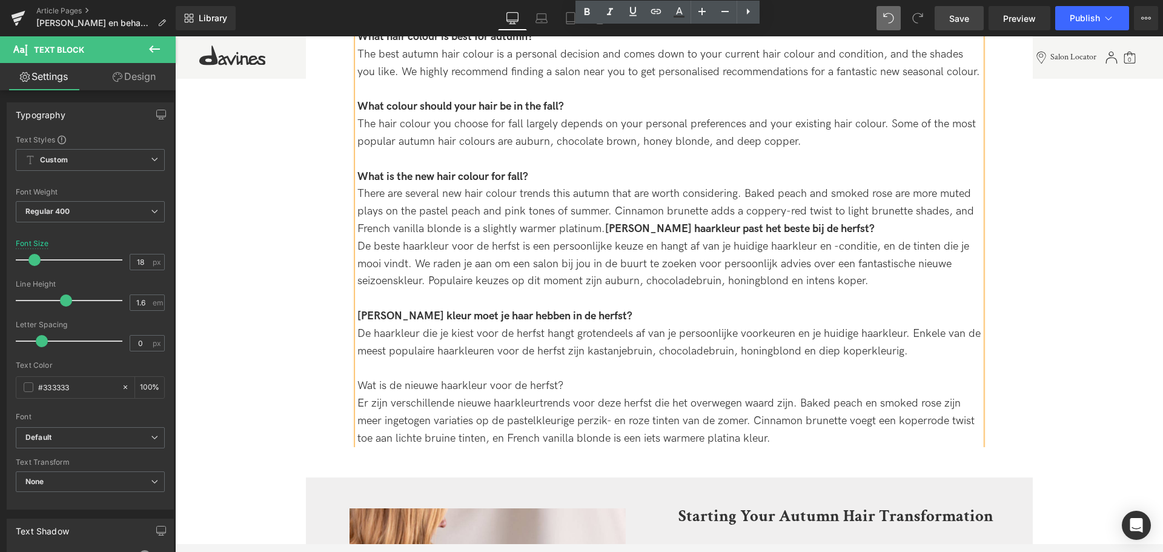
click at [670, 229] on strong "[PERSON_NAME] haarkleur past het beste bij de herfst?" at bounding box center [740, 228] width 270 height 13
click at [175, 36] on lt-div "Sluit" at bounding box center [175, 36] width 0 height 0
click at [633, 230] on strong "[PERSON_NAME] haarkleur past het beste bij de herfst?" at bounding box center [740, 228] width 270 height 13
click at [614, 229] on strong "[PERSON_NAME] haarkleur past het beste bij de herfst?" at bounding box center [740, 228] width 270 height 13
click at [371, 313] on strong "[PERSON_NAME] kleur moet je haar hebben in de herfst?" at bounding box center [494, 316] width 275 height 13
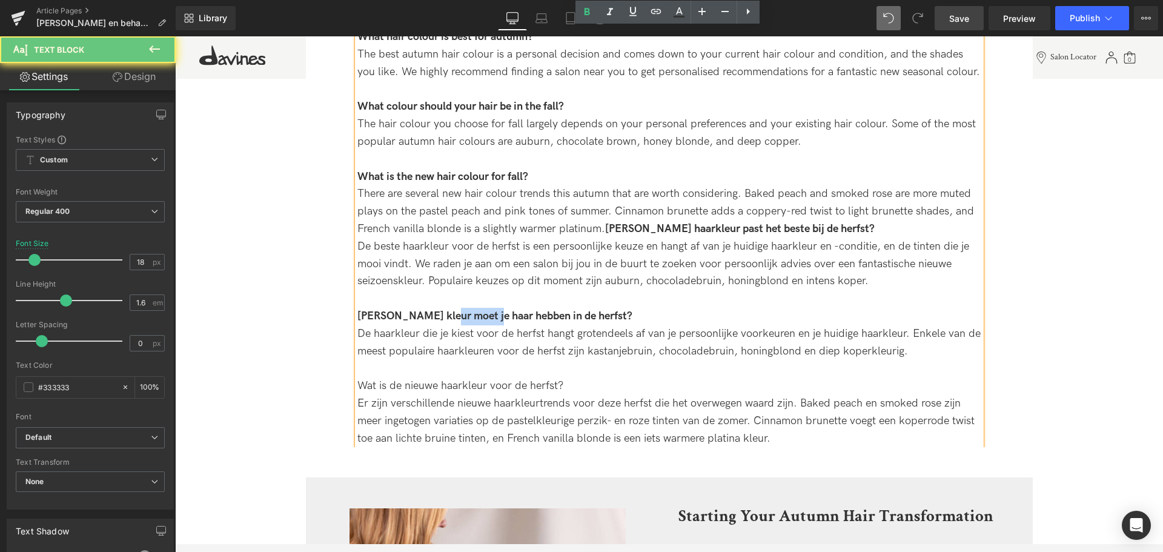
drag, startPoint x: 444, startPoint y: 314, endPoint x: 483, endPoint y: 313, distance: 39.4
click at [483, 313] on strong "[PERSON_NAME] kleur moet je haar hebben in de herfst?" at bounding box center [494, 316] width 275 height 13
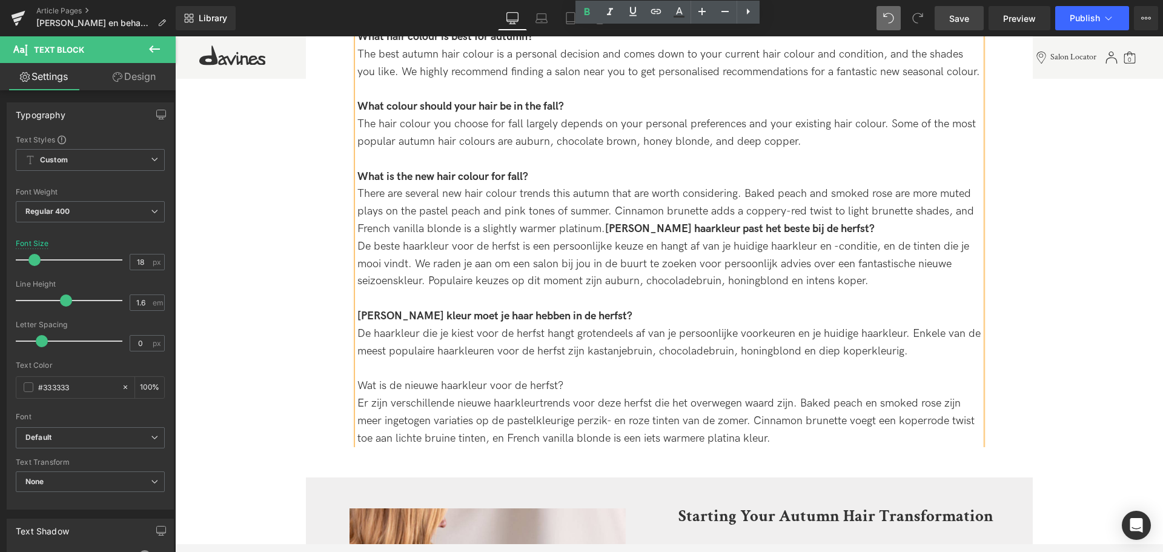
click at [374, 313] on strong "[PERSON_NAME] kleur moet je haar hebben in de herfst?" at bounding box center [494, 316] width 275 height 13
click at [503, 314] on strong "[PERSON_NAME] kleur moet je haar hebben in de herfst?" at bounding box center [494, 316] width 275 height 13
click at [365, 311] on strong "[PERSON_NAME] kleur moet je haar hebben in de herfst?" at bounding box center [494, 316] width 275 height 13
click at [376, 312] on strong "[PERSON_NAME] kleur moet je haar hebben in de herfst?" at bounding box center [494, 316] width 275 height 13
click at [403, 313] on strong "[PERSON_NAME] kleur moet je haar hebben in de herfst?" at bounding box center [494, 316] width 275 height 13
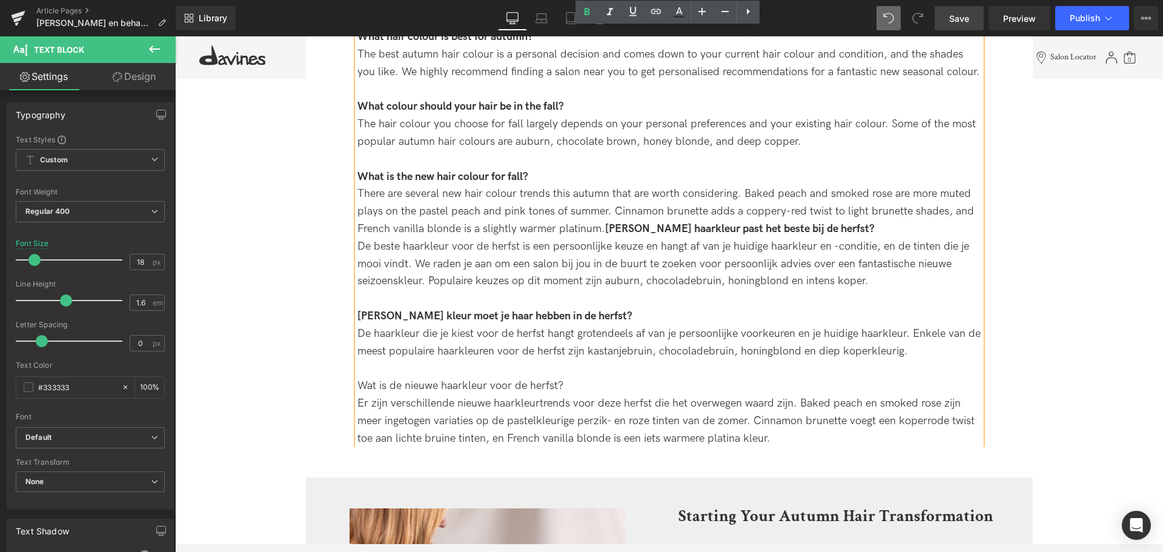
click at [498, 314] on strong "[PERSON_NAME] kleur moet je haar hebben in de herfst?" at bounding box center [494, 316] width 275 height 13
click at [577, 316] on strong "[PERSON_NAME] kleur moet je haar hebben in de herfst?" at bounding box center [494, 316] width 275 height 13
click at [573, 315] on strong "[PERSON_NAME] kleur moet je haar hebben in de herfst?" at bounding box center [494, 316] width 275 height 13
click at [366, 316] on strong "[PERSON_NAME] kleur moet je haar hebben in de herfst?" at bounding box center [494, 316] width 275 height 13
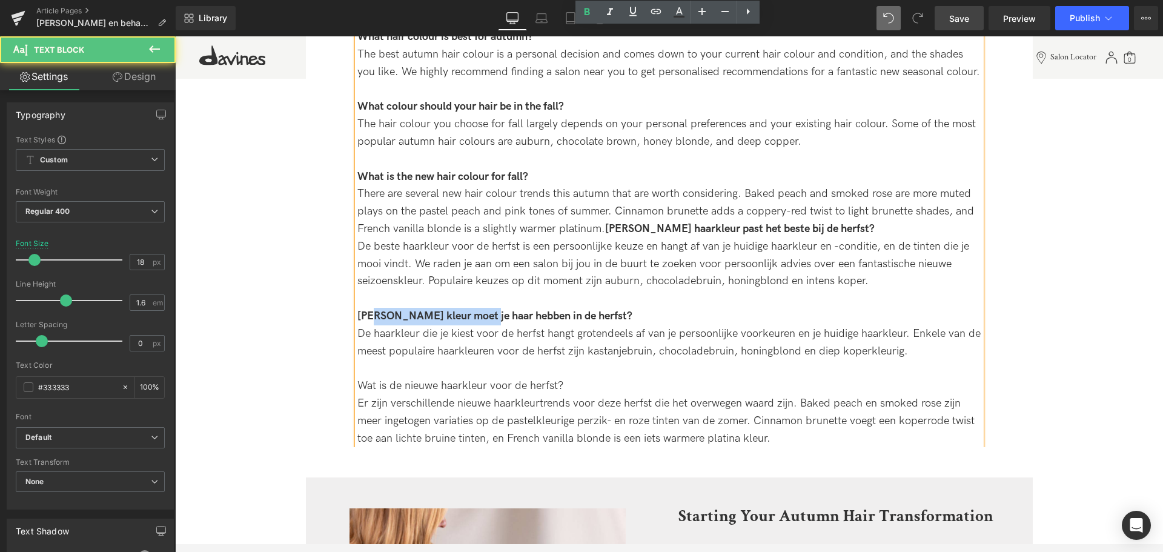
drag, startPoint x: 377, startPoint y: 316, endPoint x: 480, endPoint y: 312, distance: 103.1
click at [480, 312] on strong "[PERSON_NAME] kleur moet je haar hebben in de herfst?" at bounding box center [494, 316] width 275 height 13
click at [508, 313] on strong "[PERSON_NAME] kleur moet je haar hebben in de herfst?" at bounding box center [494, 316] width 275 height 13
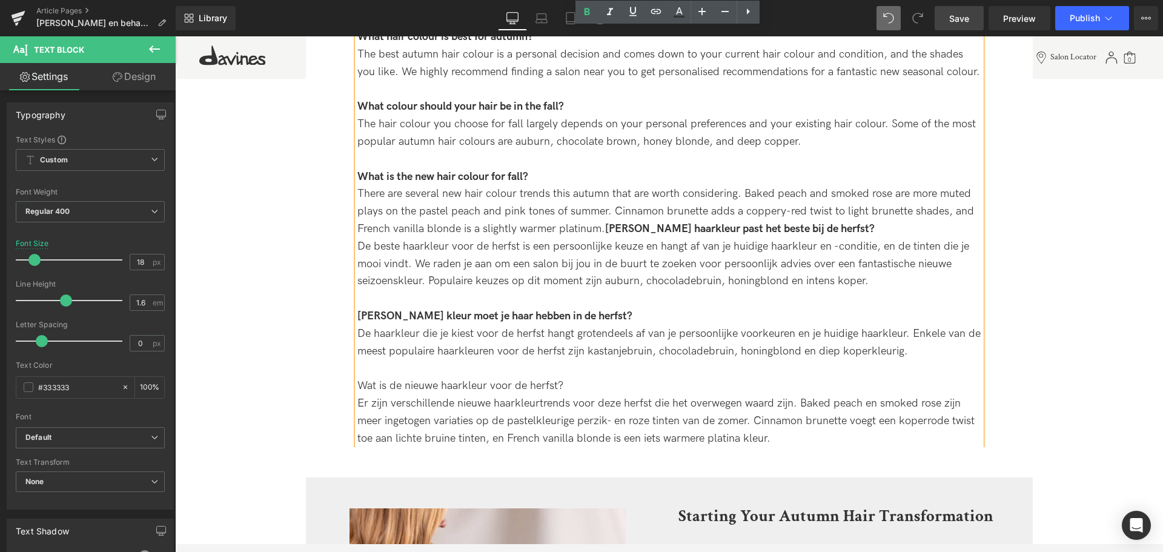
click at [542, 313] on strong "[PERSON_NAME] kleur moet je haar hebben in de herfst?" at bounding box center [494, 316] width 275 height 13
click at [574, 314] on strong "[PERSON_NAME] kleur moet je haar hebben in de herfst?" at bounding box center [494, 316] width 275 height 13
click at [656, 356] on div "De haarkleur die je kiest voor de herfst hangt grotendeels af van je persoonlij…" at bounding box center [669, 342] width 624 height 35
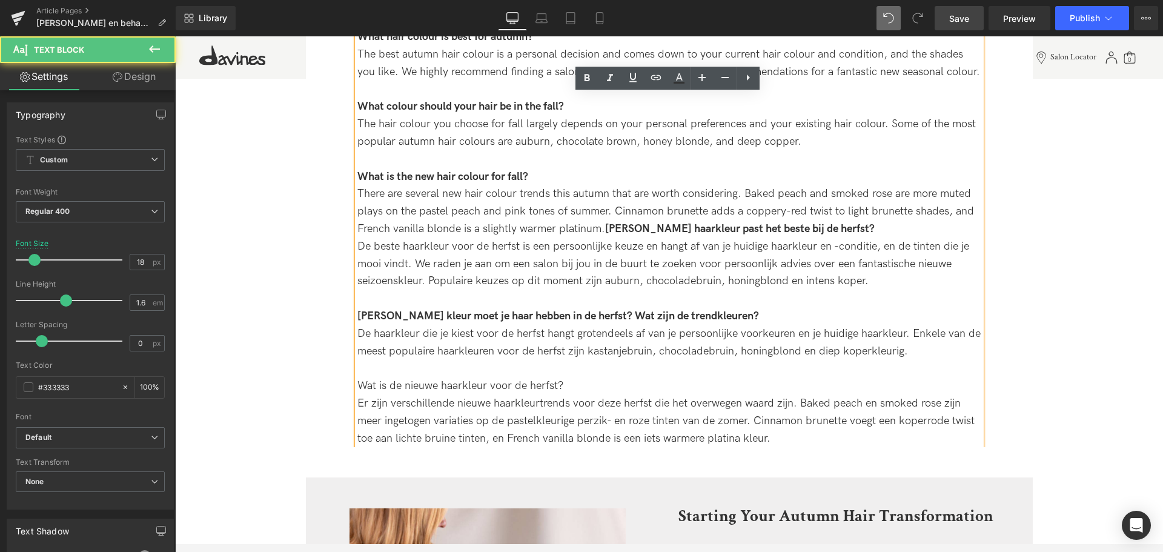
click at [585, 337] on div "De haarkleur die je kiest voor de herfst hangt grotendeels af van je persoonlij…" at bounding box center [669, 342] width 624 height 35
click at [918, 351] on div "De haarkleur die je kiest voor de herfst hangt grotendeels af van je persoonlij…" at bounding box center [669, 342] width 624 height 35
click at [388, 347] on div "De haarkleur die je kiest voor de herfst hangt grotendeels af van je persoonlij…" at bounding box center [669, 342] width 624 height 35
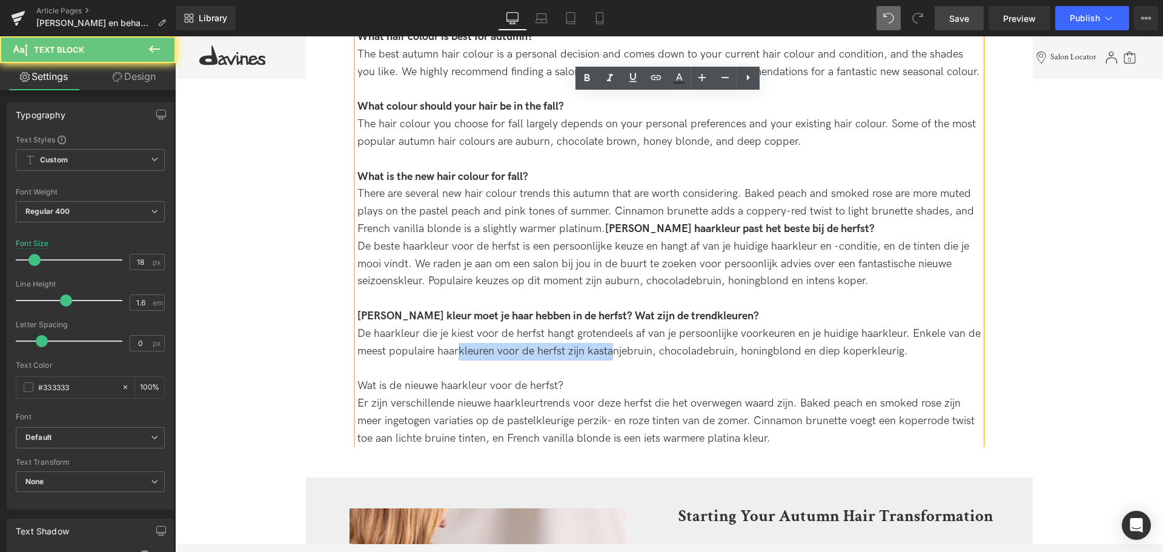
drag, startPoint x: 459, startPoint y: 353, endPoint x: 615, endPoint y: 347, distance: 155.8
click at [615, 347] on div "De haarkleur die je kiest voor de herfst hangt grotendeels af van je persoonlij…" at bounding box center [669, 342] width 624 height 35
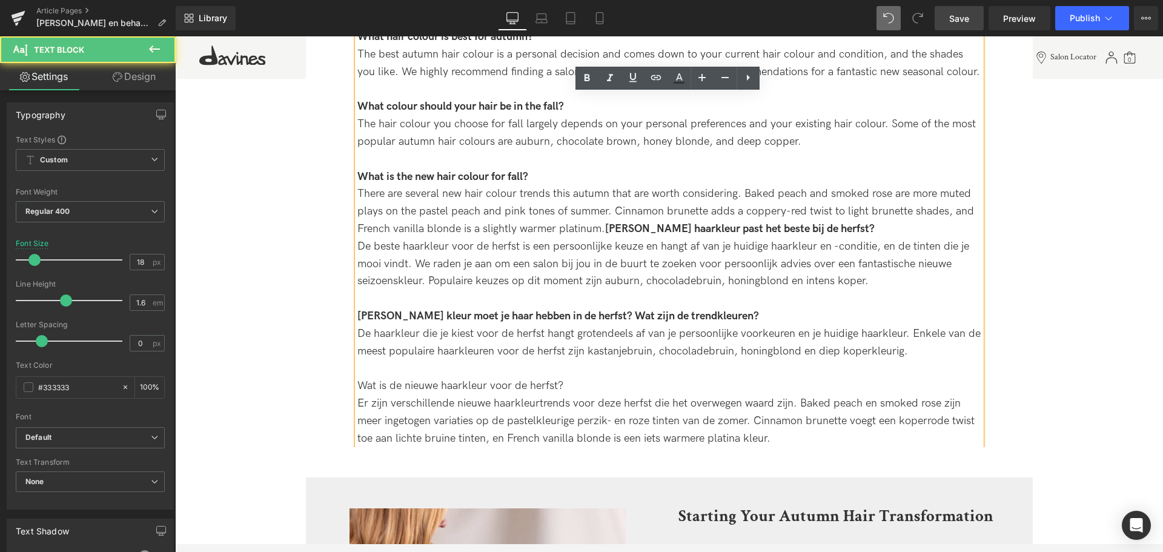
click at [686, 356] on div "De haarkleur die je kiest voor de herfst hangt grotendeels af van je persoonlij…" at bounding box center [669, 342] width 624 height 35
click at [551, 340] on div "De haarkleur die je kiest voor de herfst hangt grotendeels af van je persoonlij…" at bounding box center [669, 342] width 624 height 35
drag, startPoint x: 940, startPoint y: 348, endPoint x: 932, endPoint y: 348, distance: 7.3
click at [940, 347] on div "De haarkleur die je kiest voor de herfst hangt grotendeels af van je persoonlij…" at bounding box center [669, 342] width 624 height 35
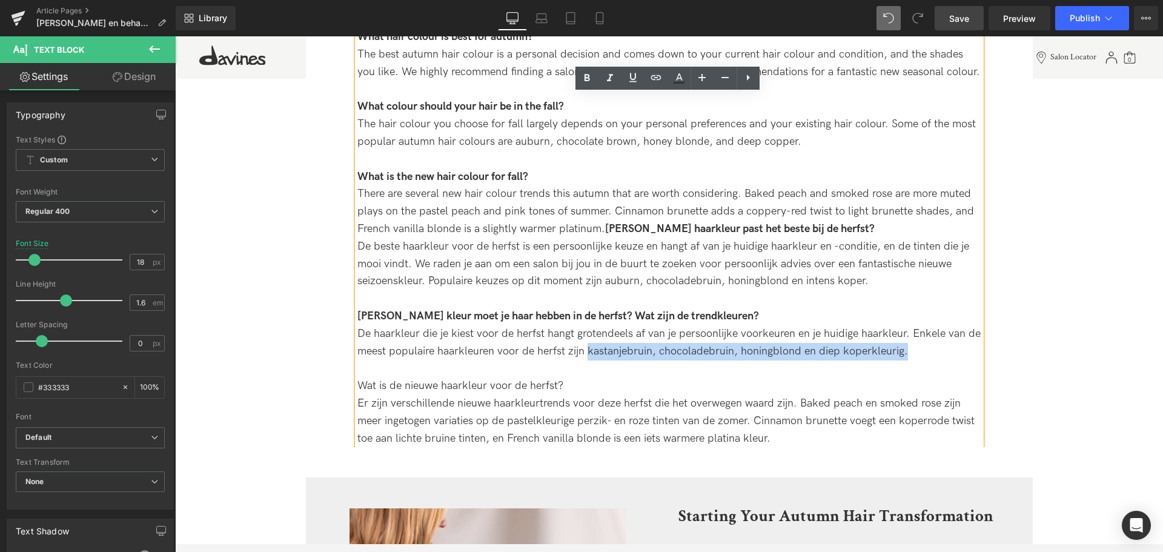
drag, startPoint x: 923, startPoint y: 348, endPoint x: 589, endPoint y: 349, distance: 333.8
click at [589, 349] on div "De haarkleur die je kiest voor de herfst hangt grotendeels af van je persoonlij…" at bounding box center [669, 342] width 624 height 35
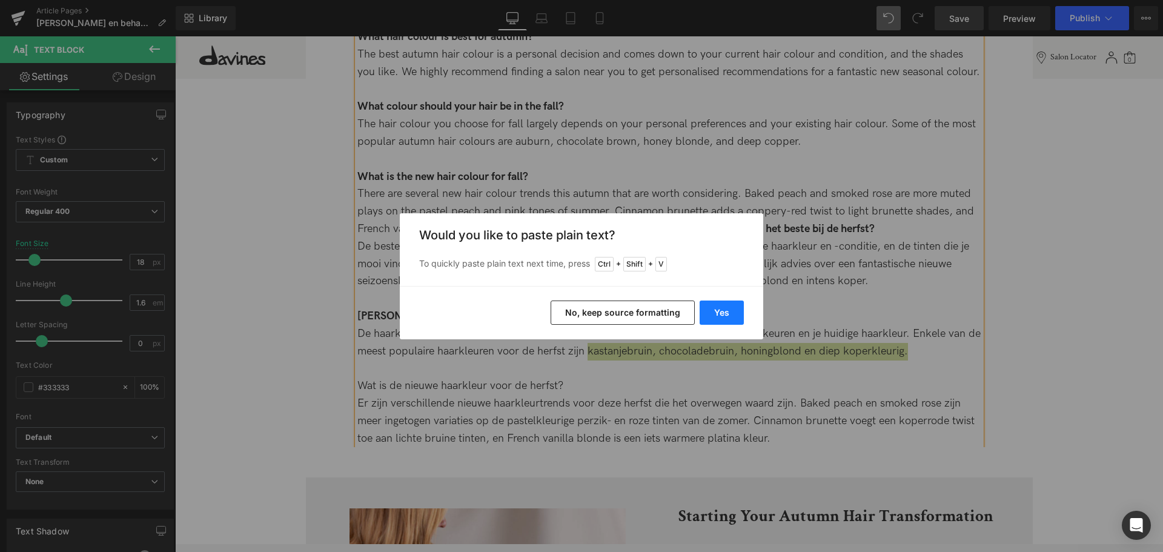
click at [733, 310] on button "Yes" at bounding box center [722, 313] width 44 height 24
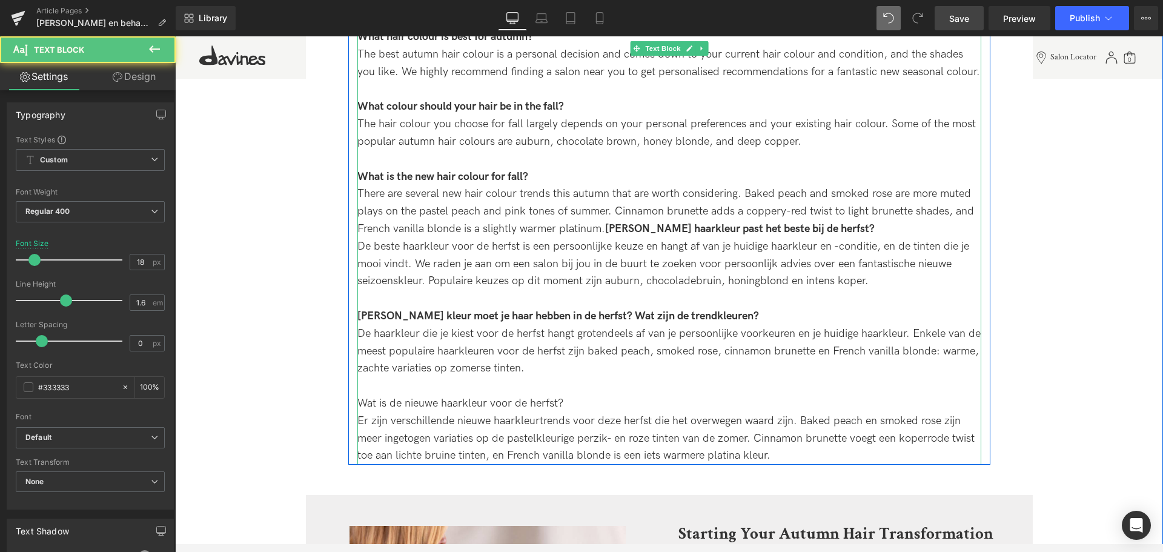
click at [645, 370] on div "De haarkleur die je kiest voor de herfst hangt grotendeels af van je persoonlij…" at bounding box center [669, 351] width 624 height 52
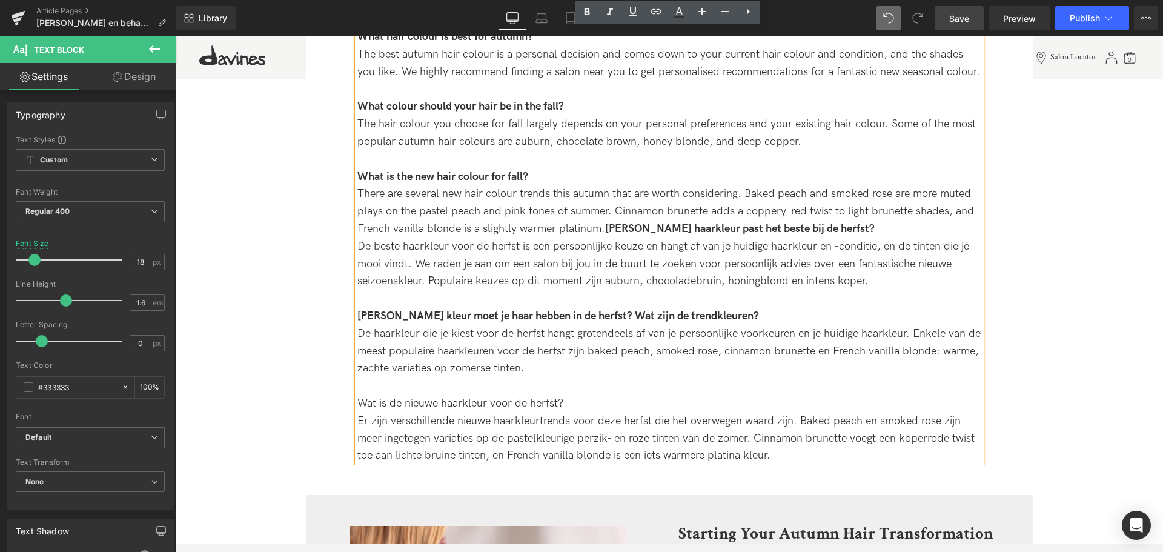
click at [650, 377] on div at bounding box center [669, 386] width 624 height 18
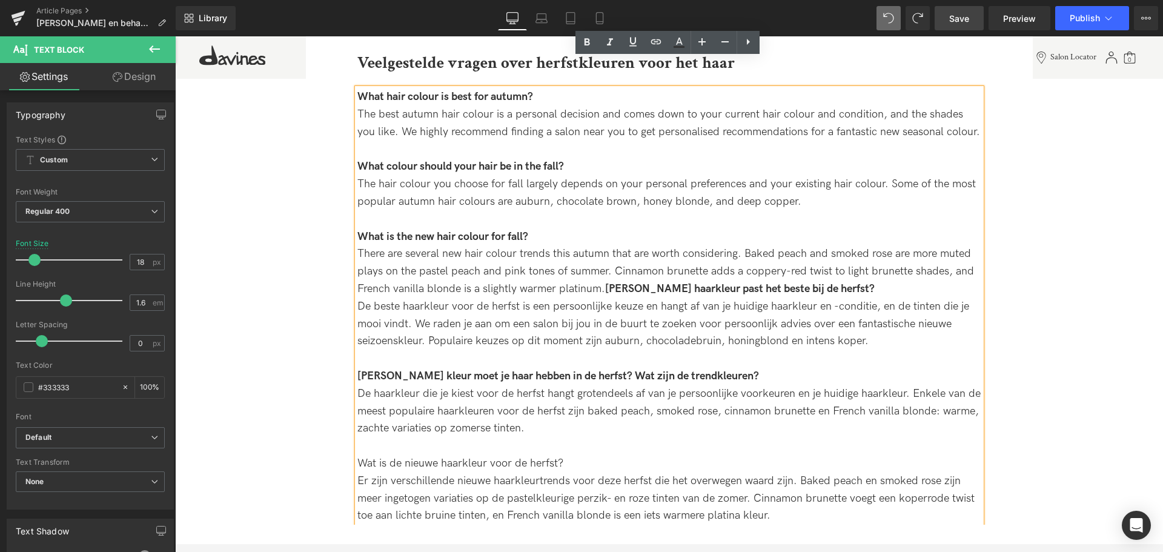
scroll to position [3009, 0]
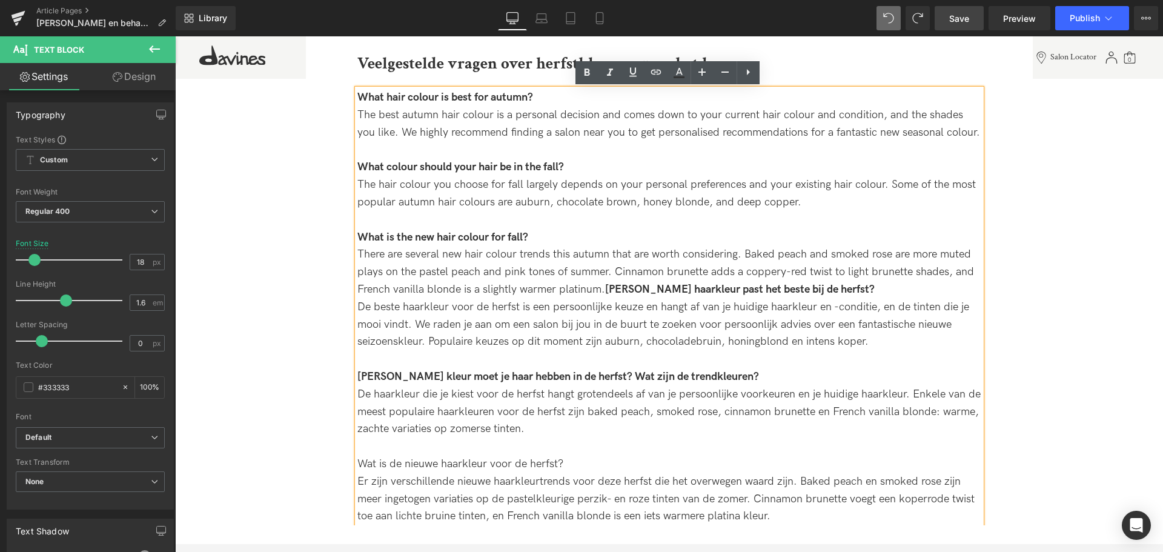
click at [562, 408] on div "De haarkleur die je kiest voor de herfst hangt grotendeels af van je persoonlij…" at bounding box center [669, 412] width 624 height 52
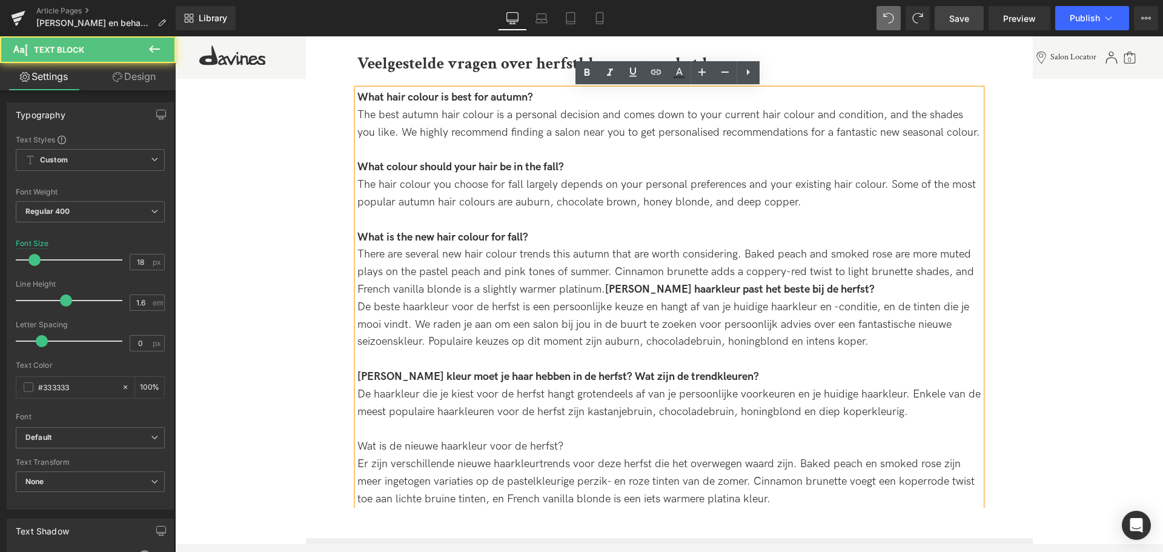
click at [614, 436] on div at bounding box center [669, 429] width 624 height 18
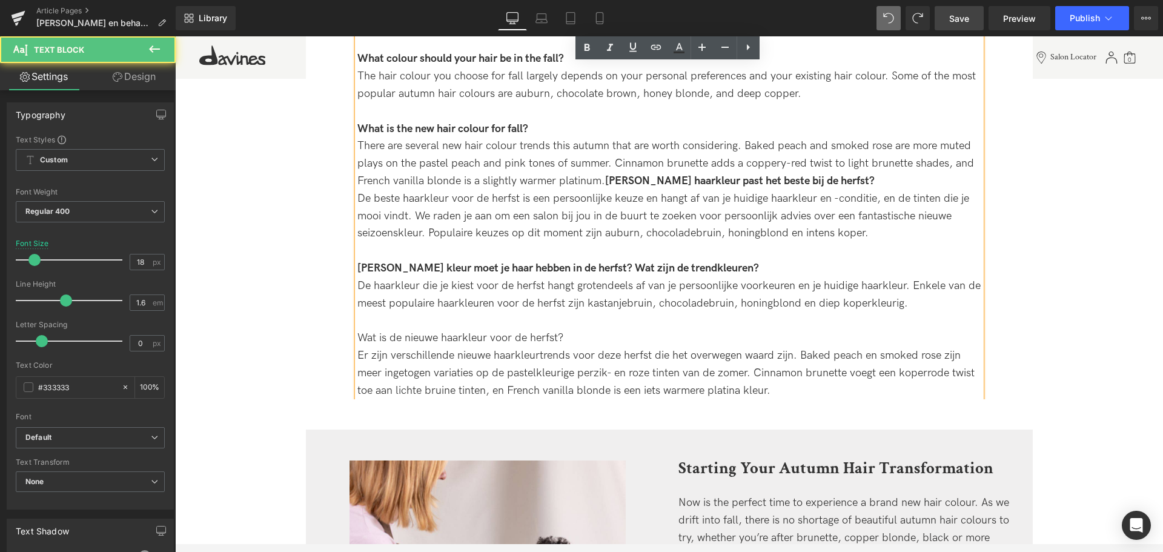
scroll to position [3130, 0]
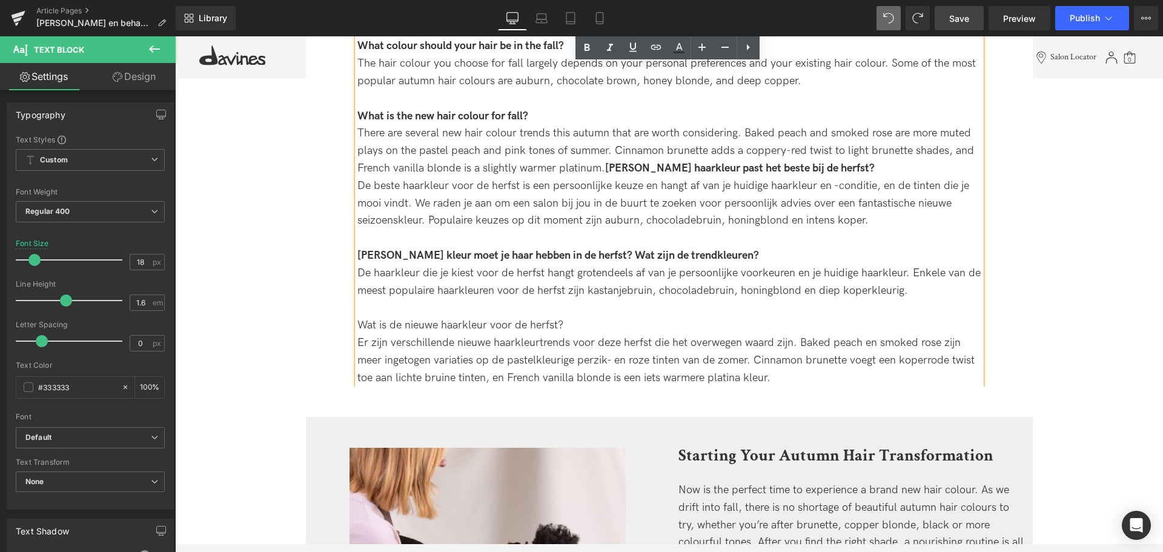
click at [386, 325] on div "Wat is de nieuwe haarkleur voor de herfst?" at bounding box center [669, 326] width 624 height 18
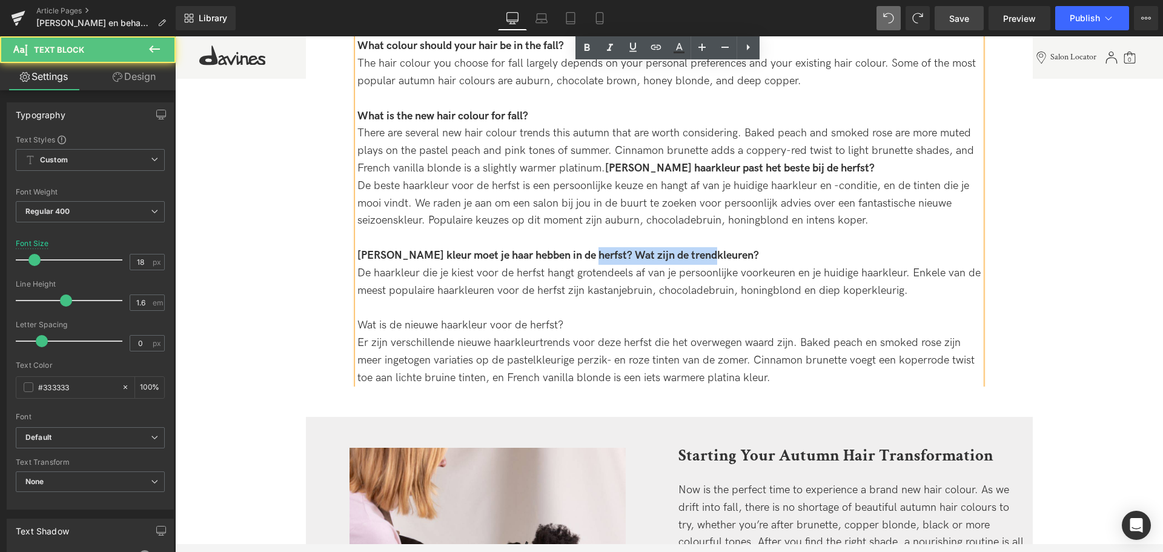
drag, startPoint x: 650, startPoint y: 256, endPoint x: 585, endPoint y: 252, distance: 65.0
click at [585, 252] on div "[PERSON_NAME] kleur moet je haar hebben in de herfst? Wat zijn de trendkleuren?" at bounding box center [669, 256] width 624 height 18
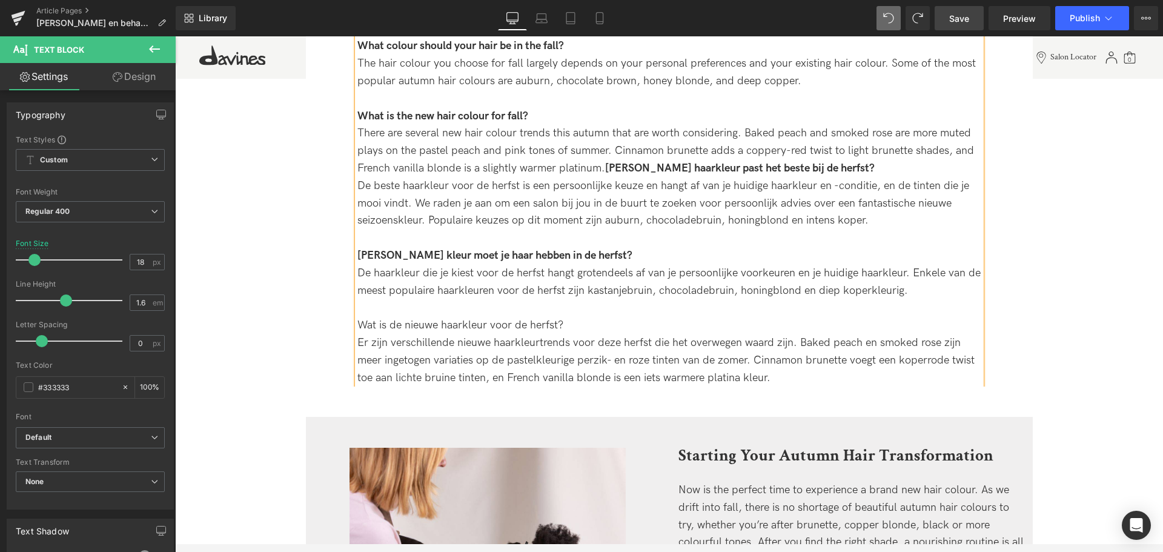
drag, startPoint x: 568, startPoint y: 329, endPoint x: 353, endPoint y: 319, distance: 215.3
click at [357, 319] on div "What hair colour is best for autumn? The best autumn hair colour is a personal …" at bounding box center [669, 177] width 624 height 419
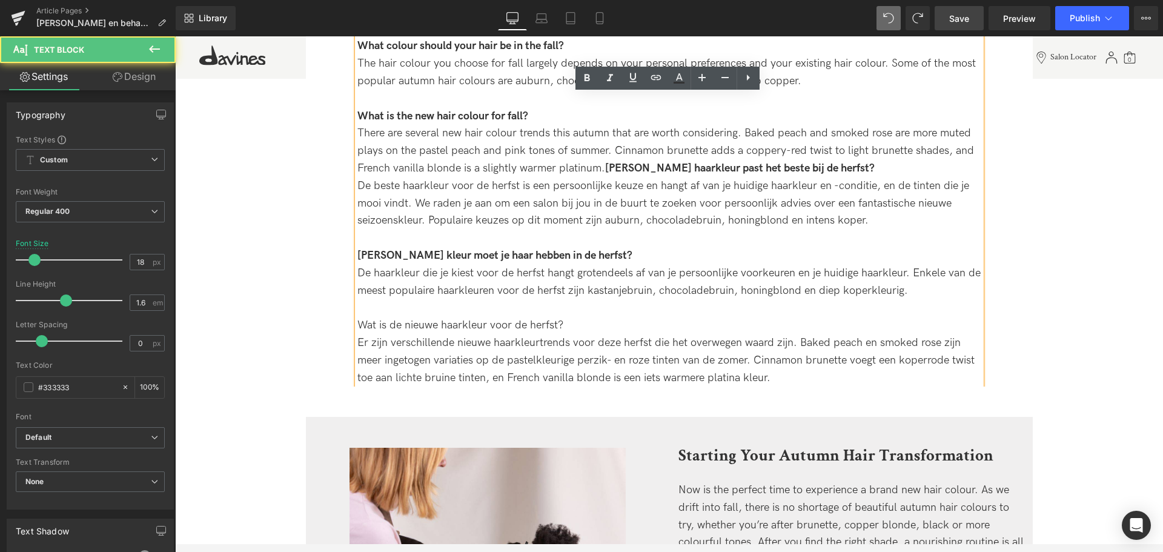
click at [515, 297] on div "De haarkleur die je kiest voor de herfst hangt grotendeels af van je persoonlij…" at bounding box center [669, 282] width 624 height 35
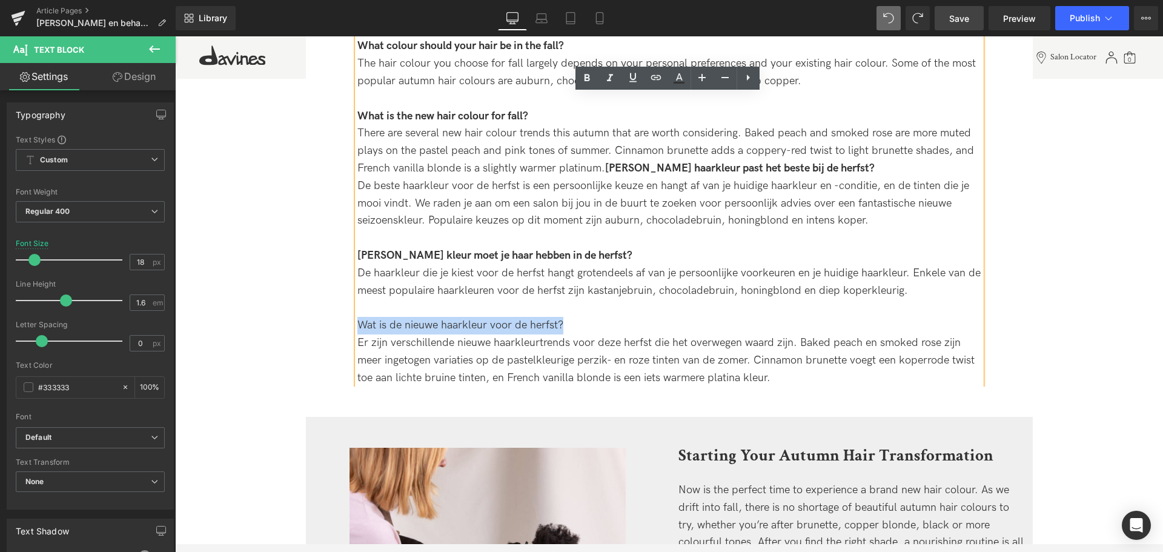
drag, startPoint x: 574, startPoint y: 321, endPoint x: 357, endPoint y: 318, distance: 217.5
click at [357, 318] on div "Wat is de nieuwe haarkleur voor de herfst?" at bounding box center [669, 326] width 624 height 18
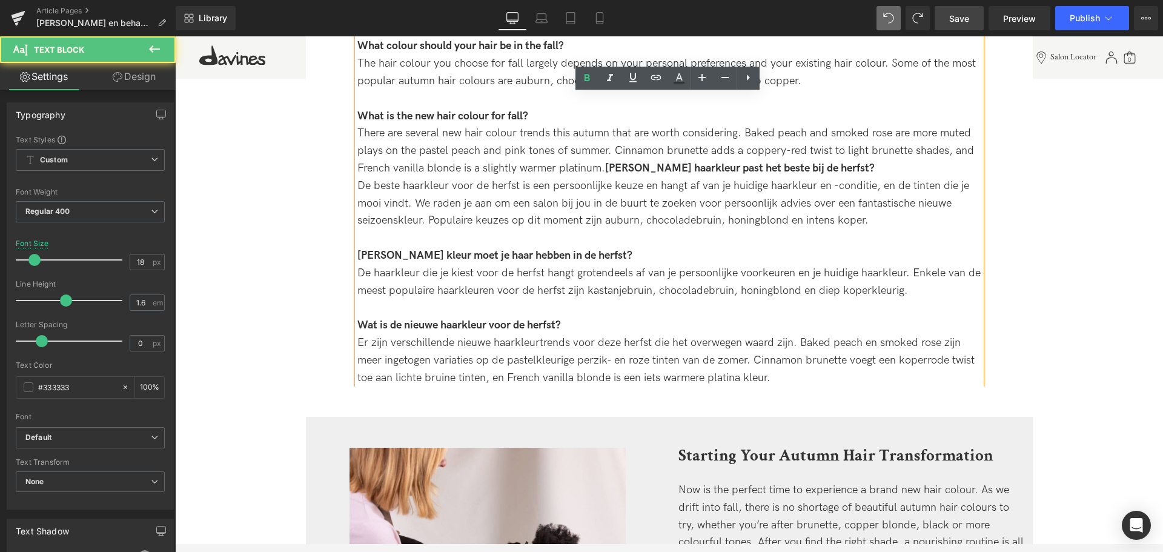
click at [490, 364] on div "Er zijn verschillende nieuwe haarkleurtrends voor deze herfst die het overwegen…" at bounding box center [669, 360] width 624 height 52
click at [812, 372] on div "Er zijn verschillende nieuwe haarkleurtrends voor deze herfst die het overwegen…" at bounding box center [669, 360] width 624 height 52
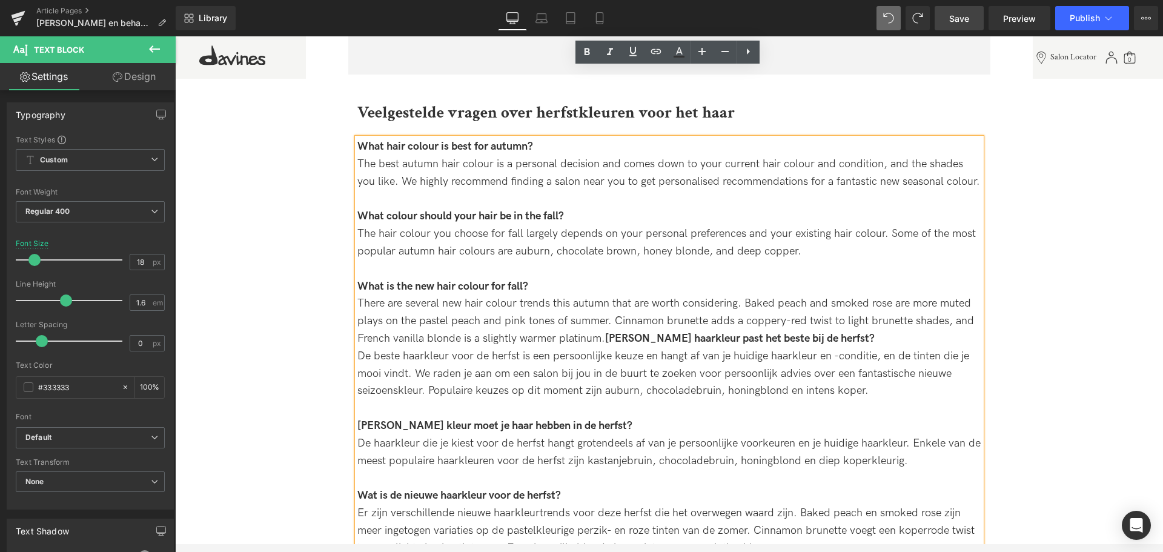
scroll to position [2948, 0]
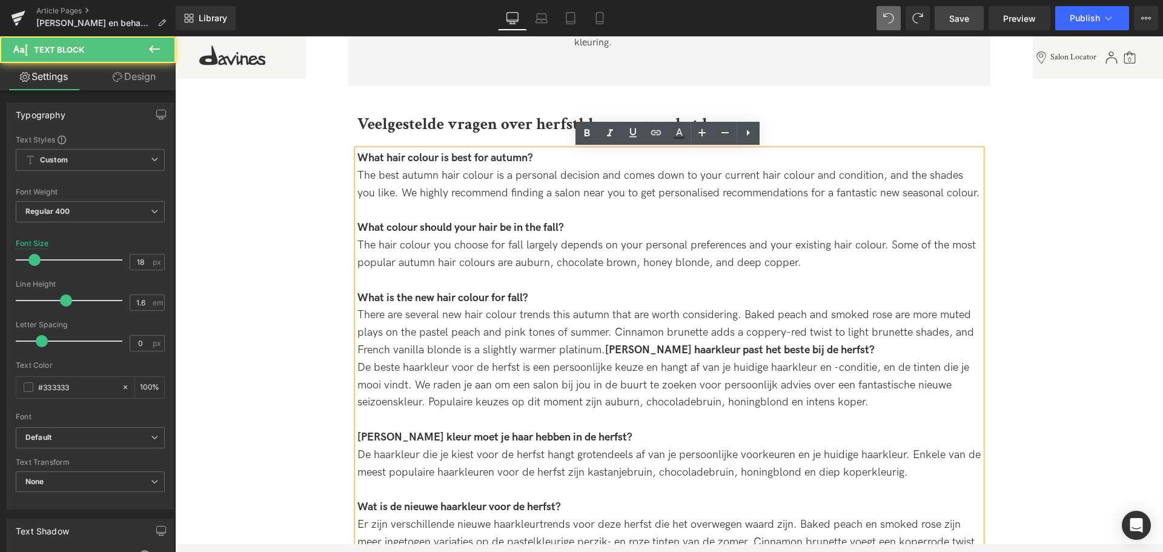
drag, startPoint x: 605, startPoint y: 344, endPoint x: 346, endPoint y: 144, distance: 327.5
click at [348, 144] on div "Veelgestelde vragen over herfstkleuren voor het haar Heading What hair colour i…" at bounding box center [669, 339] width 642 height 459
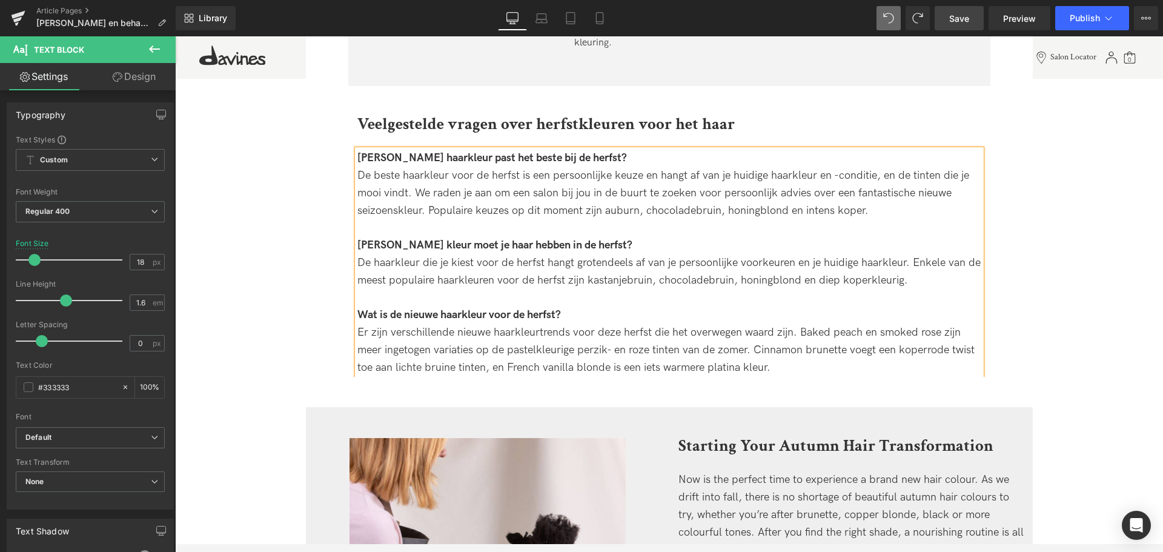
click at [965, 8] on link "Save" at bounding box center [959, 18] width 49 height 24
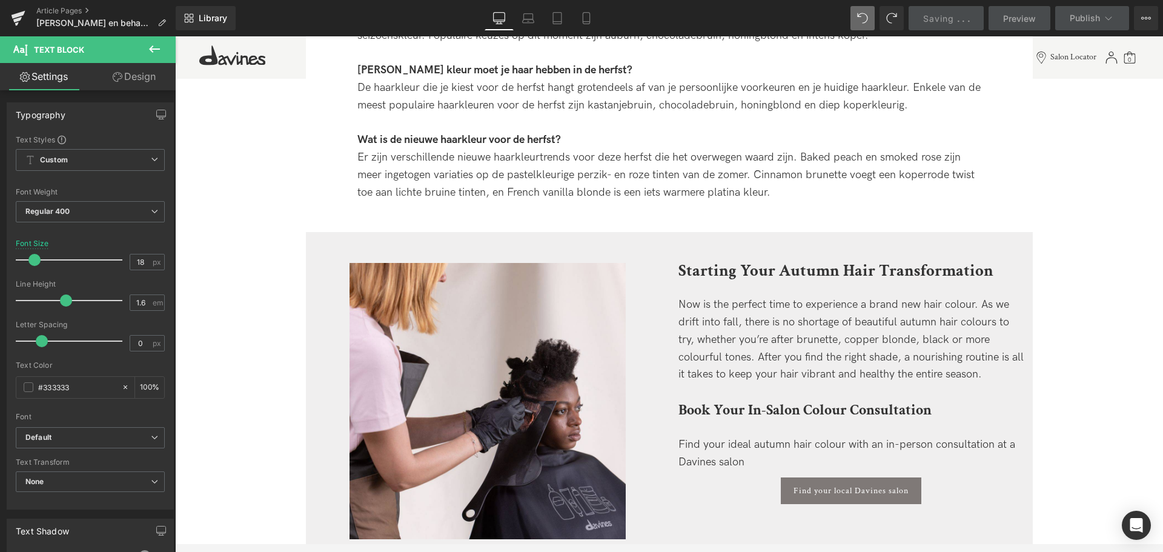
scroll to position [3191, 0]
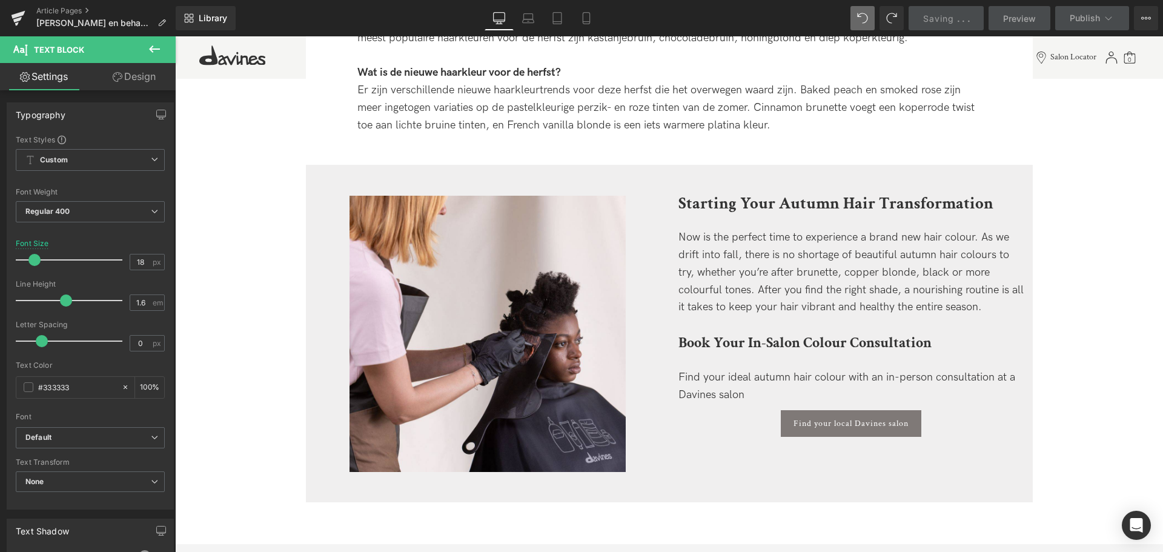
drag, startPoint x: 819, startPoint y: 340, endPoint x: 733, endPoint y: 413, distance: 112.6
click at [819, 339] on div "Book Your In-Salon Colour Consultation Heading" at bounding box center [851, 346] width 345 height 46
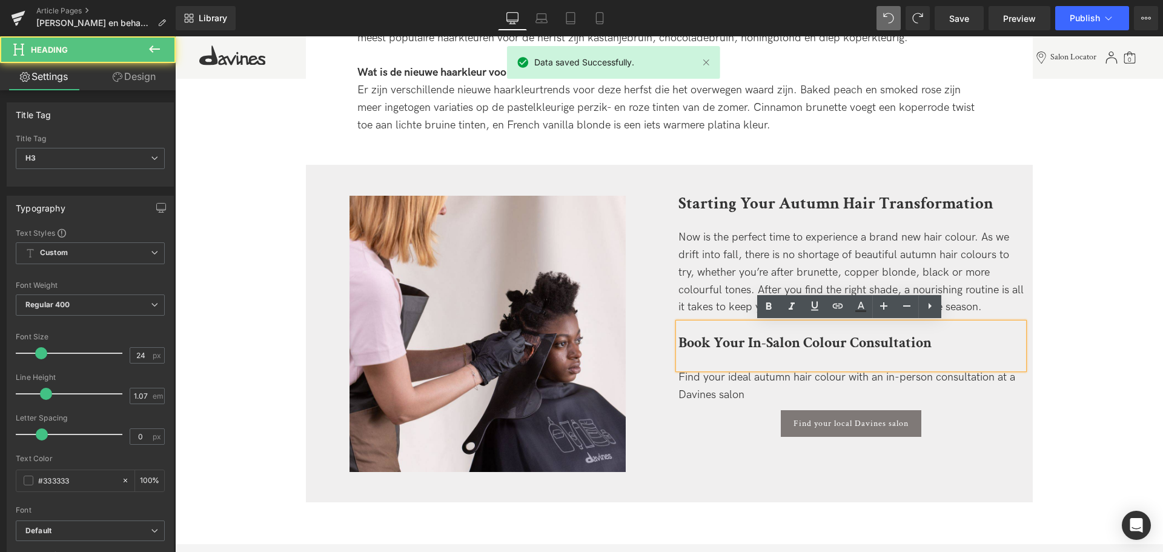
click at [752, 196] on div "Starting Your Autumn Hair Transformation Heading" at bounding box center [851, 213] width 345 height 34
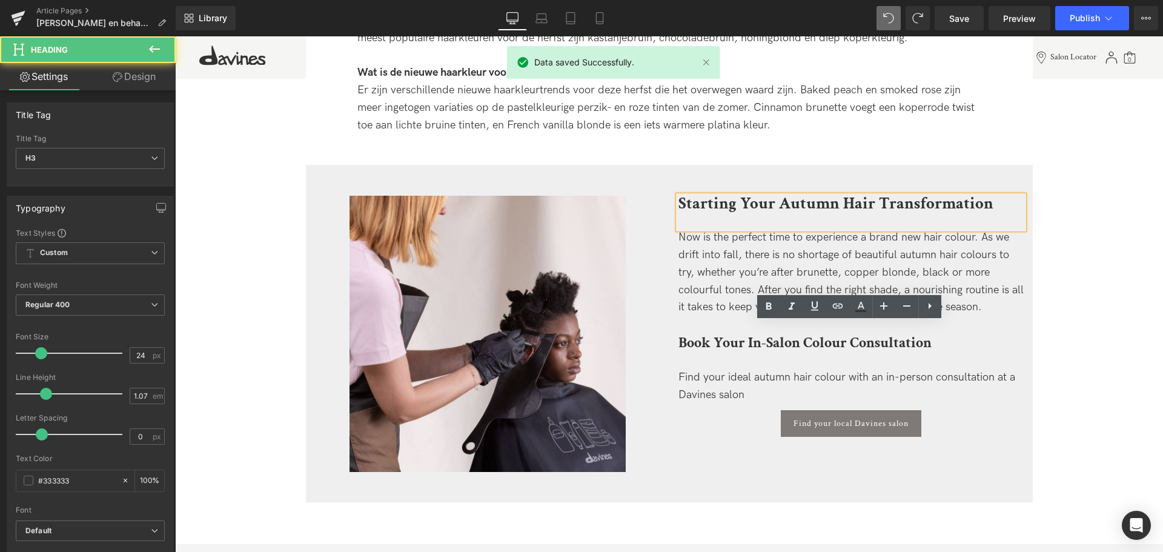
click at [679, 204] on div "Starting Your Autumn Hair Transformation" at bounding box center [851, 213] width 345 height 34
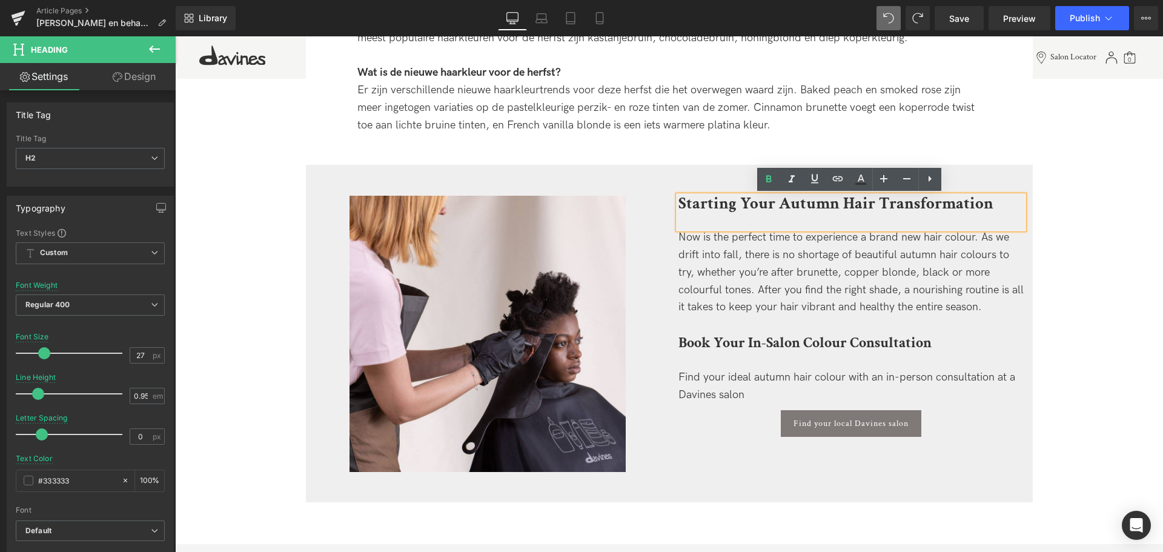
click at [930, 199] on strong "Starting Your Autumn Hair Transformation" at bounding box center [836, 203] width 315 height 21
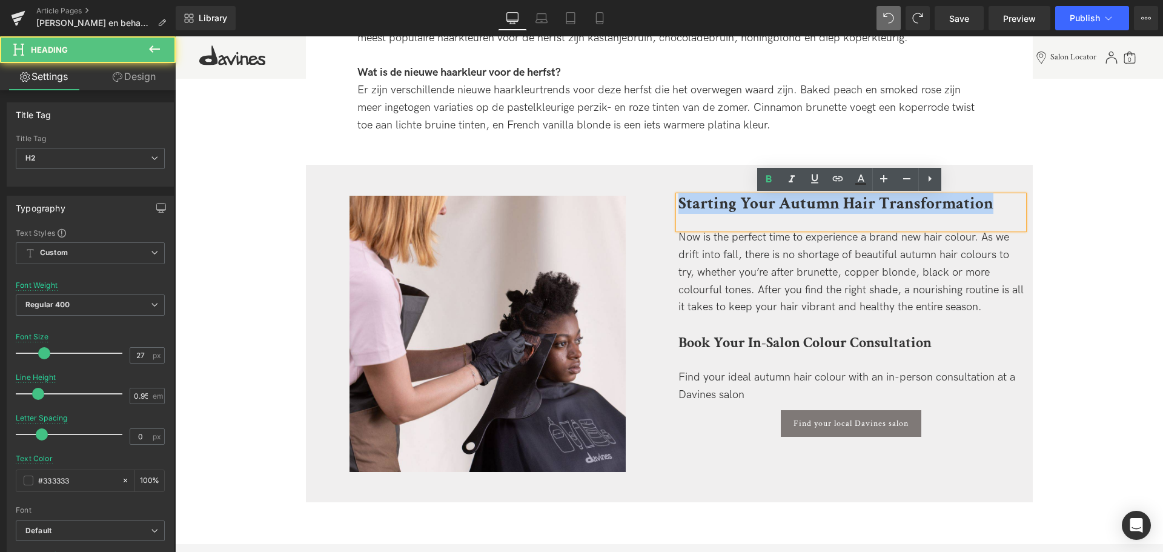
copy strong "Starting Your Autumn Hair Transformation"
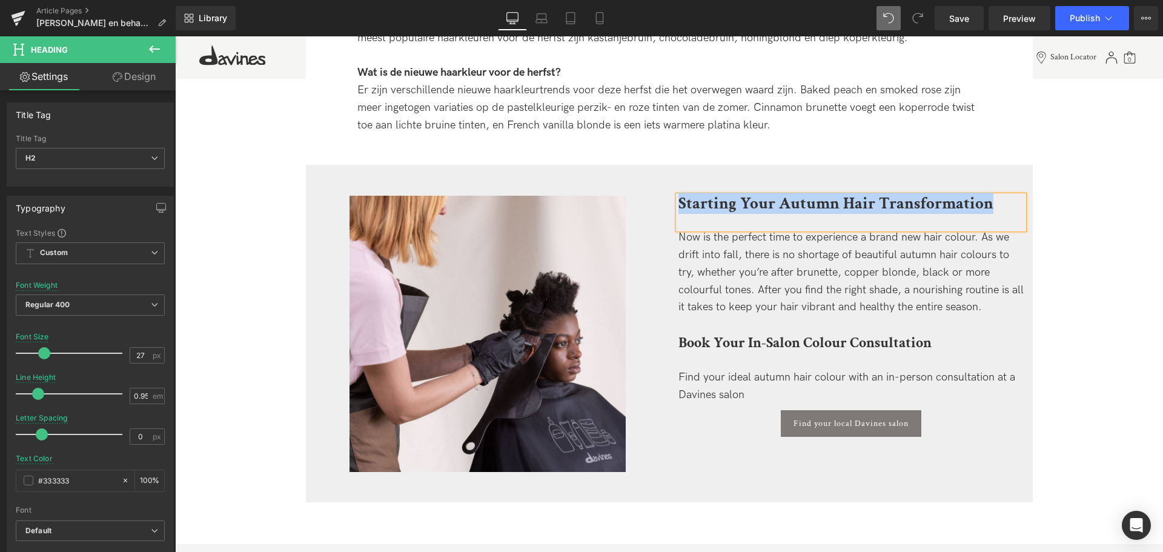
click at [804, 199] on strong "Starting Your Autumn Hair Transformation" at bounding box center [836, 203] width 315 height 21
paste div
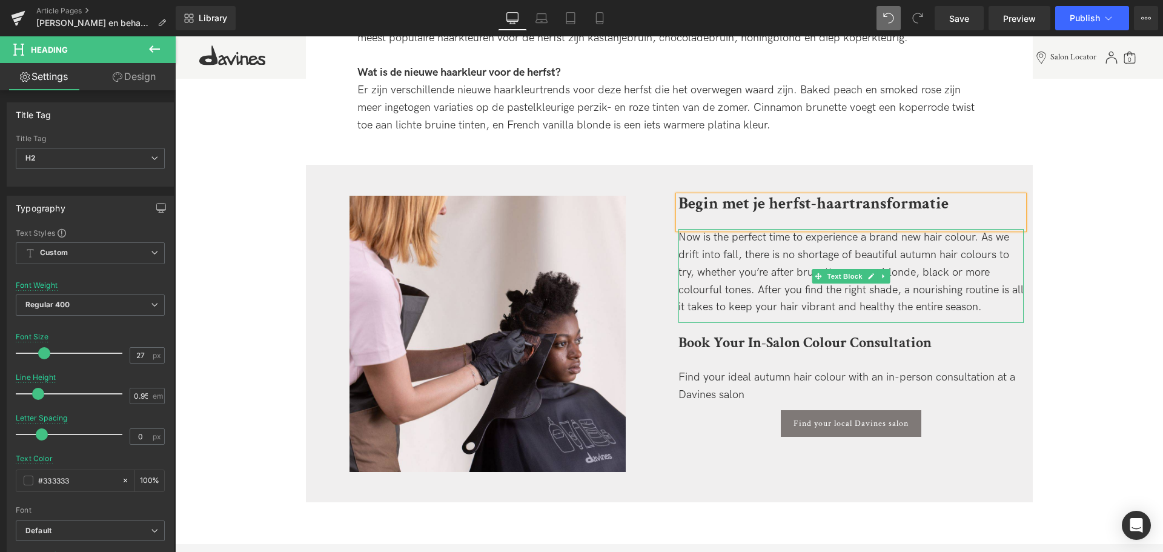
click at [790, 273] on div "Now is the perfect time to experience a brand new hair colour. As we drift into…" at bounding box center [851, 272] width 345 height 87
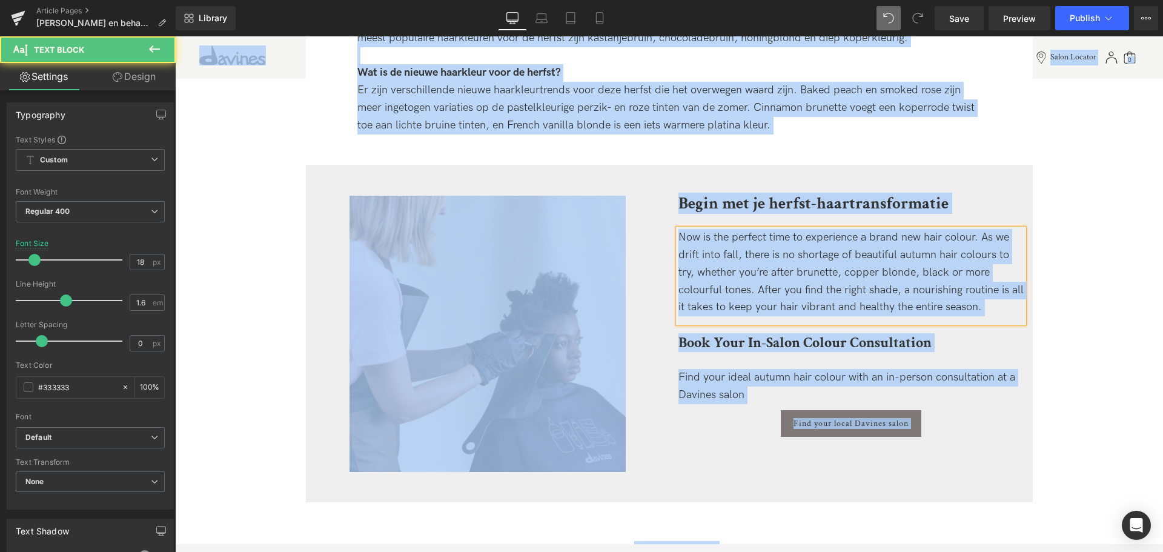
copy body "🎁 LOREMIP D/S 34 AMETCONSE ADIPIS ELITSEDDOE + TEM IN UTLABOR 58ET DOLORE MAG A…"
click at [814, 282] on div "Now is the perfect time to experience a brand new hair colour. As we drift into…" at bounding box center [851, 272] width 345 height 87
click at [976, 301] on div "Now is the perfect time to experience a brand new hair colour. As we drift into…" at bounding box center [851, 272] width 345 height 87
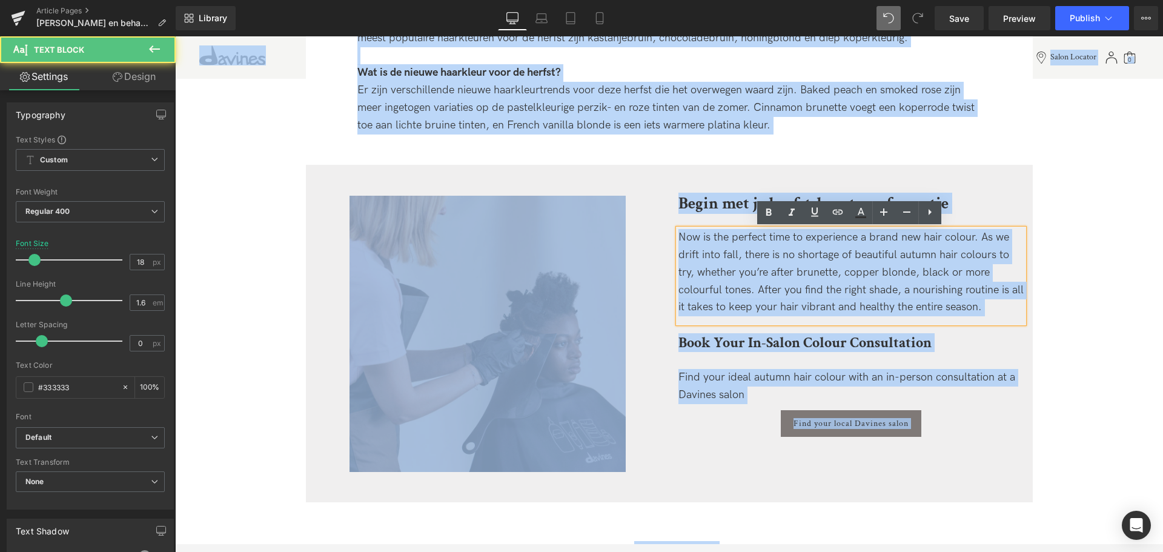
drag, startPoint x: 989, startPoint y: 308, endPoint x: 543, endPoint y: 221, distance: 454.3
click at [543, 221] on div "Image Begin met je herfst-haartransformatie Heading Now is the perfect time to …" at bounding box center [669, 333] width 727 height 337
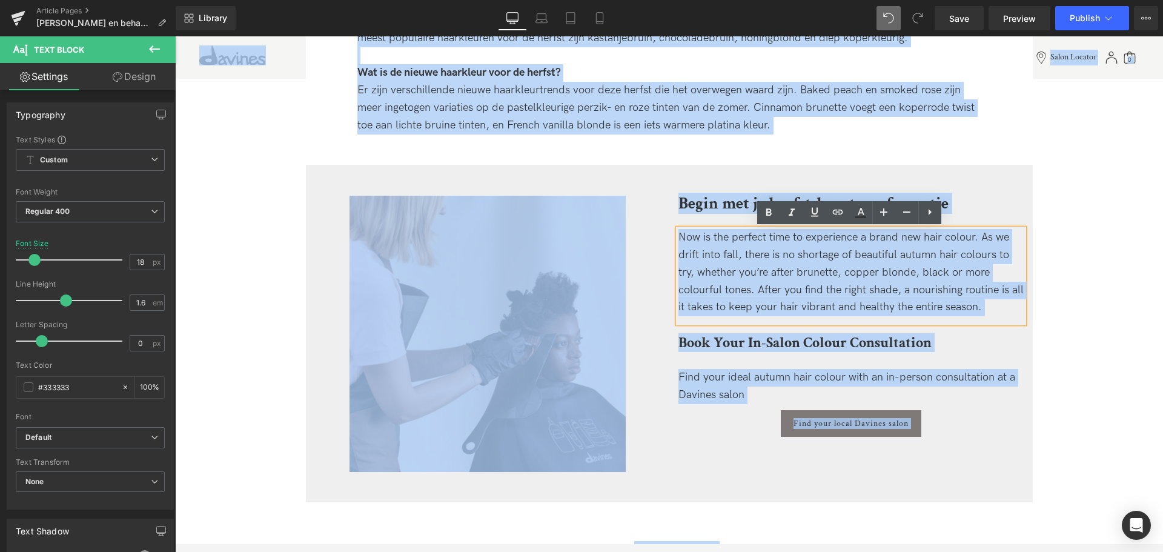
copy div "Now is the perfect time to experience a brand new hair colour. As we drift into…"
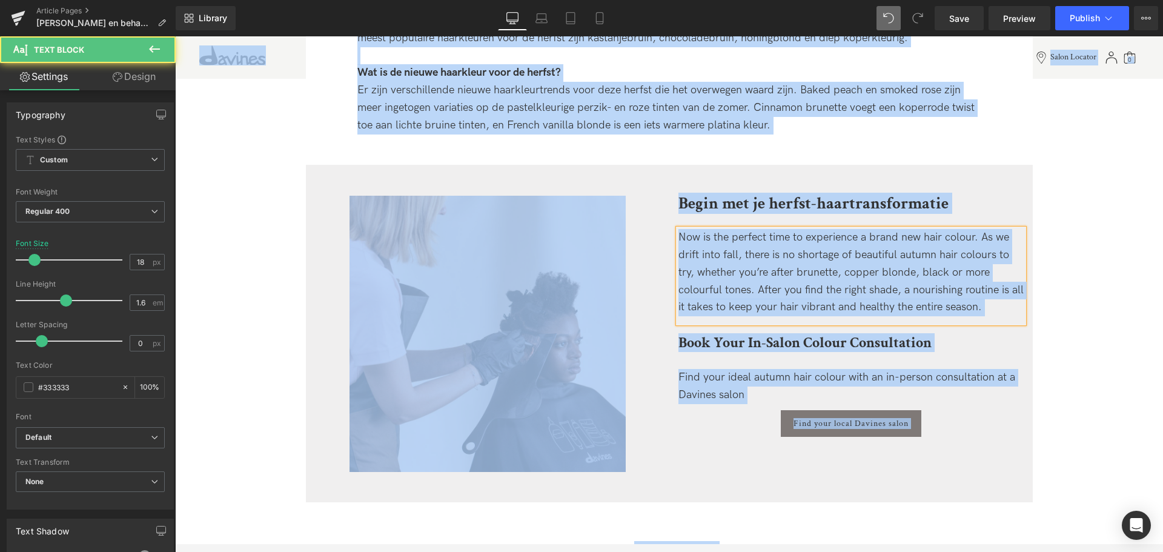
click at [771, 306] on div "Now is the perfect time to experience a brand new hair colour. As we drift into…" at bounding box center [851, 272] width 345 height 87
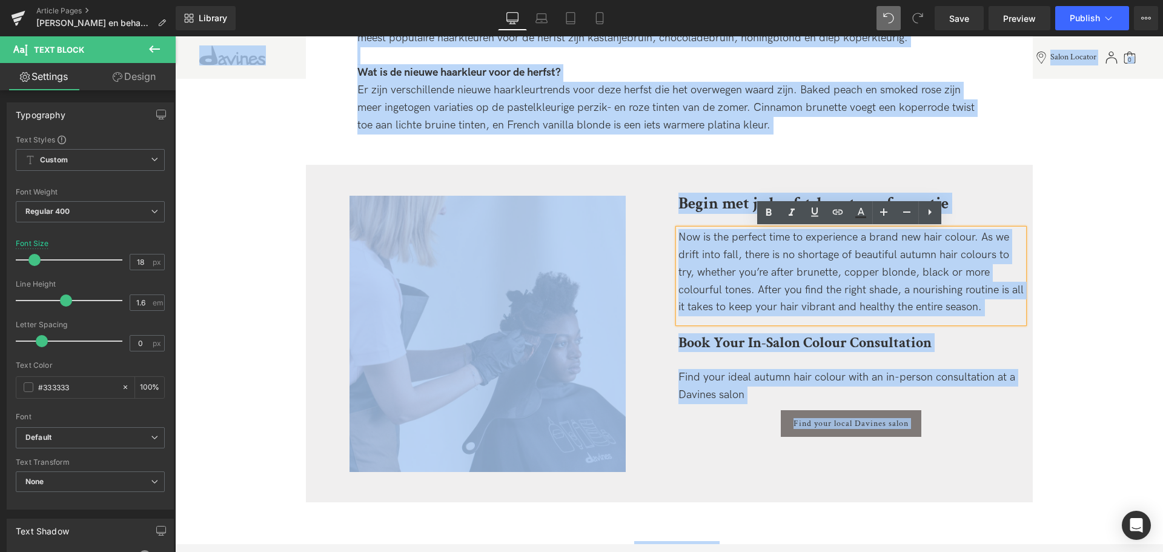
drag, startPoint x: 990, startPoint y: 307, endPoint x: 554, endPoint y: 158, distance: 461.2
click at [554, 157] on div "Image Begin met je herfst-haartransformatie Heading Now is the perfect time to …" at bounding box center [669, 322] width 988 height 374
paste div
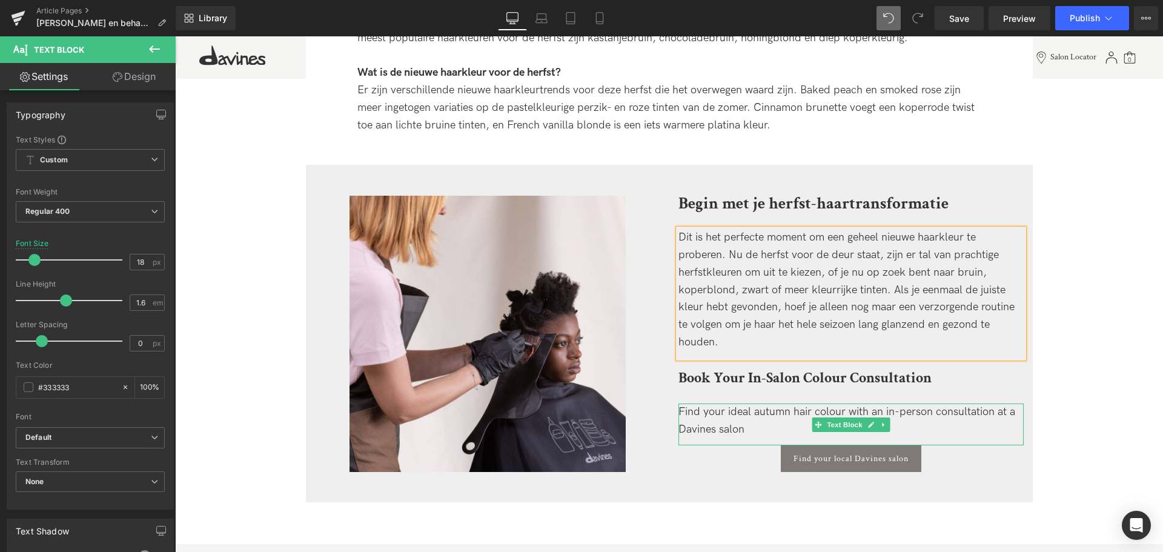
click at [752, 369] on b "Book Your In-Salon Colour Consultation" at bounding box center [805, 377] width 253 height 19
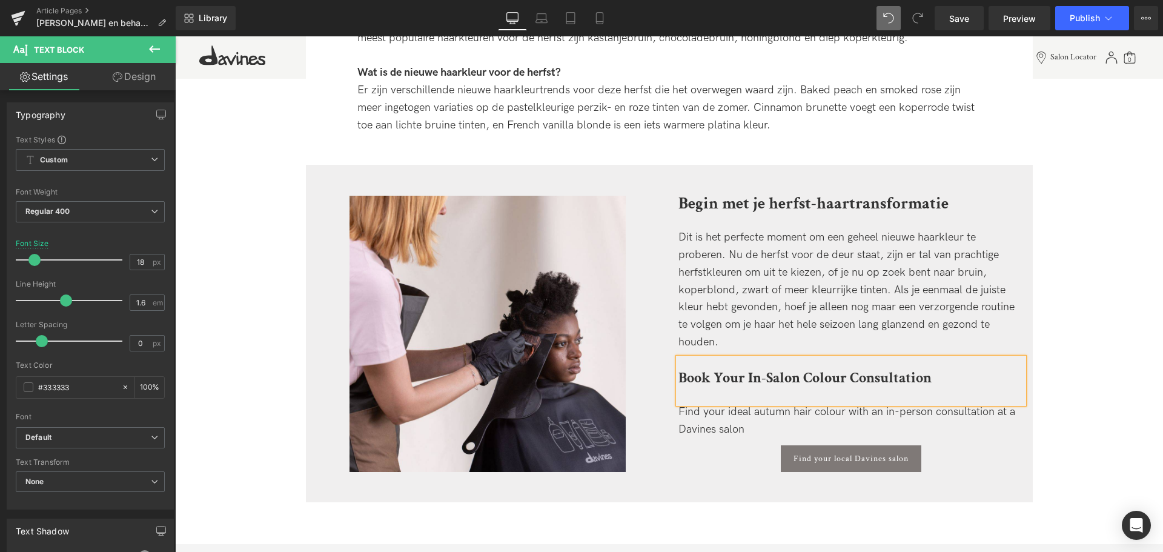
click at [773, 378] on b "Book Your In-Salon Colour Consultation" at bounding box center [805, 377] width 253 height 19
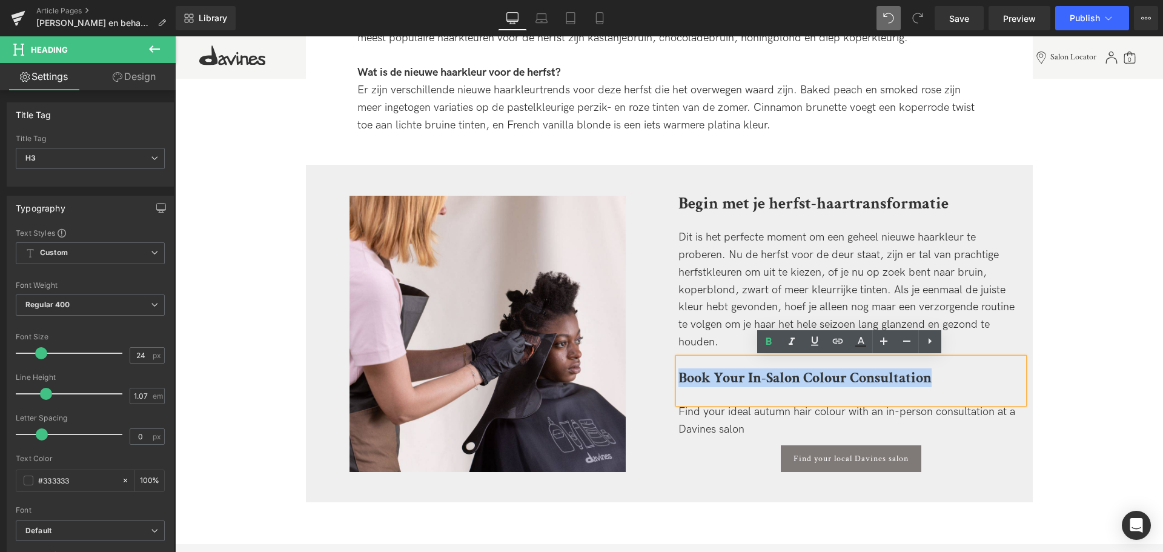
drag, startPoint x: 948, startPoint y: 377, endPoint x: 656, endPoint y: 368, distance: 292.2
click at [660, 367] on div "Image Begin met je herfst-haartransformatie Heading Dit is het perfecte moment …" at bounding box center [669, 333] width 727 height 337
paste div
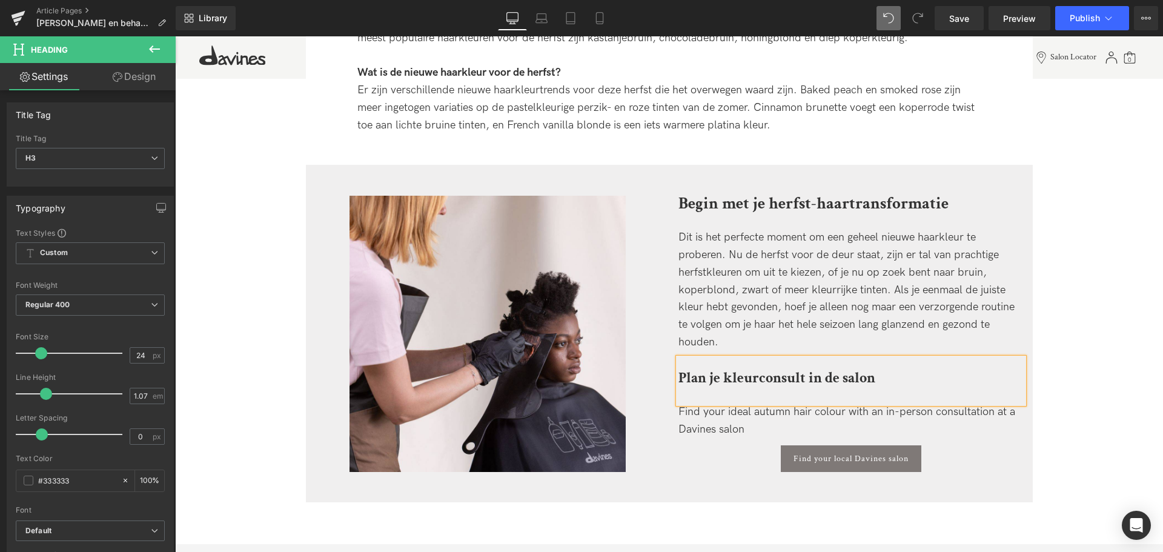
click at [747, 202] on b "Begin met je herfst-haartransformatie" at bounding box center [814, 203] width 270 height 21
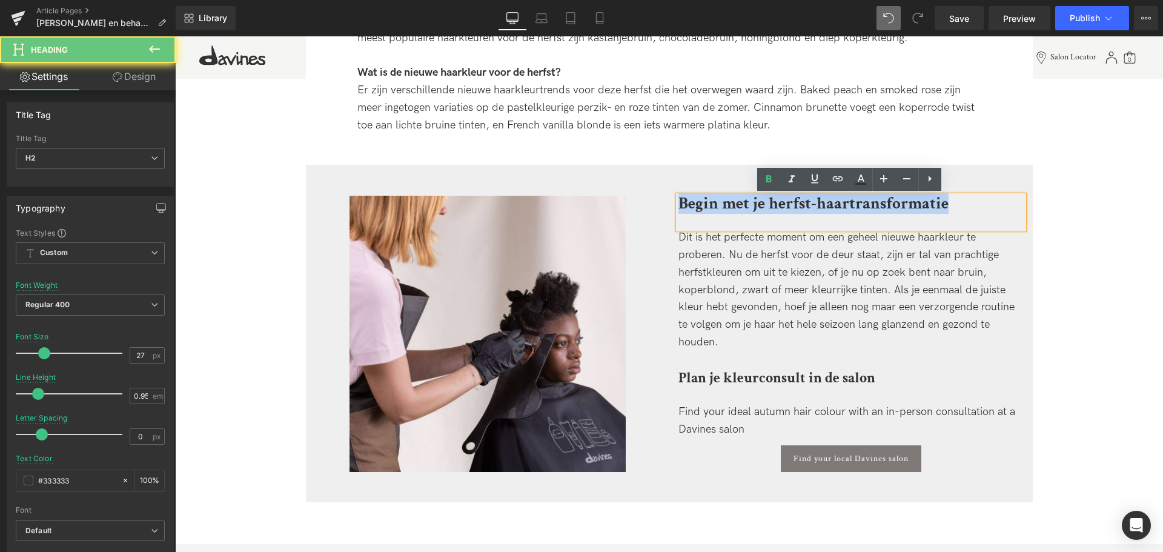
drag, startPoint x: 978, startPoint y: 201, endPoint x: 507, endPoint y: 192, distance: 471.5
click at [500, 194] on div "Image Begin met je herfst-haartransformatie Heading Dit is het perfecte moment …" at bounding box center [669, 333] width 727 height 337
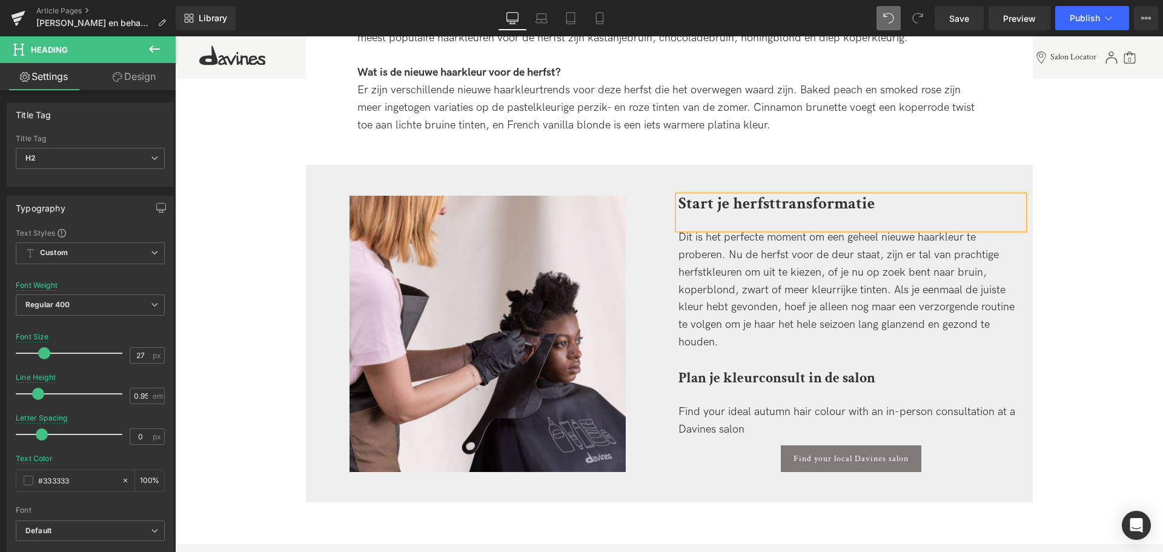
click at [753, 296] on div "Dit is het perfecte moment om een geheel nieuwe haarkleur te proberen. Nu de he…" at bounding box center [851, 290] width 345 height 122
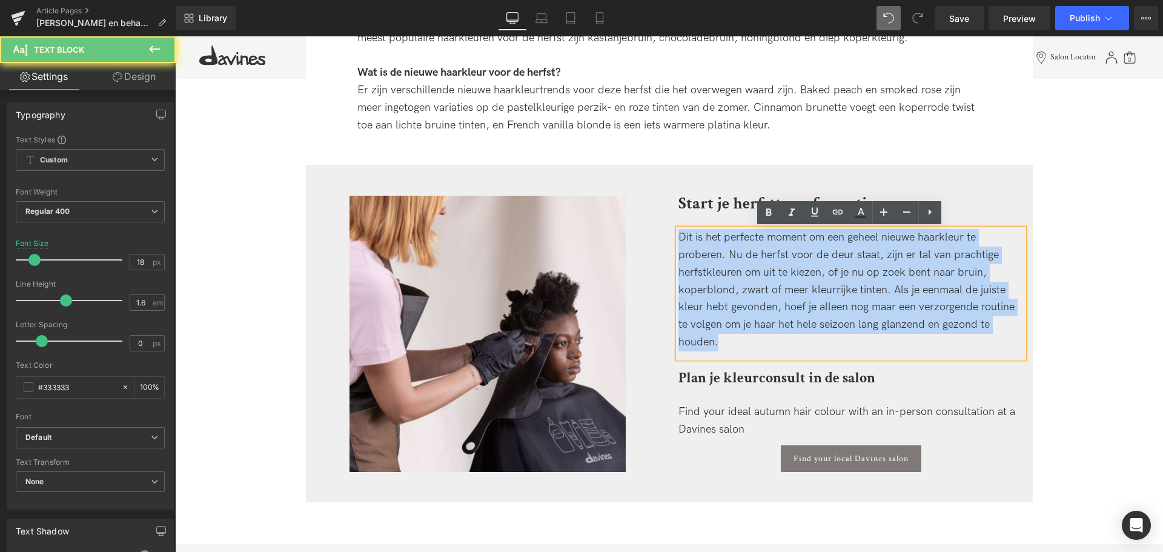
drag, startPoint x: 721, startPoint y: 348, endPoint x: 644, endPoint y: 219, distance: 150.3
click at [645, 218] on div "Image Start je herfsttransformatie Heading Dit is het perfecte moment om een ge…" at bounding box center [669, 333] width 727 height 337
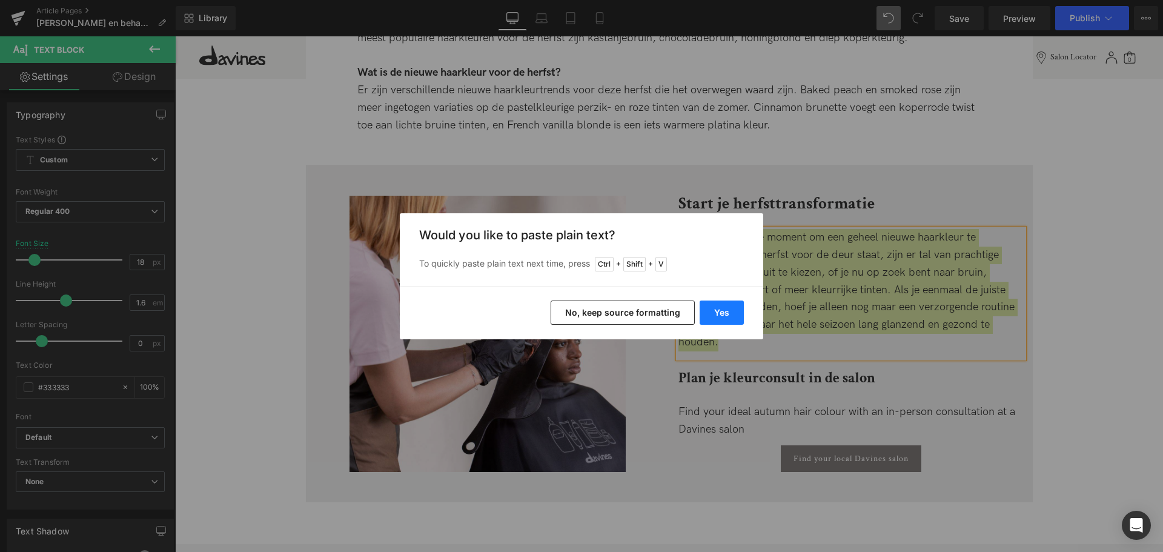
click at [722, 317] on button "Yes" at bounding box center [722, 313] width 44 height 24
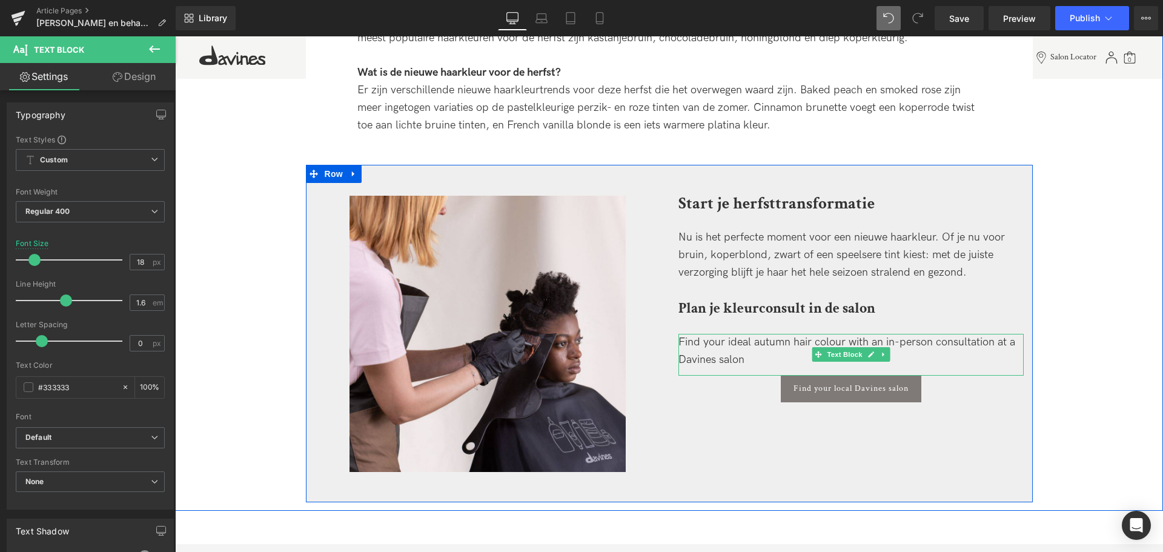
click at [741, 348] on div "Find your ideal autumn hair colour with an in-person consultation at a Davines …" at bounding box center [851, 351] width 345 height 35
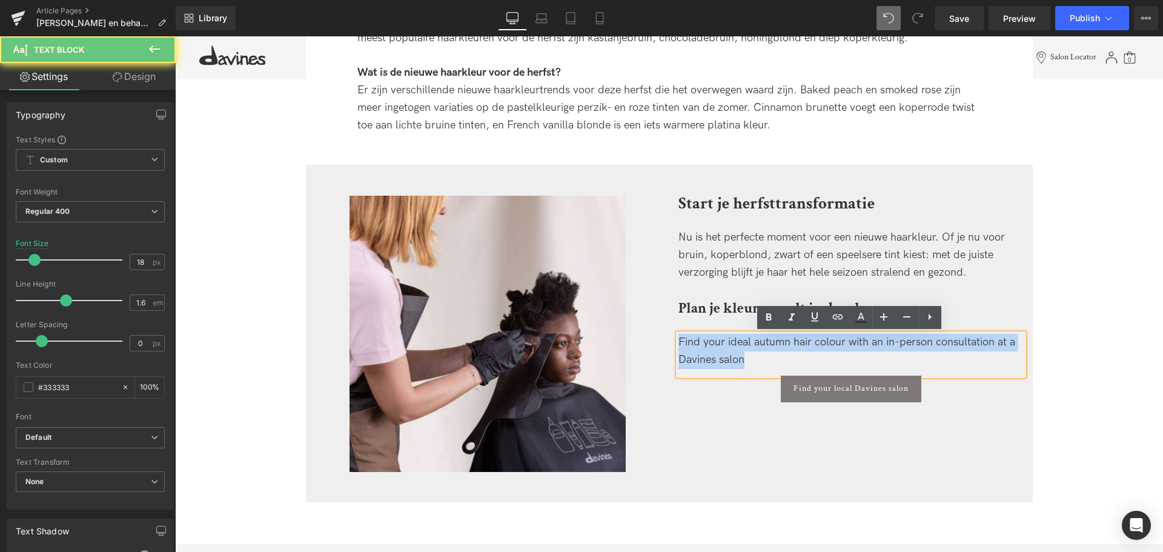
drag, startPoint x: 754, startPoint y: 358, endPoint x: 648, endPoint y: 324, distance: 110.9
click at [650, 324] on div "Image Start je herfsttransformatie Heading Nu is het perfecte moment voor een n…" at bounding box center [669, 333] width 727 height 337
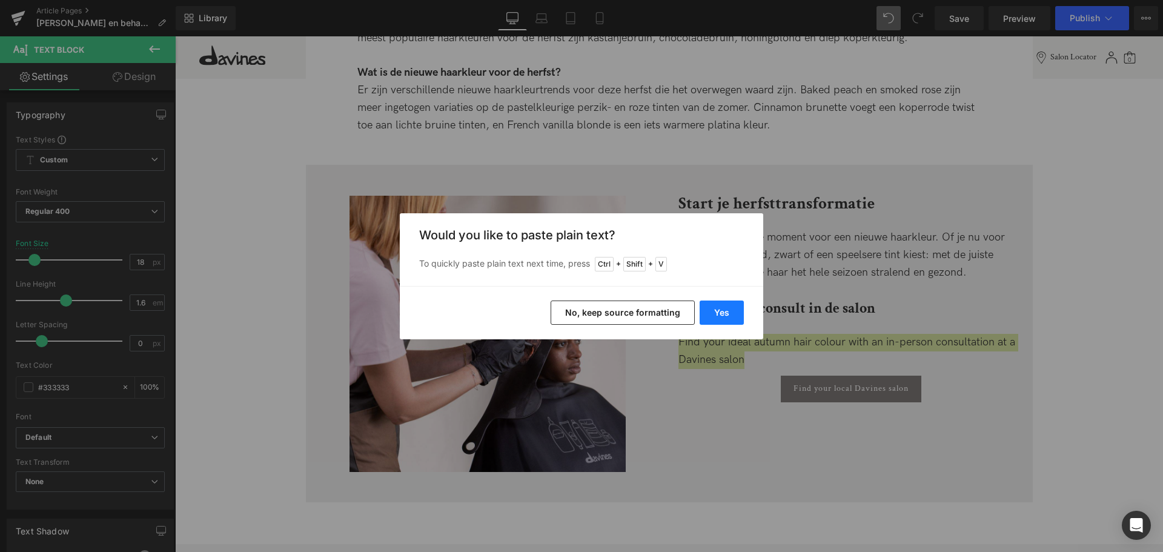
click at [712, 308] on button "Yes" at bounding box center [722, 313] width 44 height 24
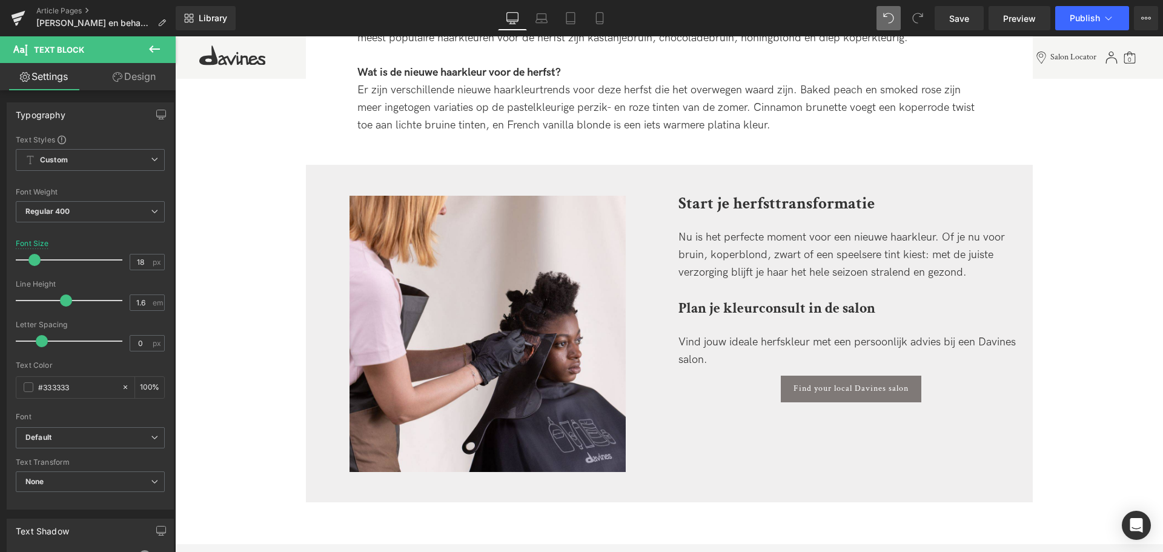
click at [842, 387] on span "Button" at bounding box center [851, 389] width 28 height 15
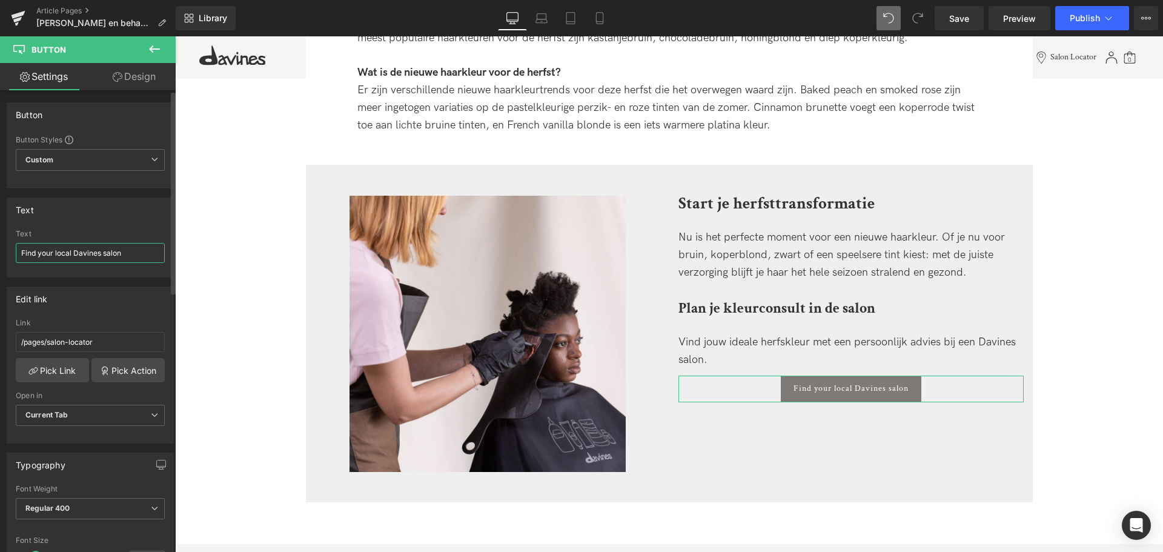
drag, startPoint x: 72, startPoint y: 251, endPoint x: 12, endPoint y: 267, distance: 62.5
click at [1, 262] on div "Text Find your local Davines salon Text Find your local Davines salon" at bounding box center [90, 232] width 181 height 89
type input "Vind je Davines salon"
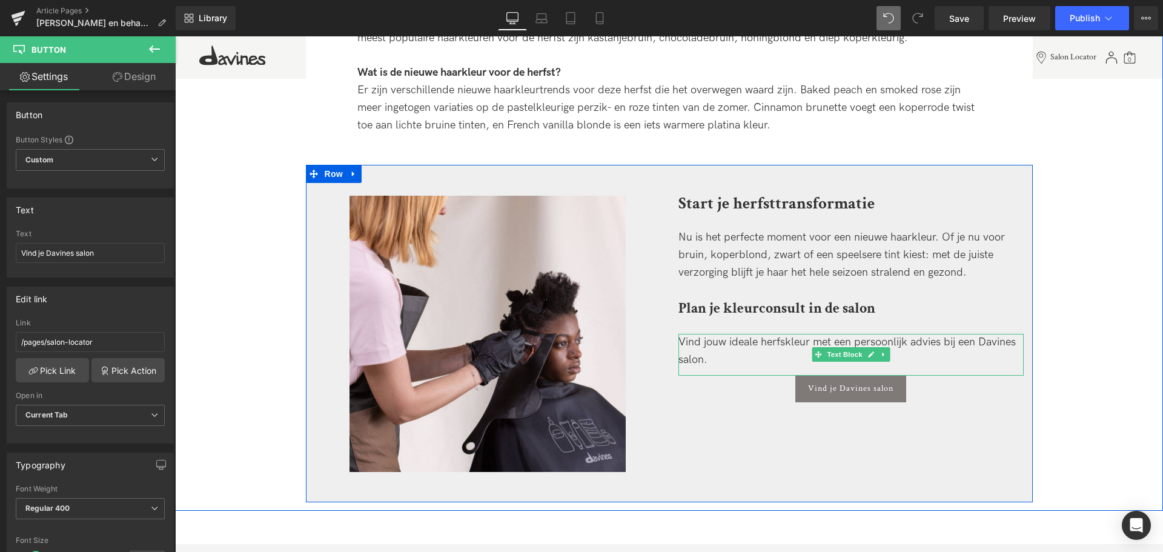
click at [785, 345] on div "Vind jouw ideale herfskleur met een persoonlijk advies bij een Davines salon." at bounding box center [851, 351] width 345 height 35
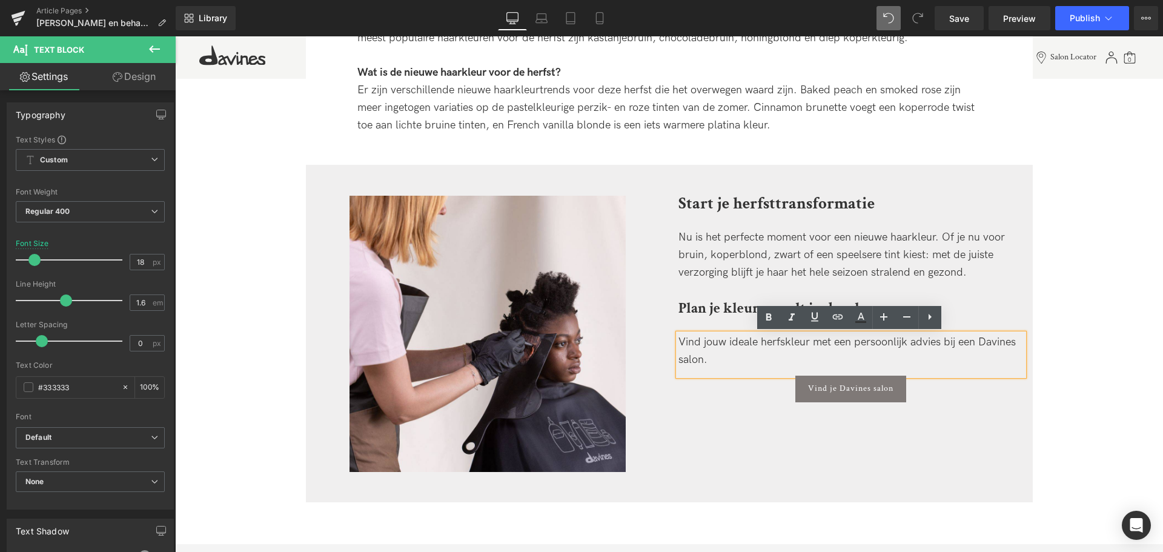
click at [175, 36] on lt-span "herfs t kleur" at bounding box center [175, 36] width 0 height 0
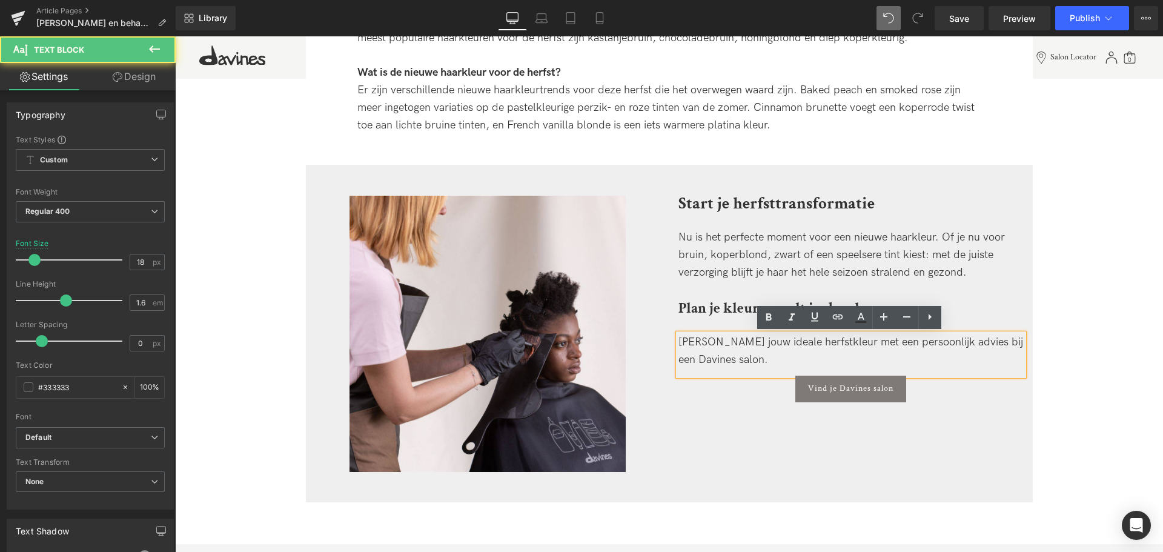
click at [757, 353] on div "[PERSON_NAME] jouw ideale herfstkleur met een persoonlijk advies bij een Davine…" at bounding box center [851, 351] width 345 height 35
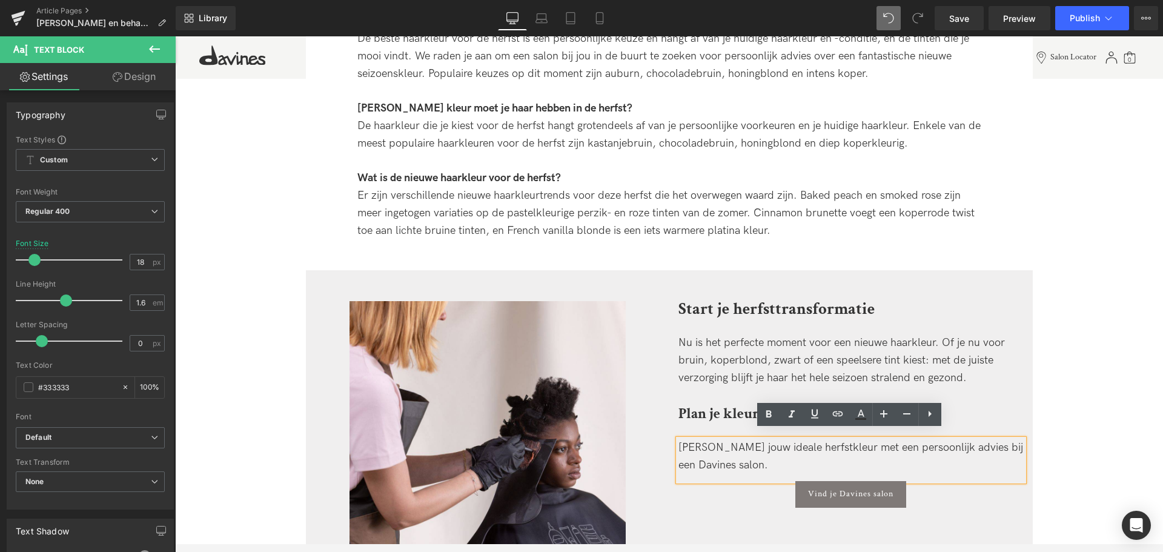
scroll to position [3069, 0]
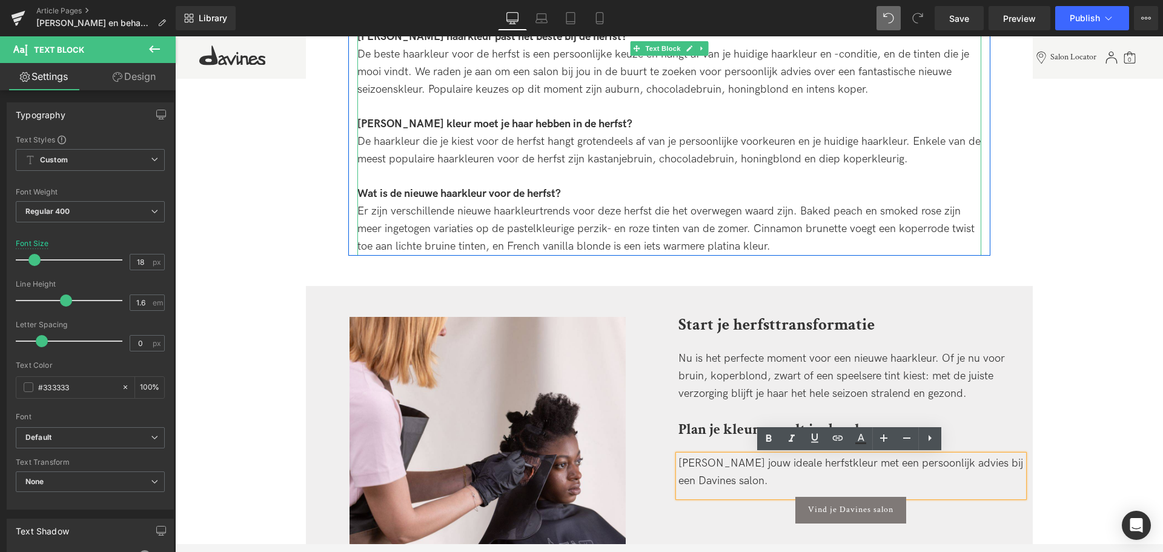
click at [941, 213] on div "Er zijn verschillende nieuwe haarkleurtrends voor deze herfst die het overwegen…" at bounding box center [669, 229] width 624 height 52
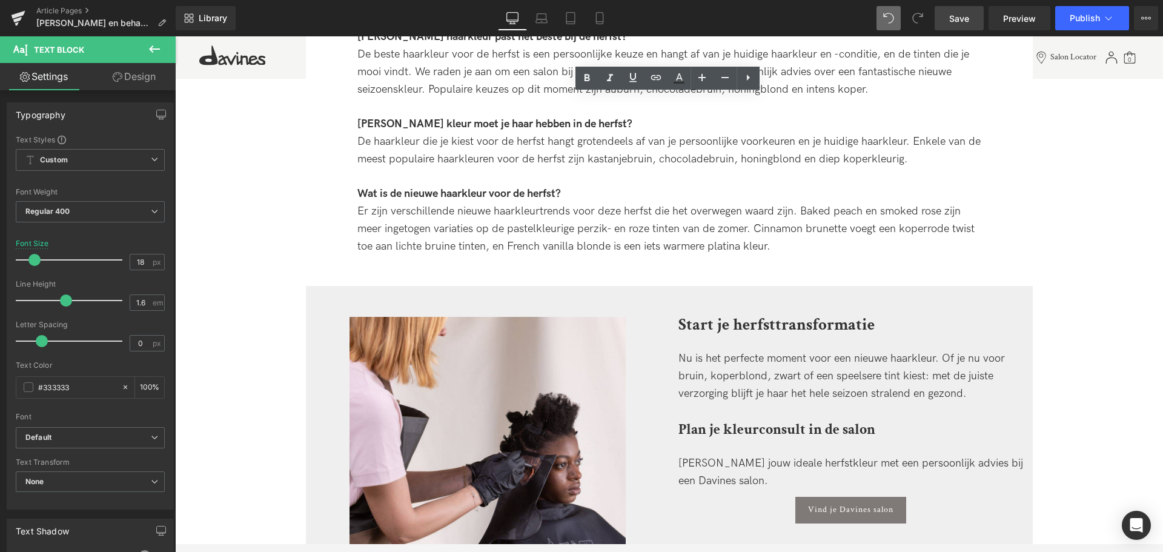
click at [971, 12] on link "Save" at bounding box center [959, 18] width 49 height 24
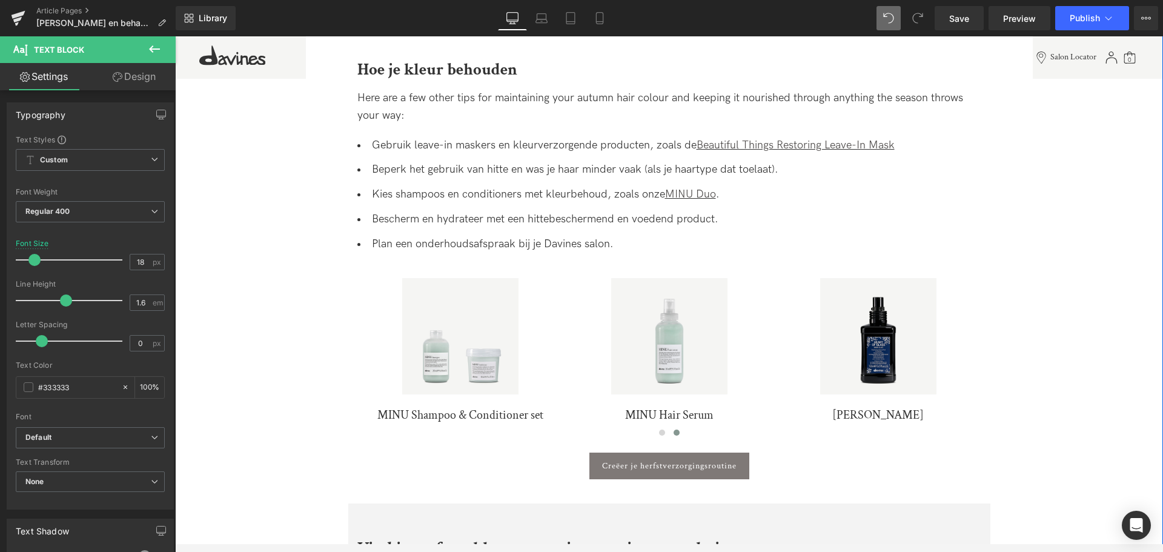
scroll to position [2046, 0]
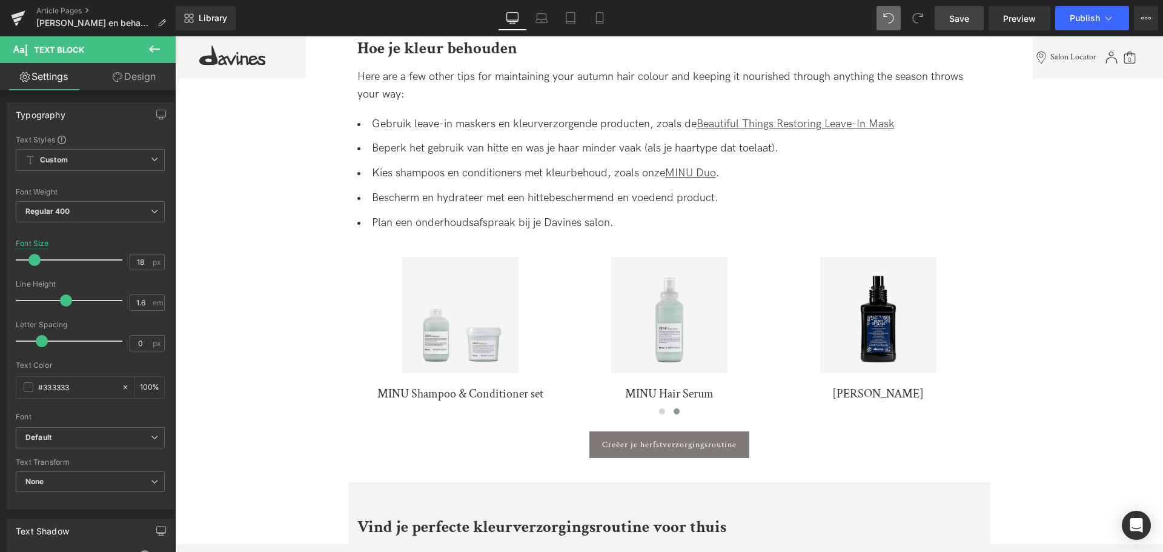
click at [959, 24] on link "Save" at bounding box center [959, 18] width 49 height 24
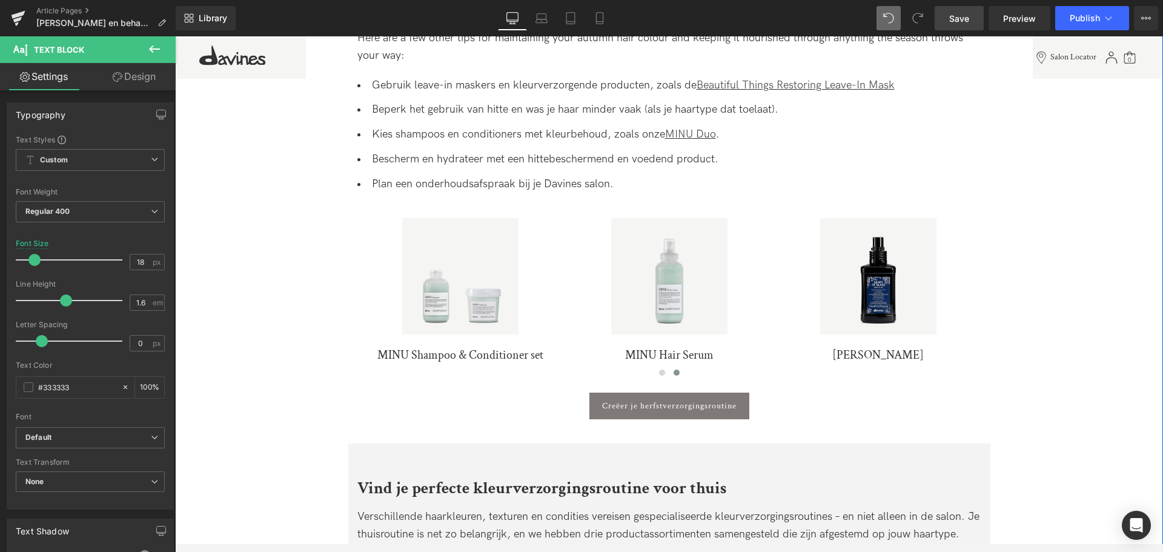
scroll to position [1985, 0]
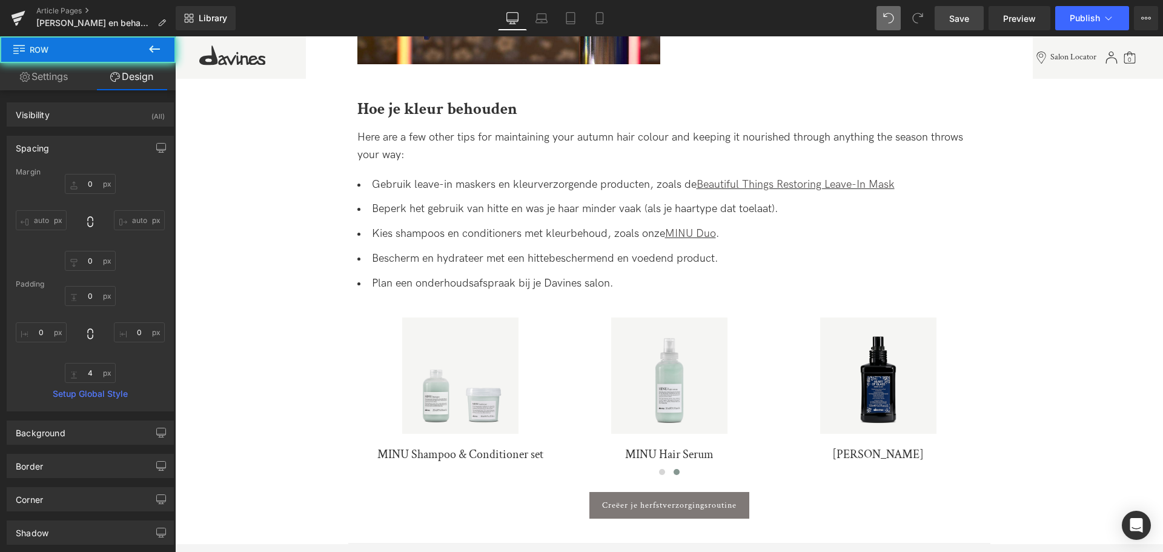
scroll to position [0, 0]
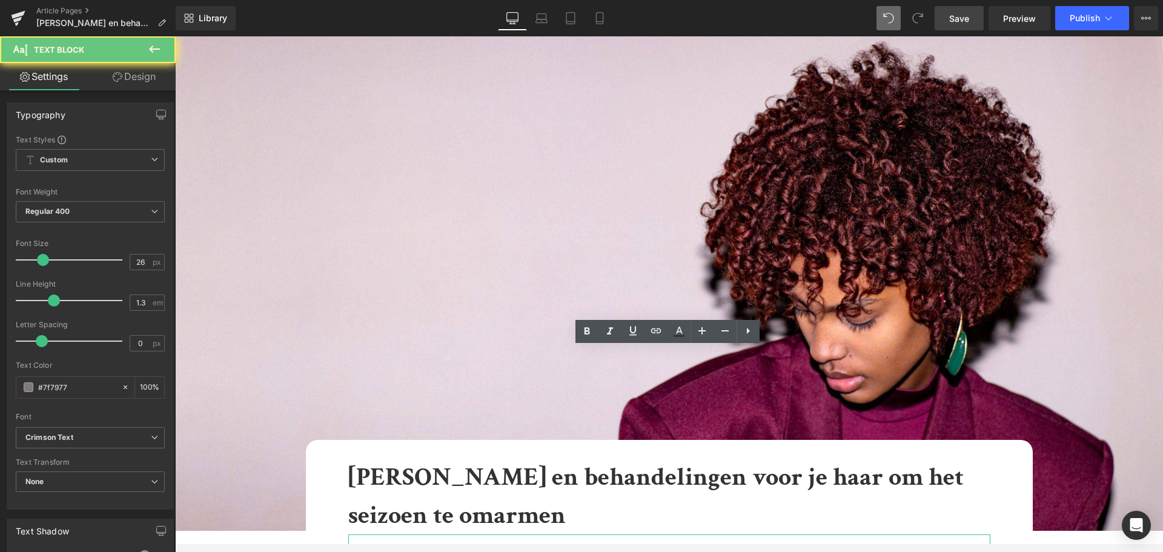
drag, startPoint x: 357, startPoint y: 313, endPoint x: 347, endPoint y: 311, distance: 10.4
click at [348, 534] on div "Van pumpkin spice tot cinnamon brunette tot maple glaze balayage: deze herfstti…" at bounding box center [669, 562] width 642 height 56
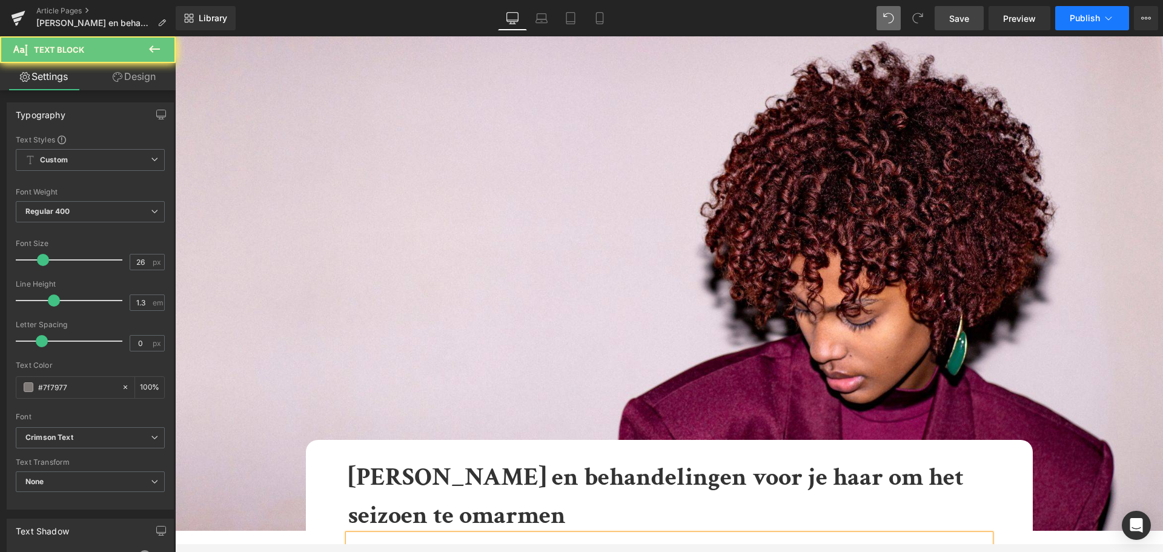
click at [1034, 10] on button "Publish" at bounding box center [1092, 18] width 74 height 24
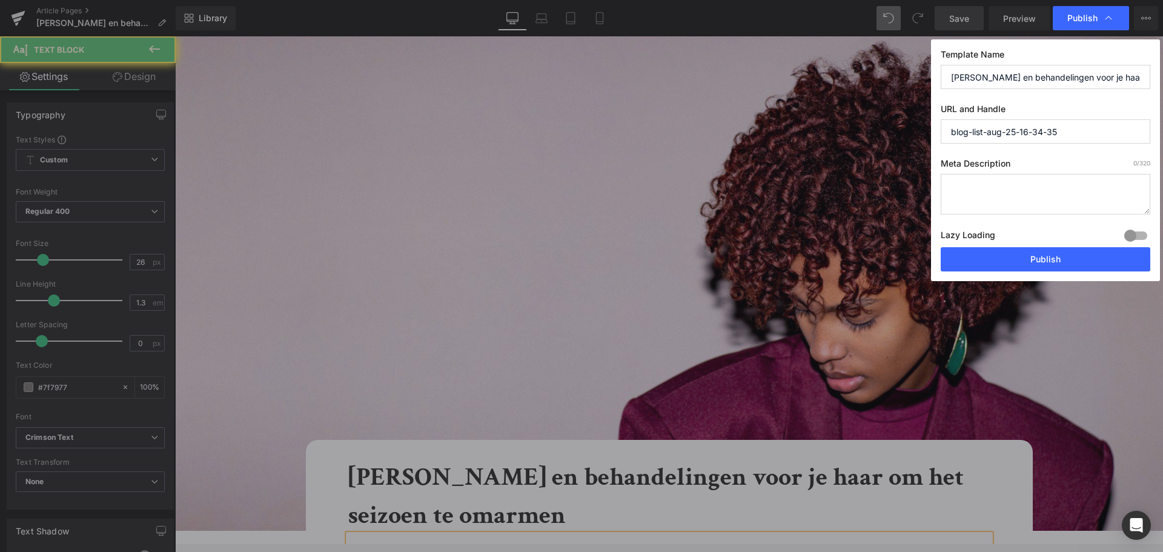
click at [1016, 193] on textarea at bounding box center [1046, 194] width 210 height 41
click at [1016, 80] on input "[PERSON_NAME] en behandelingen voor je haar om het seizoen te omarmen" at bounding box center [1046, 77] width 210 height 24
click at [1034, 137] on input "blog-list-aug-25-16-34-35" at bounding box center [1046, 131] width 210 height 24
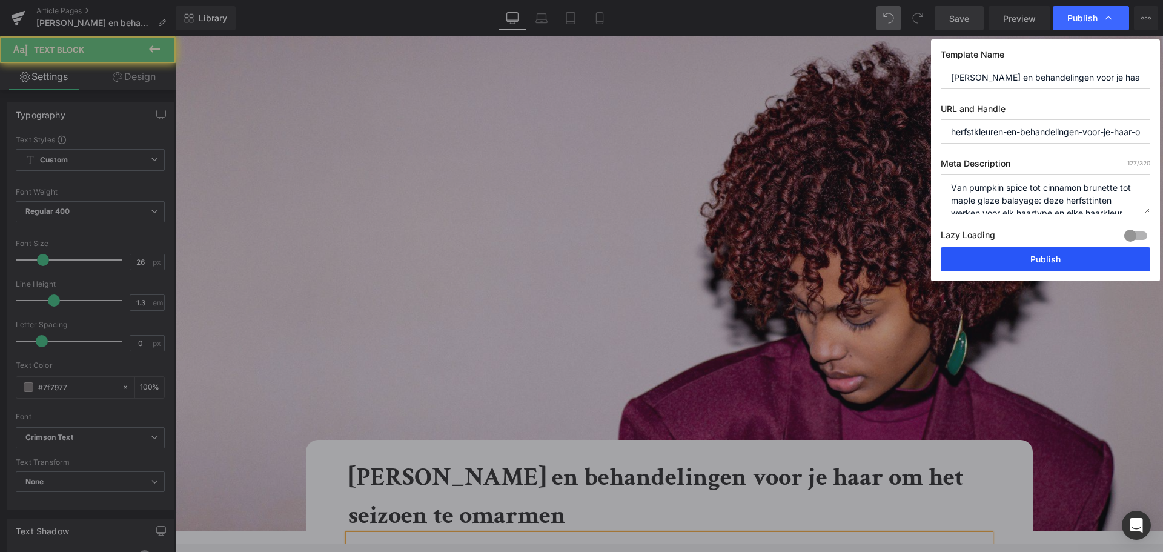
click at [1025, 259] on button "Publish" at bounding box center [1046, 259] width 210 height 24
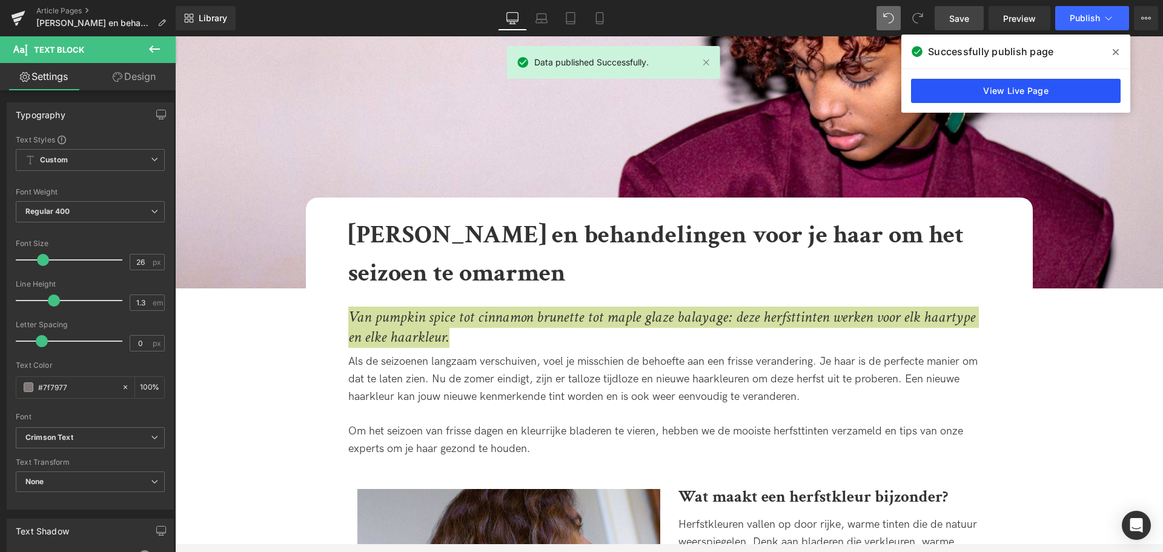
click at [975, 85] on link "View Live Page" at bounding box center [1016, 91] width 210 height 24
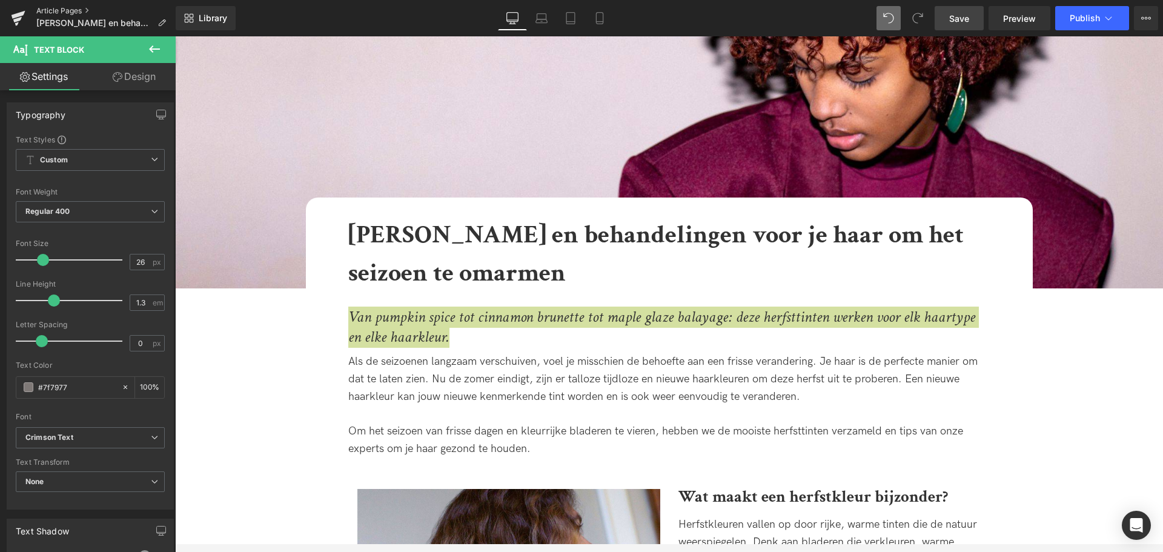
click at [62, 12] on link "Article Pages" at bounding box center [105, 11] width 139 height 10
